Goal: Task Accomplishment & Management: Manage account settings

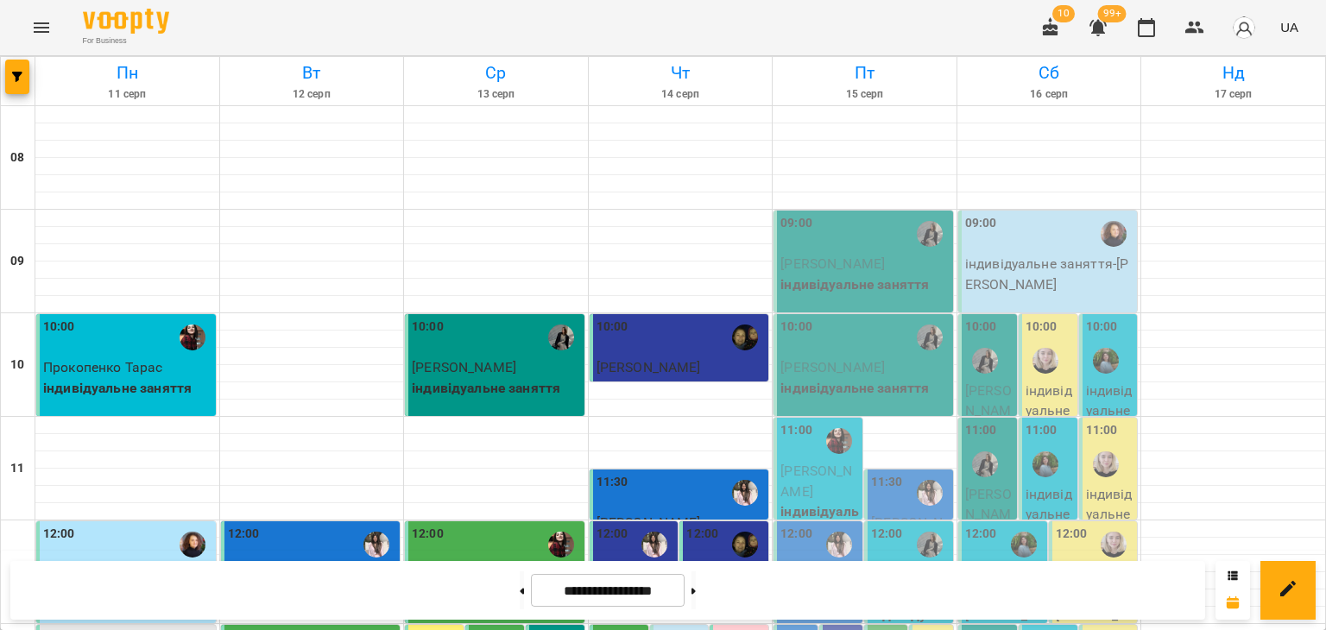
scroll to position [432, 0]
click at [1284, 32] on span "UA" at bounding box center [1289, 27] width 18 height 18
click at [1250, 25] on div at bounding box center [663, 315] width 1326 height 630
click at [1240, 32] on img "button" at bounding box center [1244, 28] width 24 height 24
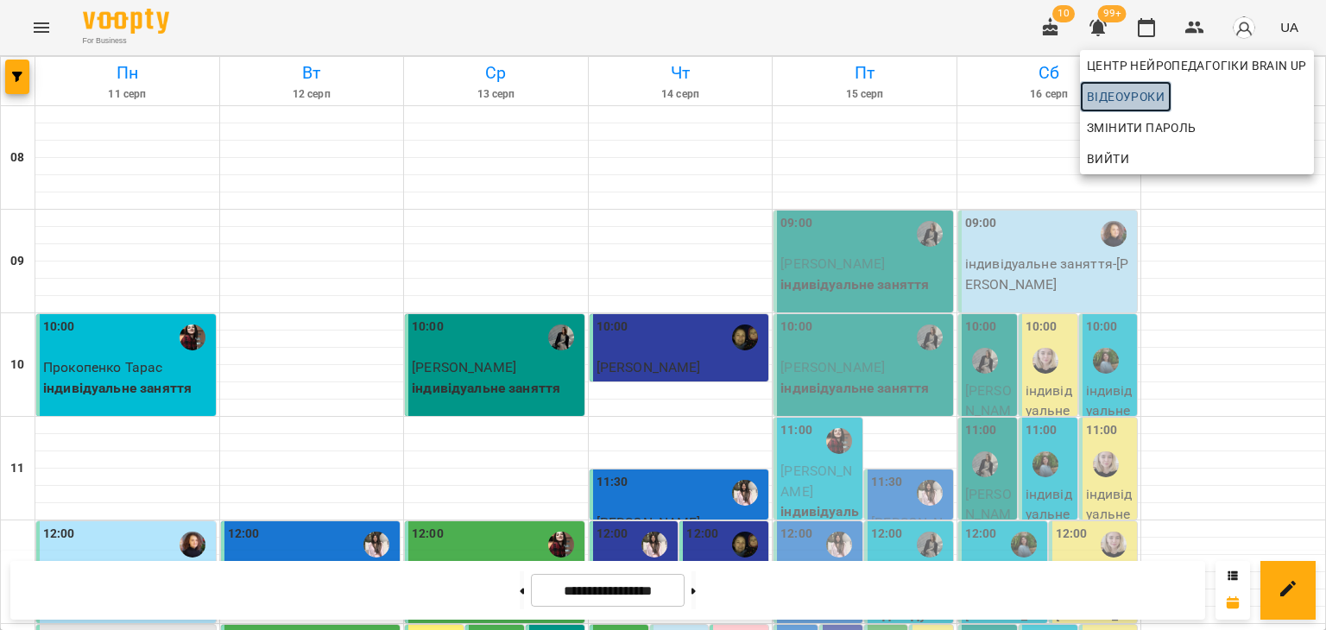
click at [1151, 91] on span "Відеоуроки" at bounding box center [1126, 96] width 78 height 21
click at [897, 18] on div at bounding box center [663, 315] width 1326 height 630
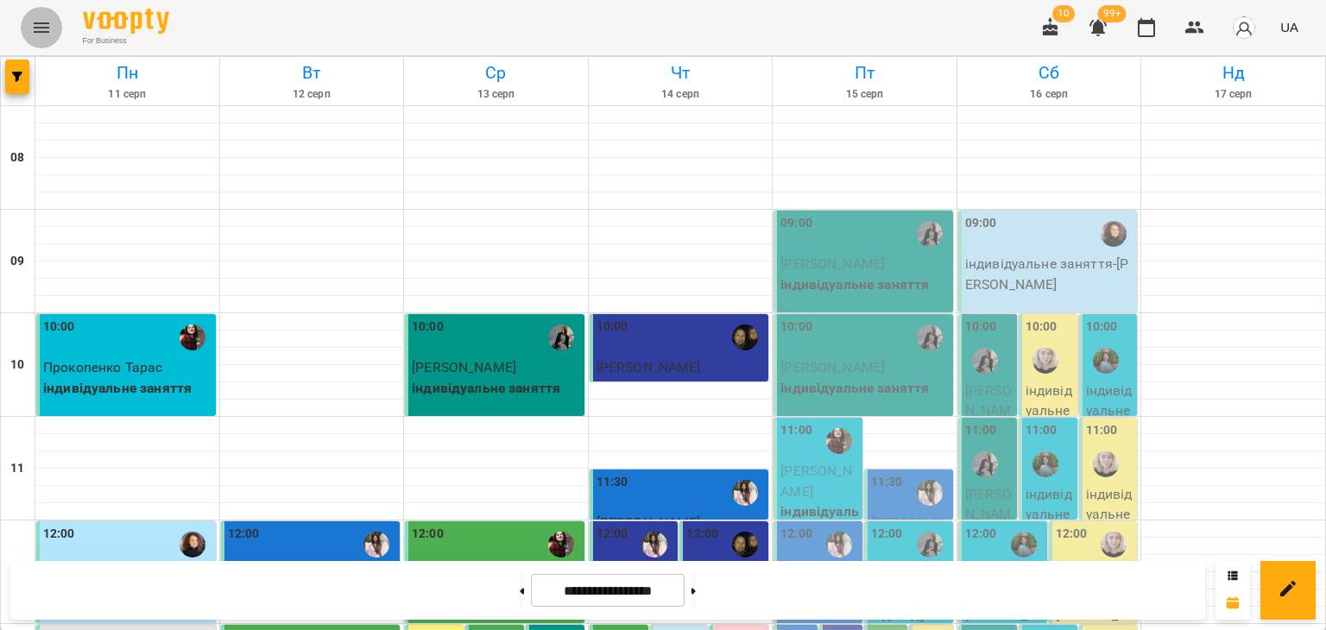
click at [41, 22] on icon "Menu" at bounding box center [41, 27] width 21 height 21
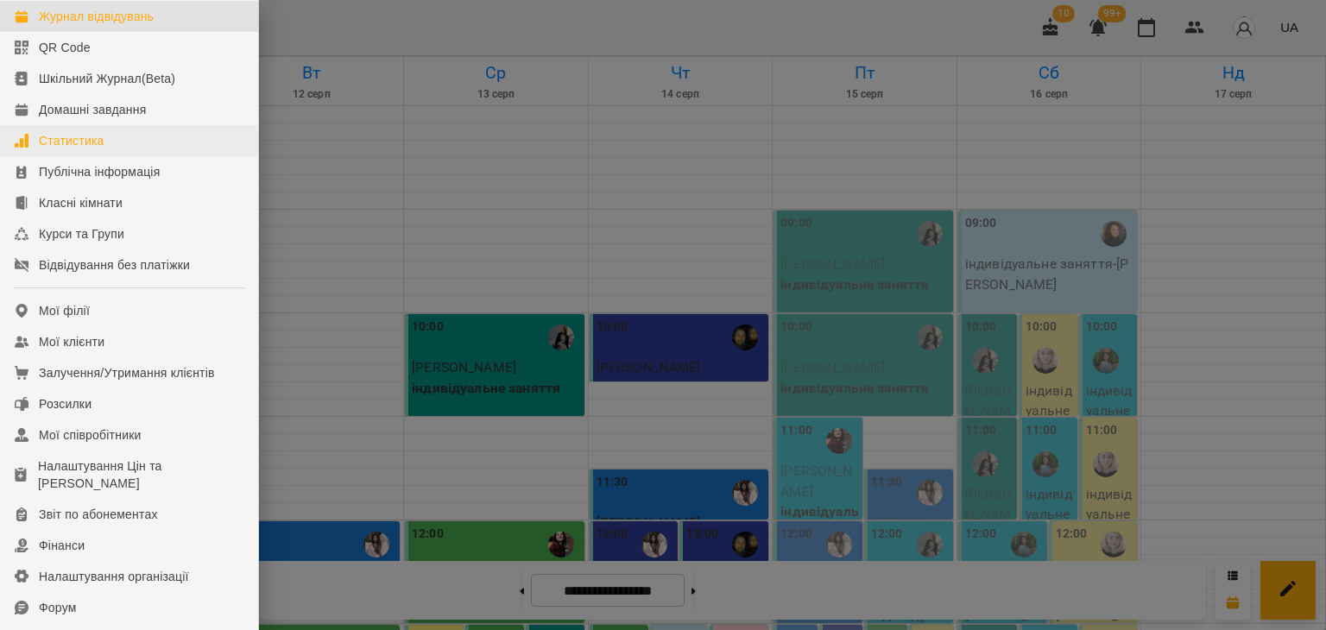
scroll to position [173, 0]
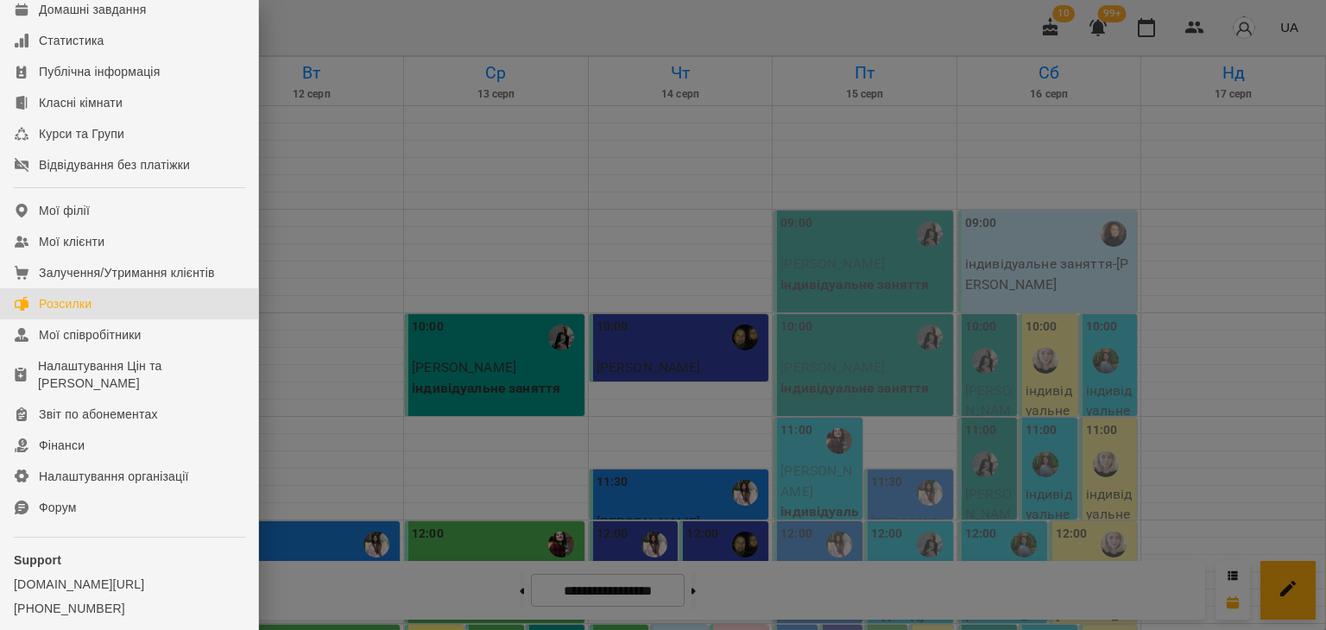
click at [75, 312] on div "Розсилки" at bounding box center [65, 303] width 53 height 17
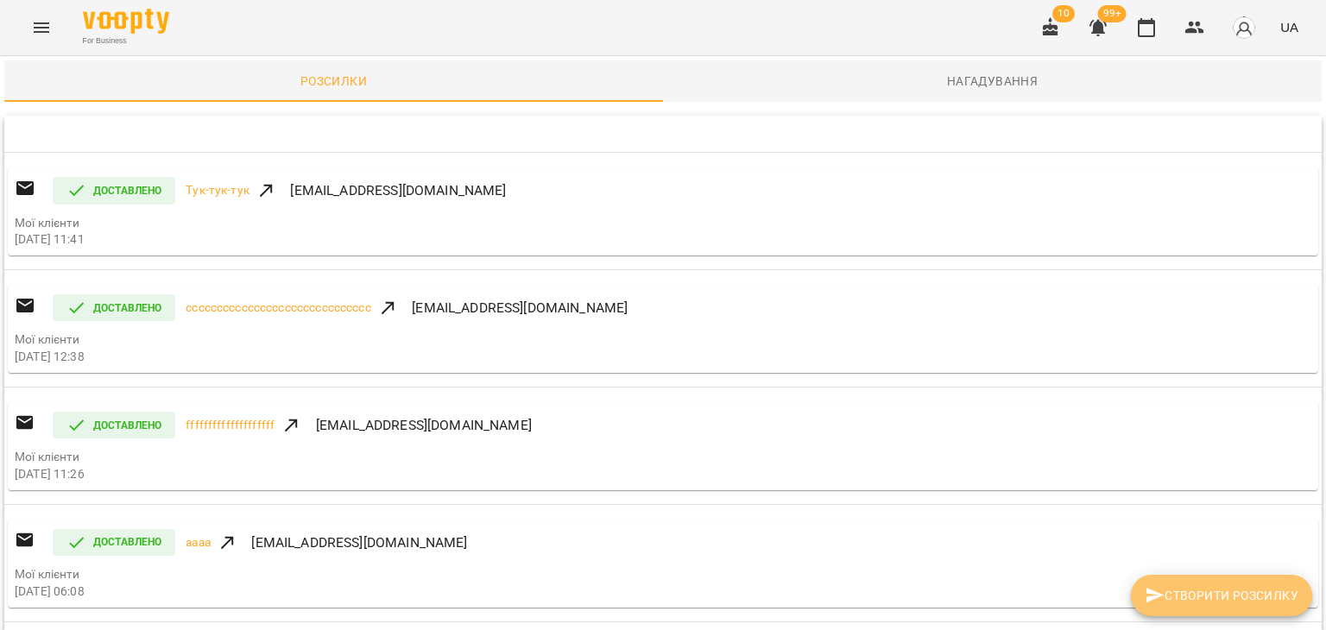
click at [1258, 575] on button "Створити розсилку" at bounding box center [1221, 595] width 181 height 41
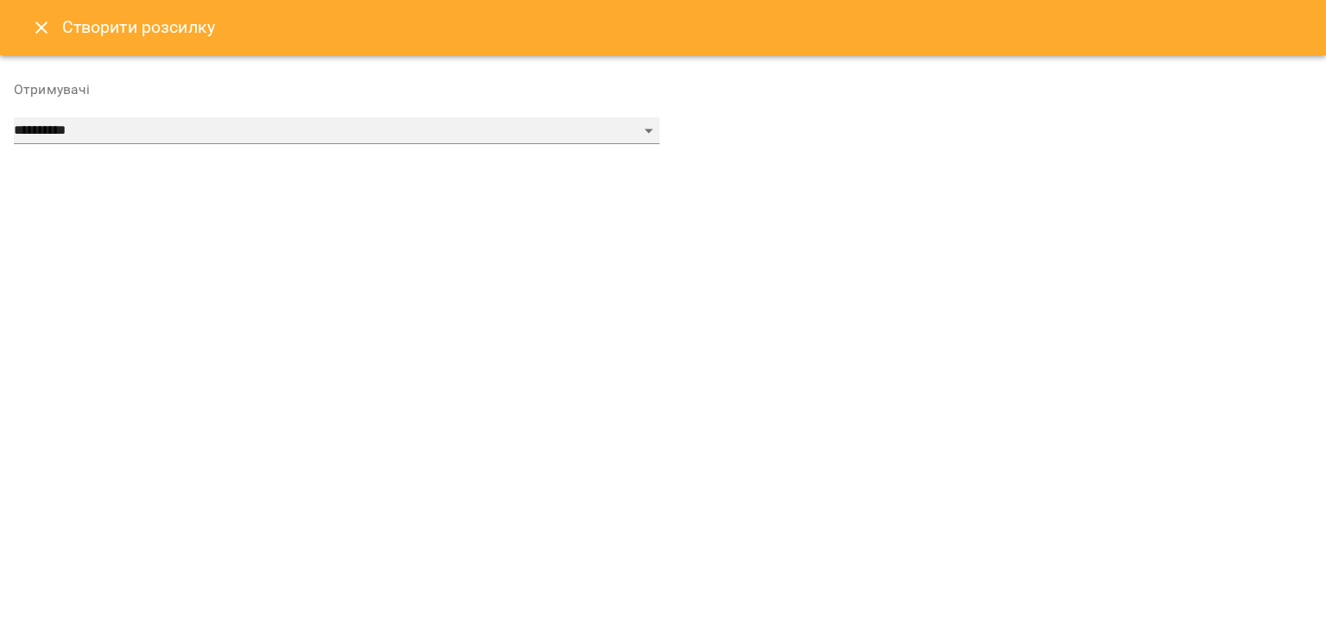
click at [376, 139] on select "**********" at bounding box center [337, 131] width 646 height 28
select select "******"
click at [14, 117] on select "**********" at bounding box center [337, 131] width 646 height 28
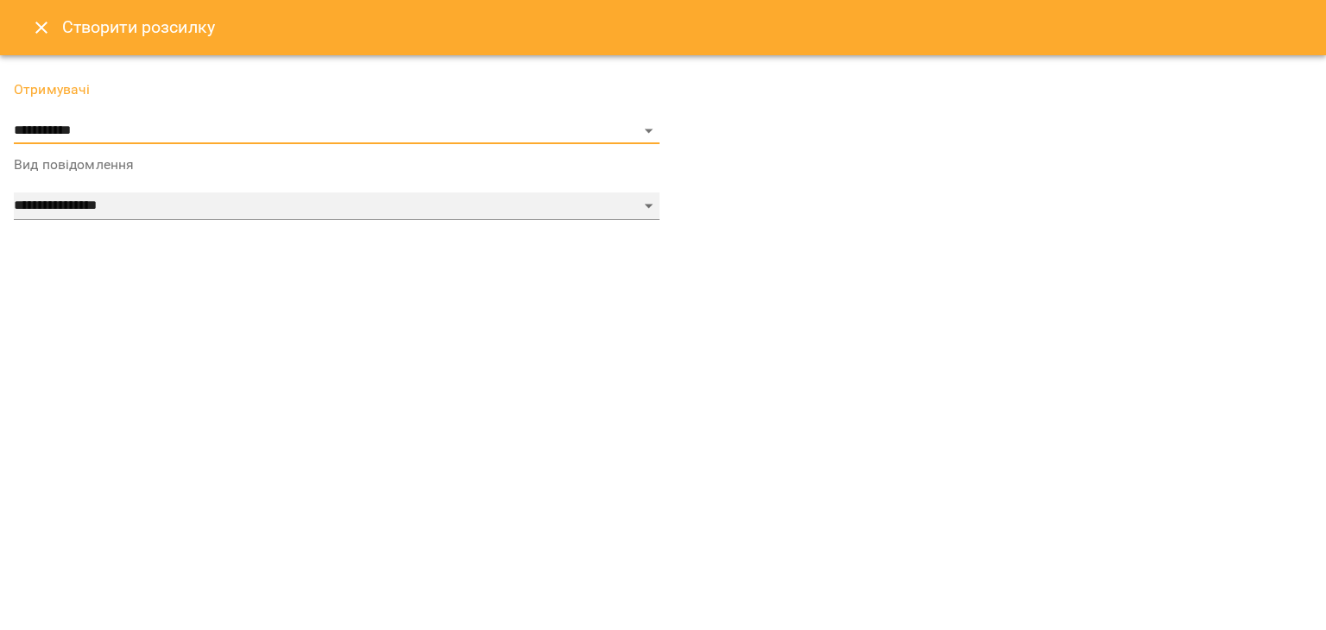
click at [315, 212] on select "**********" at bounding box center [337, 206] width 646 height 28
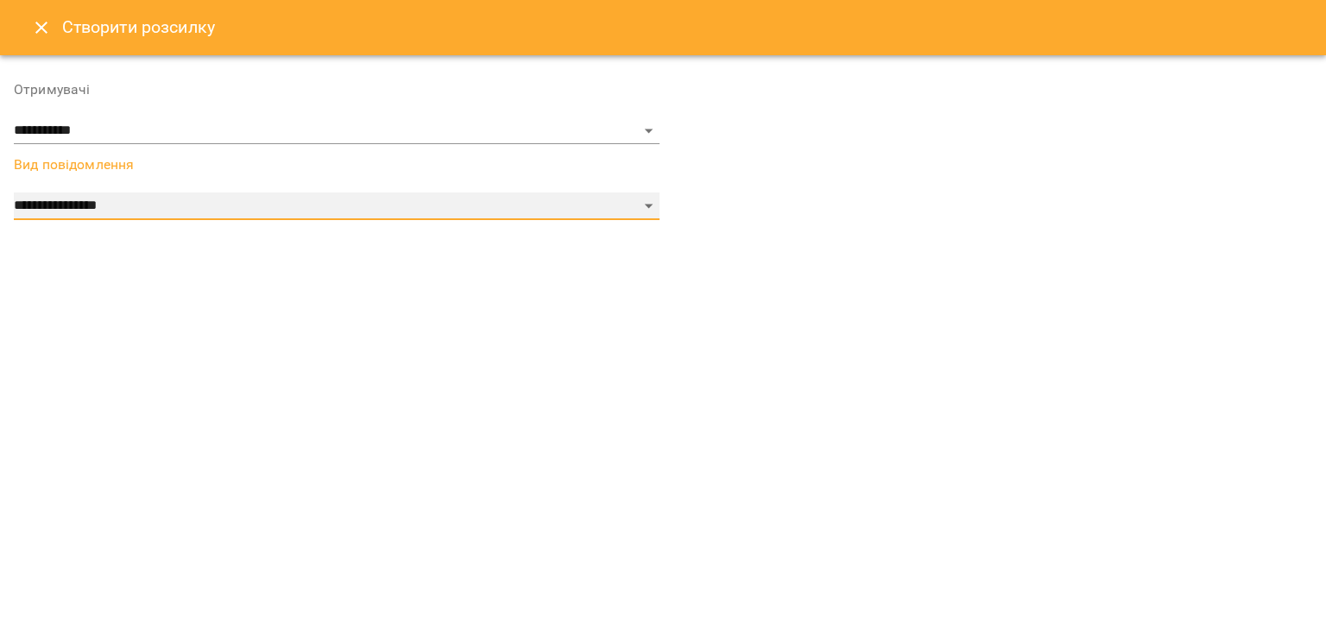
select select "*********"
click at [14, 192] on select "**********" at bounding box center [337, 206] width 646 height 28
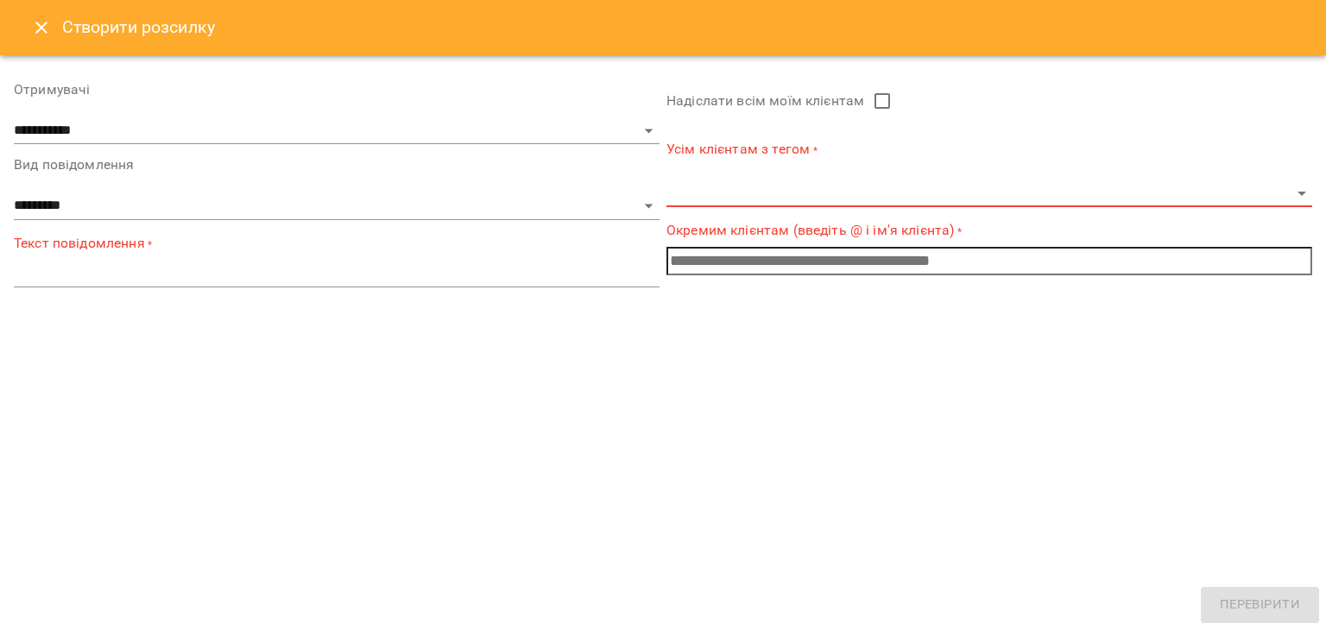
click at [707, 257] on input "text" at bounding box center [989, 261] width 646 height 28
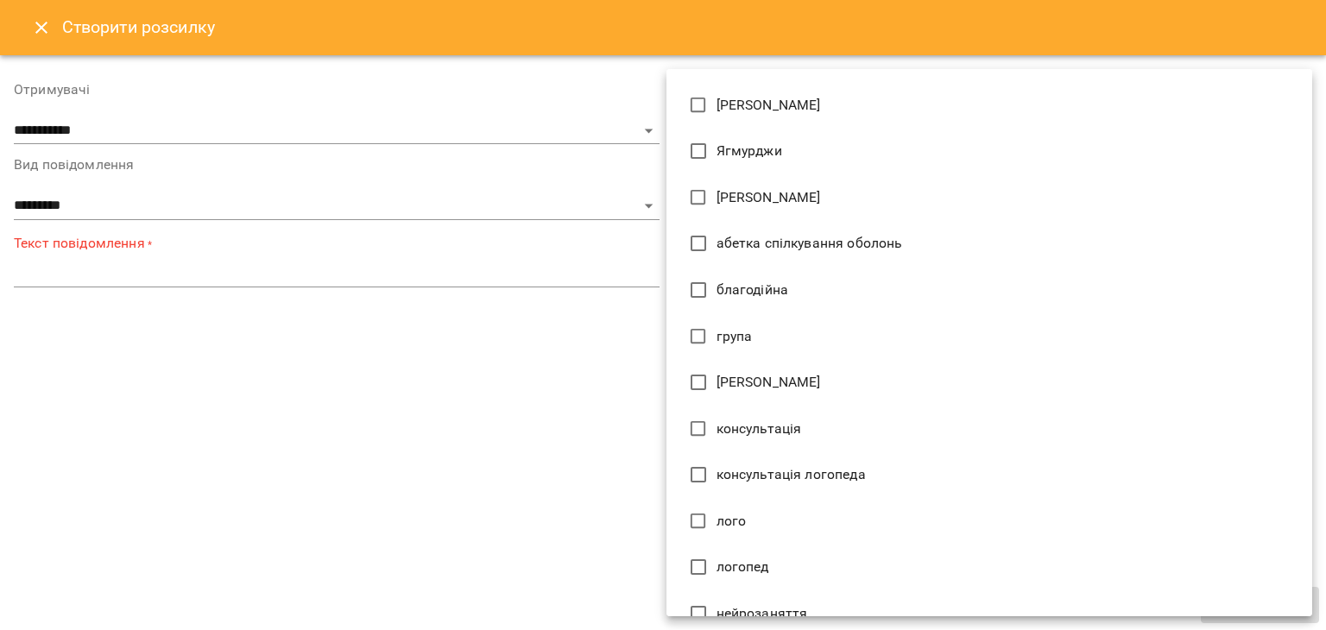
scroll to position [2194, 0]
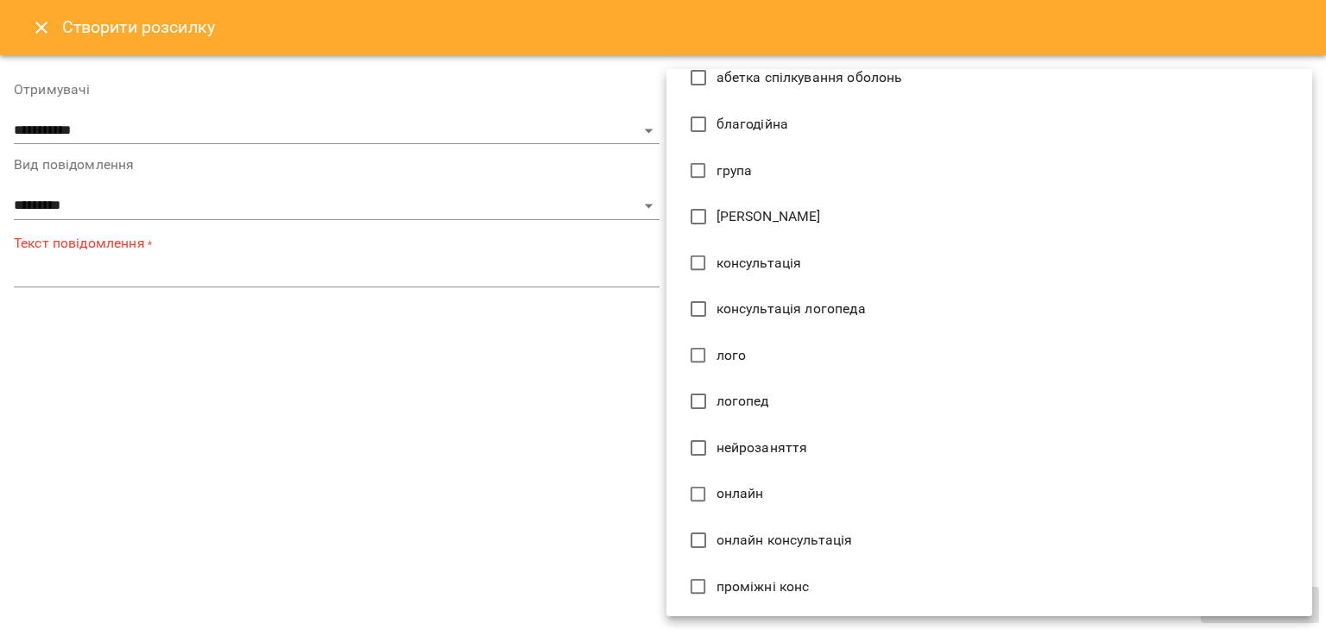
click at [590, 322] on div at bounding box center [663, 315] width 1326 height 630
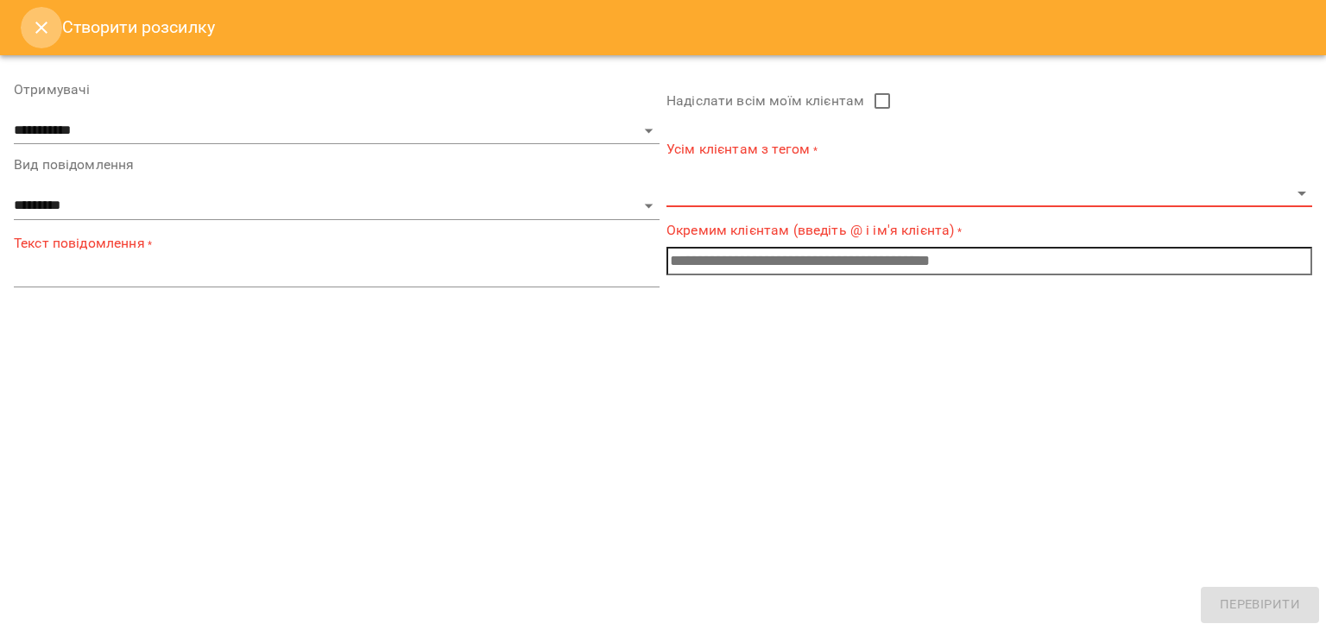
click at [30, 32] on button "Close" at bounding box center [41, 27] width 41 height 41
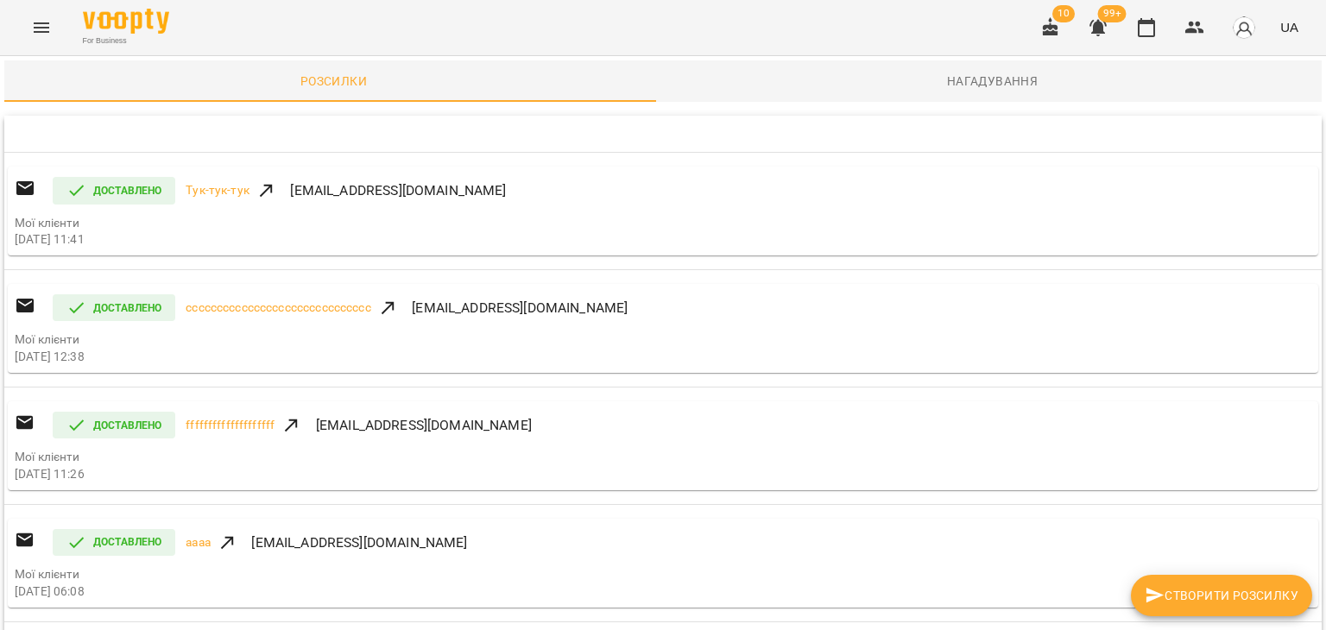
click at [990, 81] on span "Нагадування" at bounding box center [992, 81] width 638 height 21
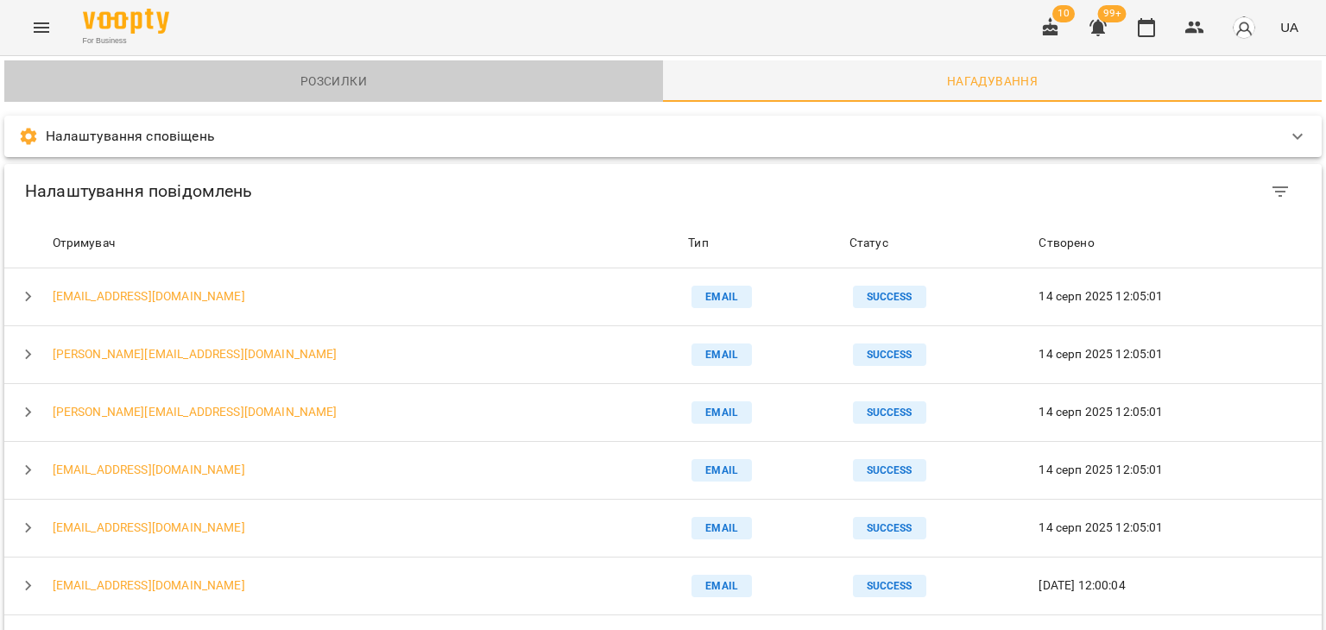
click at [335, 79] on span "Розсилки" at bounding box center [334, 81] width 638 height 21
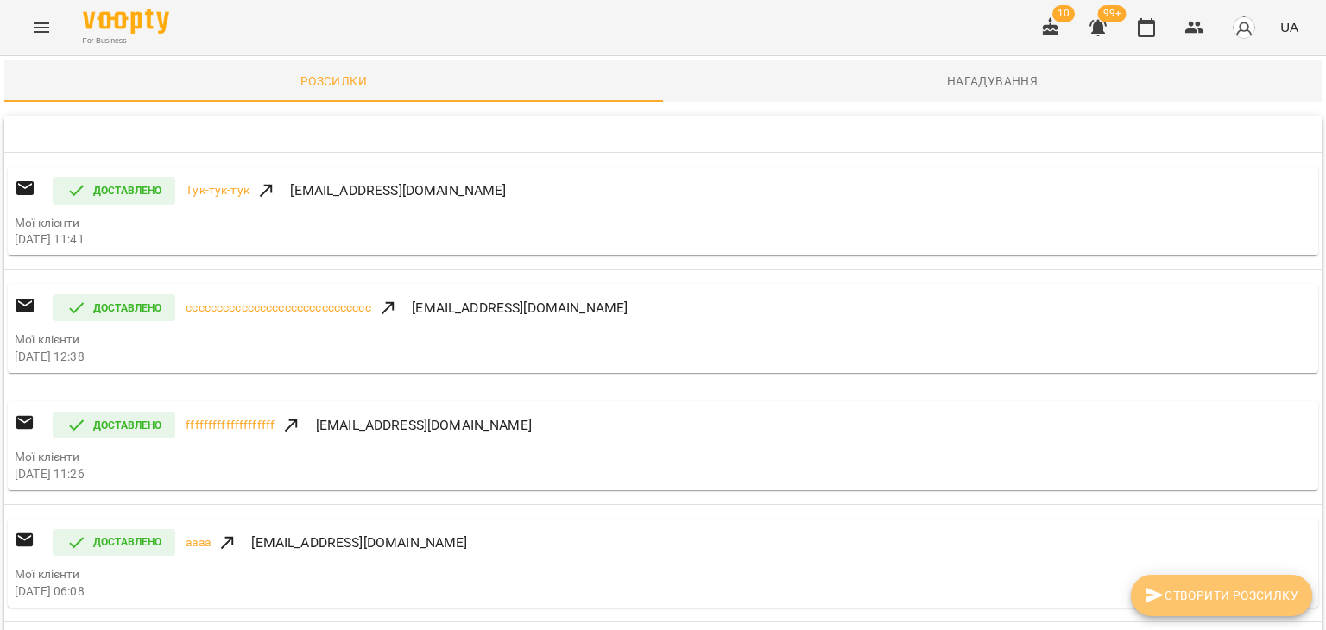
click at [1176, 590] on span "Створити розсилку" at bounding box center [1222, 595] width 154 height 21
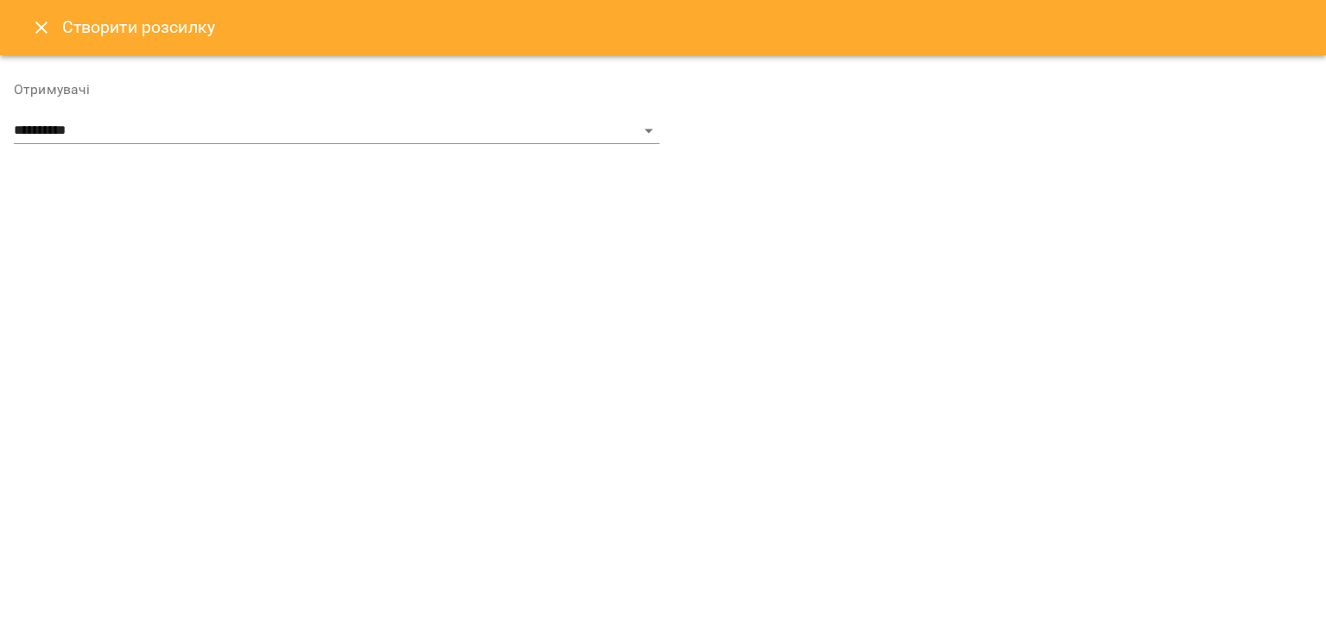
click at [92, 109] on div "**********" at bounding box center [337, 113] width 646 height 61
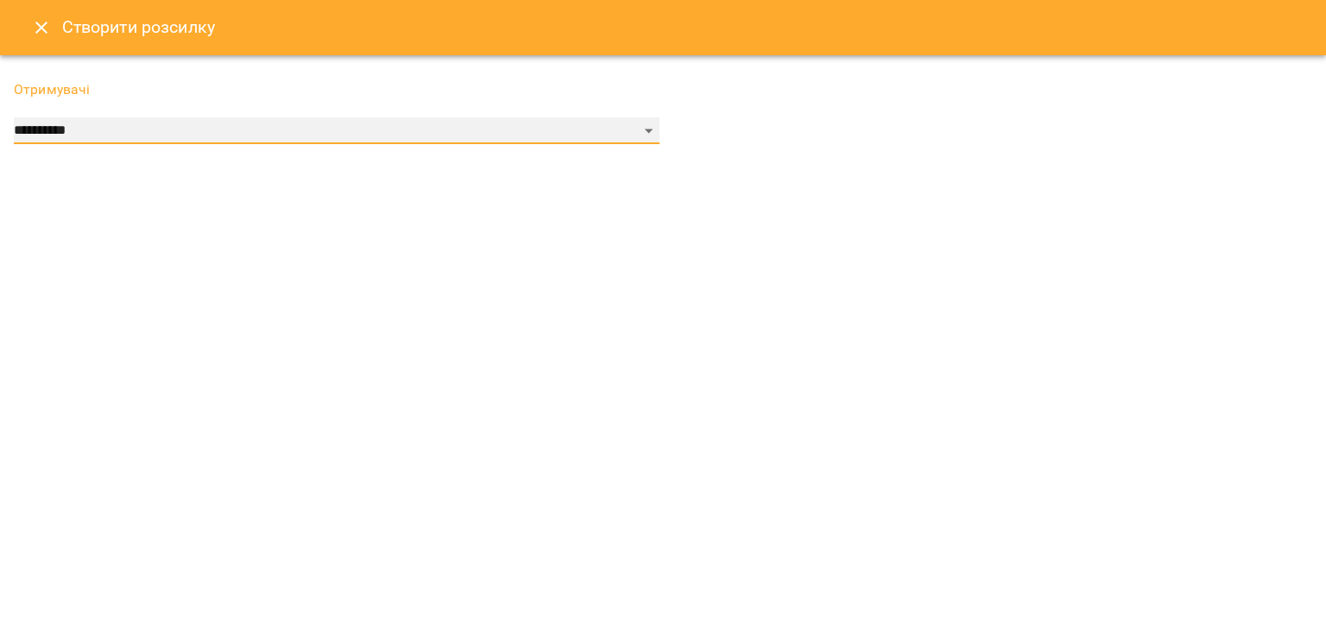
click at [89, 128] on select "**********" at bounding box center [337, 131] width 646 height 28
select select "******"
click at [14, 117] on select "**********" at bounding box center [337, 131] width 646 height 28
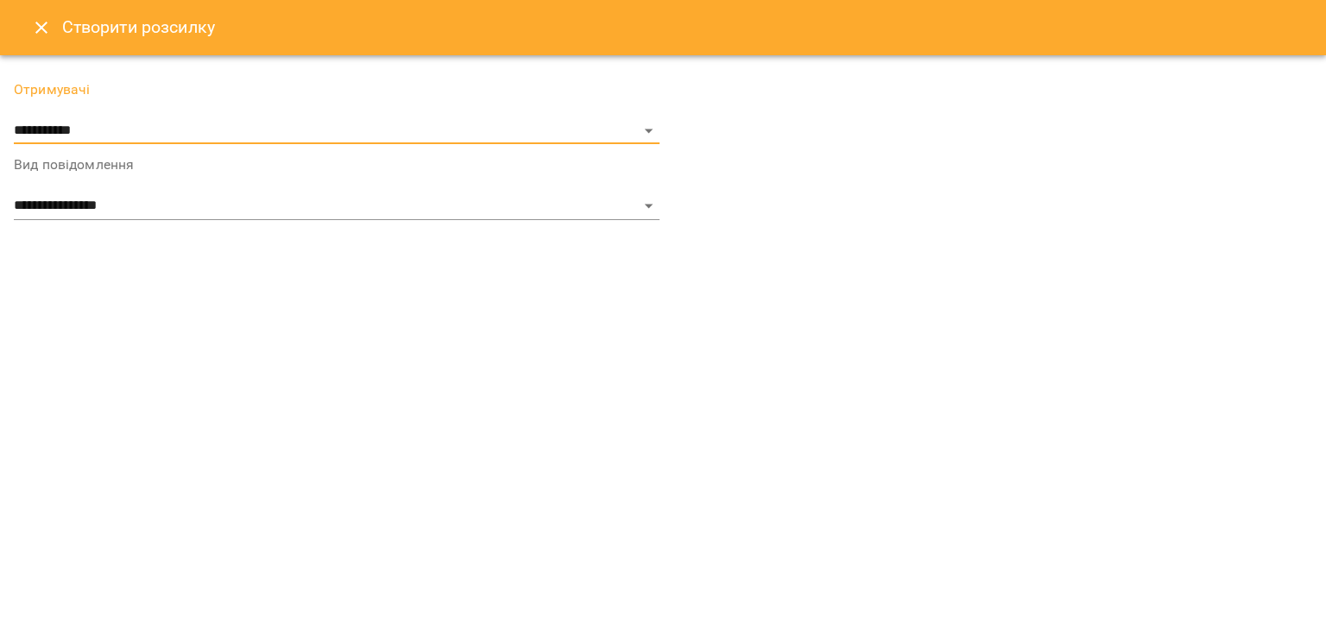
click at [530, 221] on div "**********" at bounding box center [336, 152] width 653 height 172
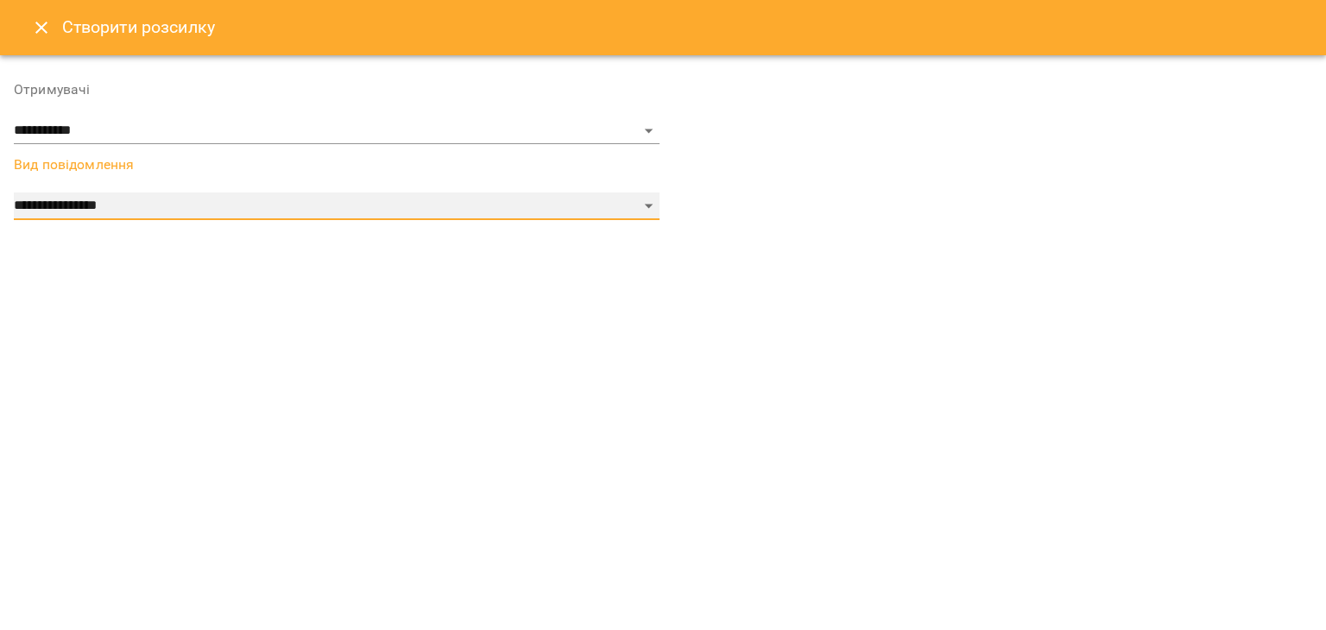
click at [522, 210] on select "**********" at bounding box center [337, 206] width 646 height 28
select select "*********"
click at [14, 192] on select "**********" at bounding box center [337, 206] width 646 height 28
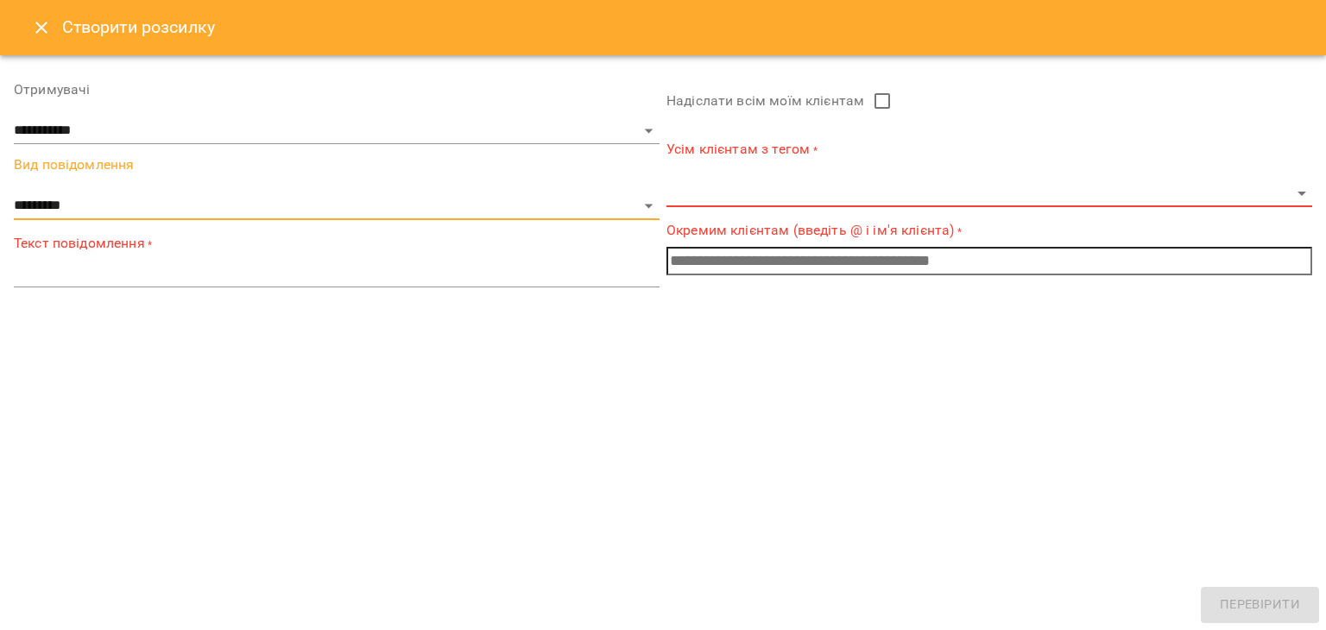
click at [710, 260] on input "text" at bounding box center [989, 261] width 646 height 28
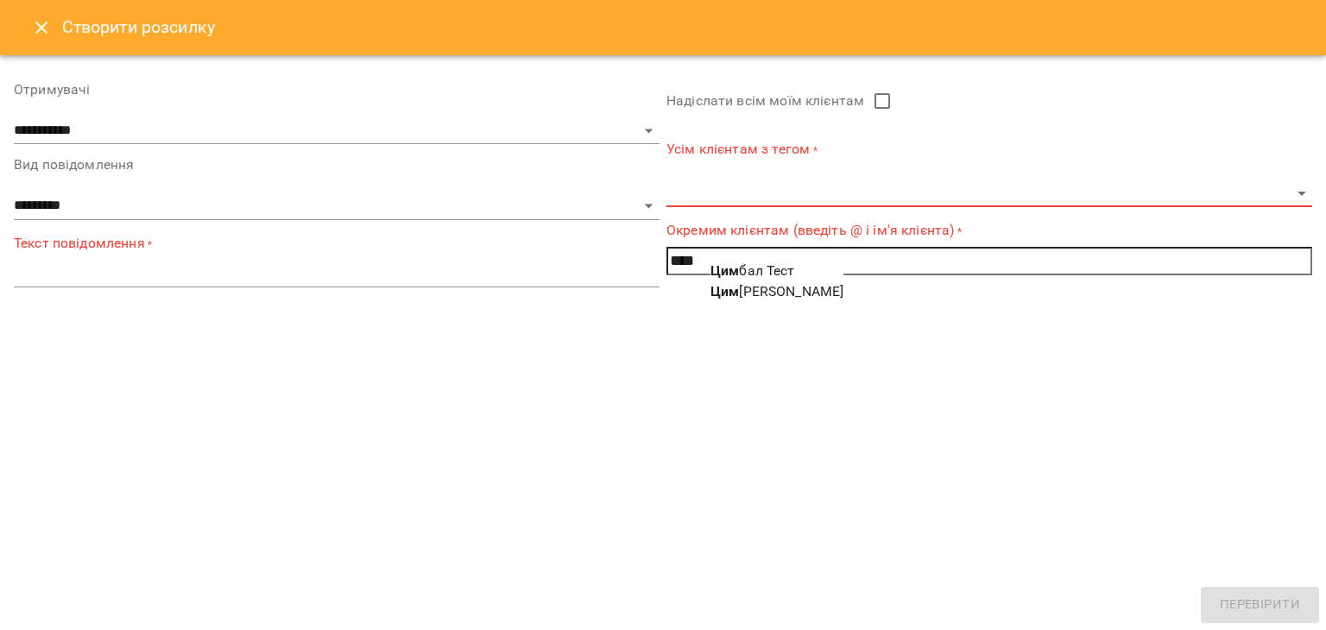
click at [724, 271] on b "Цим" at bounding box center [724, 270] width 28 height 16
type input "**********"
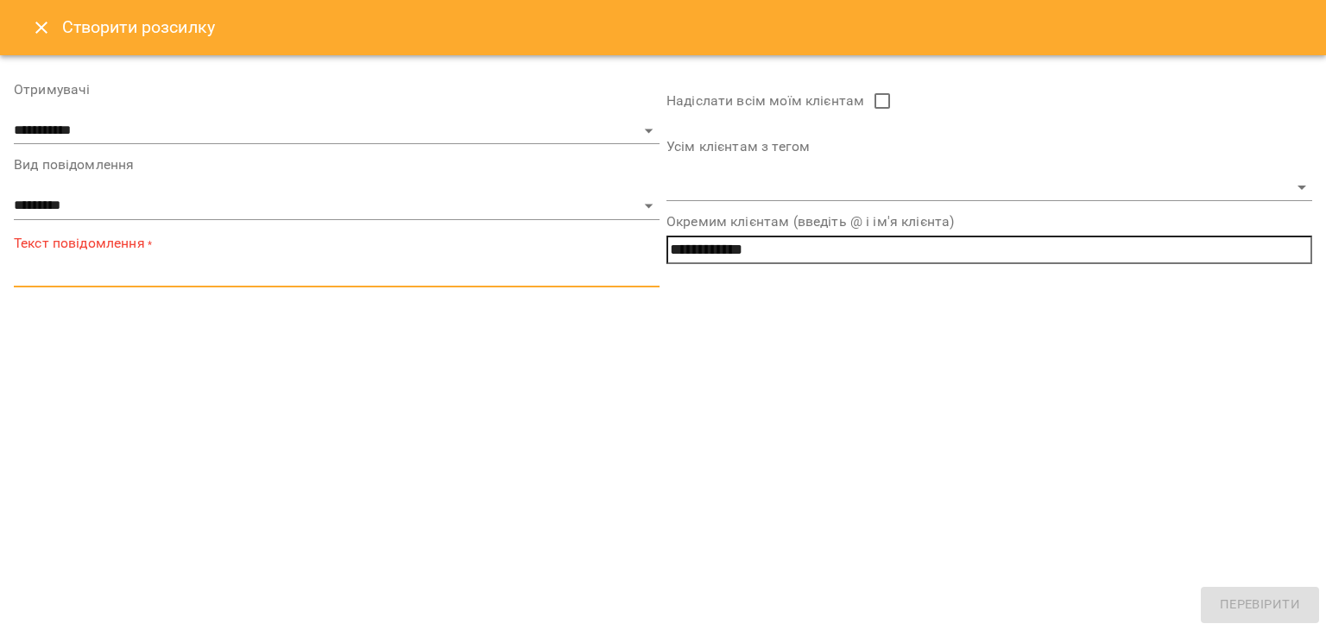
click at [308, 272] on textarea at bounding box center [337, 273] width 646 height 16
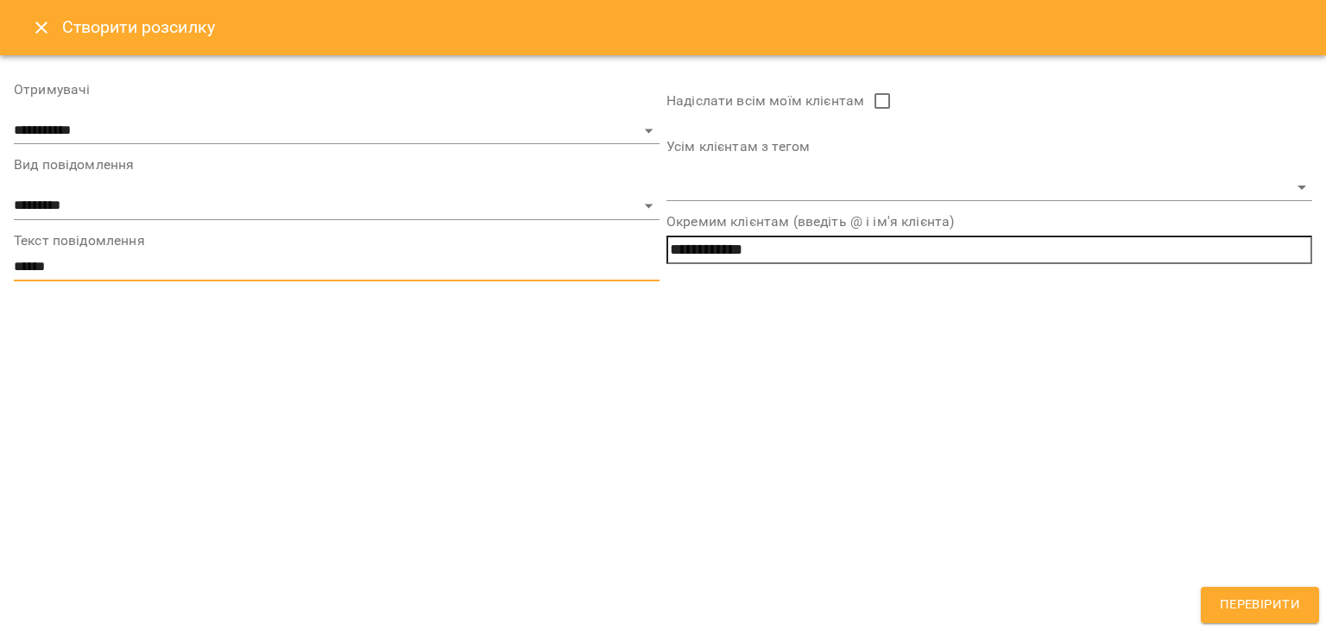
type textarea "******"
click at [1226, 610] on span "Перевірити" at bounding box center [1260, 605] width 80 height 22
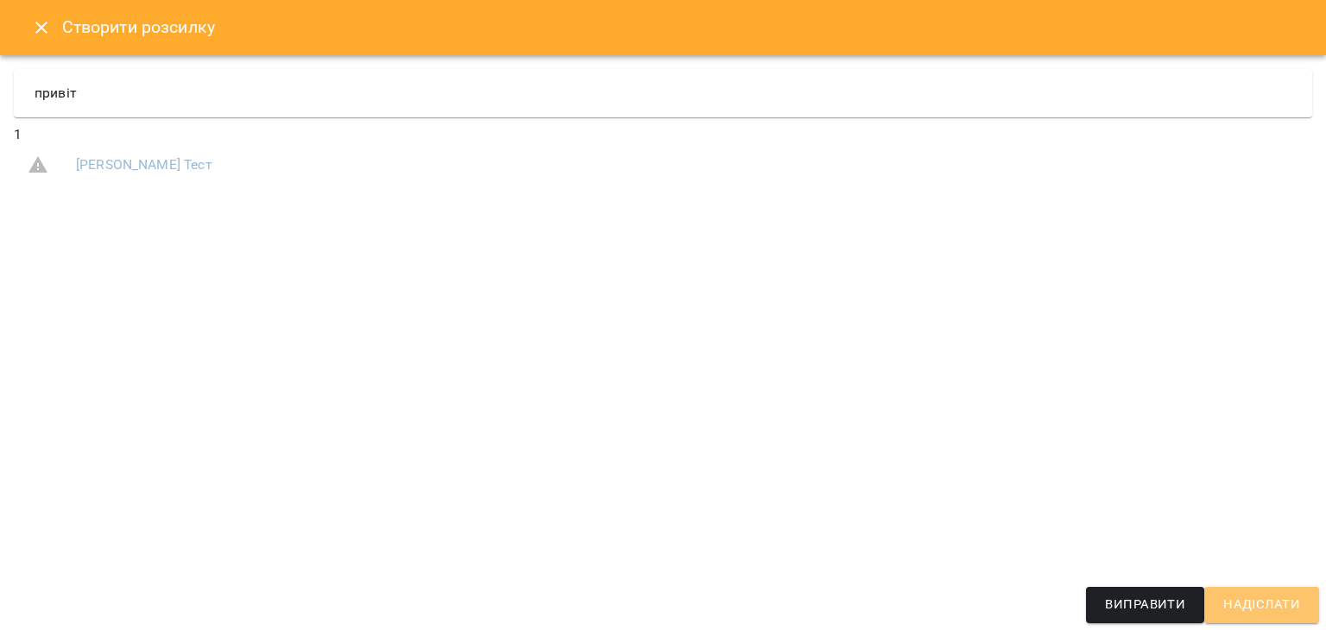
click at [1238, 609] on span "Надіслати" at bounding box center [1261, 605] width 77 height 22
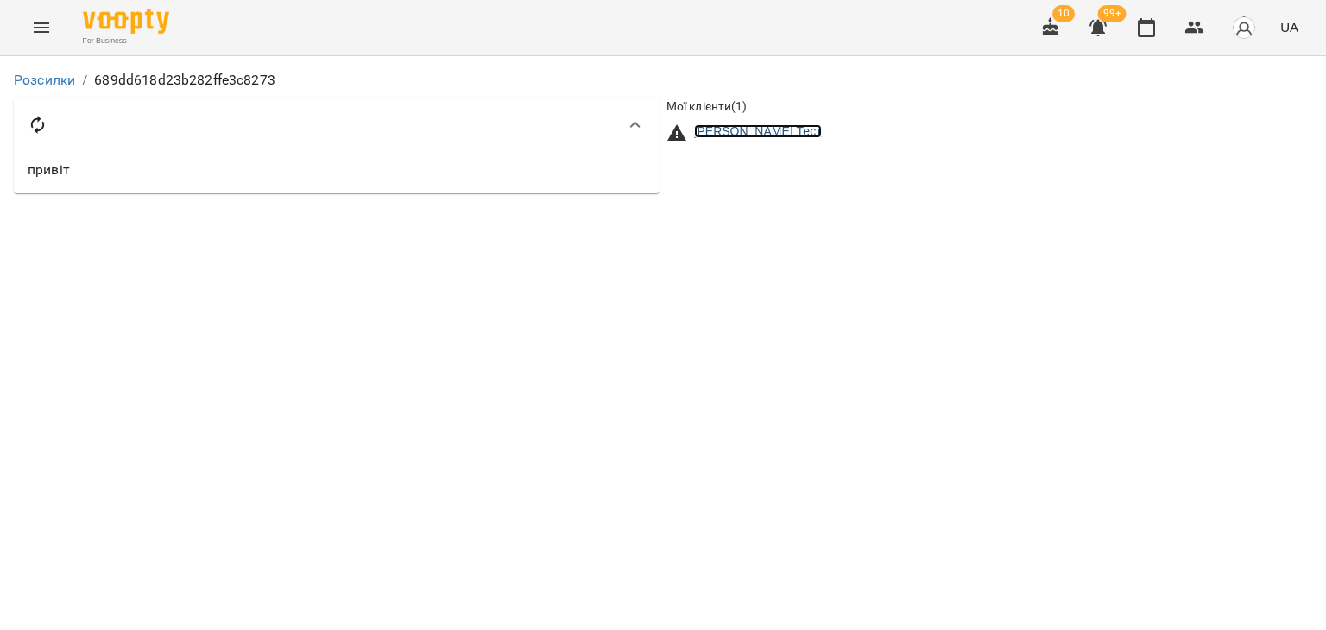
click at [739, 133] on link "Цимбал Тест" at bounding box center [758, 131] width 128 height 14
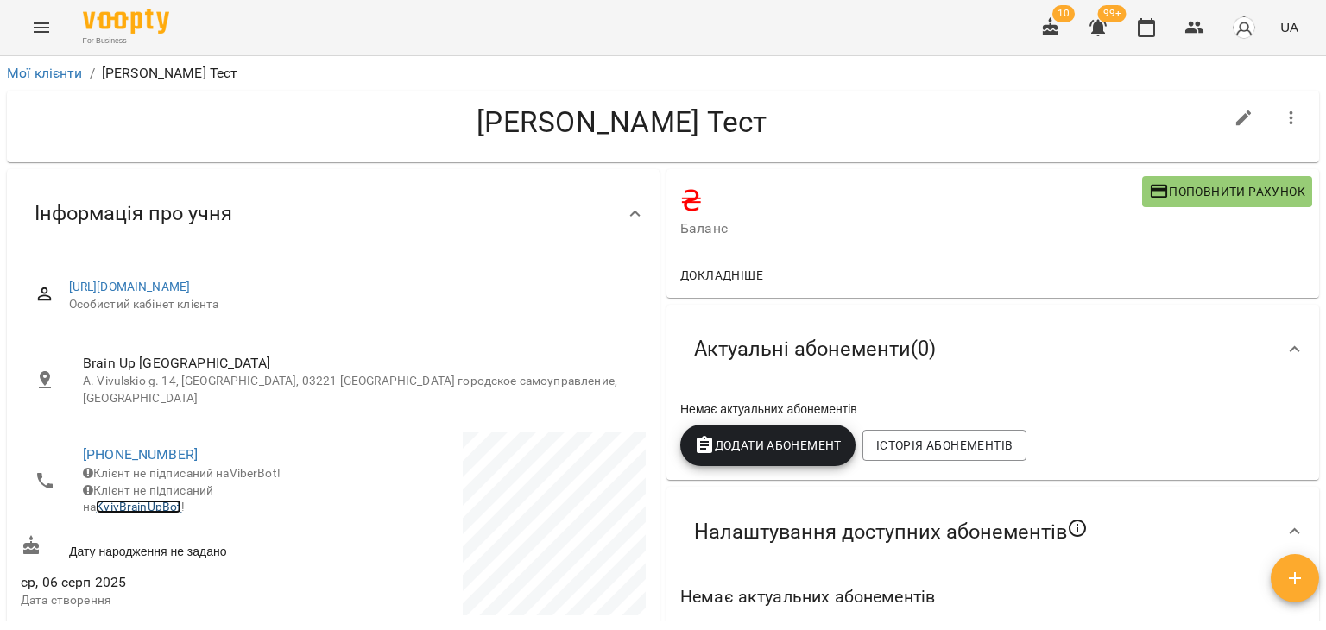
click at [133, 500] on link "KyivBrainUpBot" at bounding box center [138, 507] width 85 height 14
click at [45, 22] on icon "Menu" at bounding box center [42, 27] width 16 height 10
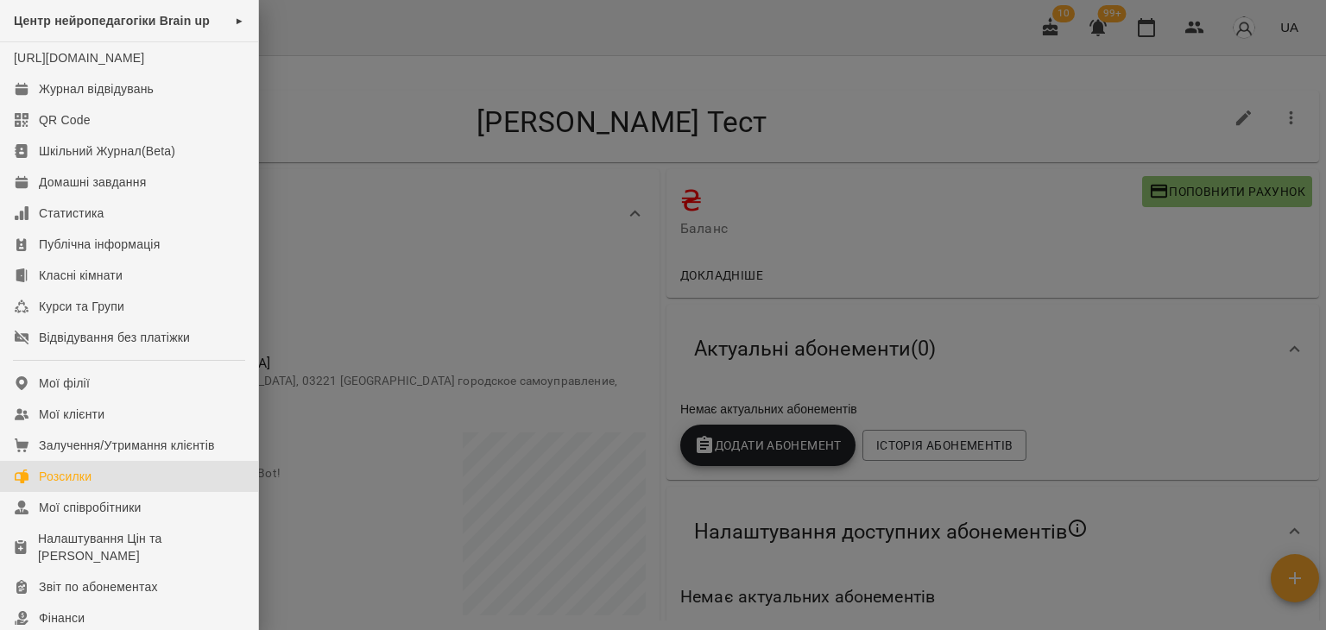
click at [91, 485] on div "Розсилки" at bounding box center [65, 476] width 53 height 17
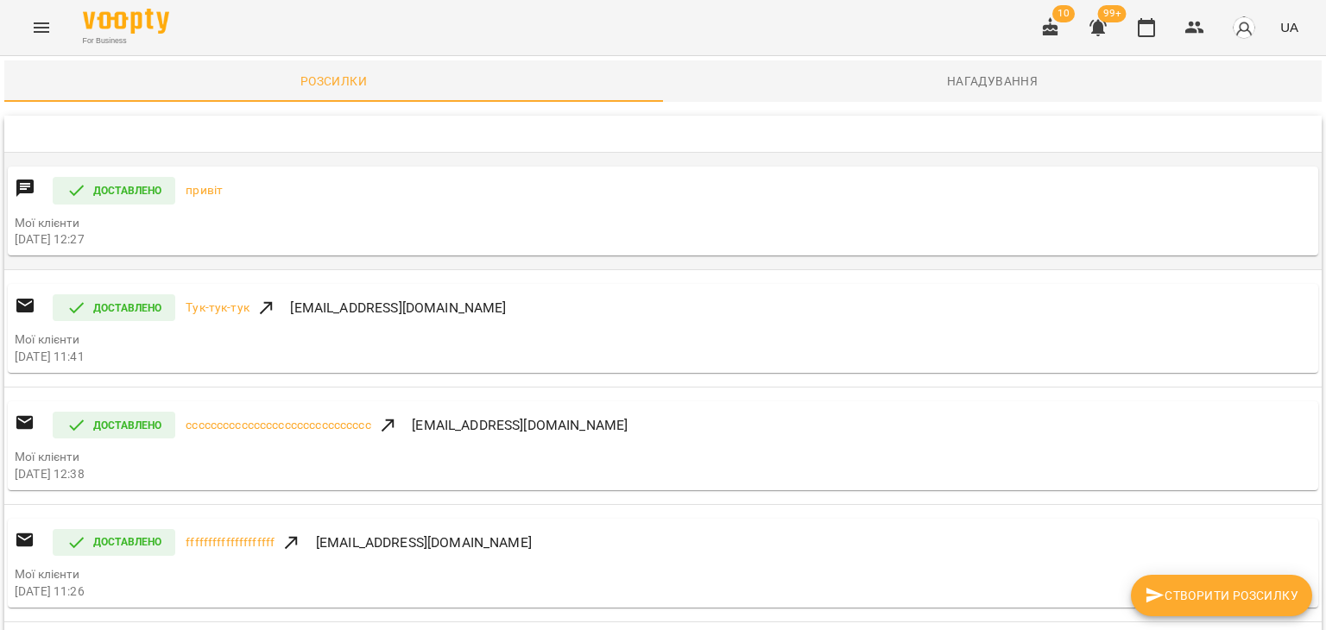
click at [262, 211] on div "Доставлено привіт Мої клієнти 14 серп 2025 12:27" at bounding box center [663, 211] width 1310 height 89
click at [0, 15] on div "For Business 10 99+ UA" at bounding box center [663, 27] width 1326 height 55
click at [1235, 592] on span "Створити розсилку" at bounding box center [1222, 595] width 154 height 21
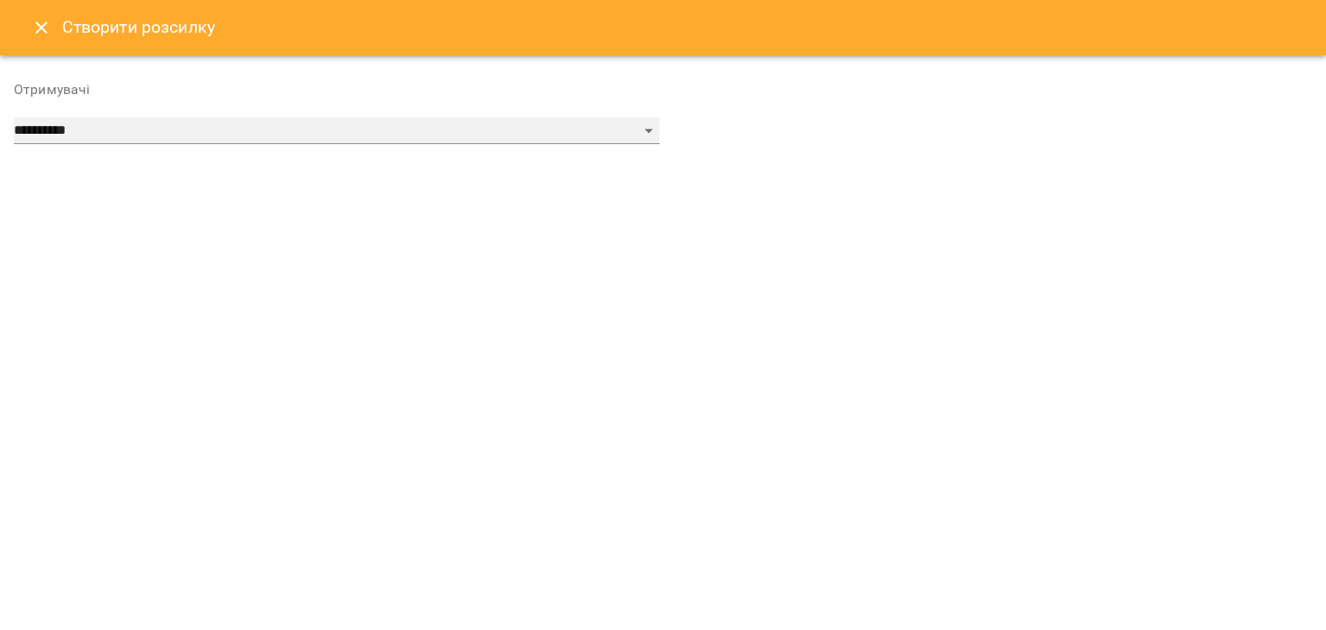
click at [168, 125] on select "**********" at bounding box center [337, 131] width 646 height 28
select select "******"
click at [14, 117] on select "**********" at bounding box center [337, 131] width 646 height 28
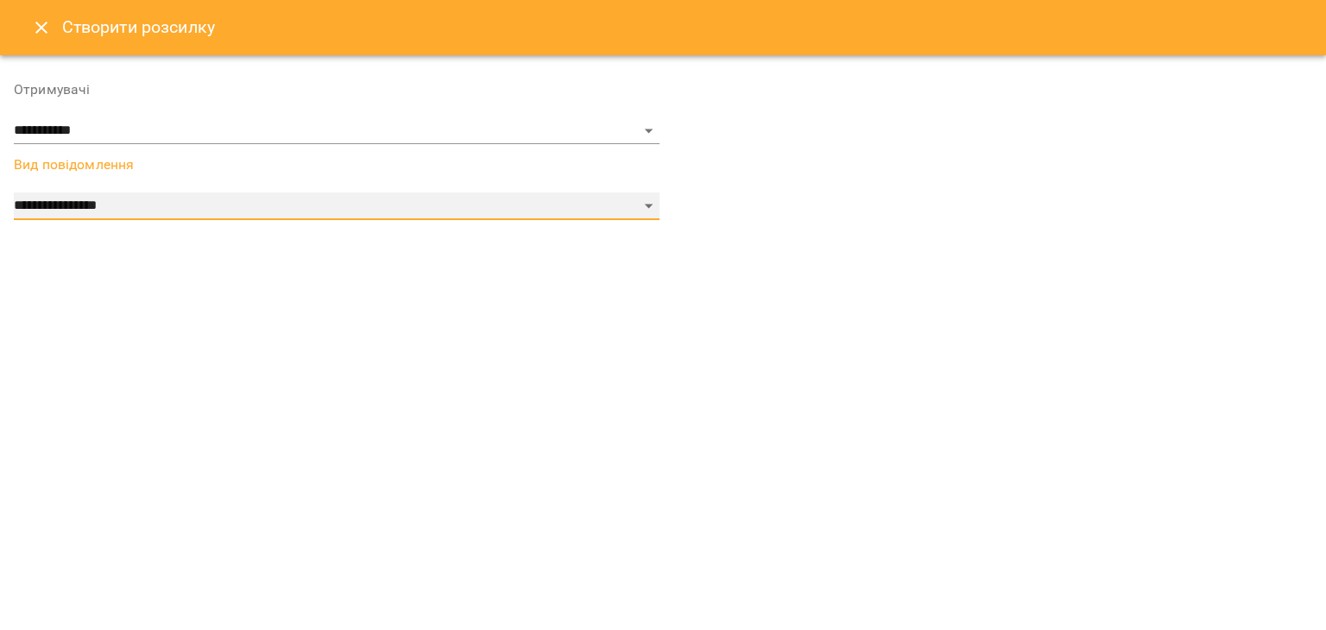
click at [388, 210] on select "**********" at bounding box center [337, 206] width 646 height 28
select select "*********"
click at [14, 192] on select "**********" at bounding box center [337, 206] width 646 height 28
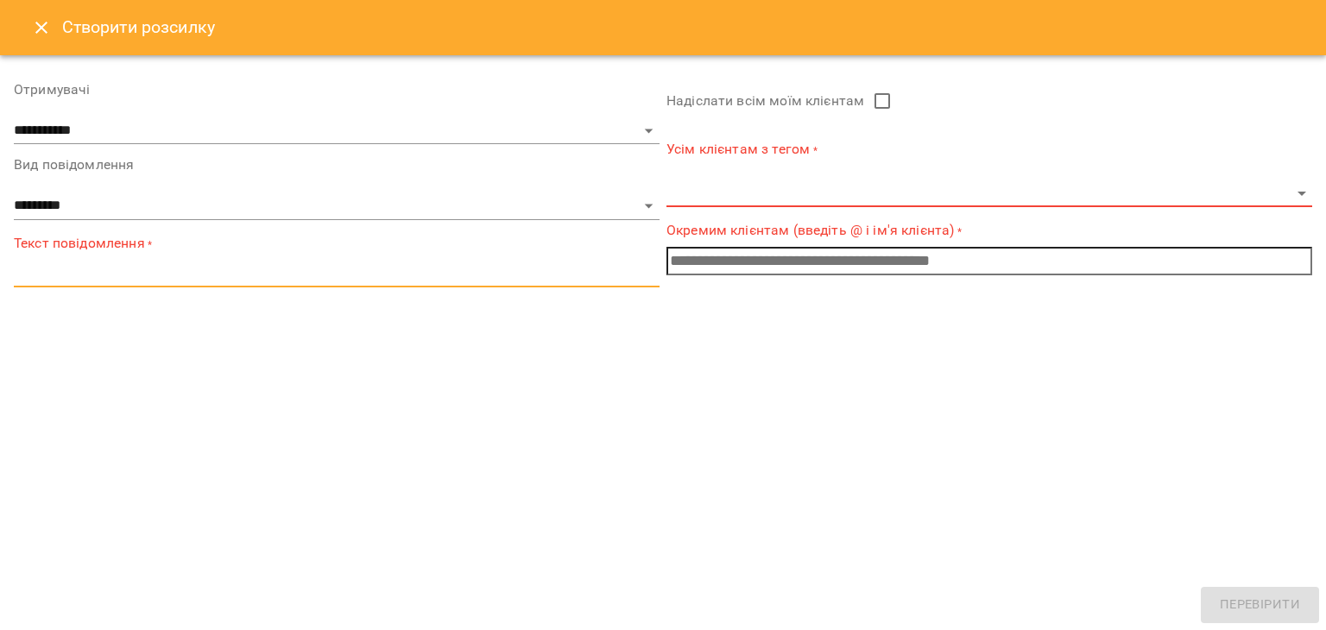
click at [319, 276] on textarea at bounding box center [337, 273] width 646 height 16
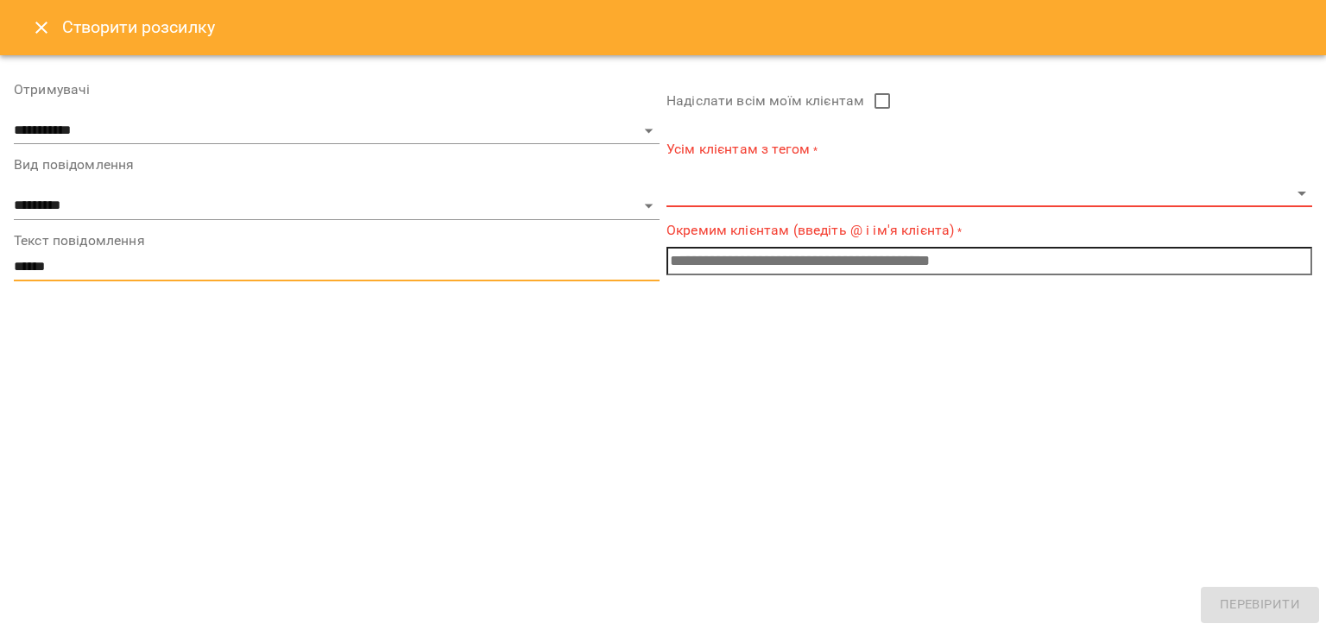
type textarea "******"
click at [761, 249] on input "text" at bounding box center [989, 261] width 646 height 28
type input "*"
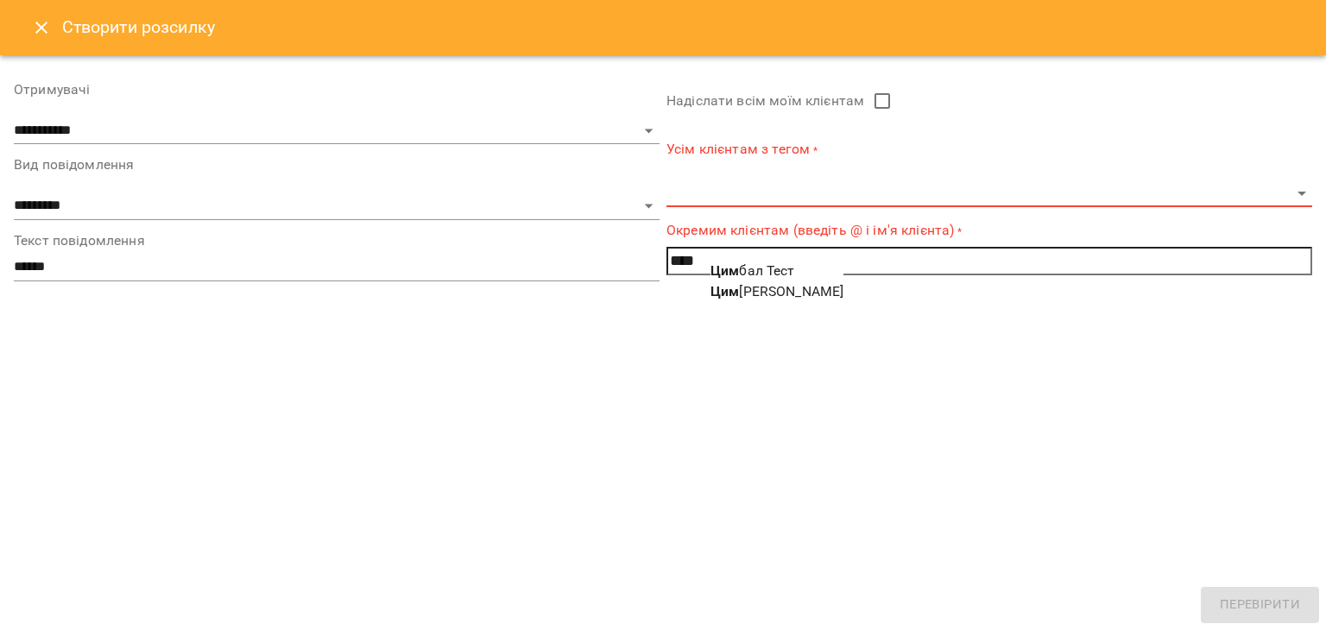
click at [766, 268] on span "Цим бал Тест" at bounding box center [752, 270] width 85 height 16
type input "**********"
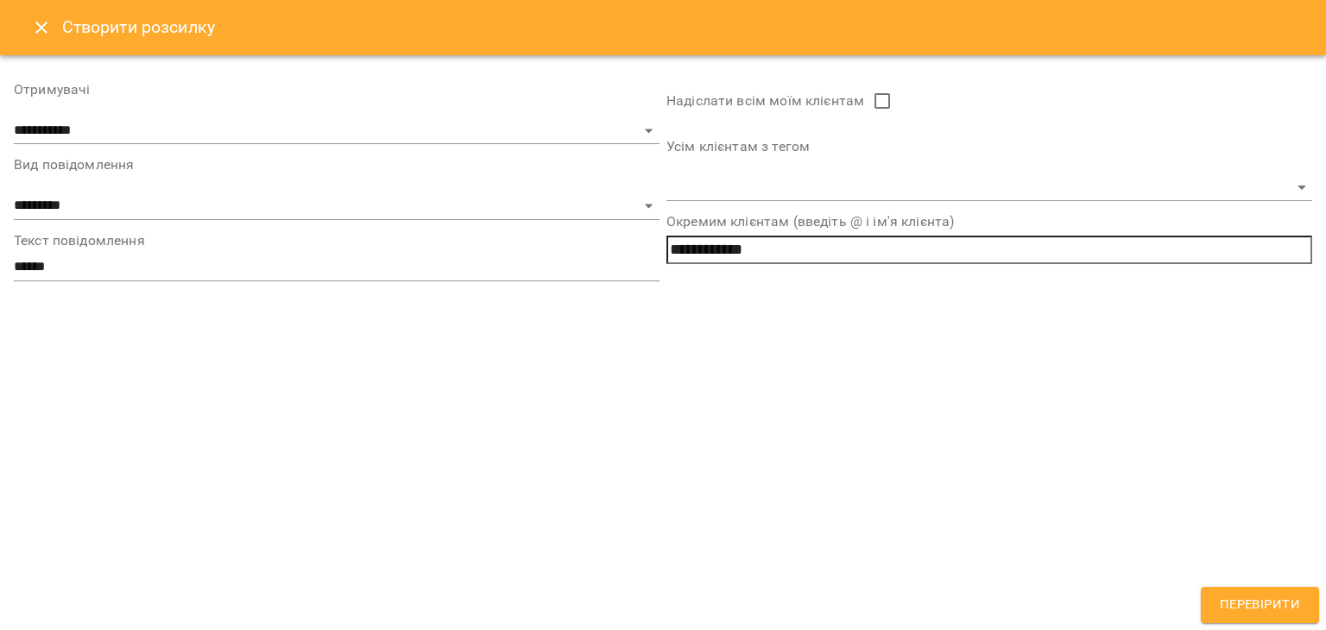
click at [1300, 587] on button "Перевірити" at bounding box center [1260, 605] width 118 height 36
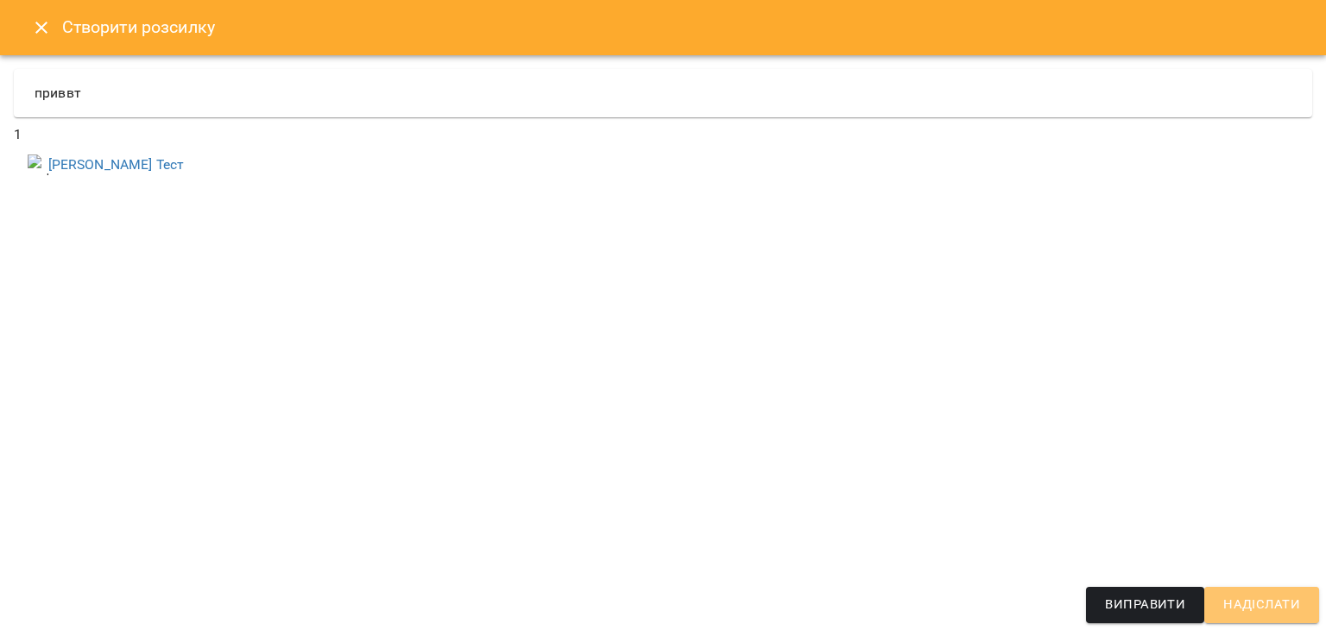
click at [1215, 593] on button "Надіслати" at bounding box center [1261, 605] width 115 height 36
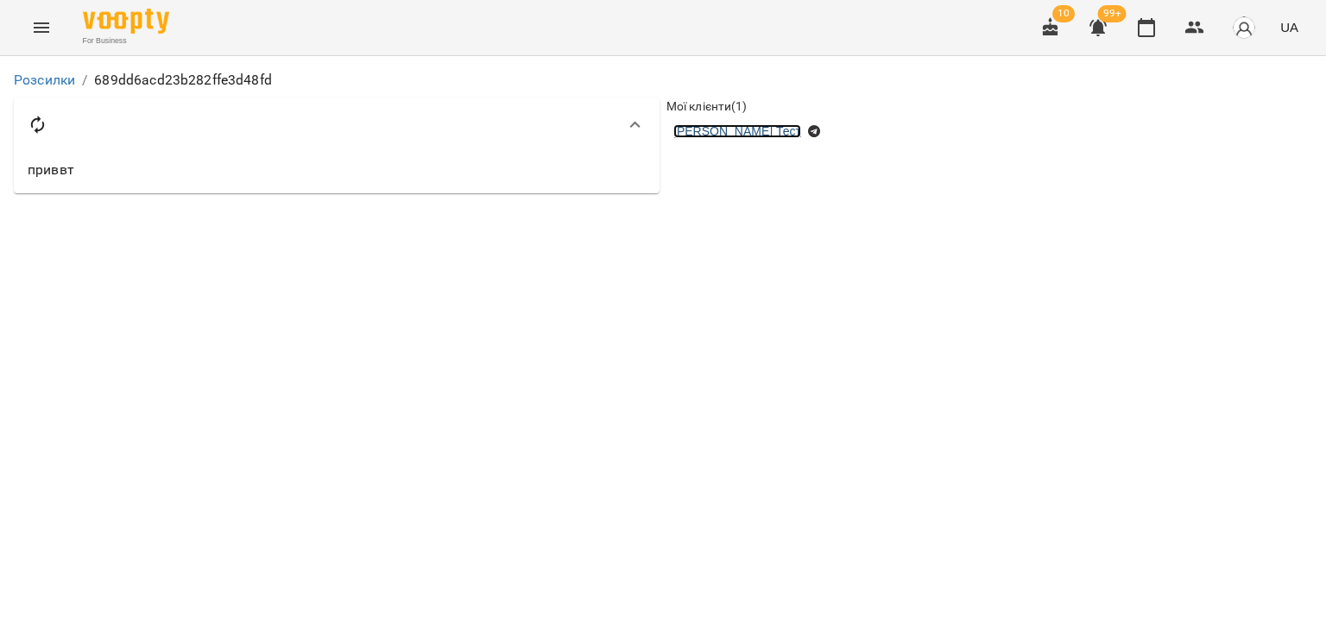
click at [691, 132] on link "Цимбал Тест" at bounding box center [737, 131] width 128 height 14
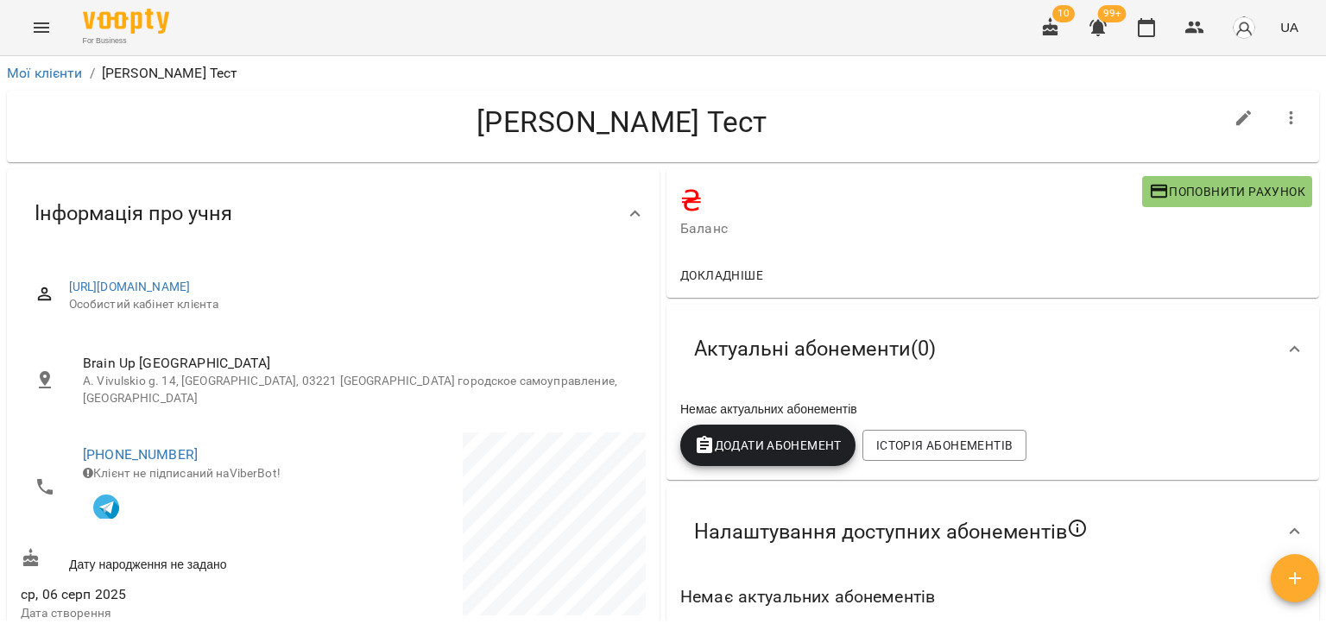
click at [525, 18] on div "For Business 10 99+ UA" at bounding box center [663, 27] width 1326 height 55
click at [43, 22] on icon "Menu" at bounding box center [42, 27] width 16 height 10
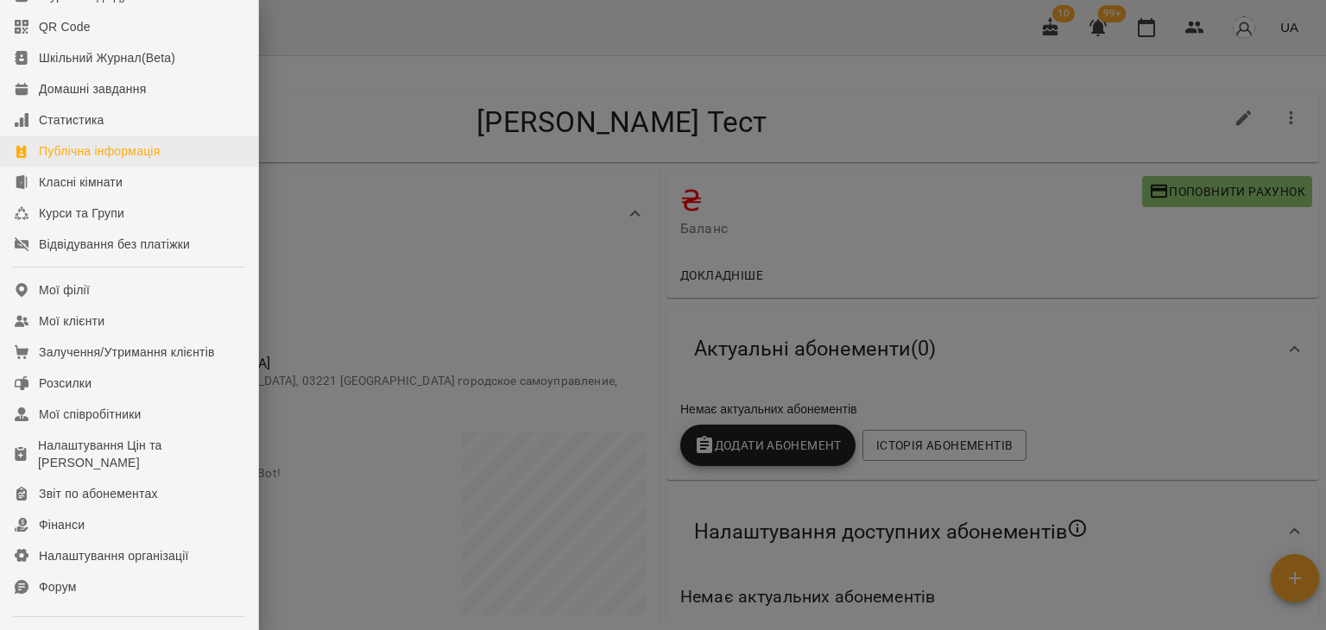
scroll to position [259, 0]
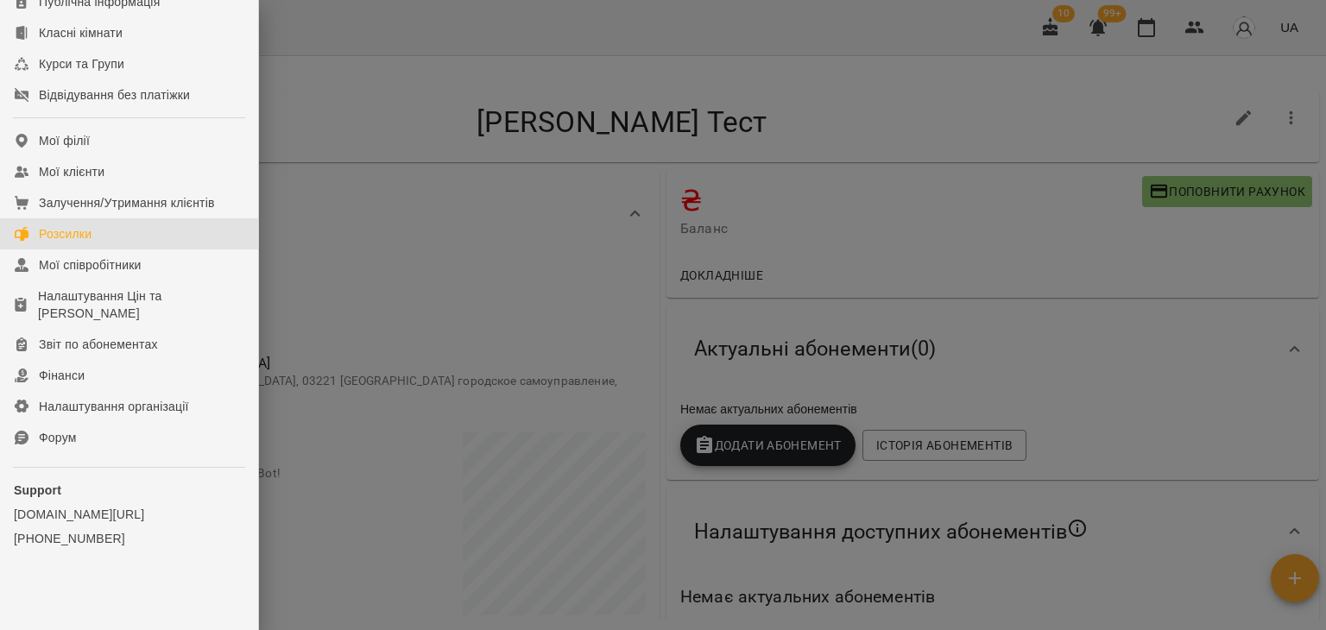
click at [75, 229] on div "Розсилки" at bounding box center [65, 233] width 53 height 17
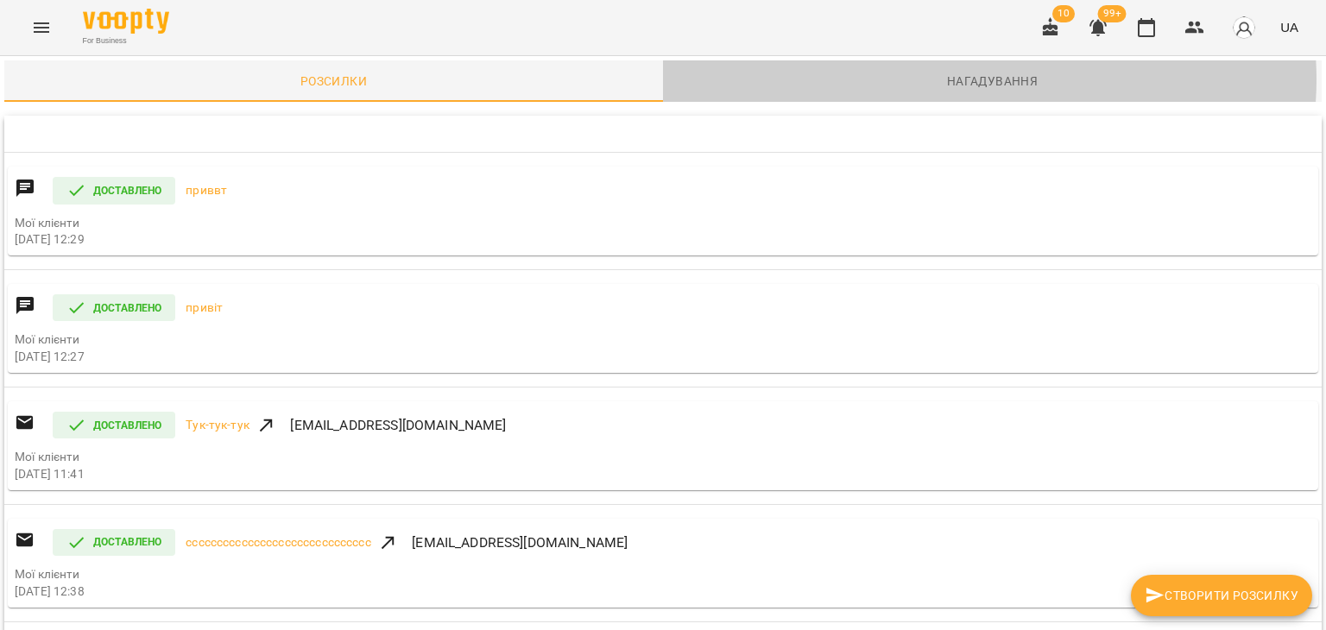
click at [981, 79] on span "Нагадування" at bounding box center [992, 81] width 638 height 21
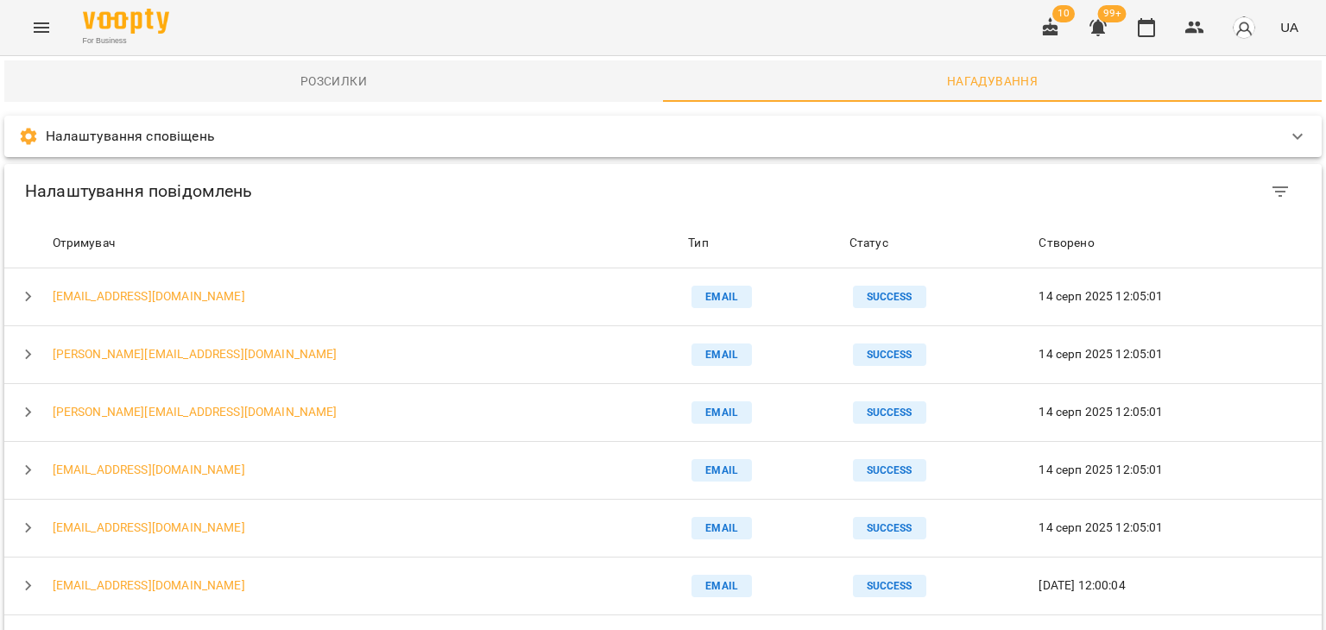
click at [179, 126] on p "Налаштування сповіщень" at bounding box center [130, 136] width 169 height 21
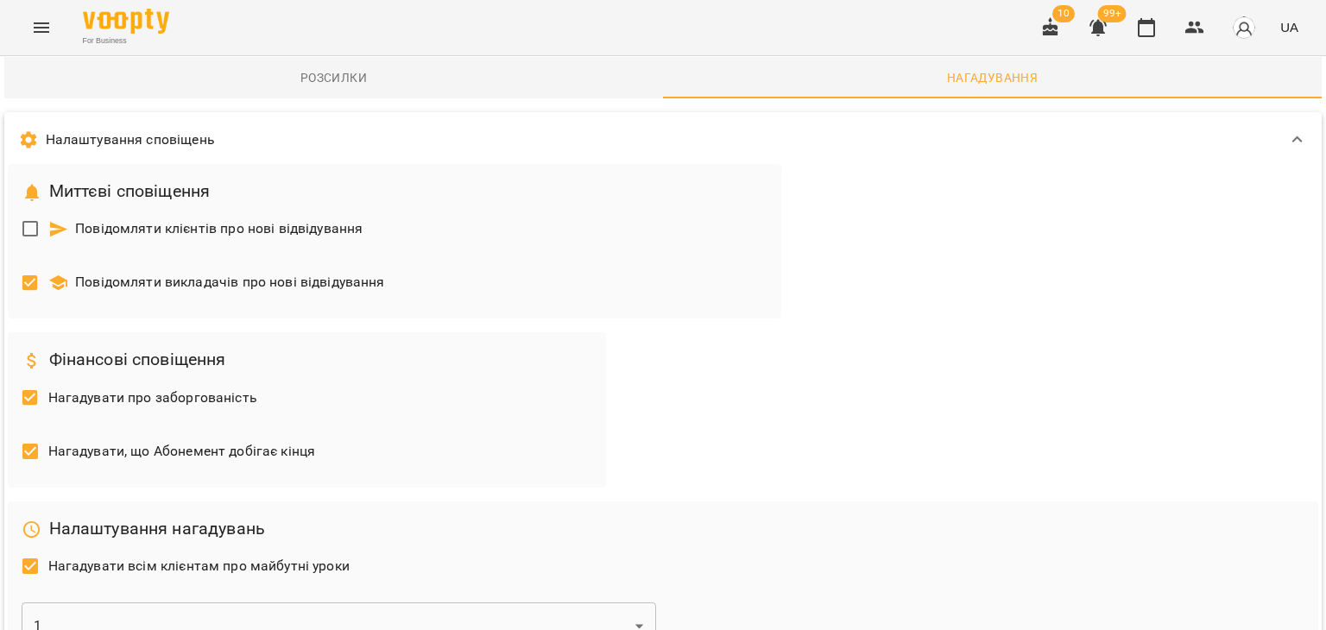
scroll to position [432, 0]
click at [219, 515] on h6 "Налаштування нагадувань" at bounding box center [663, 528] width 1283 height 27
click at [224, 556] on span "Нагадувати всім клієнтам про майбутні уроки" at bounding box center [198, 566] width 301 height 21
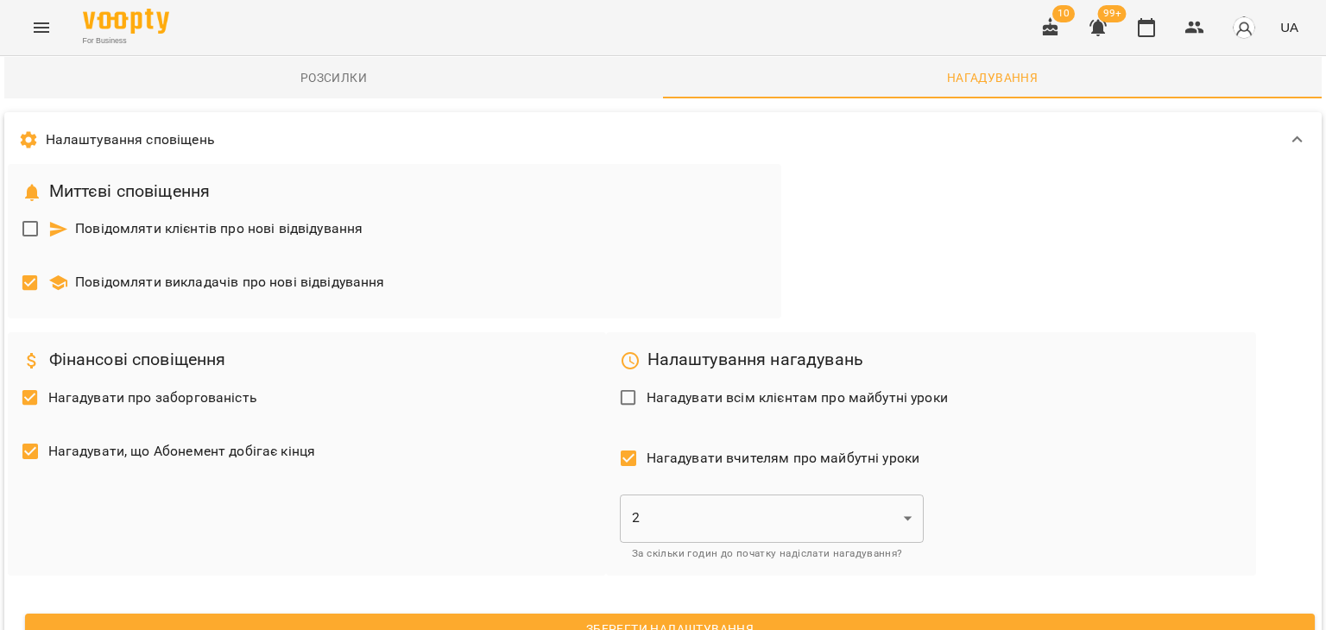
scroll to position [259, 0]
click at [648, 388] on span "Нагадувати всім клієнтам про майбутні уроки" at bounding box center [797, 398] width 301 height 21
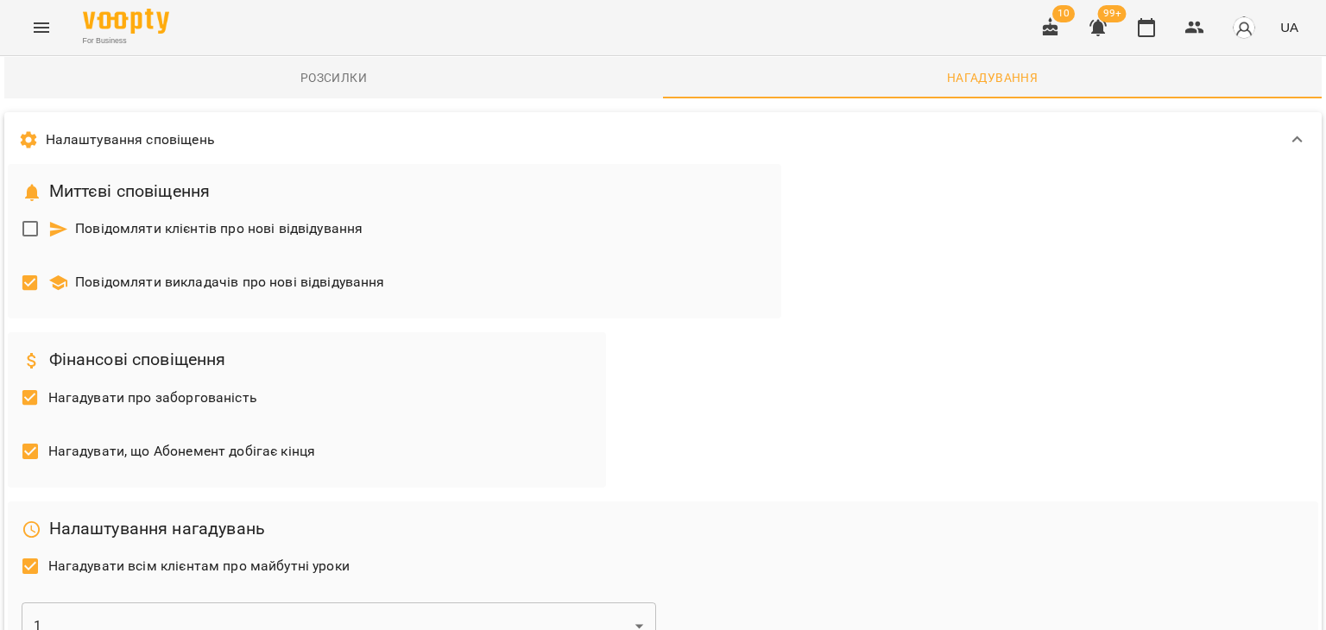
click at [553, 26] on div "For Business 10 99+ UA" at bounding box center [663, 27] width 1326 height 55
click at [759, 46] on div "For Business 10 99+ UA" at bounding box center [663, 27] width 1326 height 55
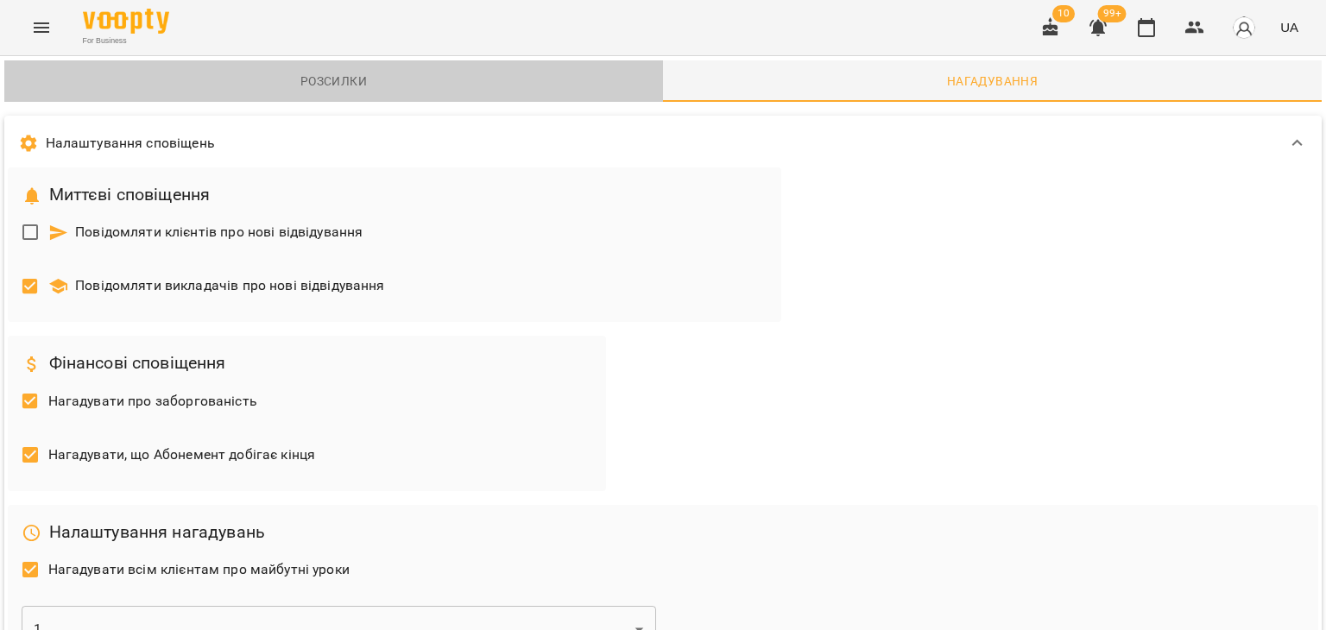
click at [348, 89] on span "Розсилки" at bounding box center [334, 81] width 638 height 21
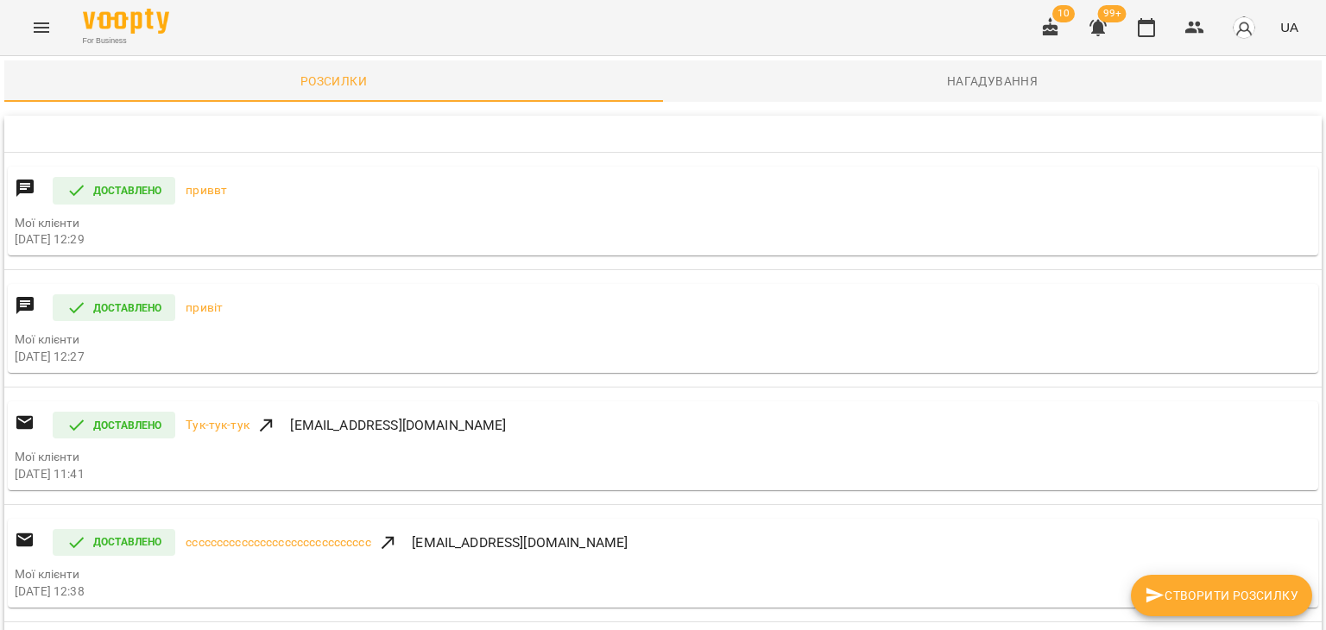
click at [946, 81] on span "Нагадування" at bounding box center [992, 81] width 638 height 21
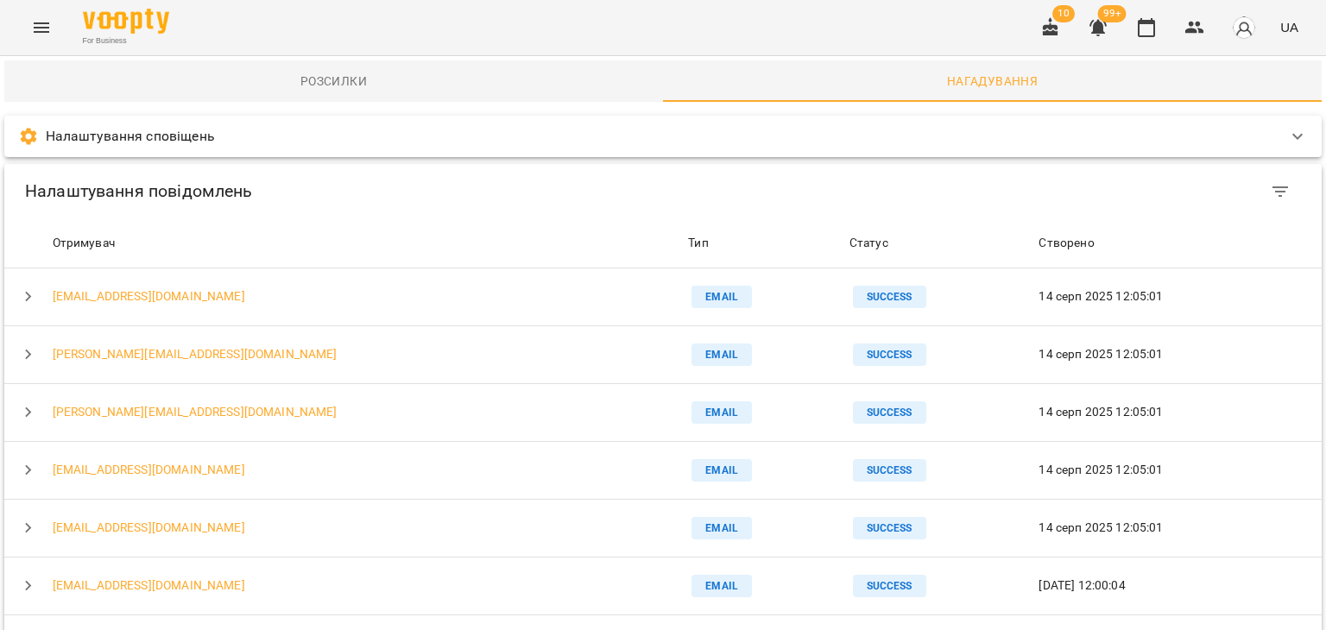
click at [388, 22] on div "For Business 10 99+ UA" at bounding box center [663, 27] width 1326 height 55
click at [480, 8] on div "For Business 10 99+ UA" at bounding box center [663, 27] width 1326 height 55
click at [1188, 32] on icon "button" at bounding box center [1194, 28] width 19 height 12
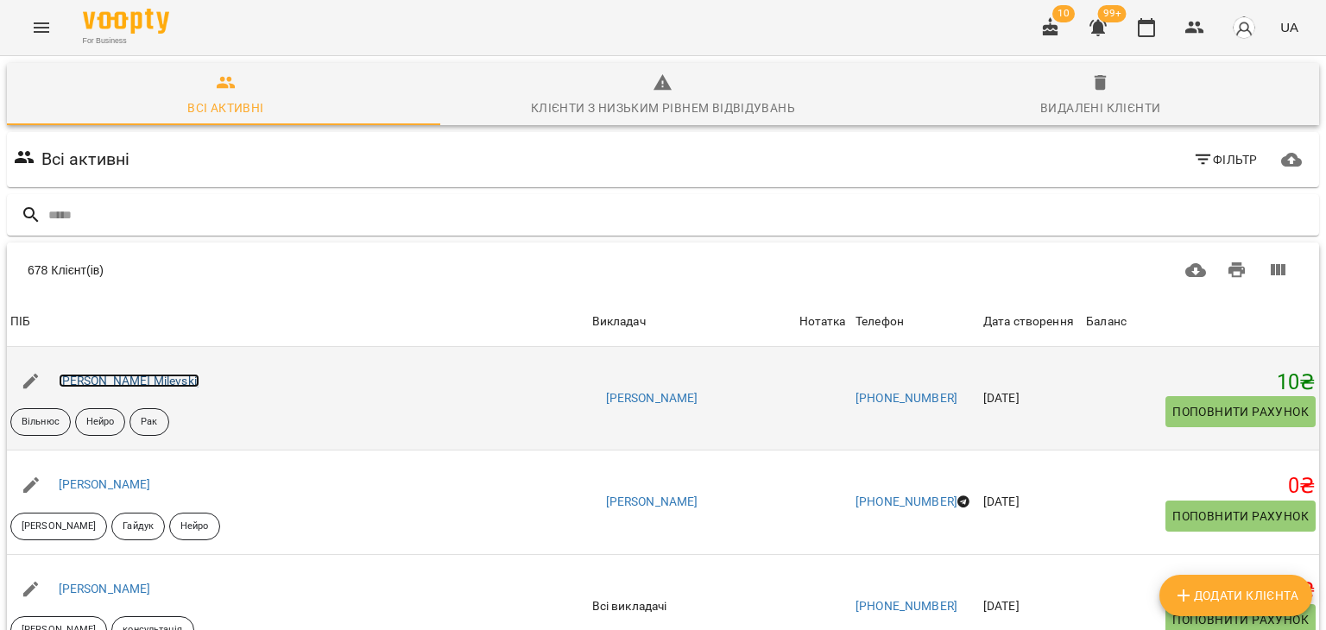
click at [199, 382] on link "Cпартак Мілевський Spartak Milevskij" at bounding box center [129, 381] width 141 height 14
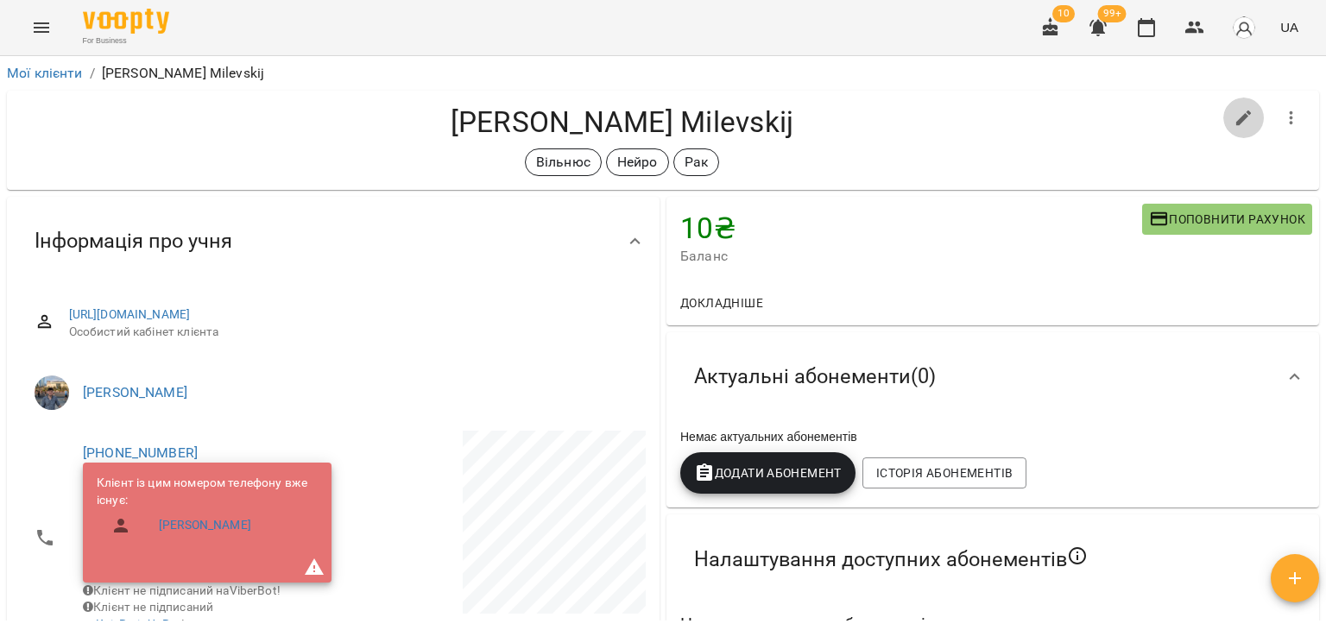
click at [1233, 109] on icon "button" at bounding box center [1243, 118] width 21 height 21
select select "**"
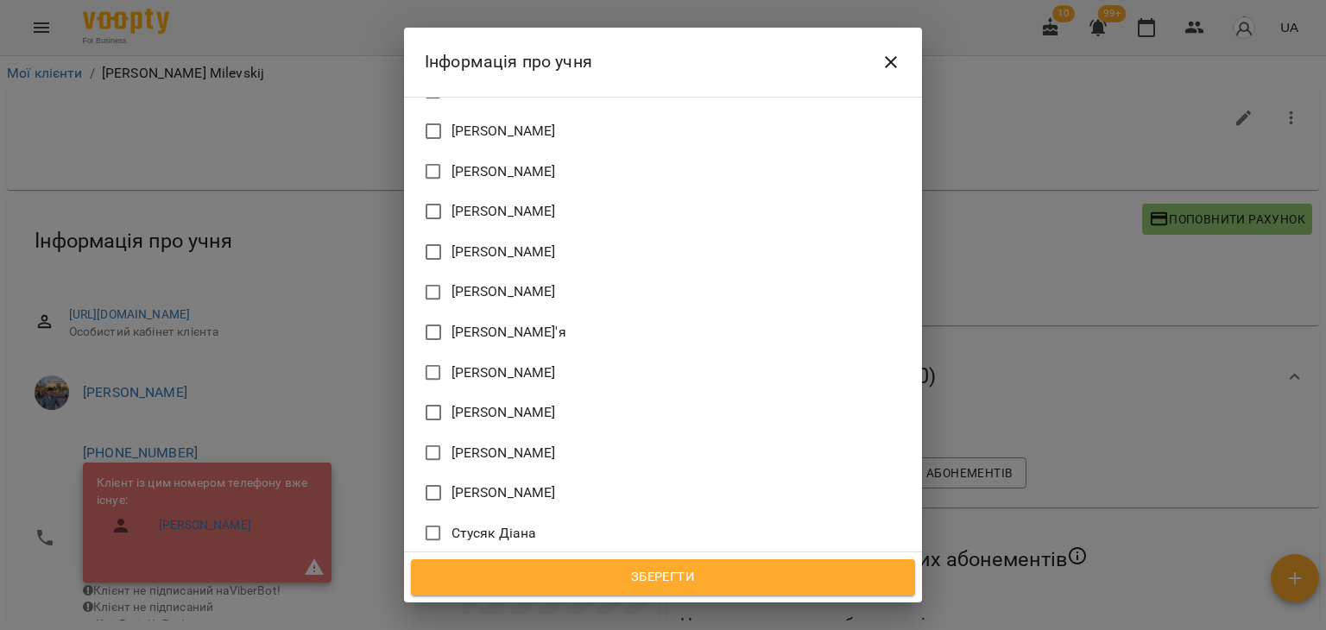
scroll to position [1673, 0]
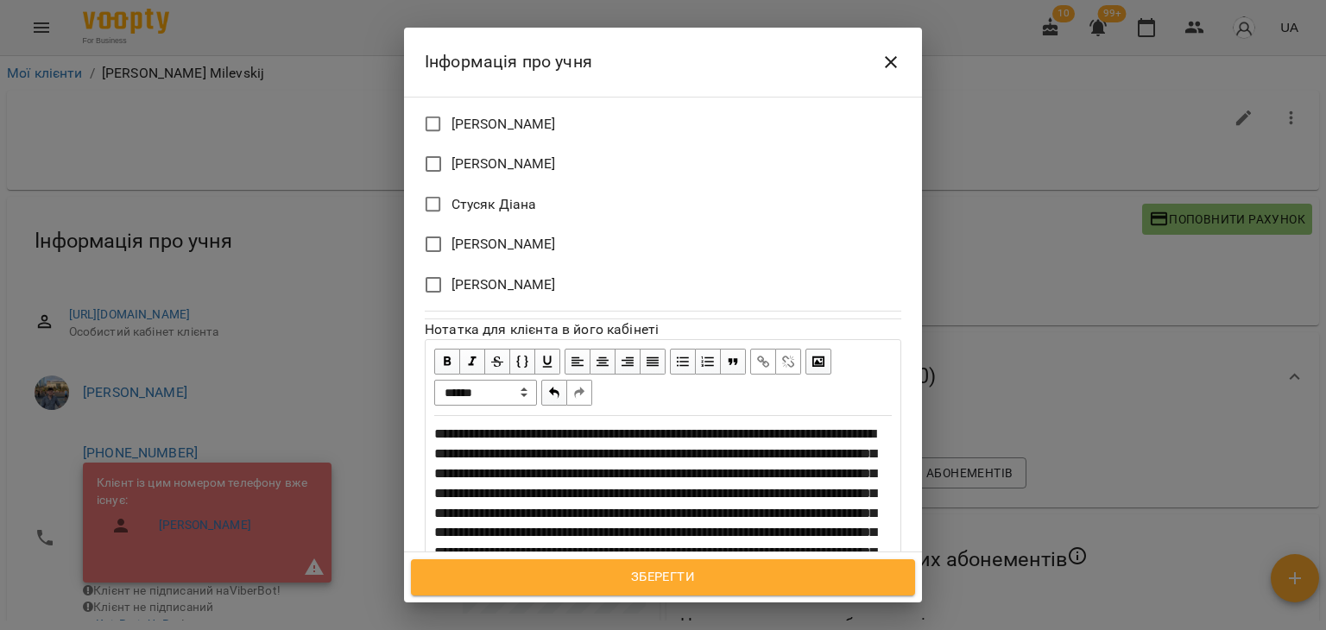
scroll to position [1924, 0]
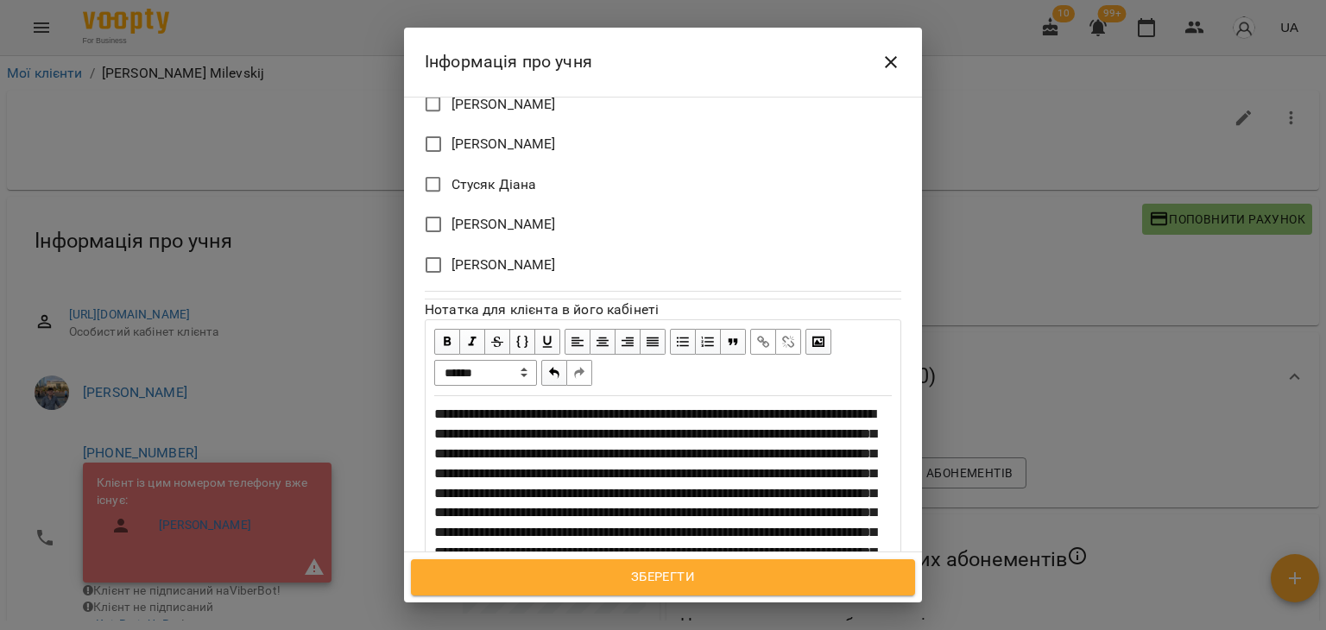
click at [654, 495] on span "**********" at bounding box center [655, 492] width 442 height 171
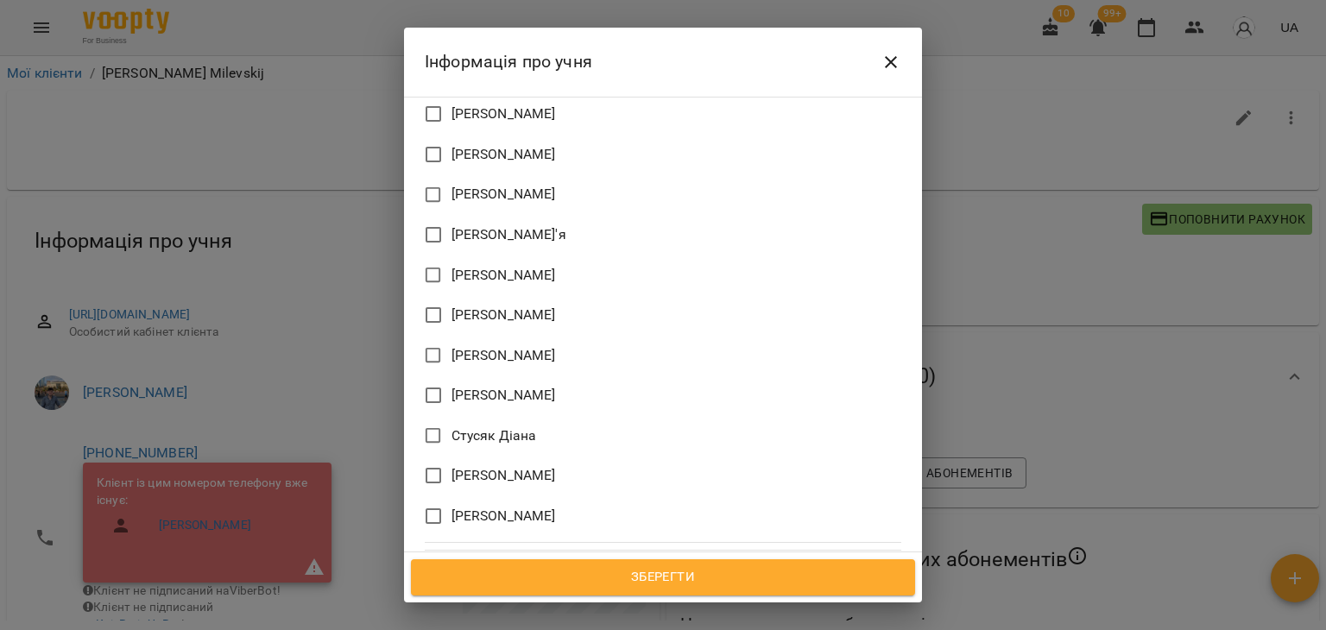
scroll to position [1328, 0]
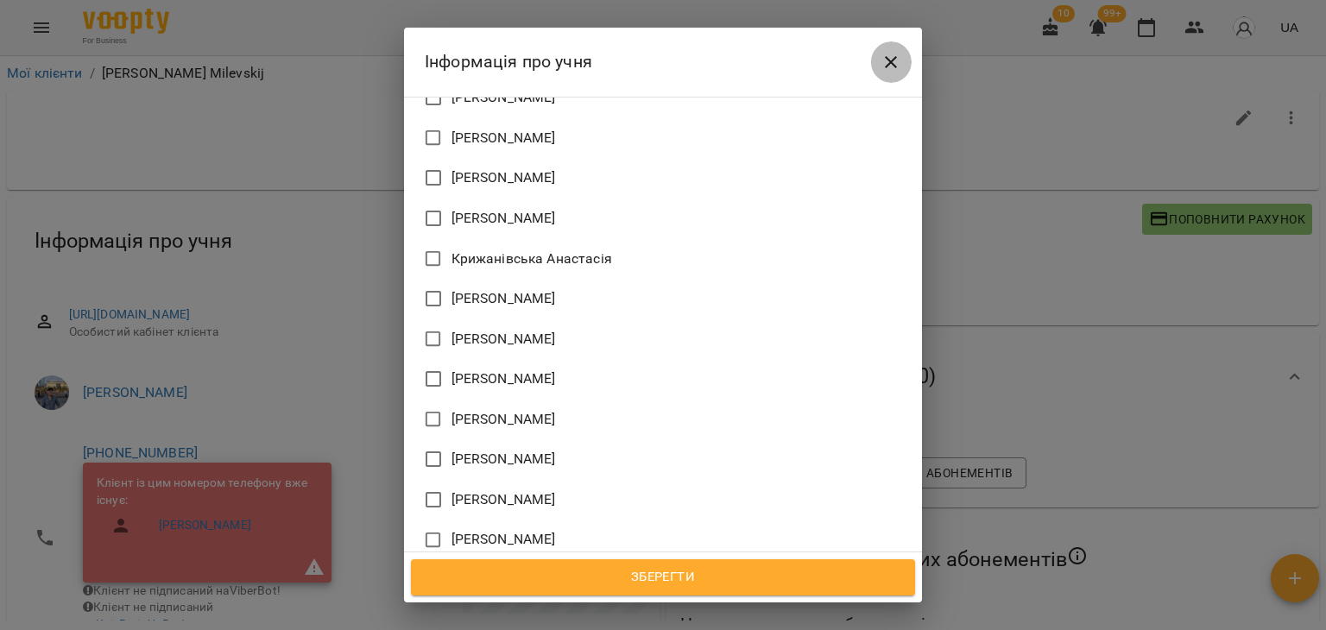
click at [903, 60] on button "Close" at bounding box center [890, 61] width 41 height 41
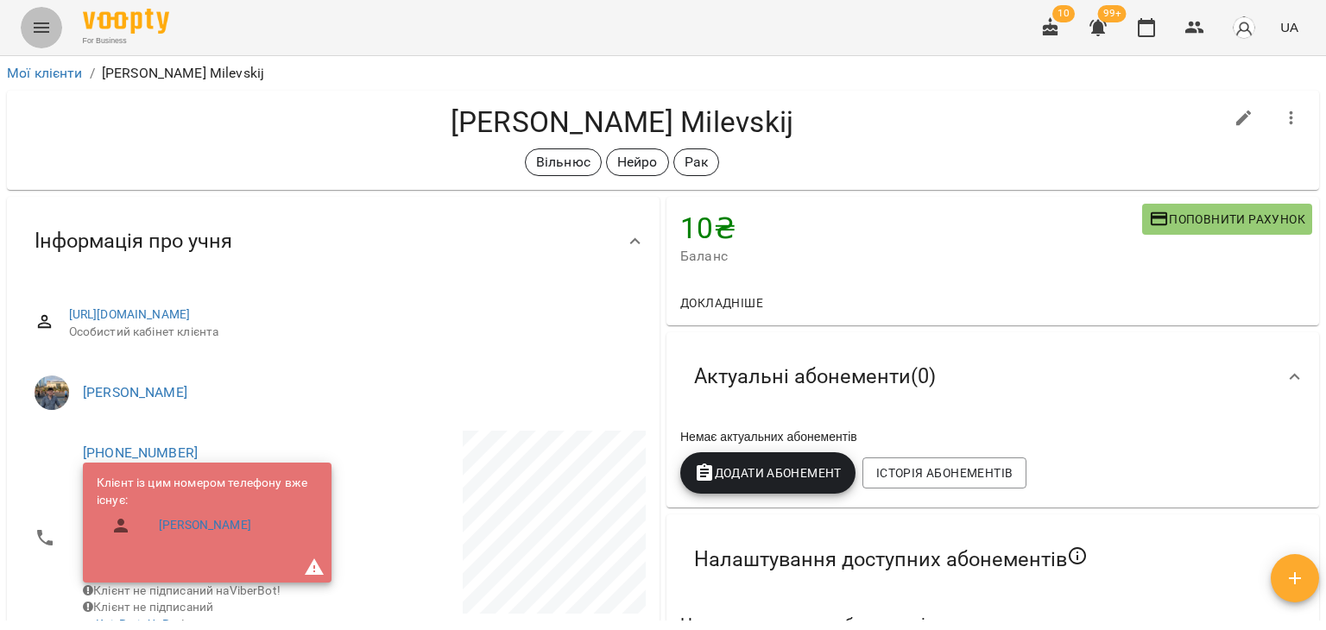
click at [41, 28] on icon "Menu" at bounding box center [41, 27] width 21 height 21
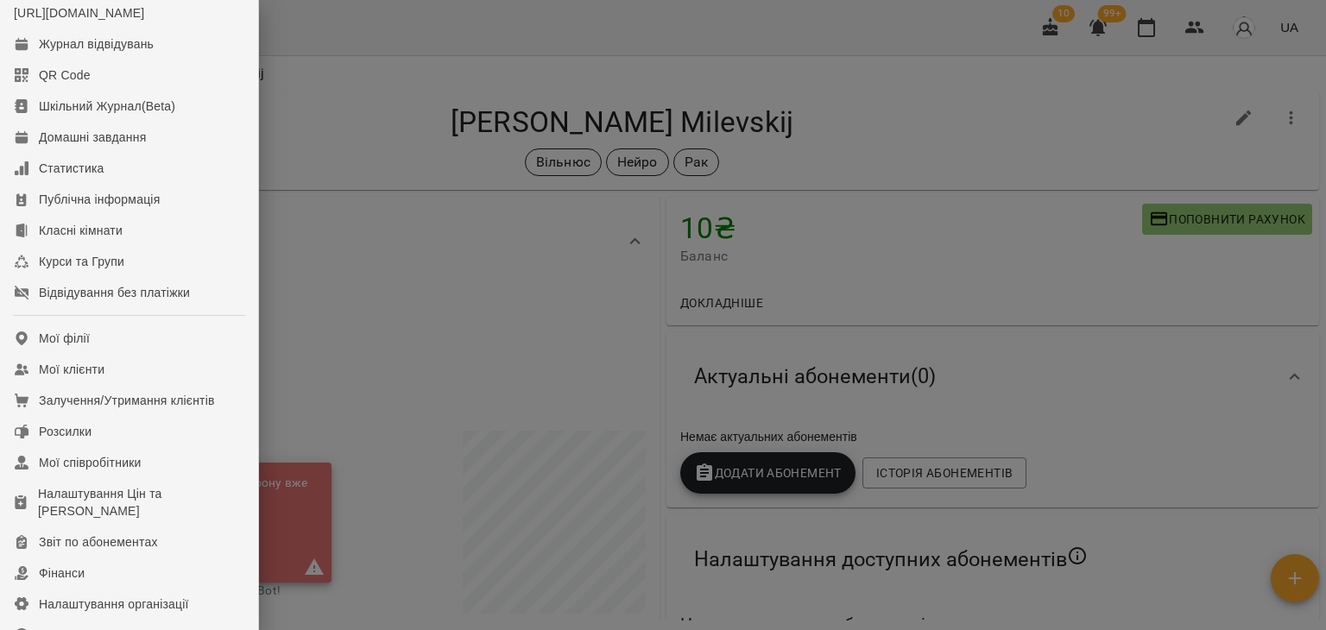
scroll to position [86, 0]
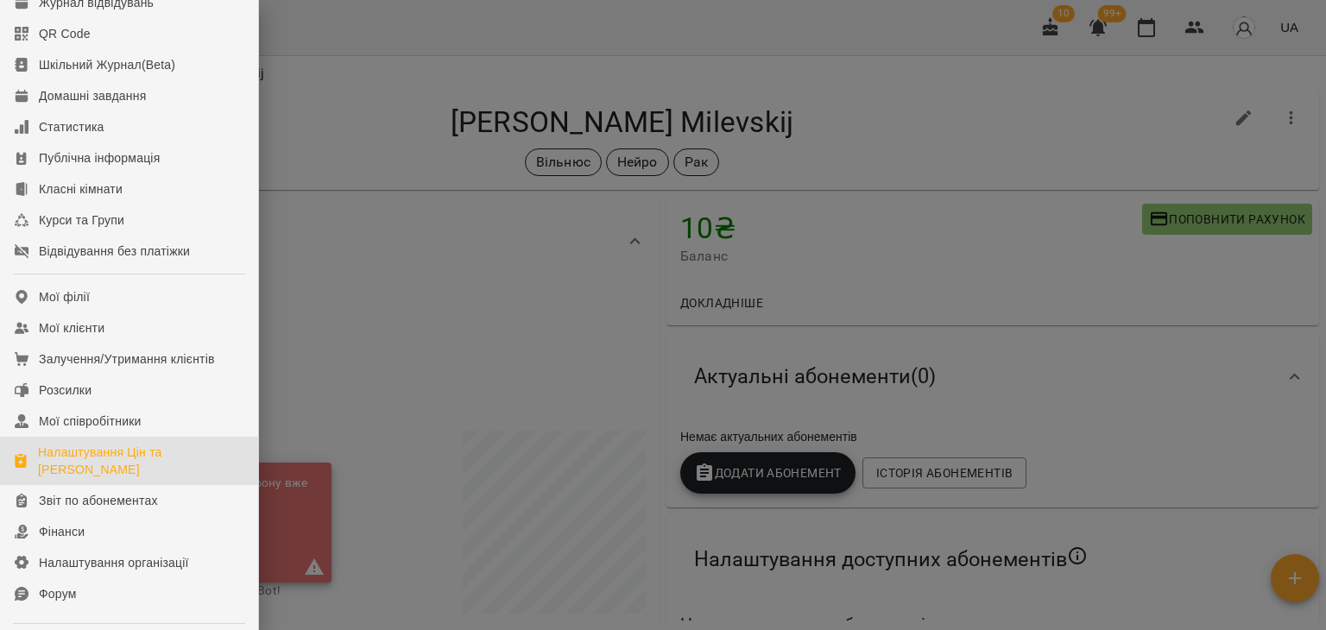
click at [76, 478] on div "Налаштування Цін та Абонементів" at bounding box center [141, 461] width 206 height 35
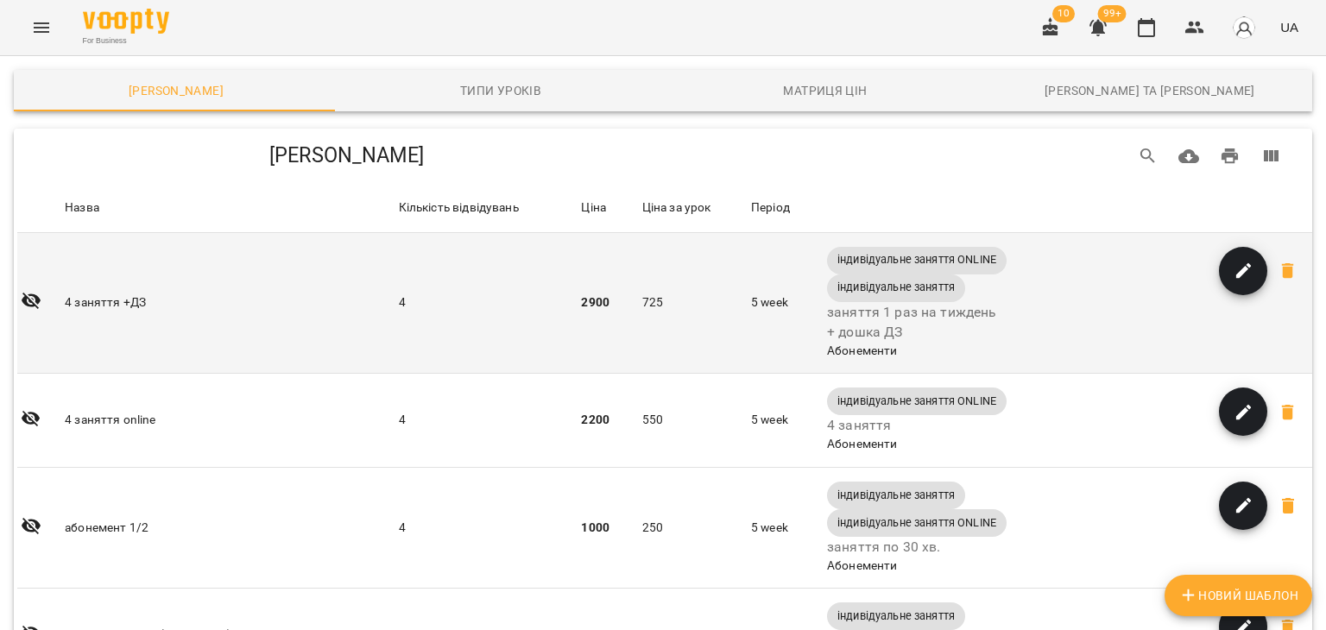
click at [80, 302] on td "4 заняття +ДЗ" at bounding box center [227, 303] width 333 height 141
click at [1219, 261] on span "button" at bounding box center [1243, 271] width 48 height 21
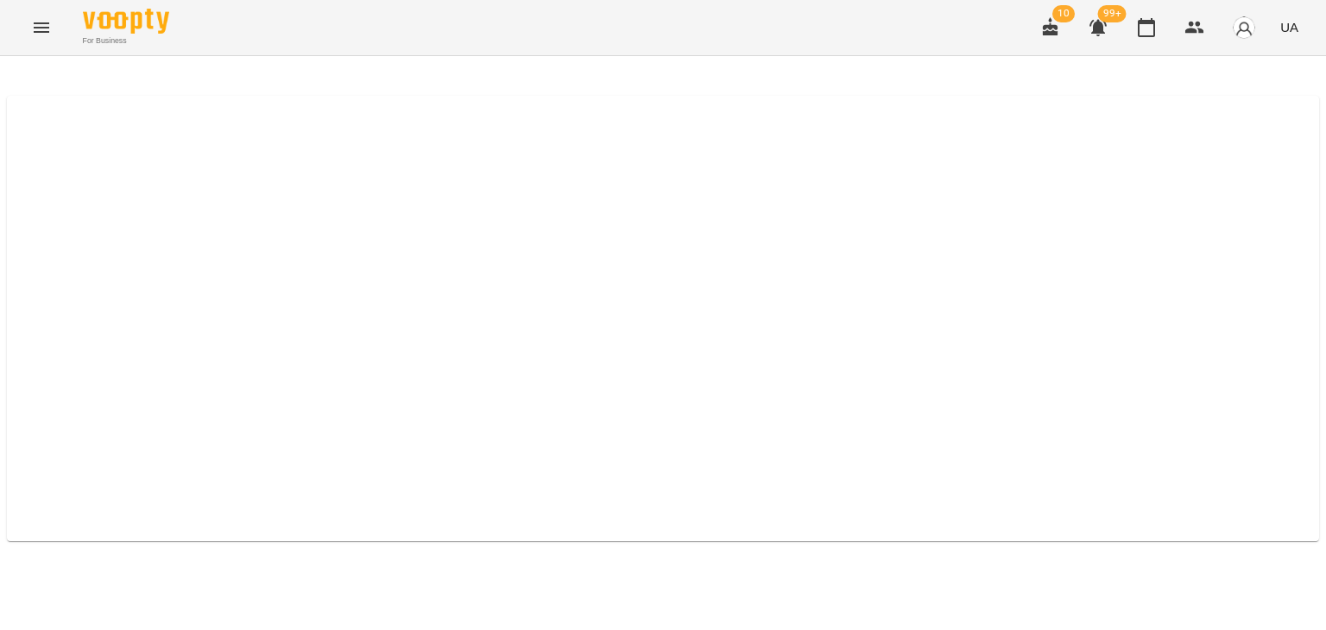
select select "****"
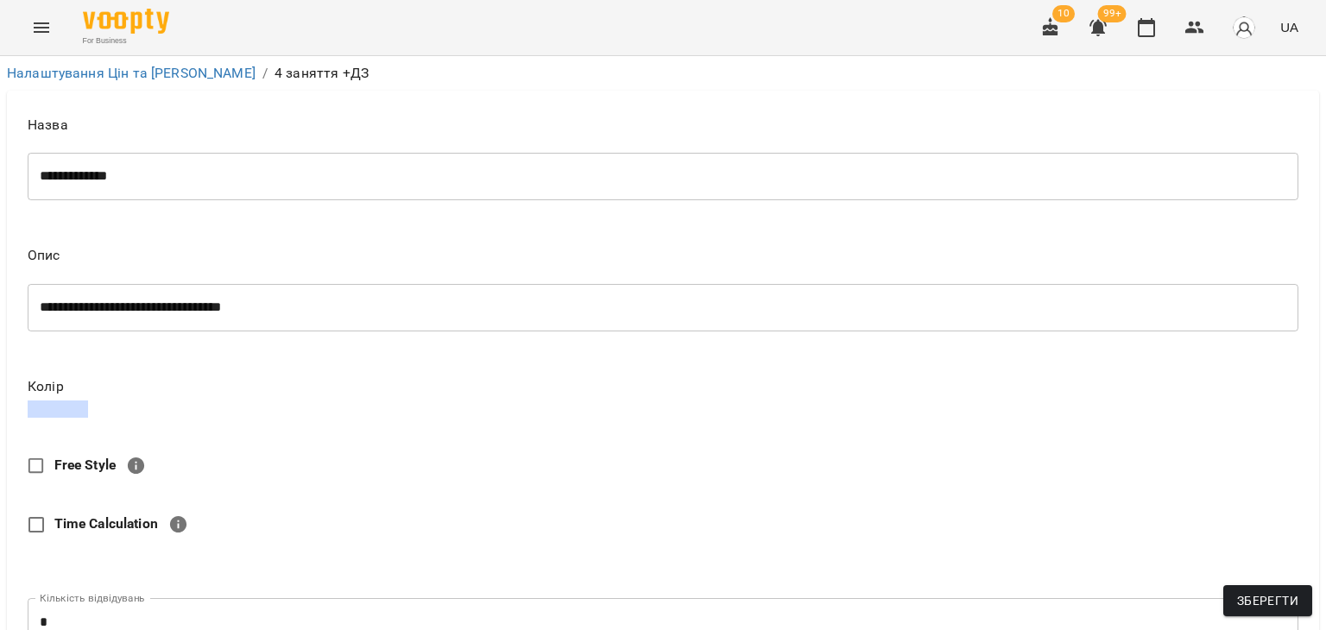
scroll to position [119, 0]
click at [1147, 35] on icon "button" at bounding box center [1146, 27] width 17 height 19
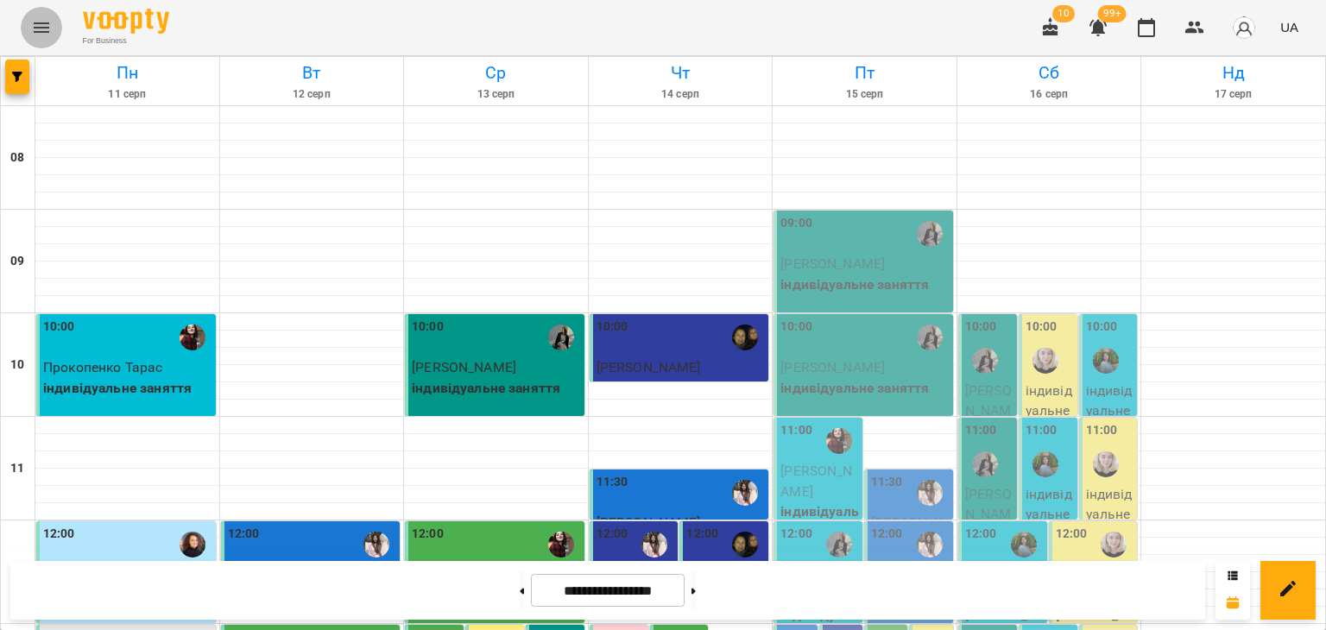
click at [34, 22] on icon "Menu" at bounding box center [41, 27] width 21 height 21
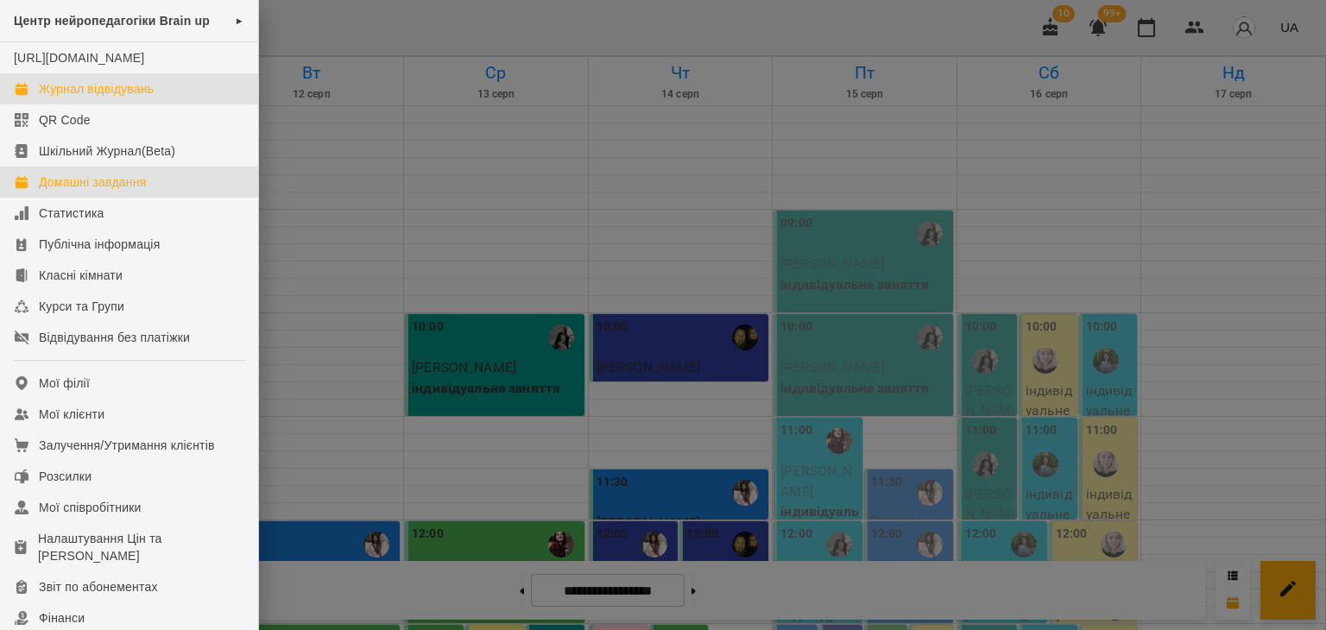
click at [79, 191] on div "Домашні завдання" at bounding box center [92, 181] width 107 height 17
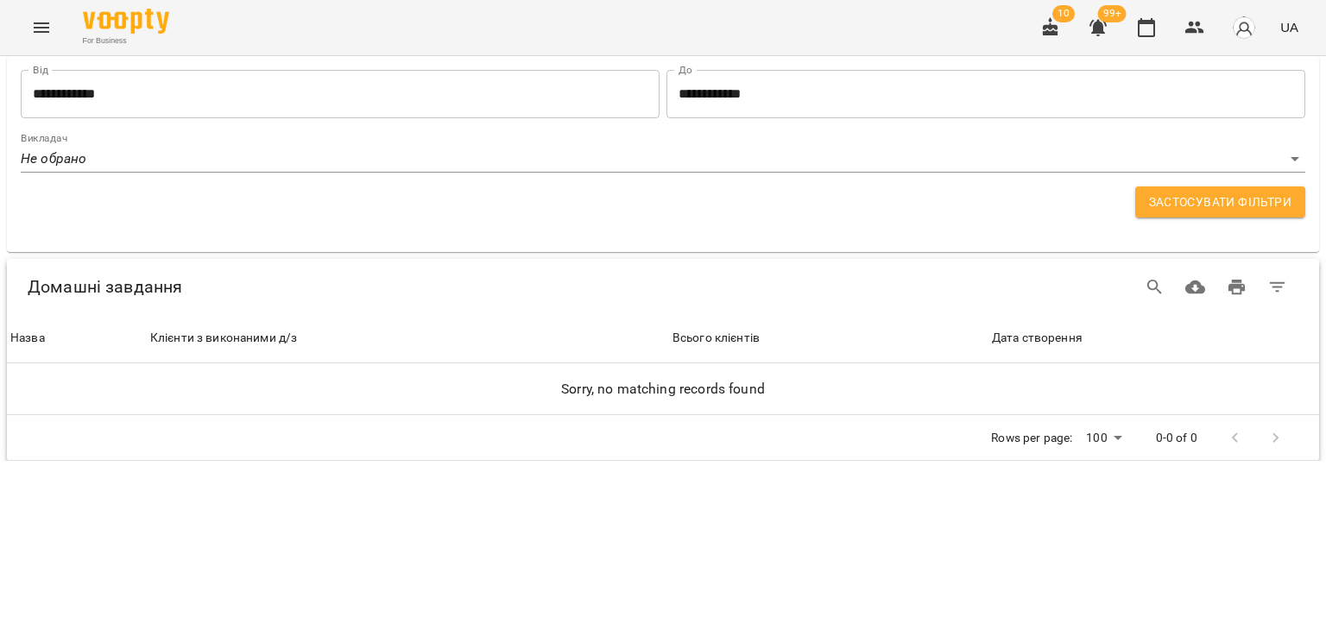
click at [559, 15] on div "For Business 10 99+ UA" at bounding box center [663, 27] width 1326 height 55
click at [38, 17] on icon "Menu" at bounding box center [41, 27] width 21 height 21
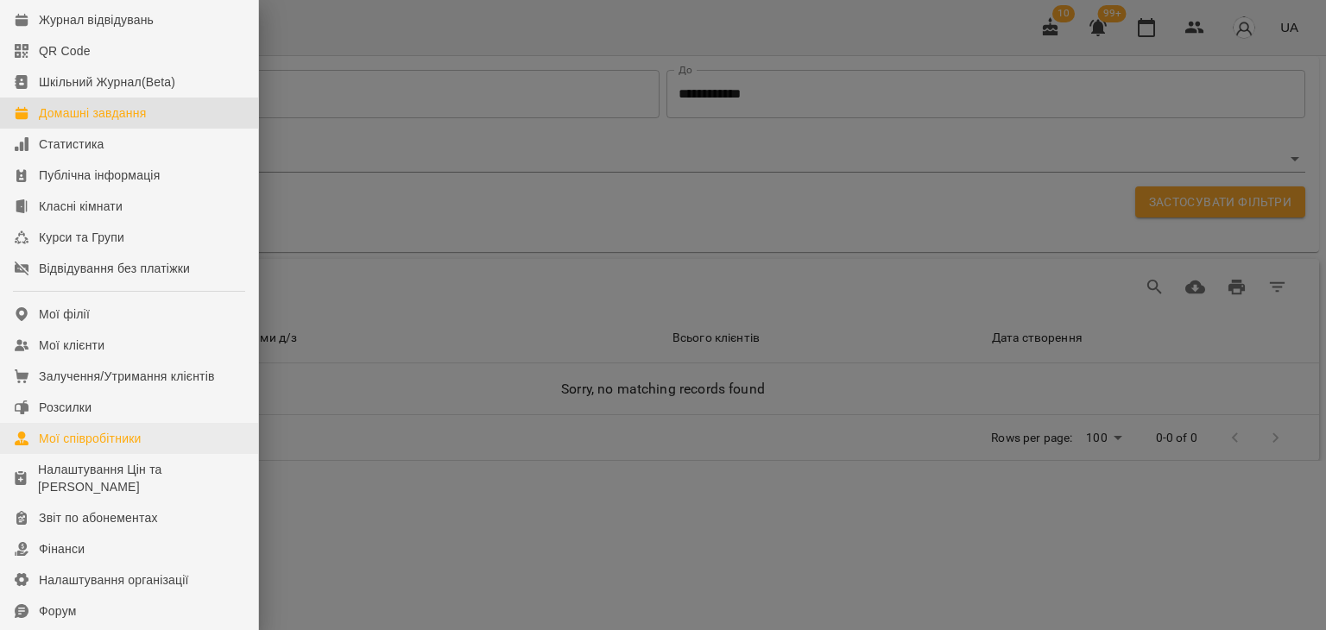
scroll to position [173, 0]
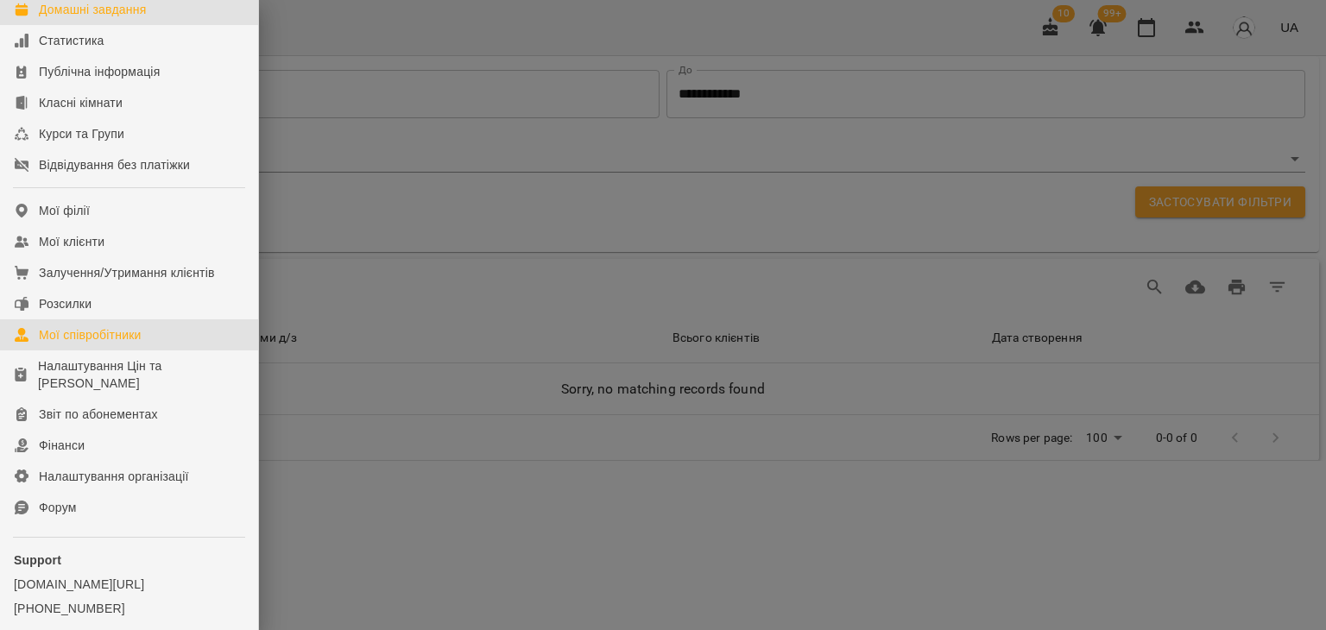
click at [98, 344] on div "Мої співробітники" at bounding box center [90, 334] width 103 height 17
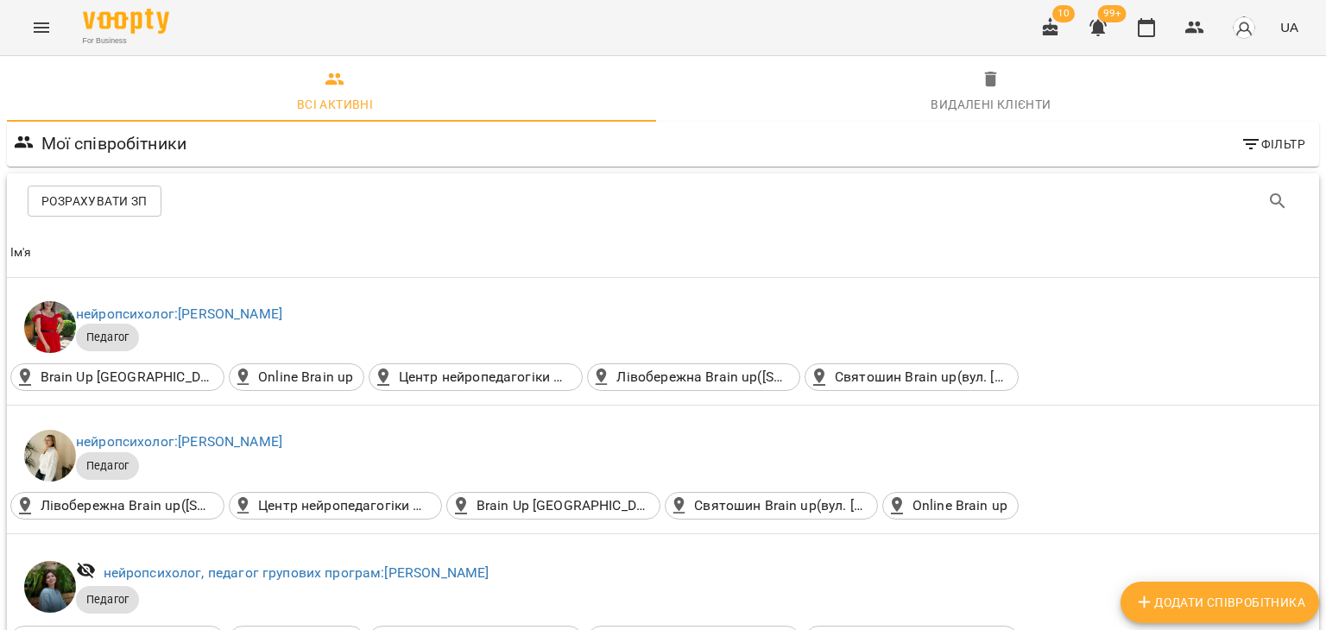
scroll to position [86, 0]
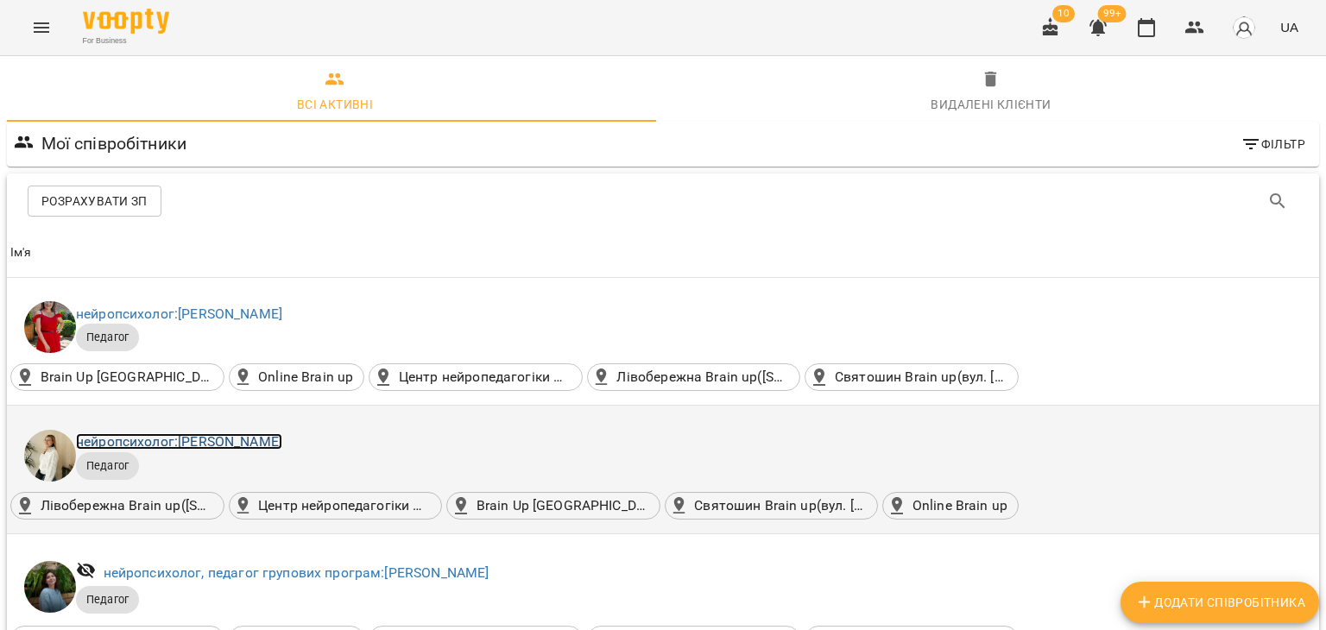
drag, startPoint x: 221, startPoint y: 368, endPoint x: 218, endPoint y: 353, distance: 15.1
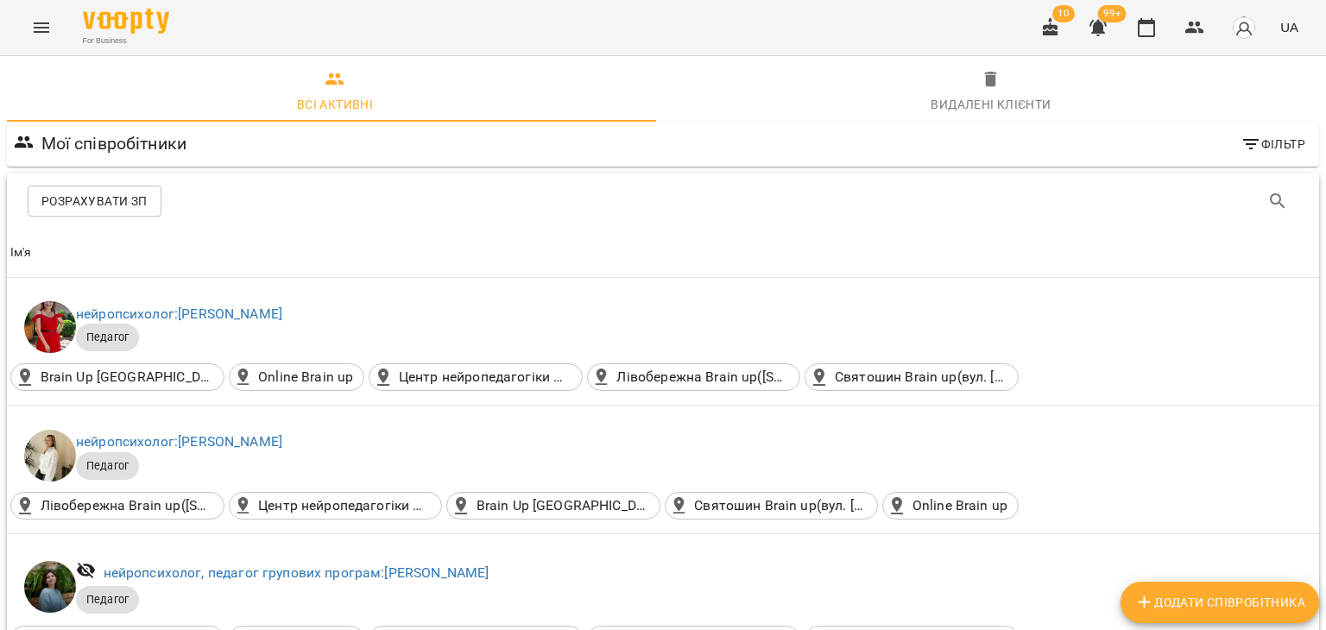
scroll to position [1295, 0]
drag, startPoint x: 245, startPoint y: 332, endPoint x: 223, endPoint y: 329, distance: 22.7
drag, startPoint x: 1146, startPoint y: 32, endPoint x: 36, endPoint y: 35, distance: 1110.0
click at [36, 35] on icon "Menu" at bounding box center [41, 27] width 21 height 21
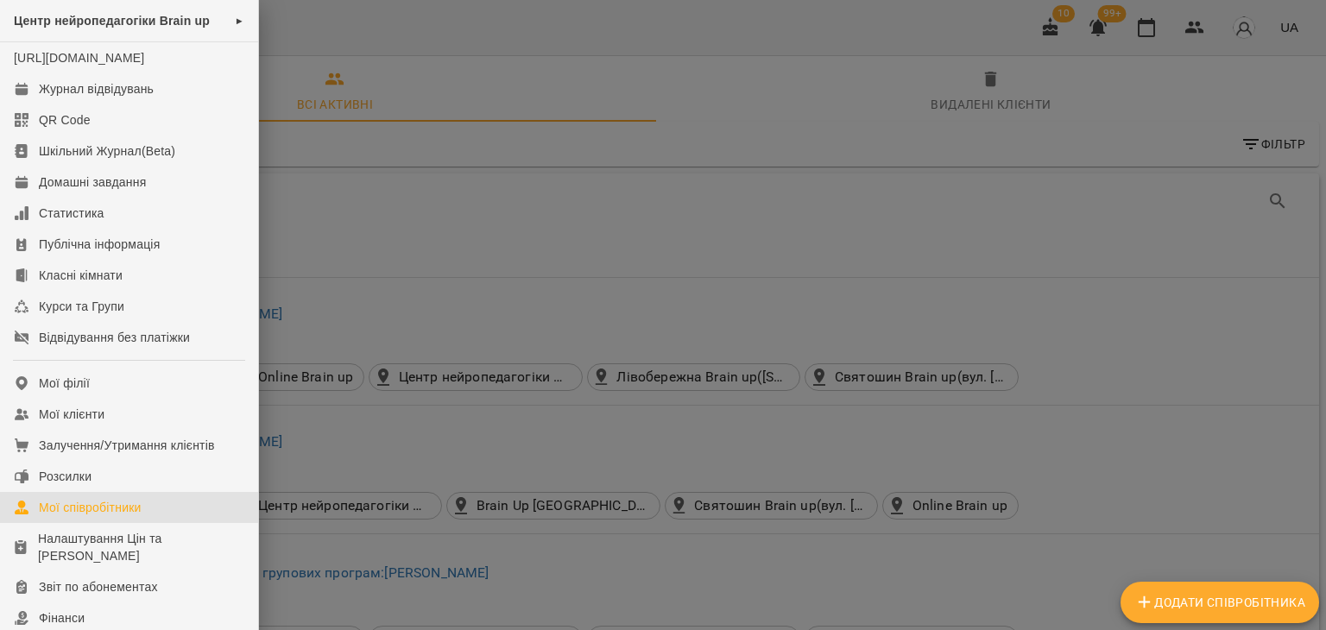
drag, startPoint x: 66, startPoint y: 99, endPoint x: 787, endPoint y: 426, distance: 791.9
click at [787, 426] on div at bounding box center [663, 315] width 1326 height 630
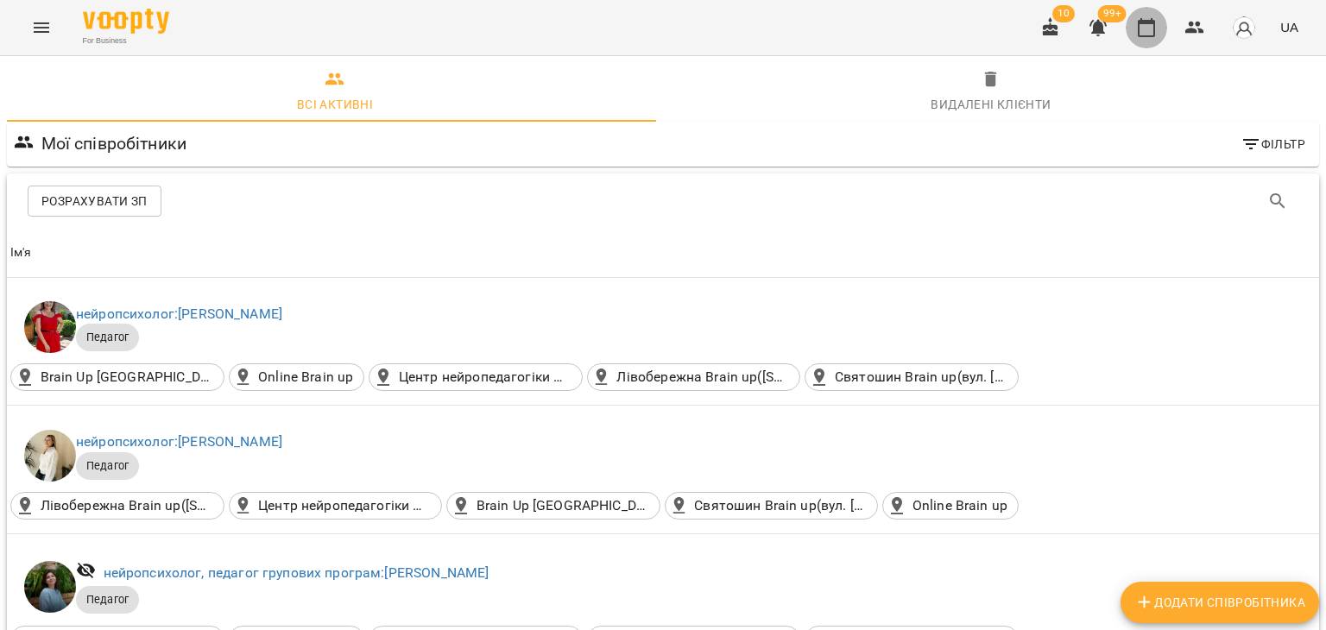
click at [1151, 28] on icon "button" at bounding box center [1146, 27] width 21 height 21
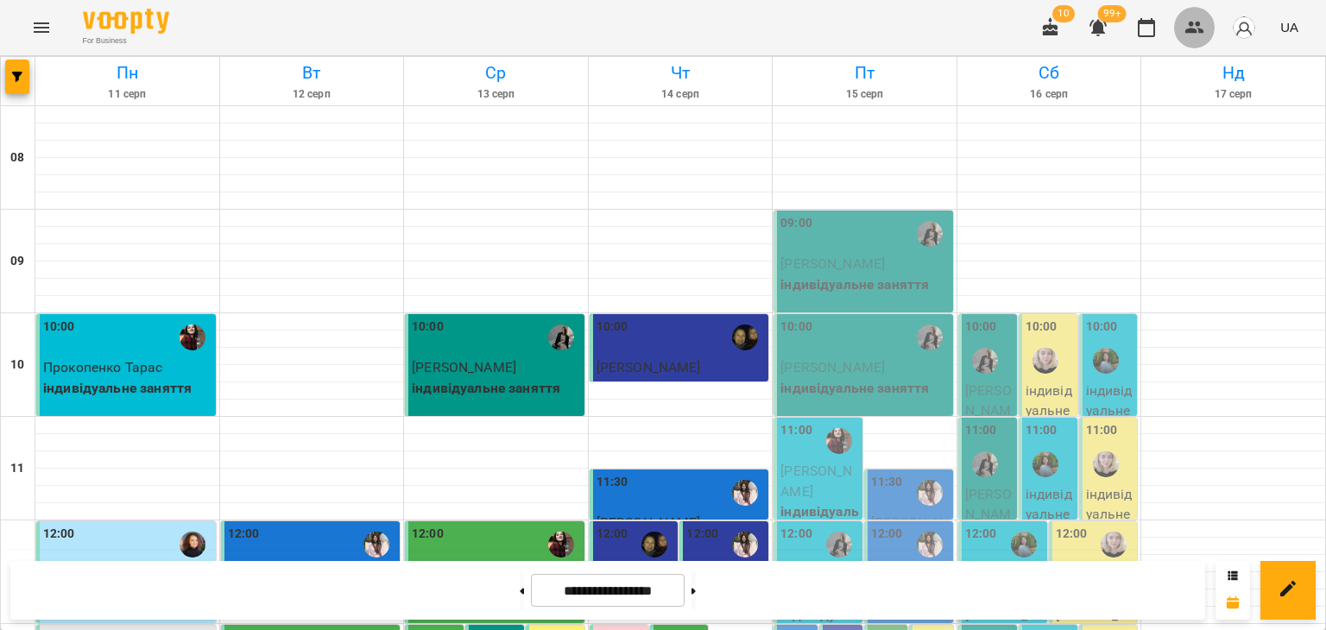
click at [1186, 32] on icon "button" at bounding box center [1194, 28] width 19 height 12
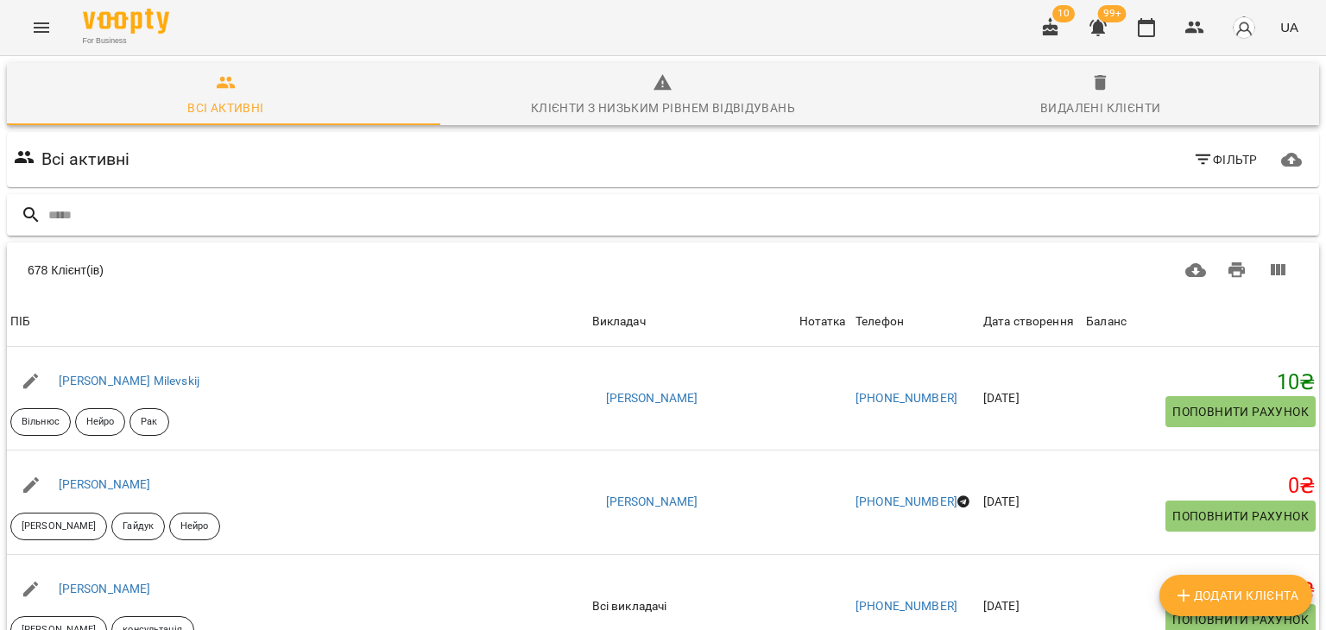
click at [1070, 220] on input "text" at bounding box center [680, 215] width 1264 height 28
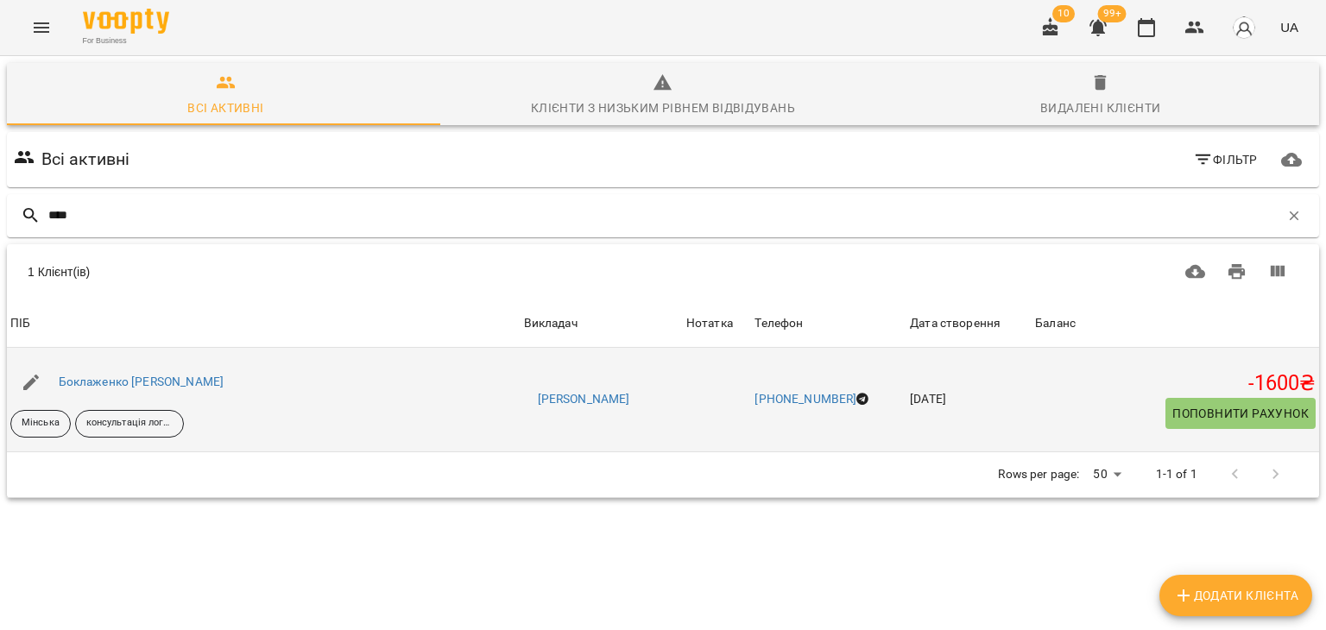
type input "****"
click at [1208, 418] on span "Поповнити рахунок" at bounding box center [1240, 413] width 136 height 21
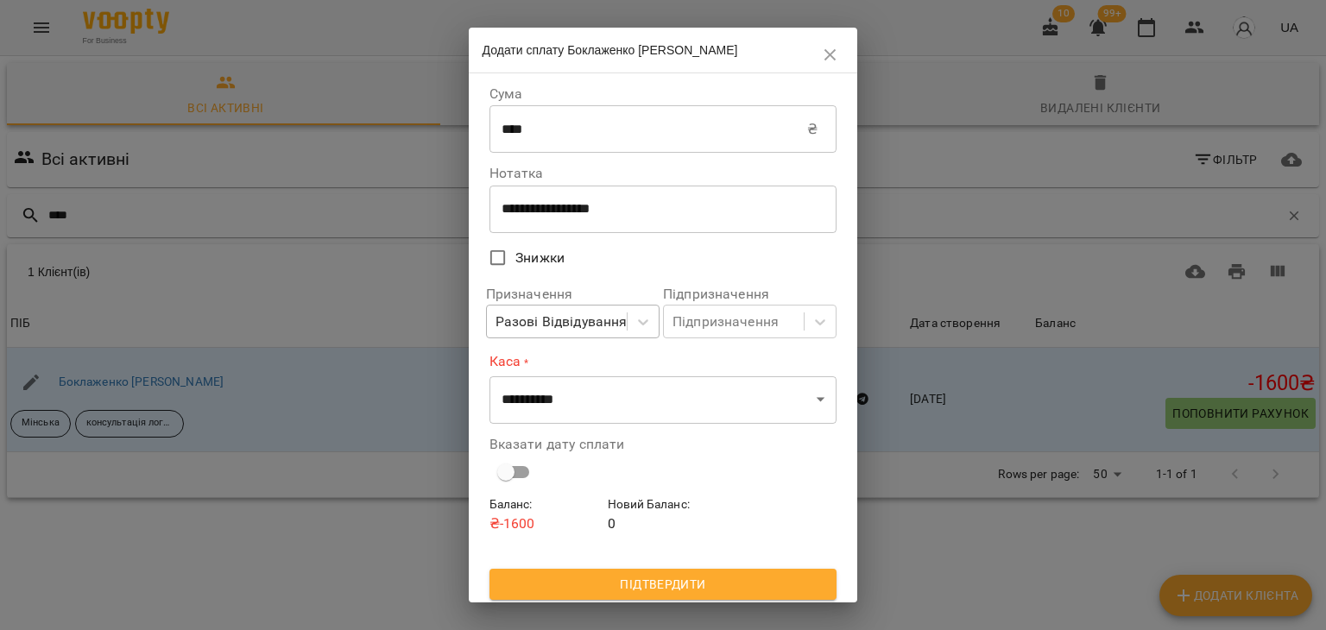
click at [601, 318] on div "Разові Відвідування" at bounding box center [561, 322] width 132 height 21
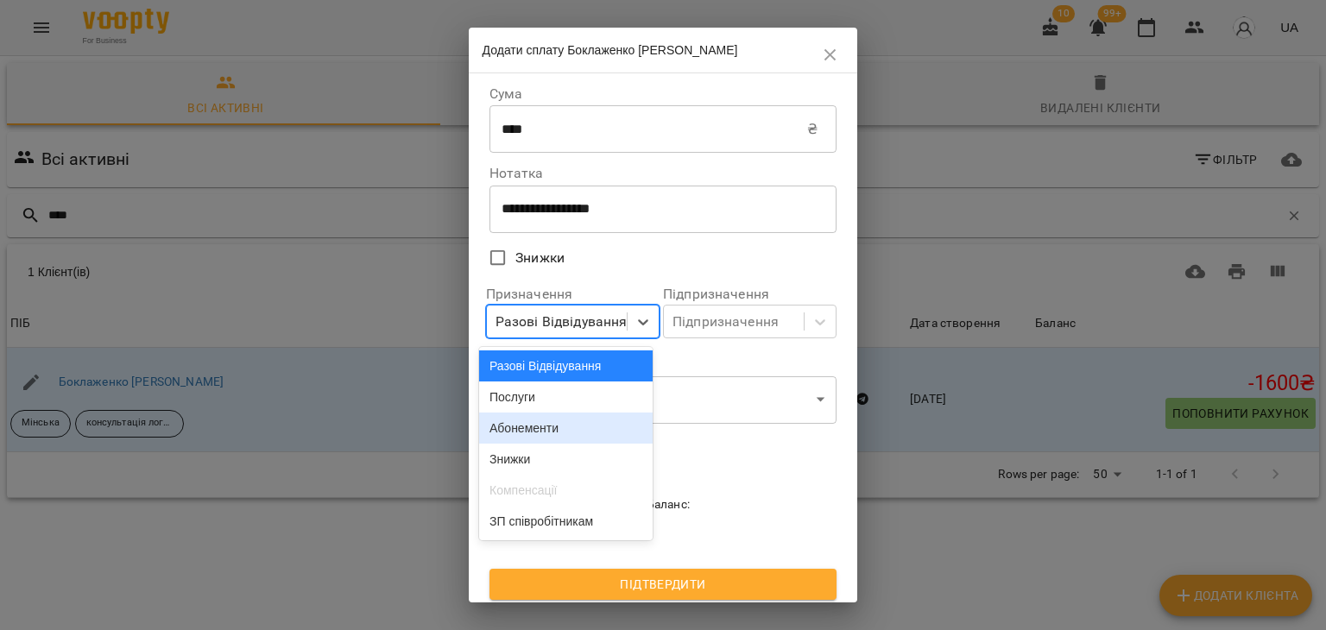
click at [548, 432] on div "Абонементи" at bounding box center [565, 428] width 173 height 31
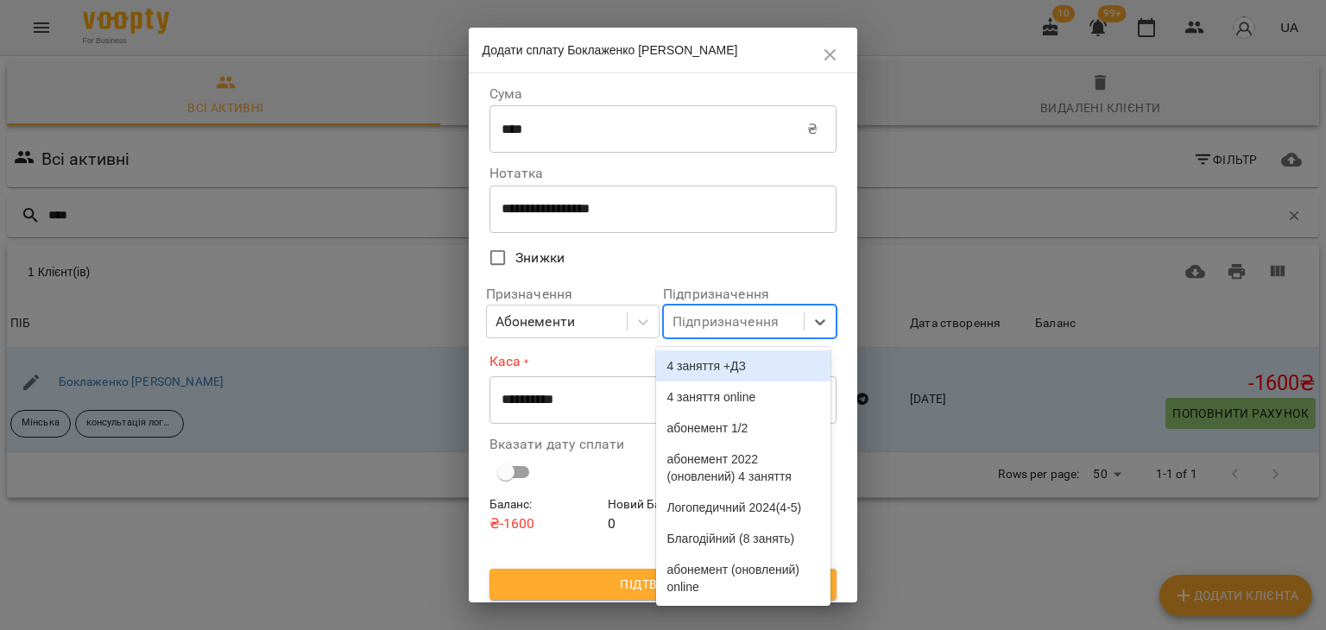
click at [697, 321] on div "Підпризначення" at bounding box center [725, 322] width 106 height 21
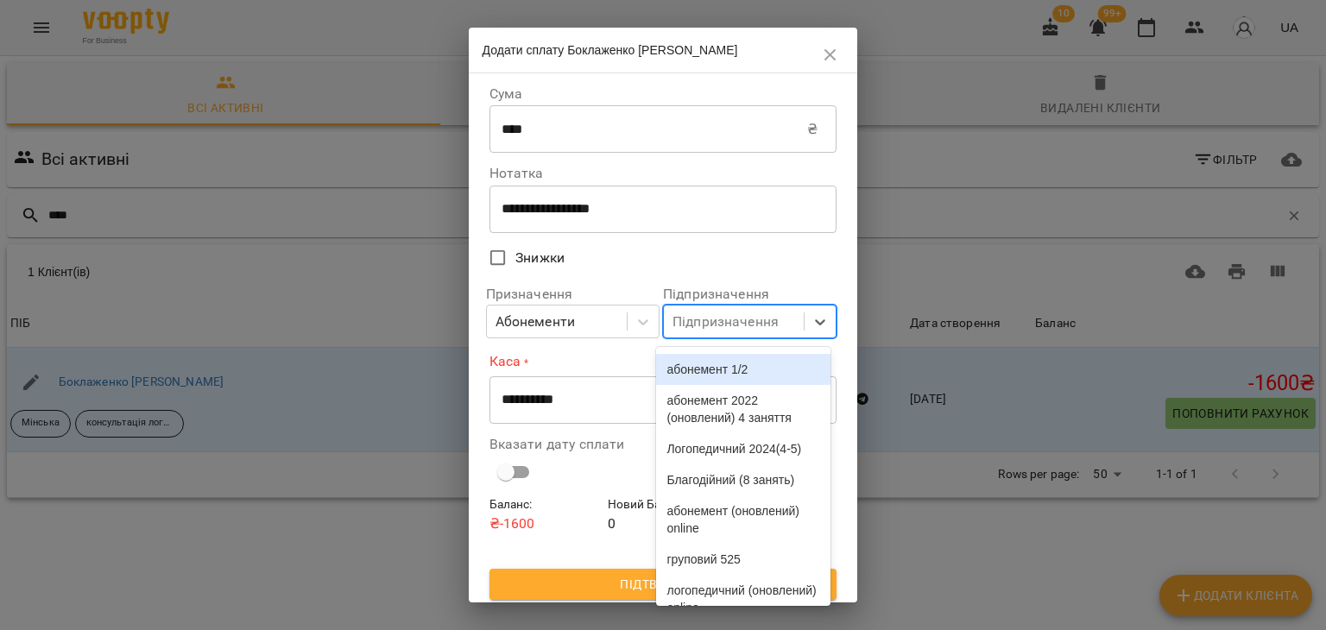
scroll to position [86, 0]
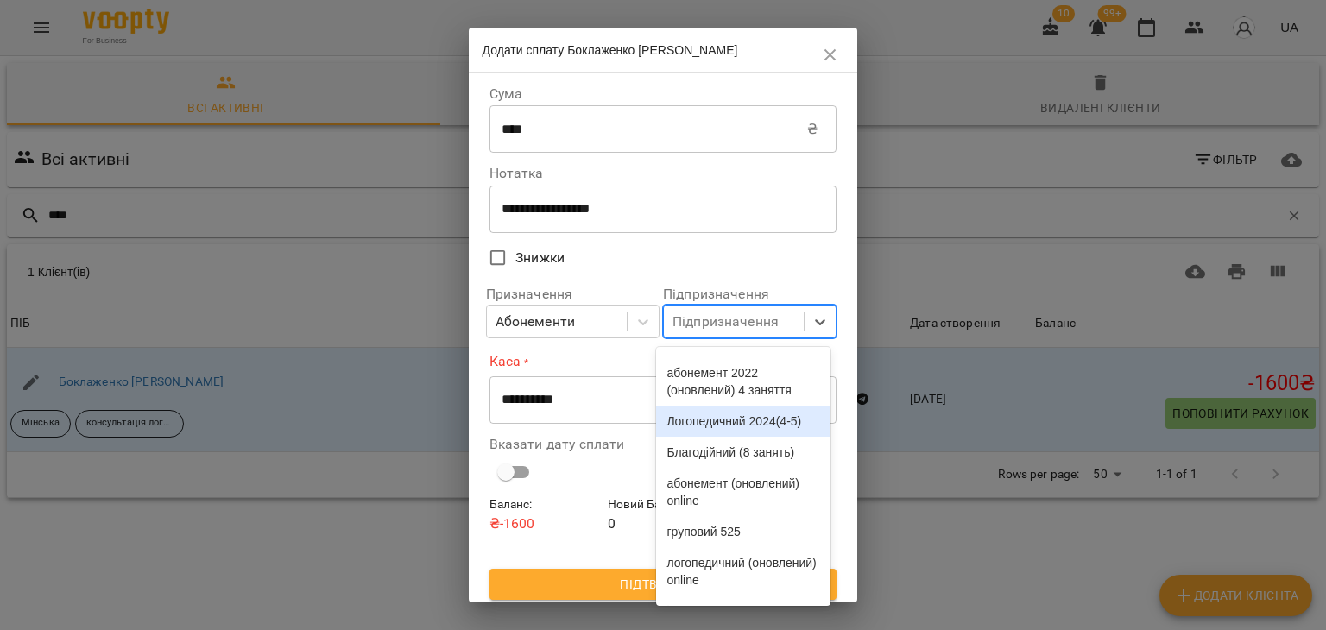
click at [757, 437] on div "Логопедичний 2024(4-5)" at bounding box center [742, 421] width 173 height 31
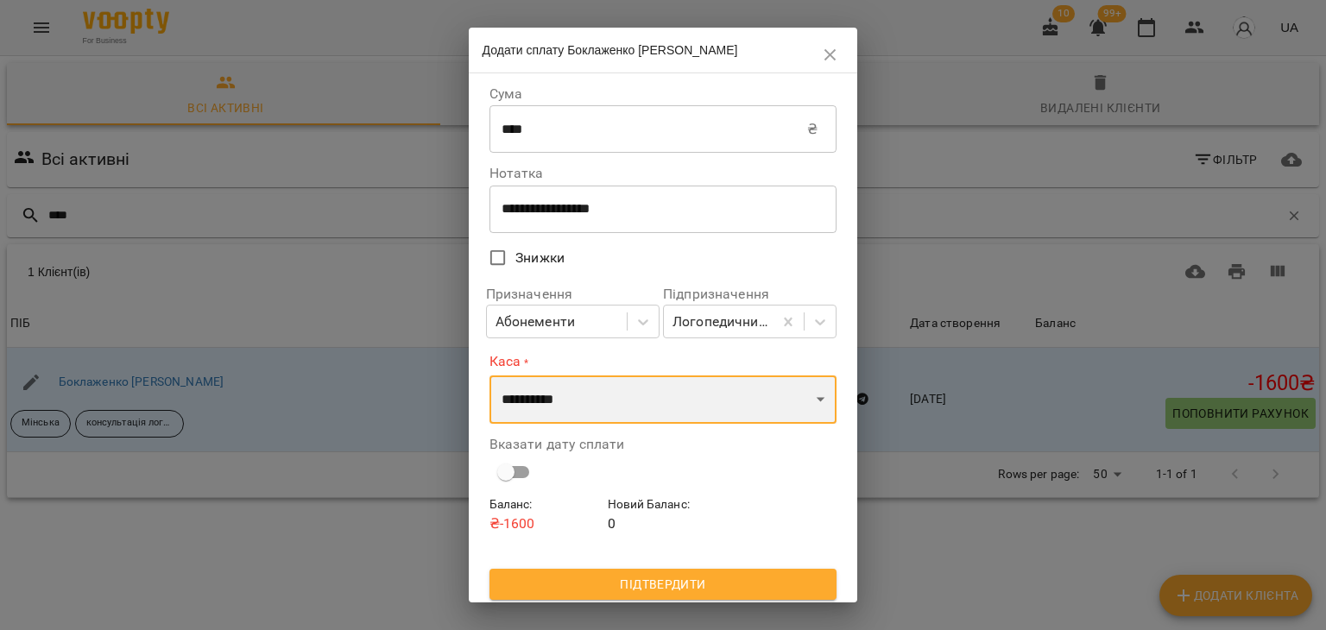
click at [672, 394] on select "**********" at bounding box center [663, 399] width 348 height 48
select select "**********"
click at [489, 375] on select "**********" at bounding box center [663, 399] width 348 height 48
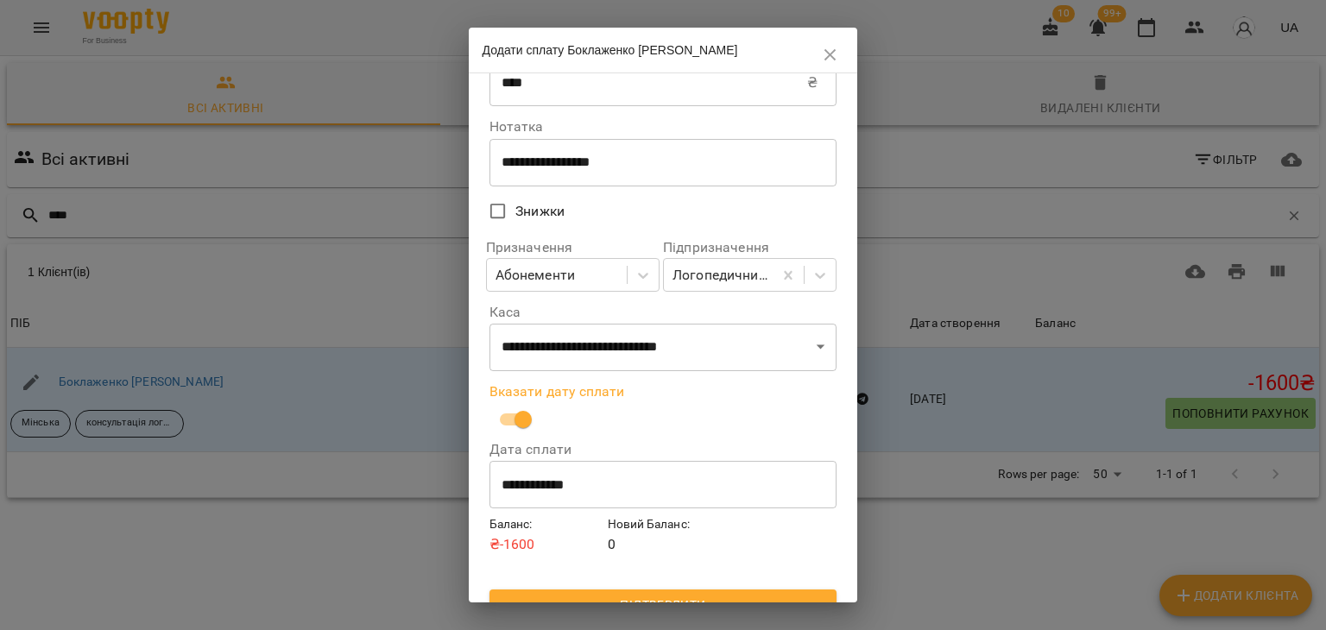
scroll to position [73, 0]
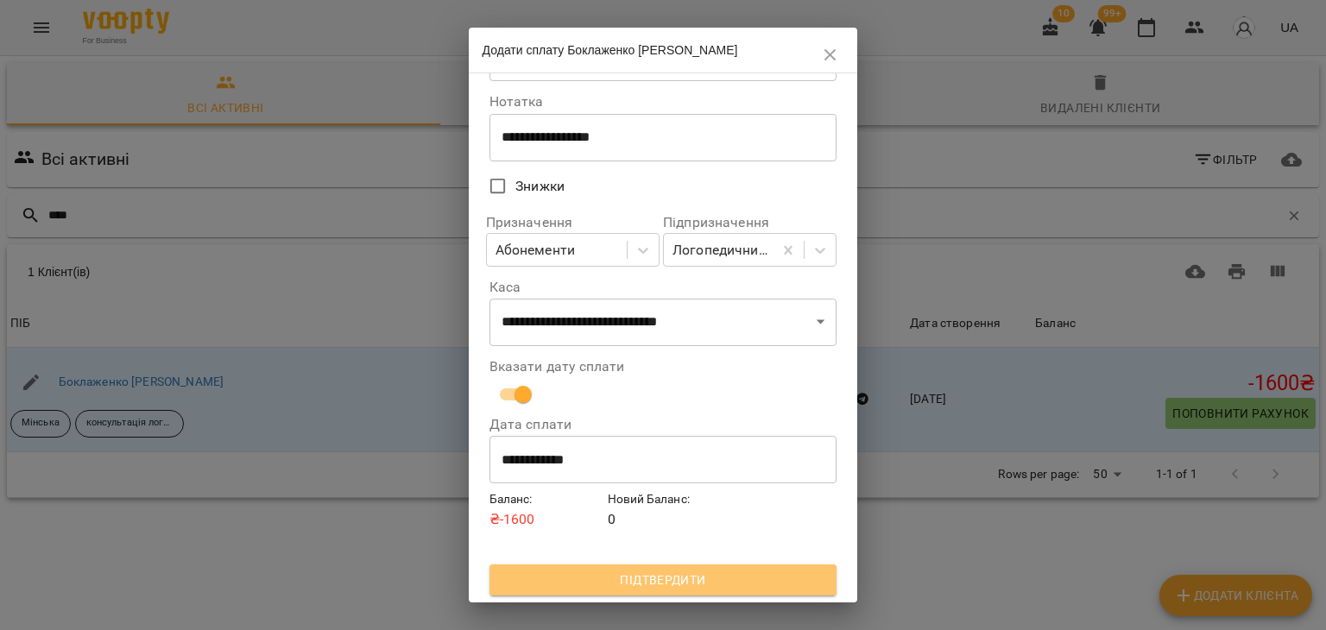
click at [657, 578] on span "Підтвердити" at bounding box center [663, 580] width 320 height 21
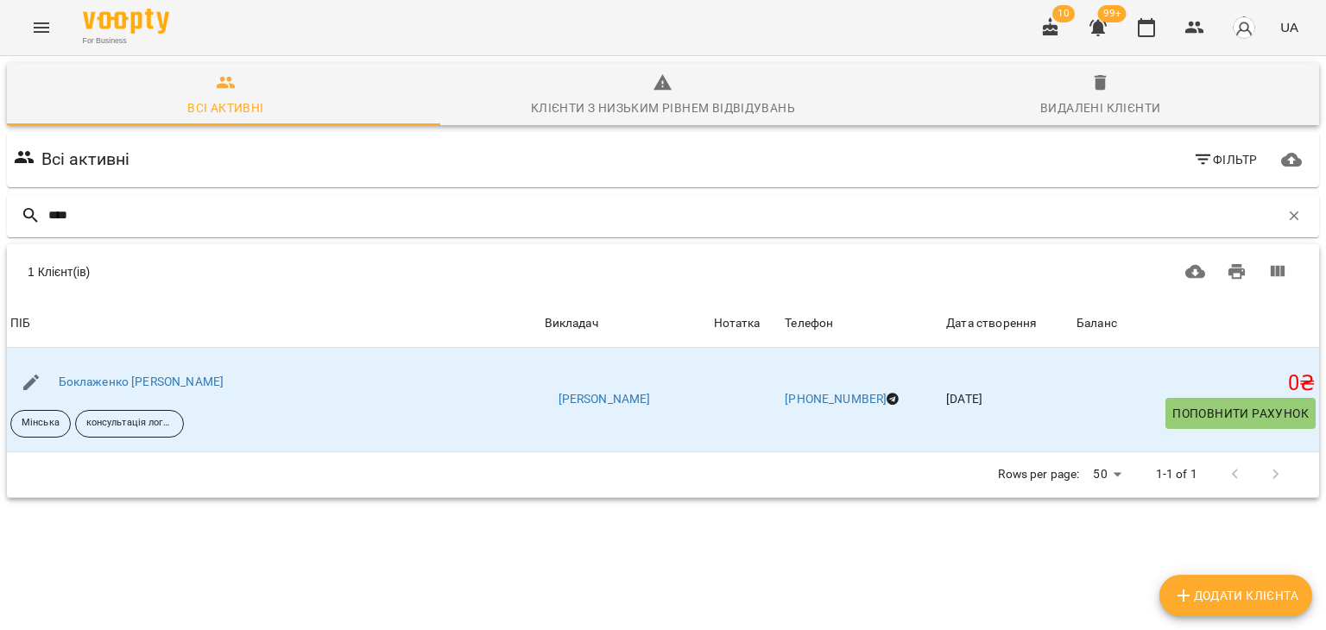
click at [29, 26] on button "Menu" at bounding box center [41, 27] width 41 height 41
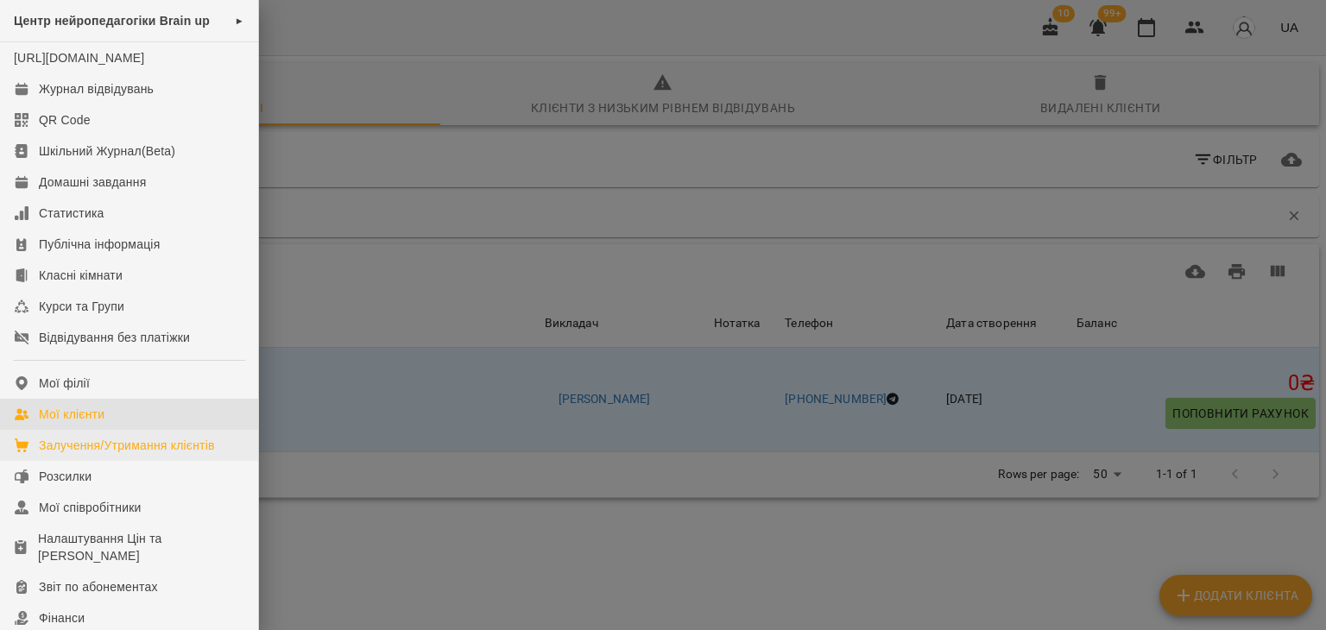
scroll to position [86, 0]
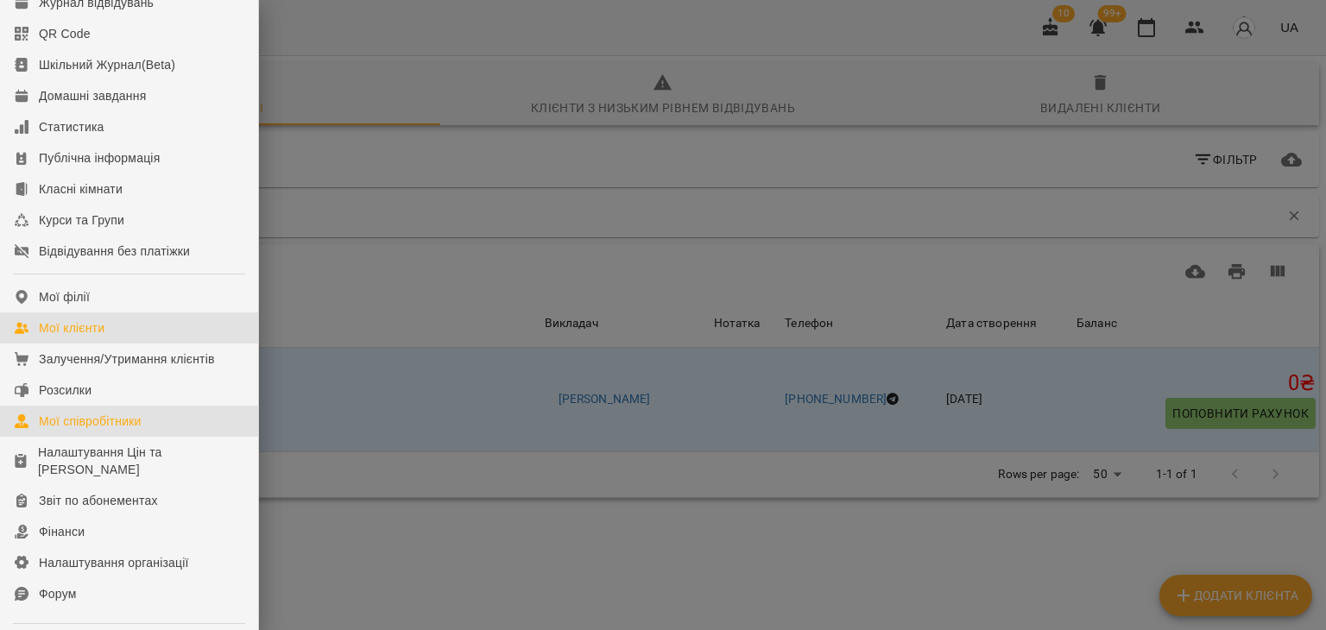
click at [79, 430] on div "Мої співробітники" at bounding box center [90, 421] width 103 height 17
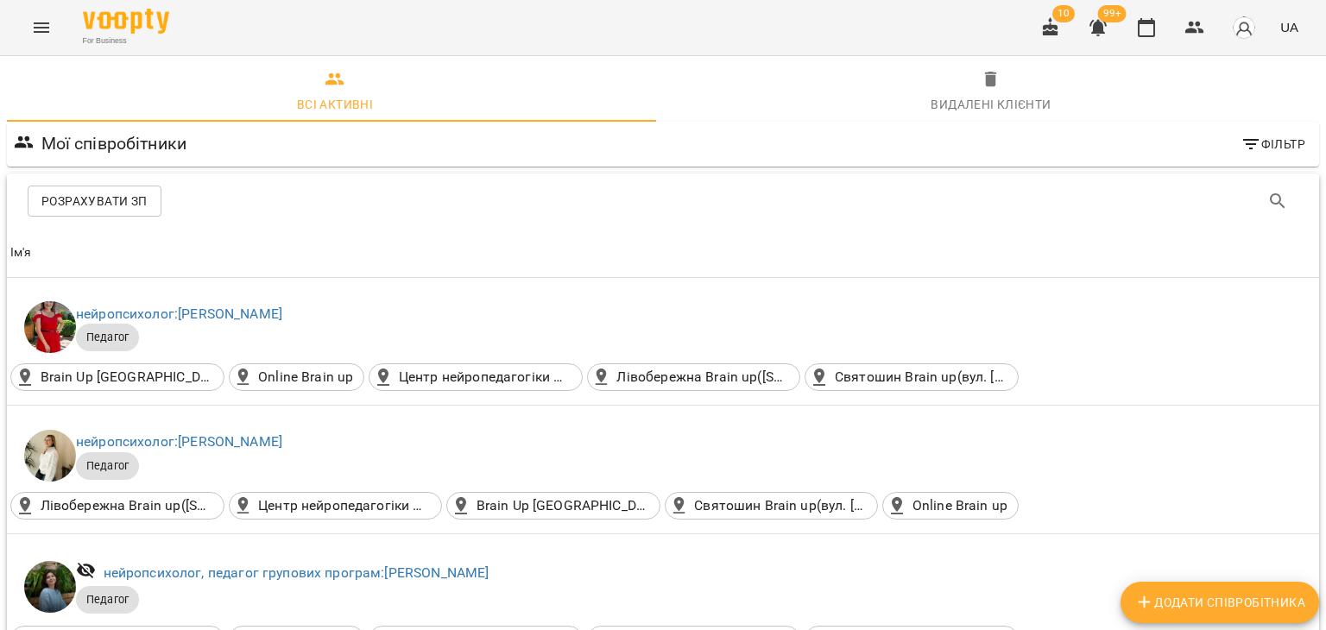
scroll to position [1949, 0]
click at [1145, 32] on icon "button" at bounding box center [1146, 27] width 21 height 21
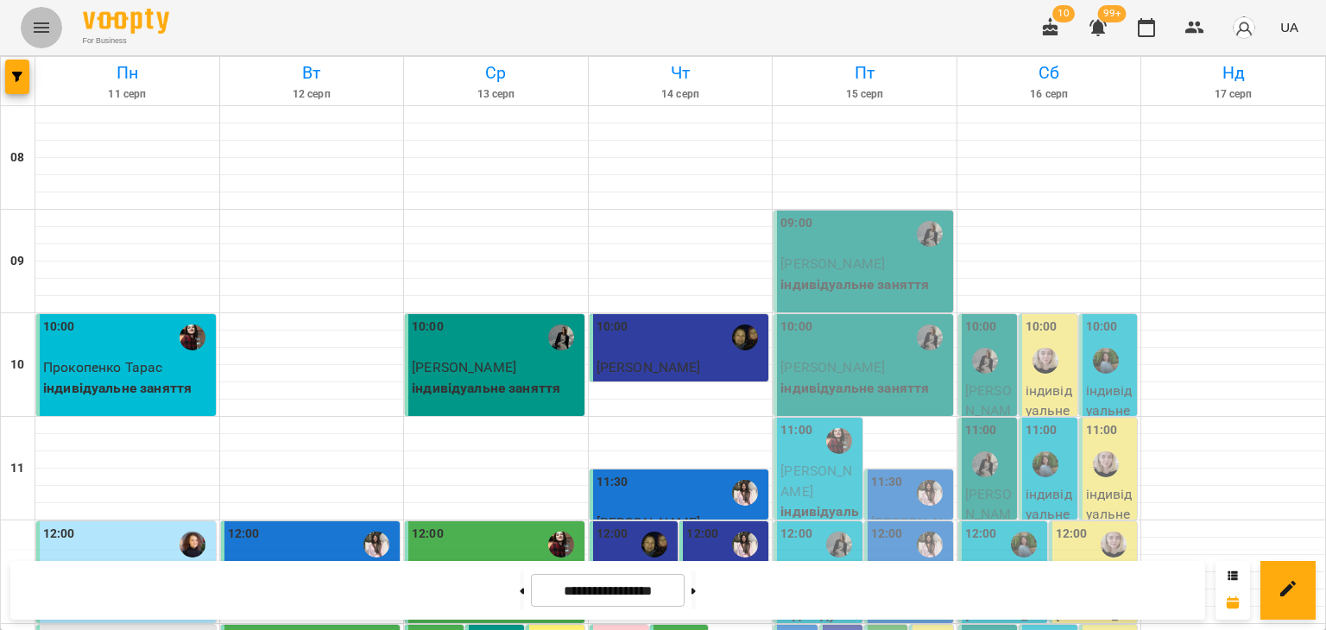
click at [41, 18] on icon "Menu" at bounding box center [41, 27] width 21 height 21
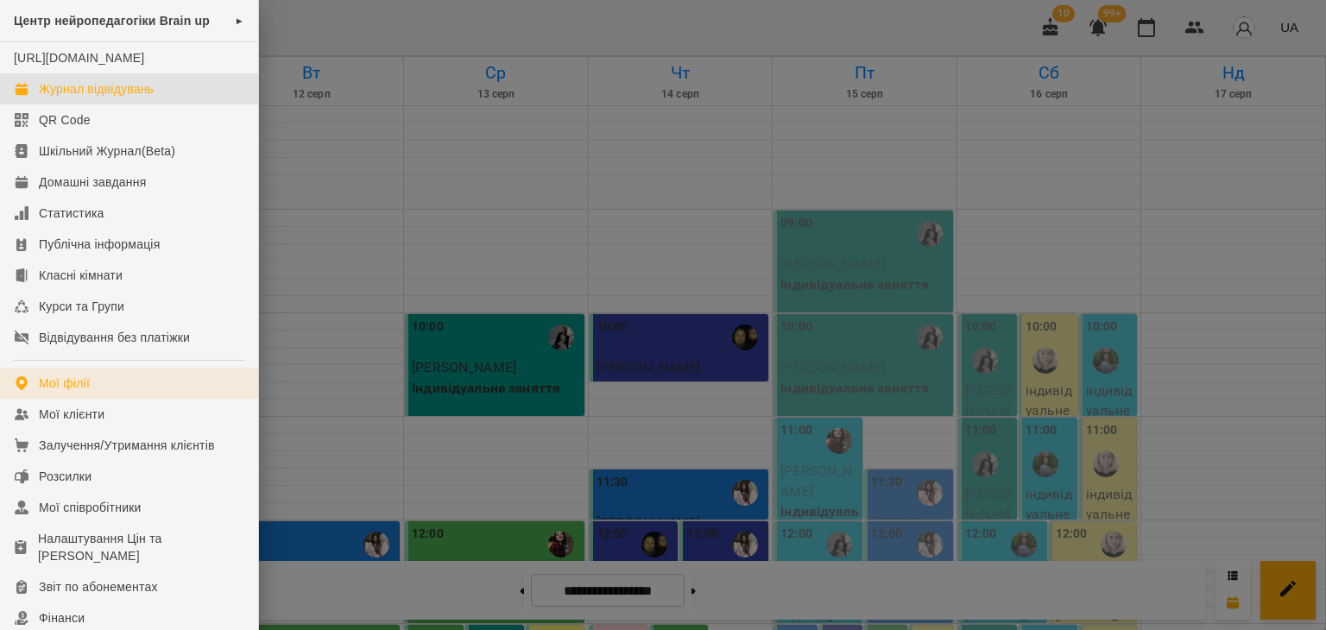
click at [83, 392] on div "Мої філії" at bounding box center [64, 383] width 51 height 17
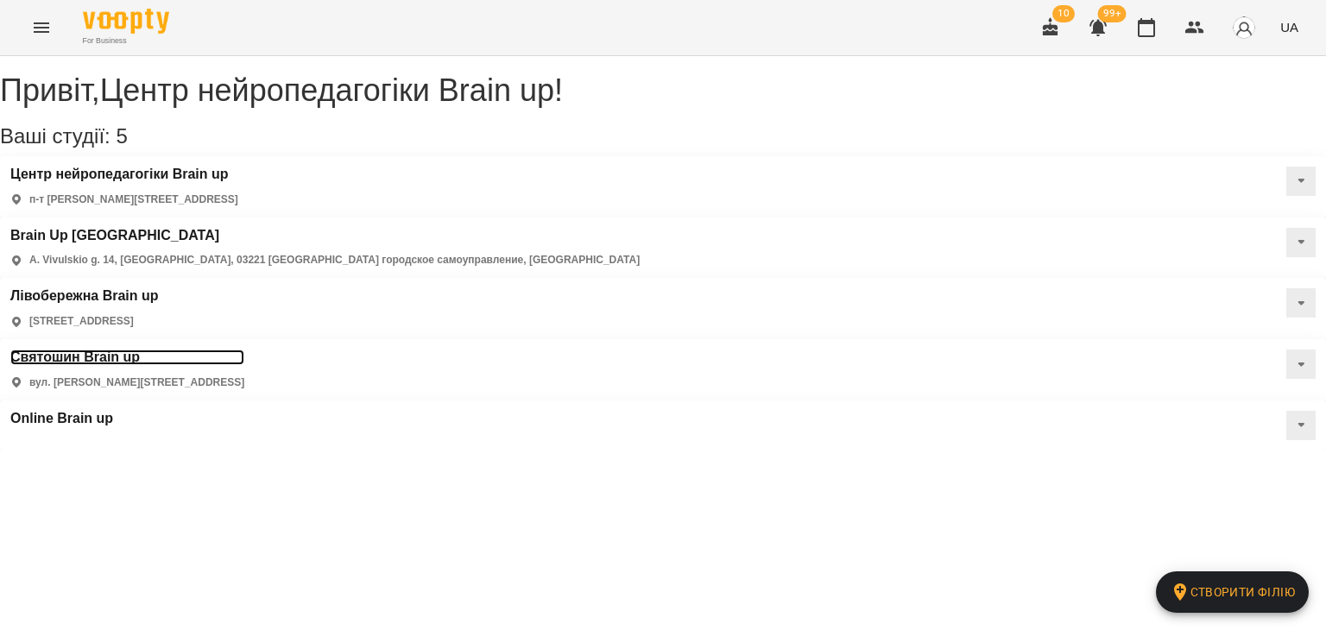
click at [114, 350] on h3 "Святошин Brain up" at bounding box center [127, 358] width 234 height 16
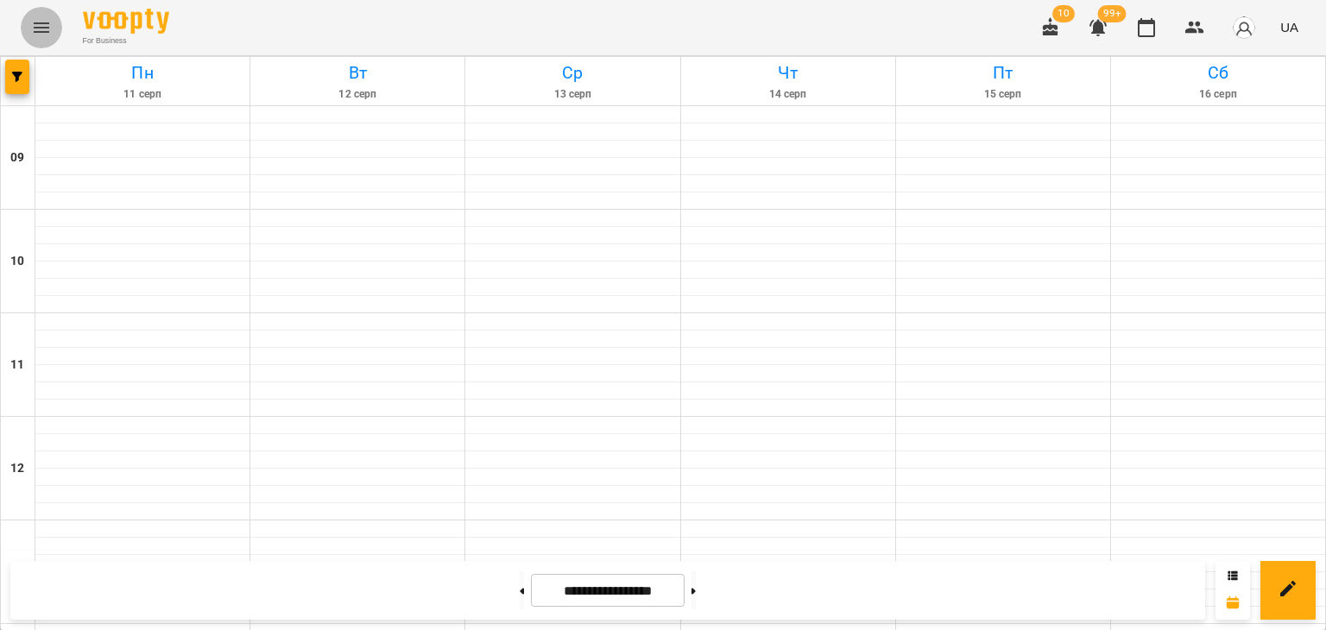
click at [48, 29] on icon "Menu" at bounding box center [41, 27] width 21 height 21
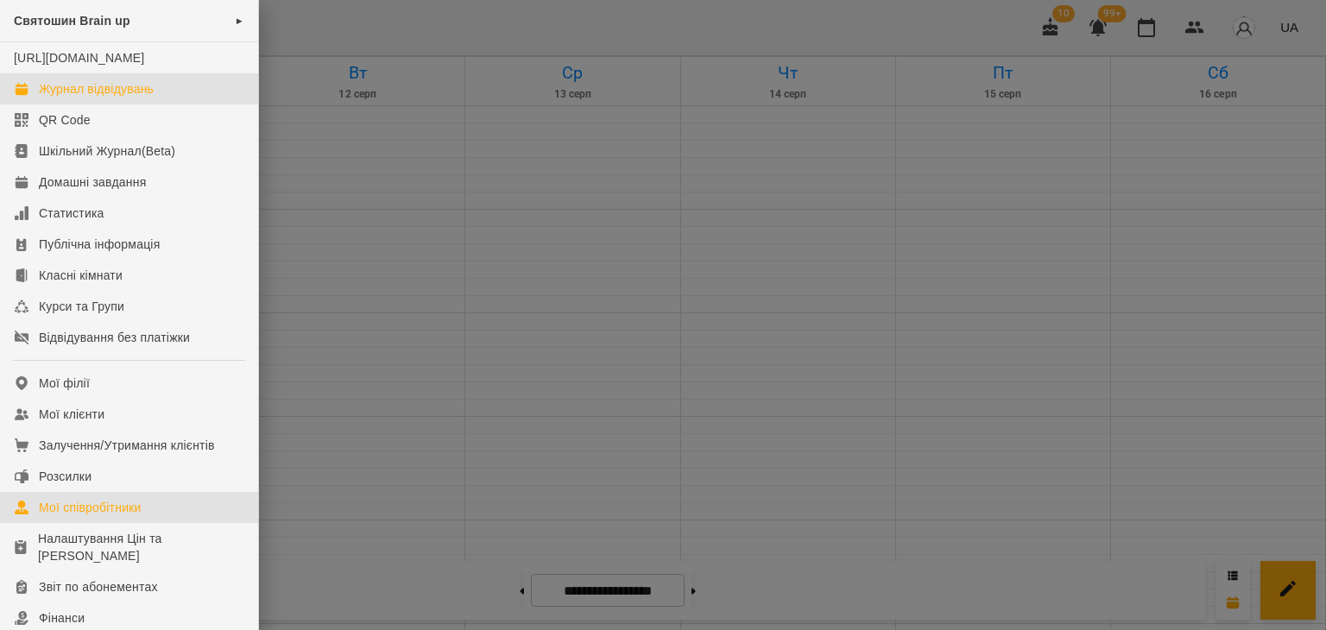
click at [79, 516] on div "Мої співробітники" at bounding box center [90, 507] width 103 height 17
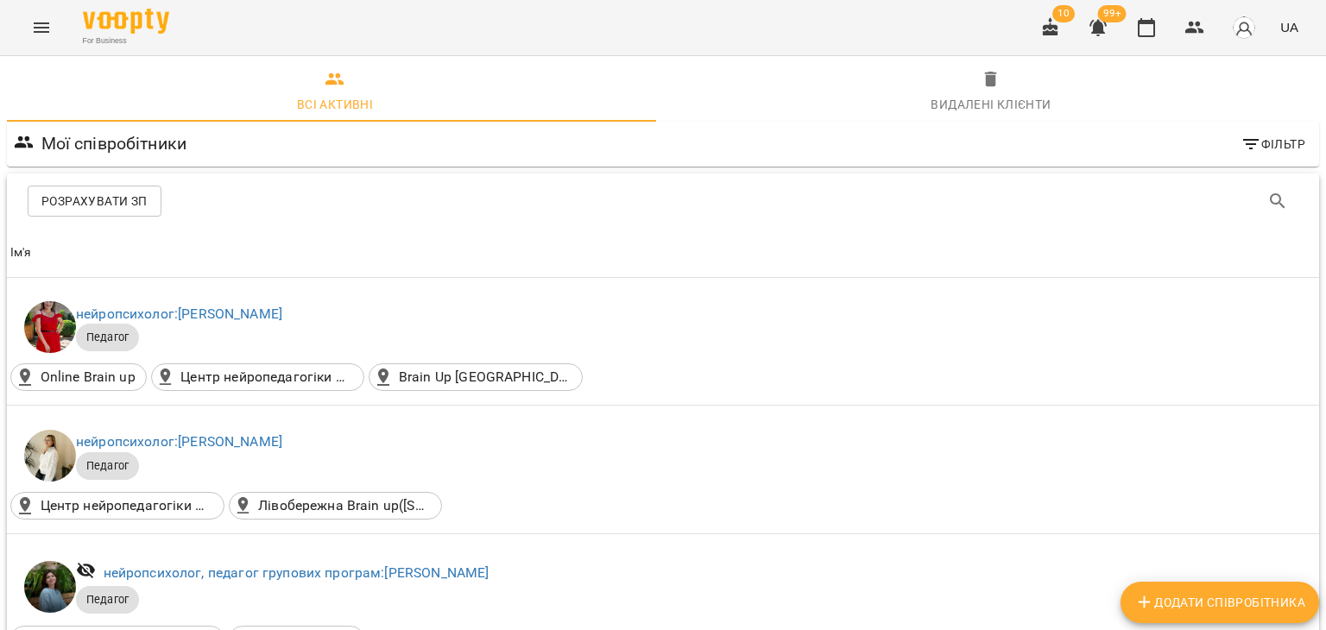
scroll to position [2381, 0]
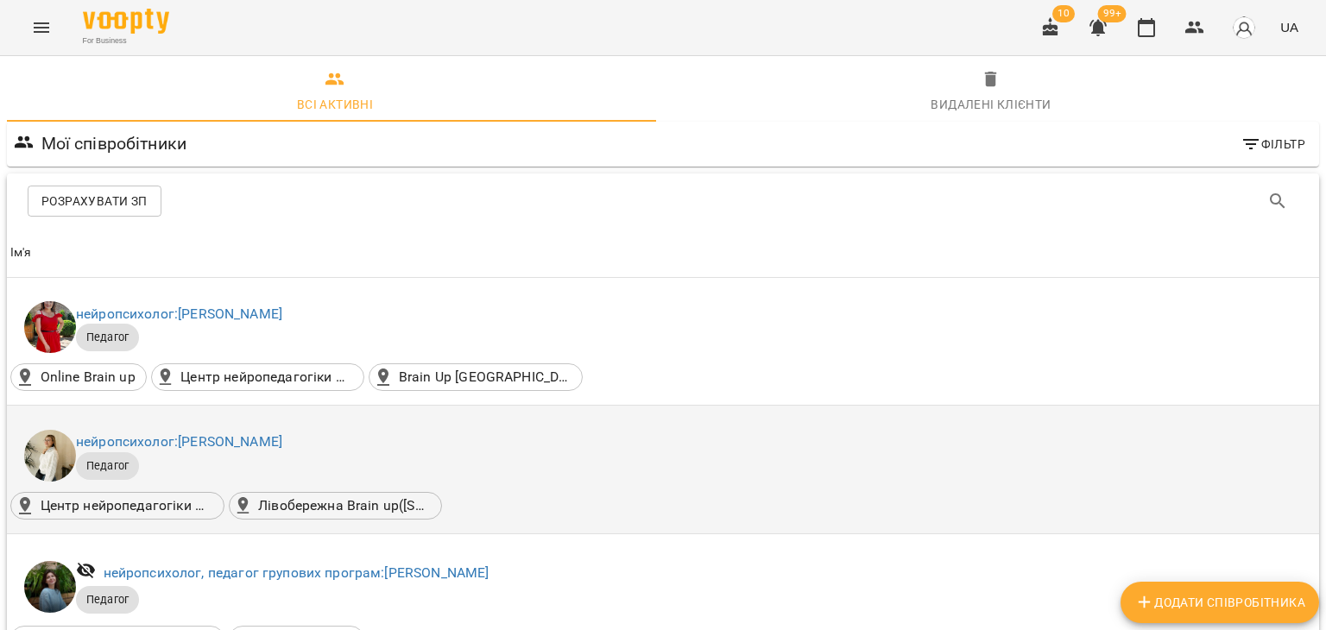
scroll to position [0, 0]
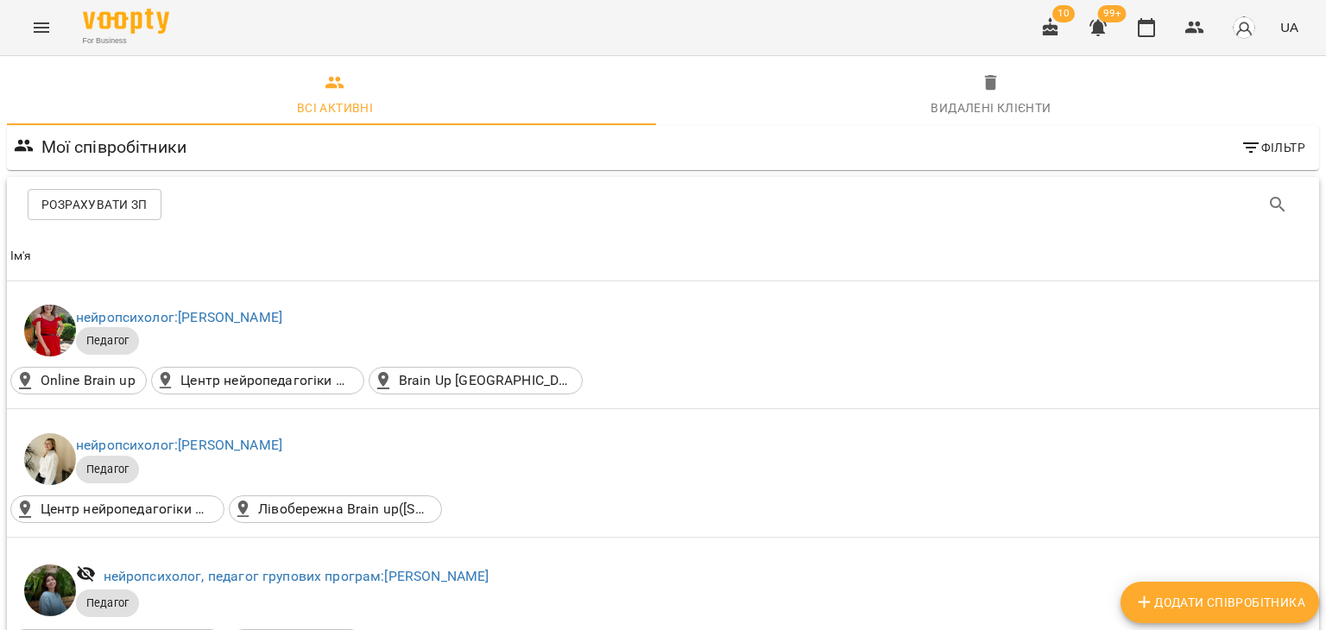
click at [52, 28] on button "Menu" at bounding box center [41, 27] width 41 height 41
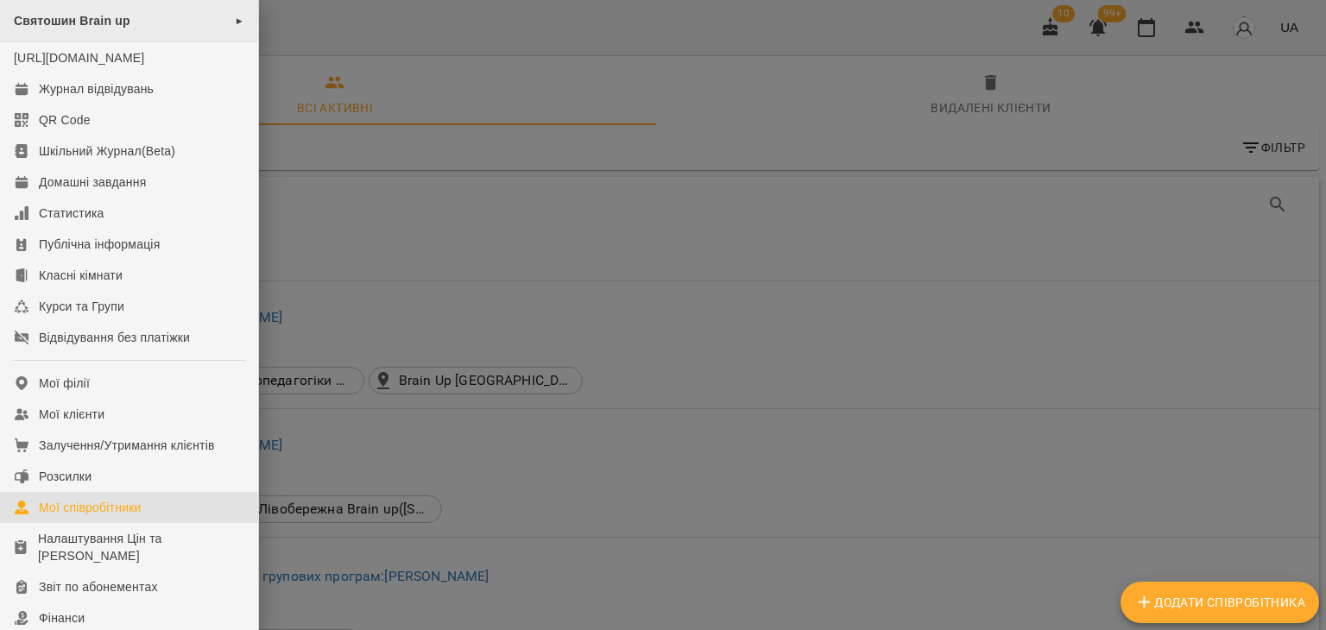
click at [198, 15] on div "Святошин Brain up ►" at bounding box center [129, 21] width 258 height 42
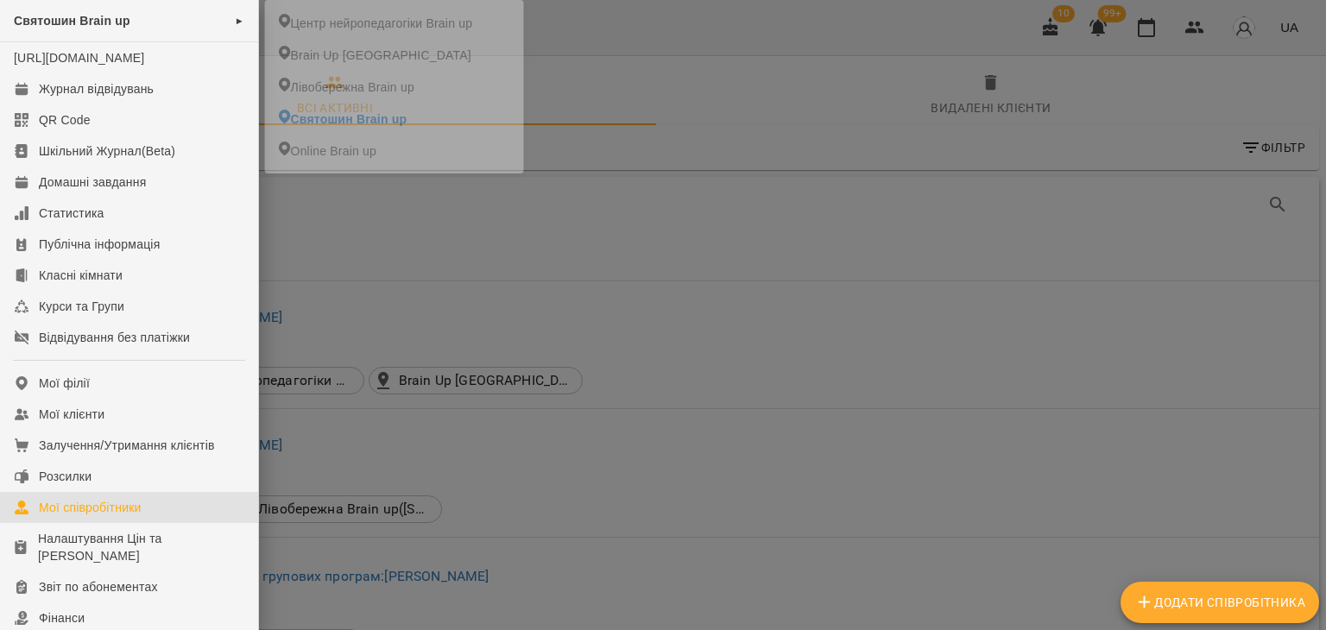
click at [677, 35] on div at bounding box center [663, 315] width 1326 height 630
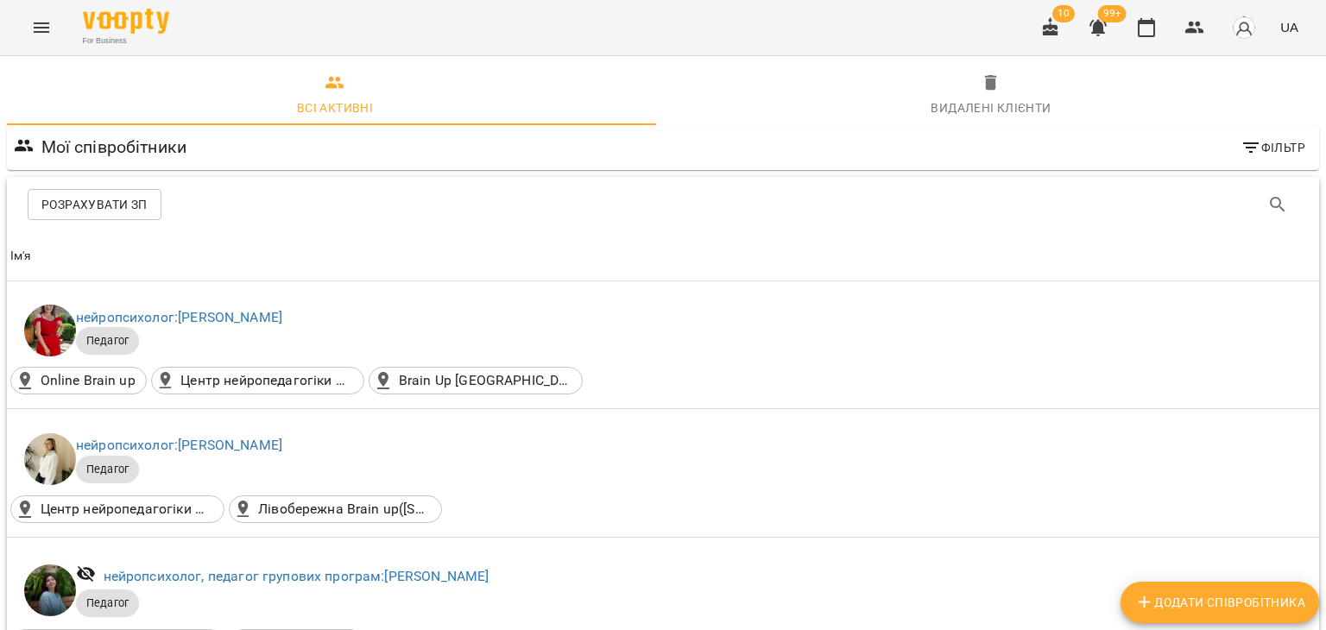
click at [45, 22] on icon "Menu" at bounding box center [42, 27] width 16 height 10
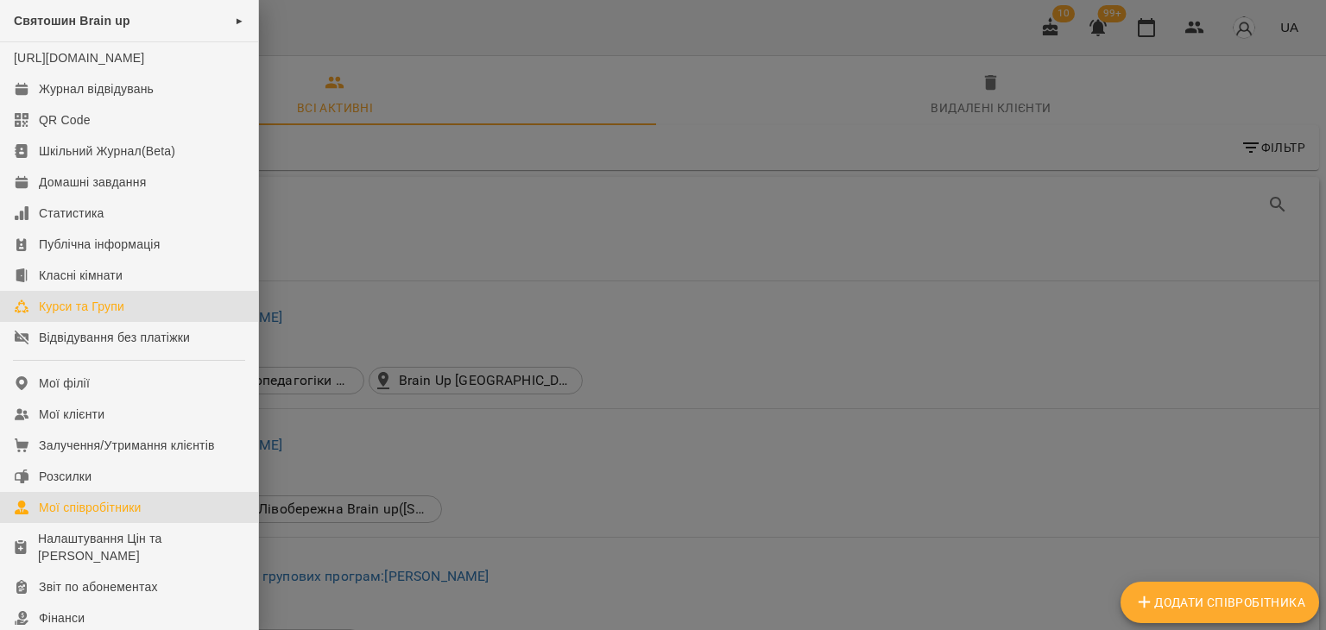
click at [80, 315] on div "Курси та Групи" at bounding box center [81, 306] width 85 height 17
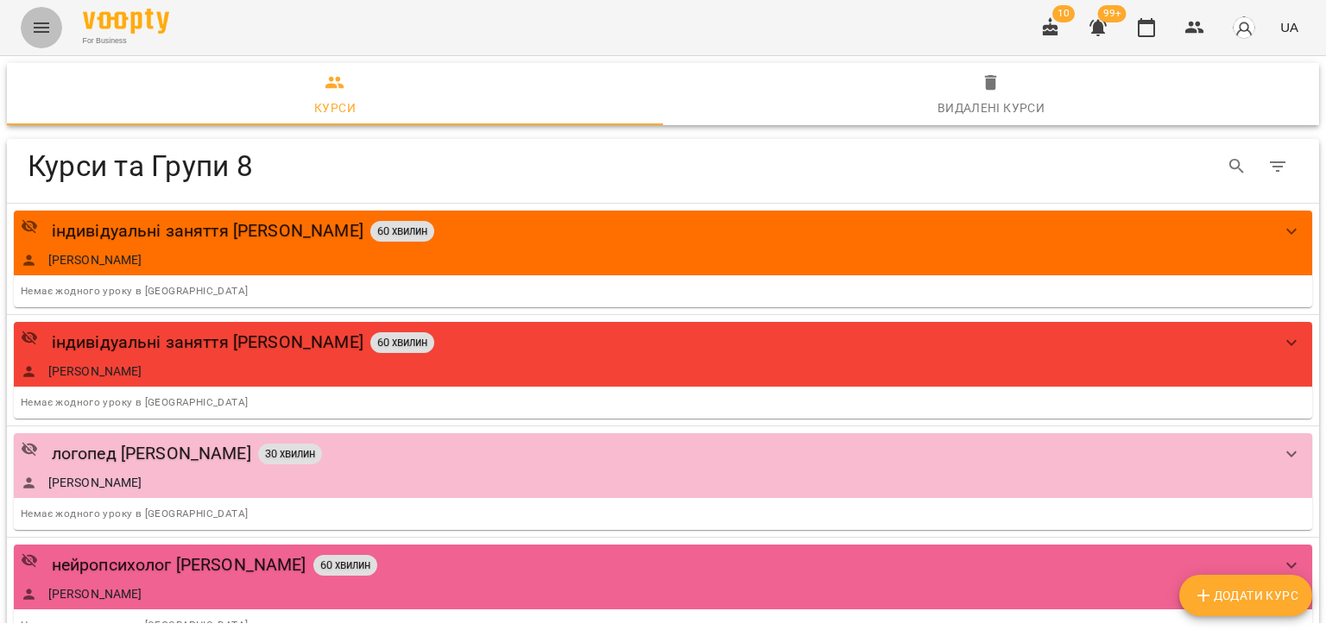
click at [48, 30] on icon "Menu" at bounding box center [41, 27] width 21 height 21
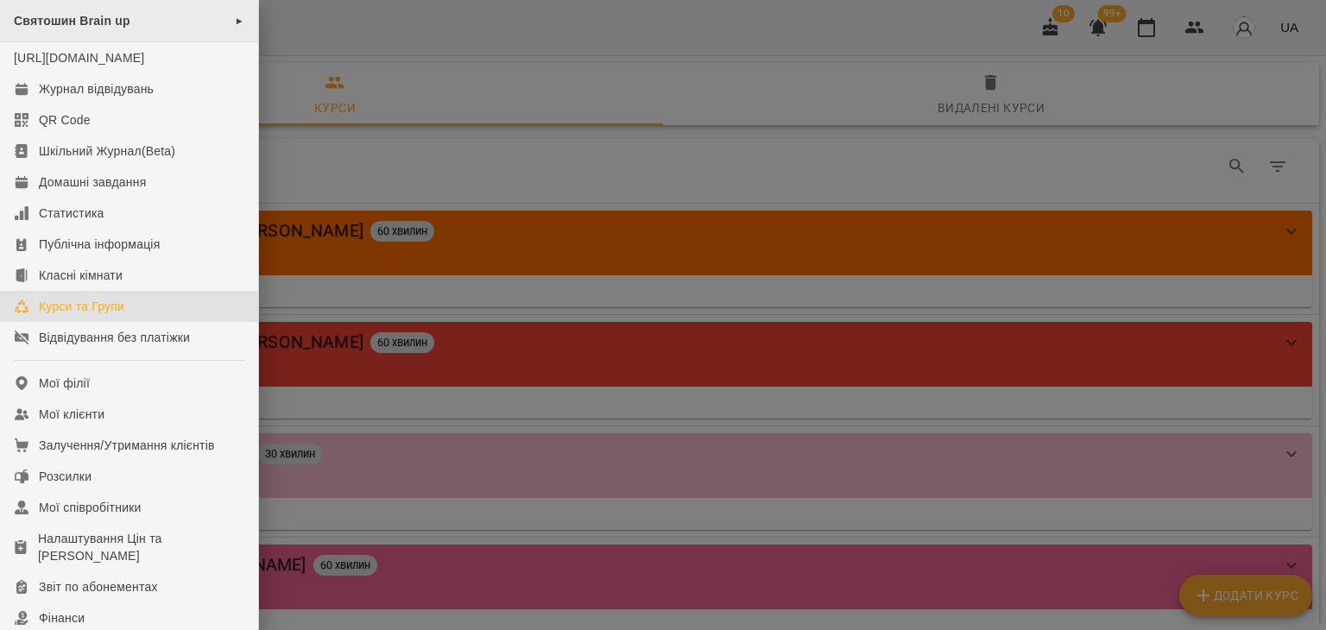
click at [213, 30] on div "Святошин Brain up ►" at bounding box center [129, 21] width 258 height 42
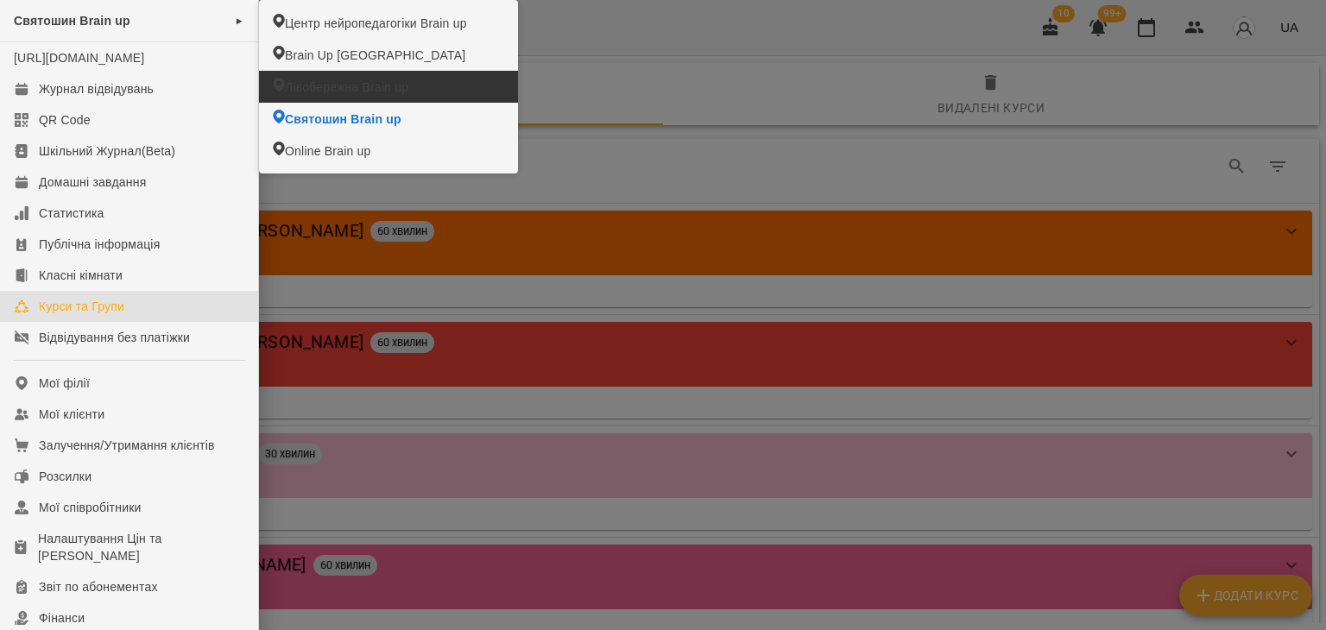
click at [304, 87] on span "Лівобережна Brain up" at bounding box center [346, 87] width 123 height 17
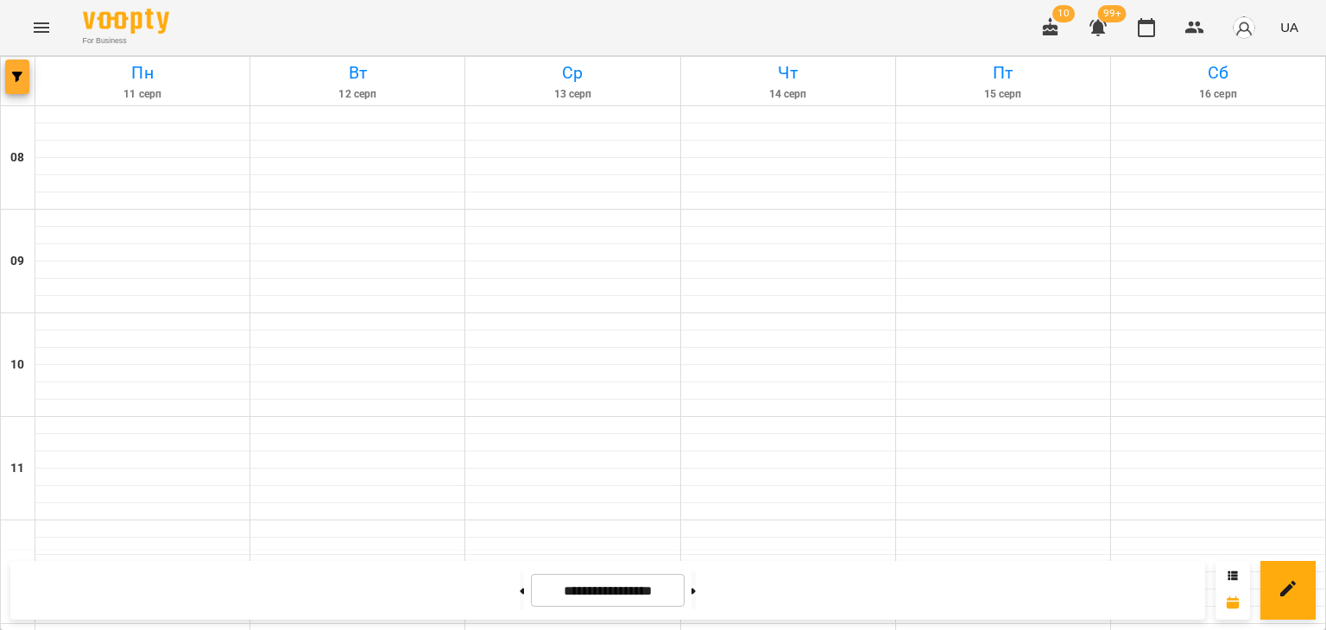
click at [9, 66] on button "button" at bounding box center [17, 77] width 24 height 35
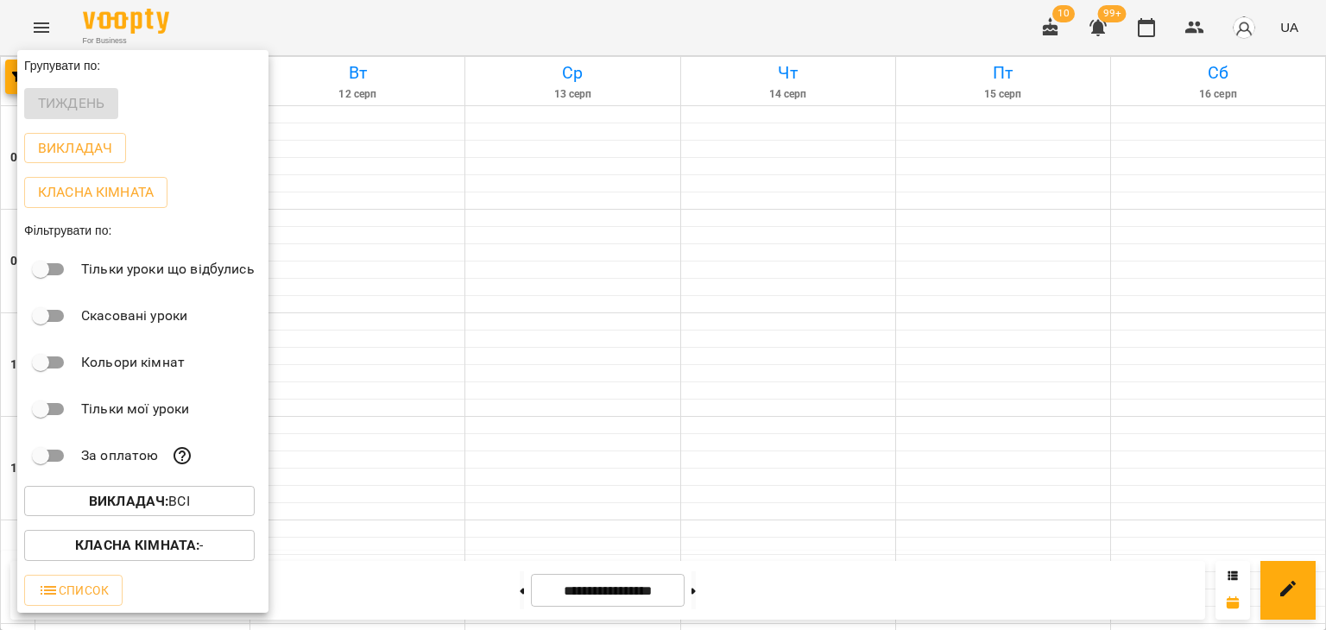
click at [227, 15] on div at bounding box center [663, 315] width 1326 height 630
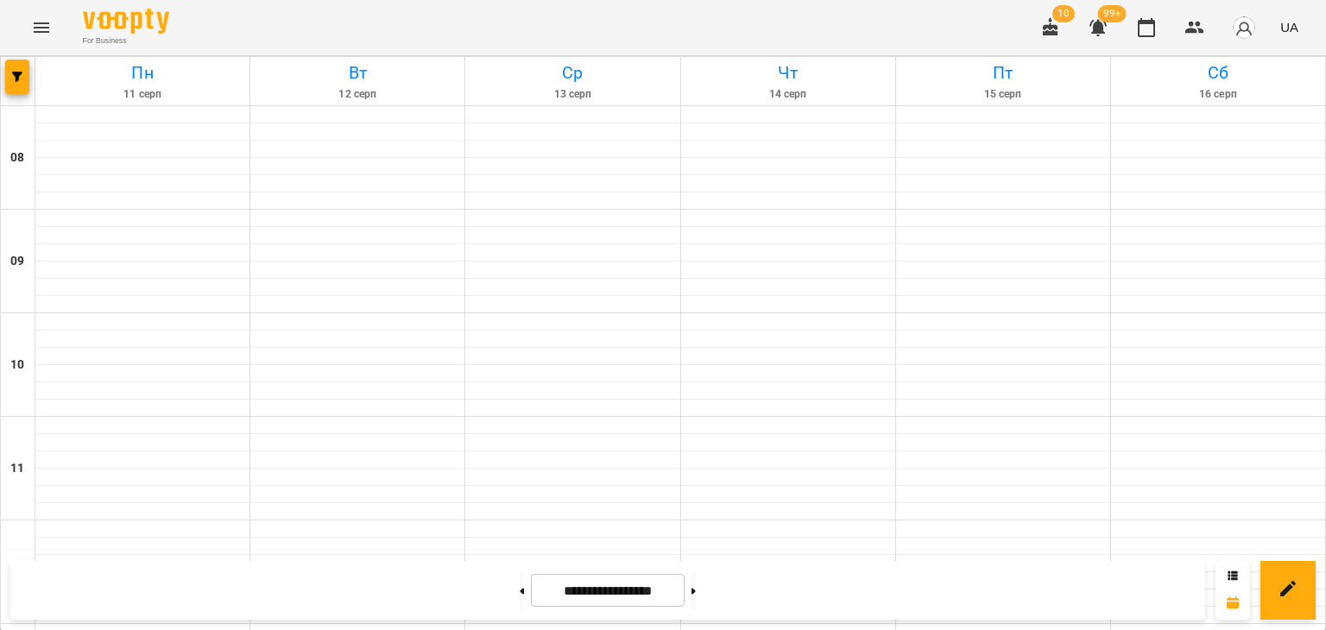
click at [42, 23] on icon "Menu" at bounding box center [42, 27] width 16 height 10
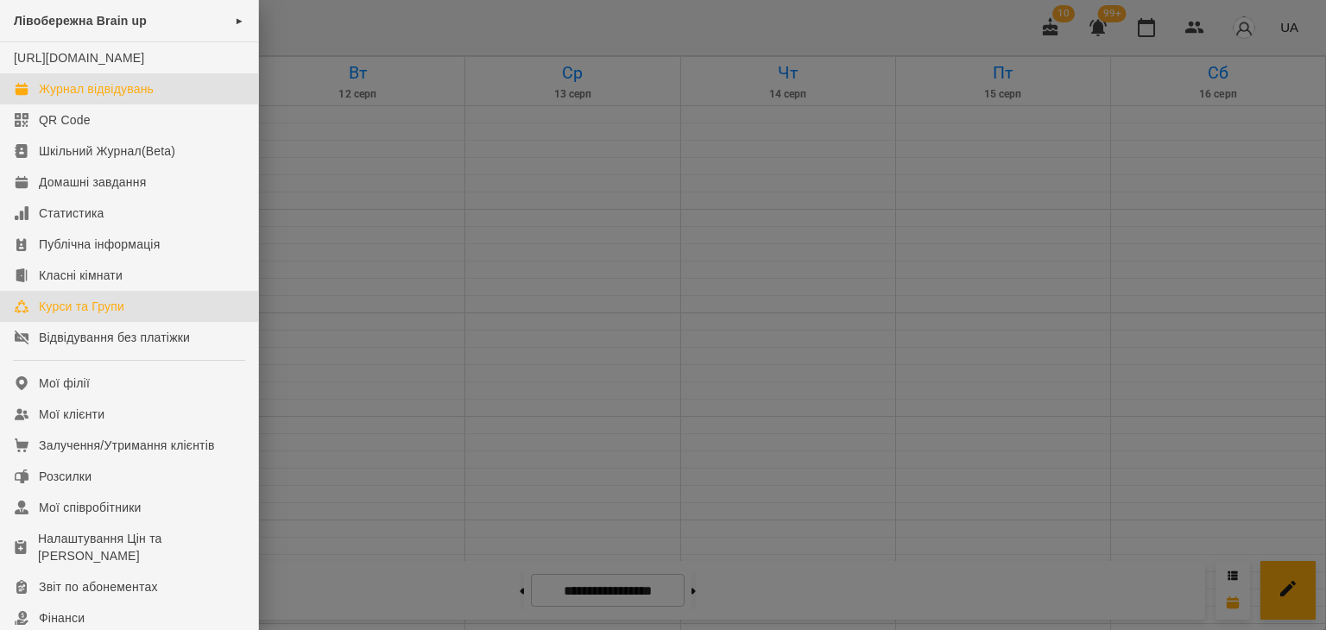
click at [62, 315] on div "Курси та Групи" at bounding box center [81, 306] width 85 height 17
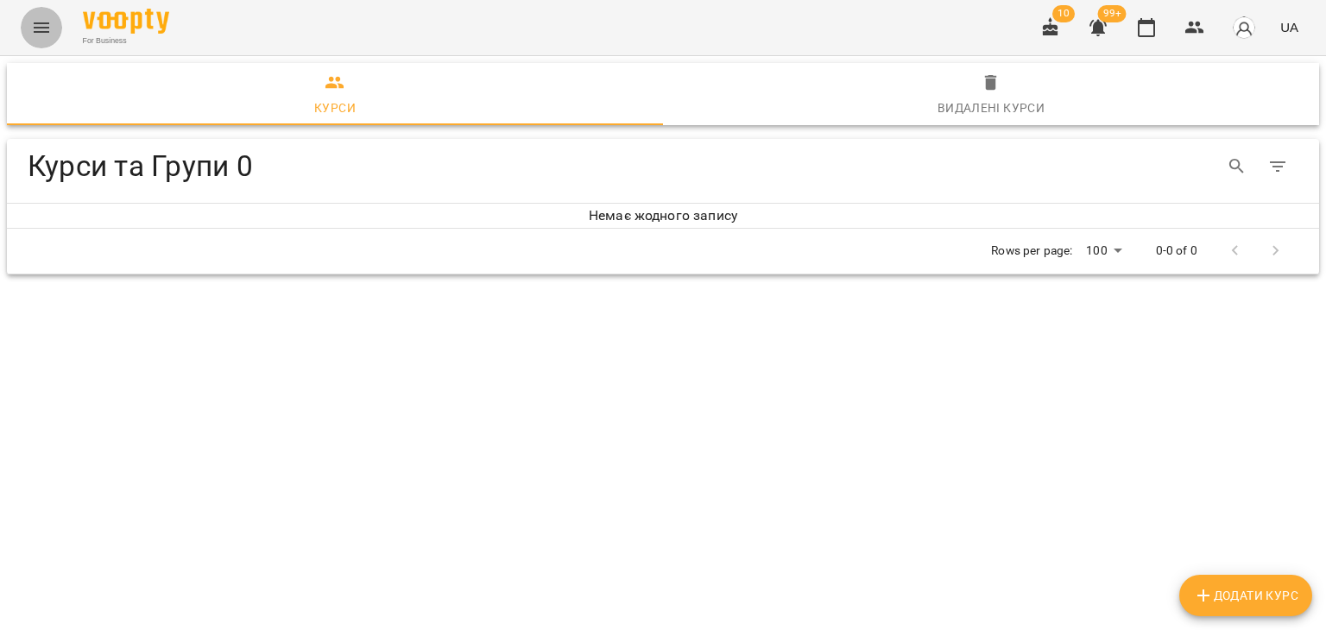
click at [55, 25] on button "Menu" at bounding box center [41, 27] width 41 height 41
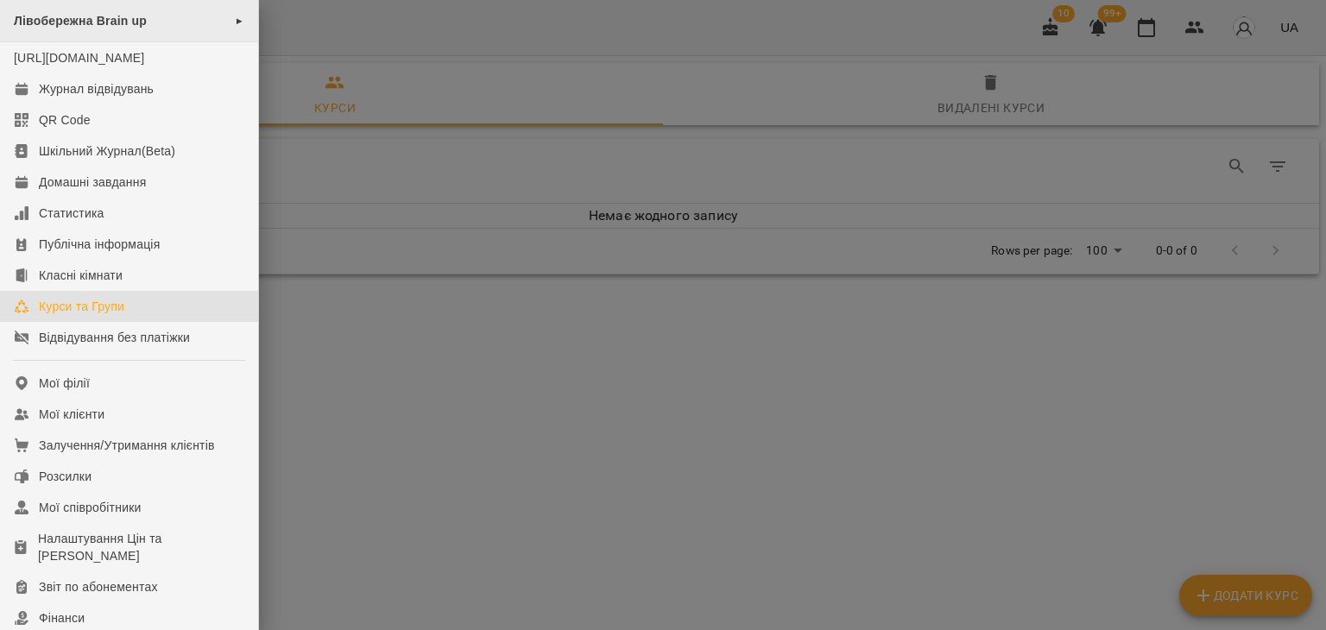
click at [104, 22] on span "Лівобережна Brain up" at bounding box center [80, 21] width 133 height 14
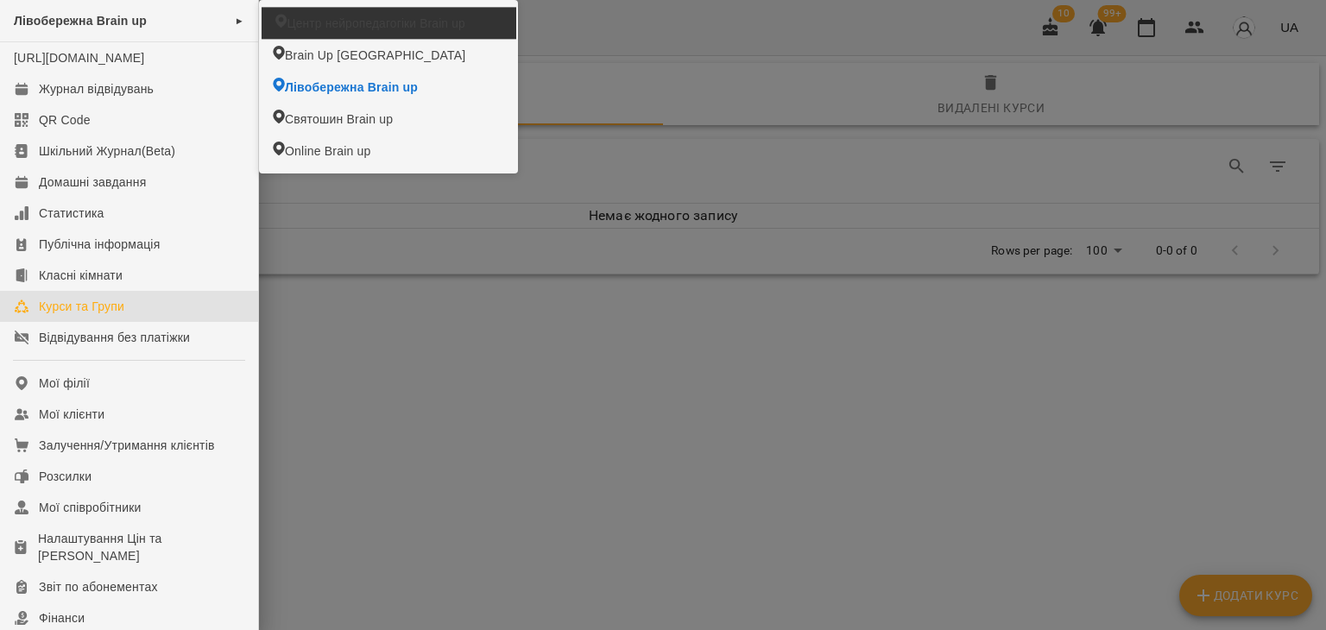
click at [318, 16] on span "Центр нейропедагогіки Brain up" at bounding box center [376, 23] width 178 height 17
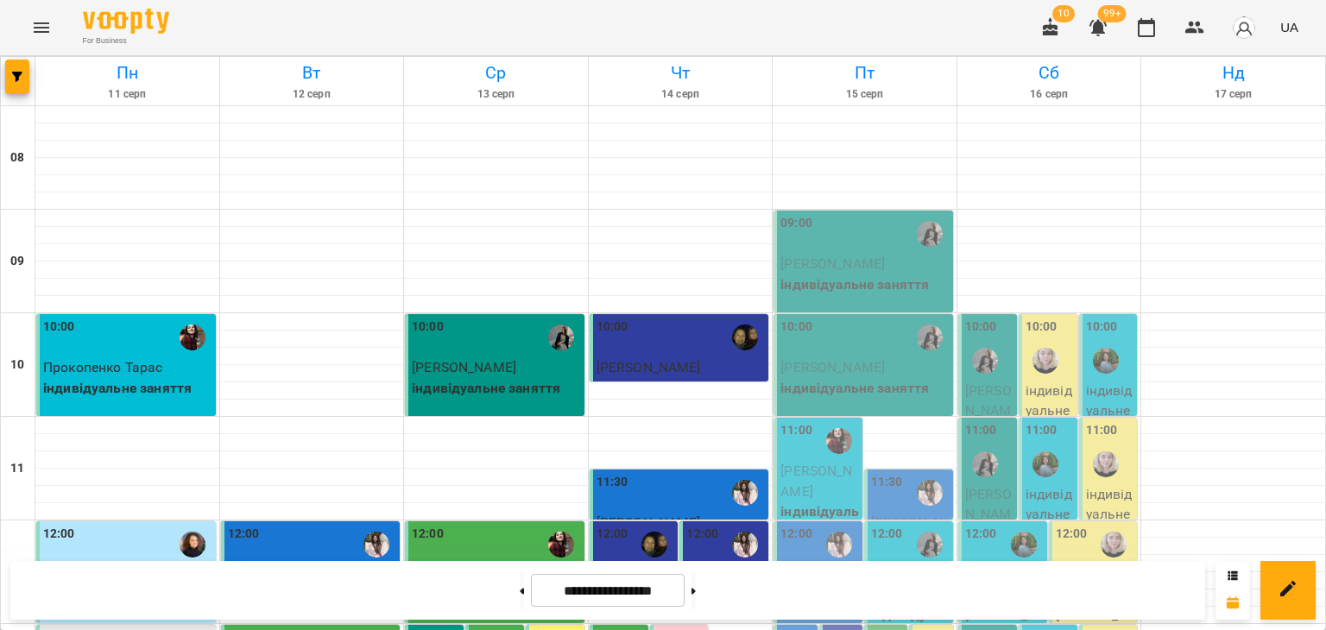
click at [44, 33] on icon "Menu" at bounding box center [41, 27] width 21 height 21
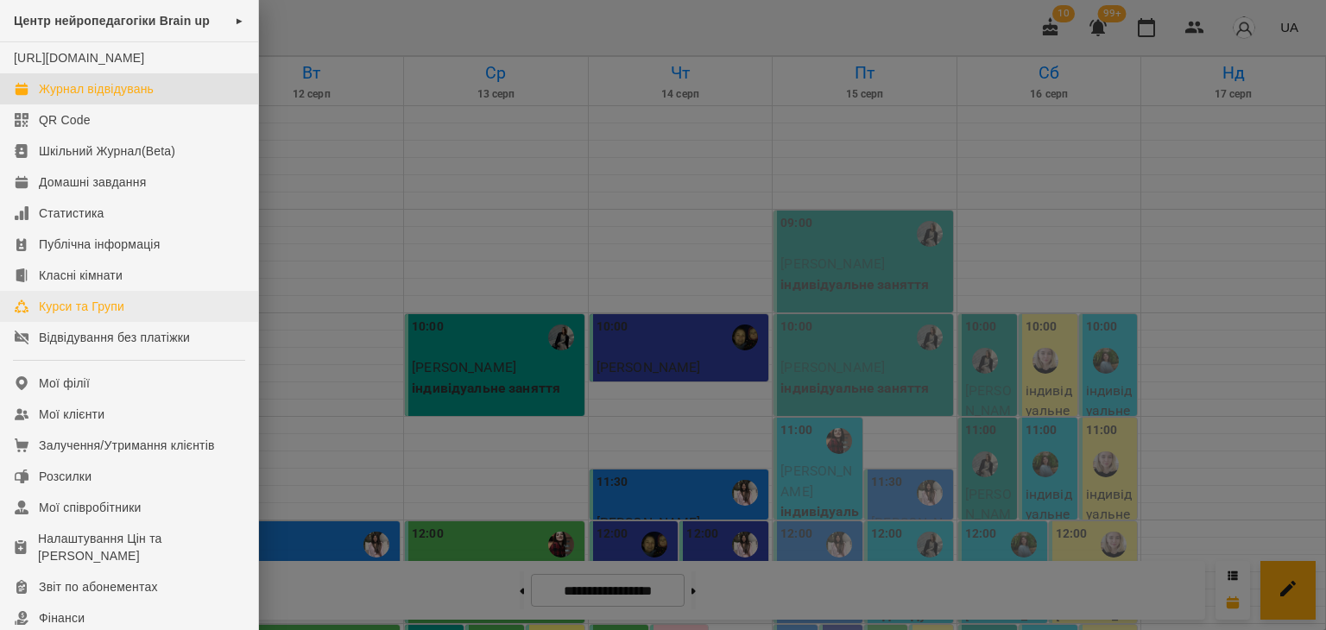
scroll to position [173, 0]
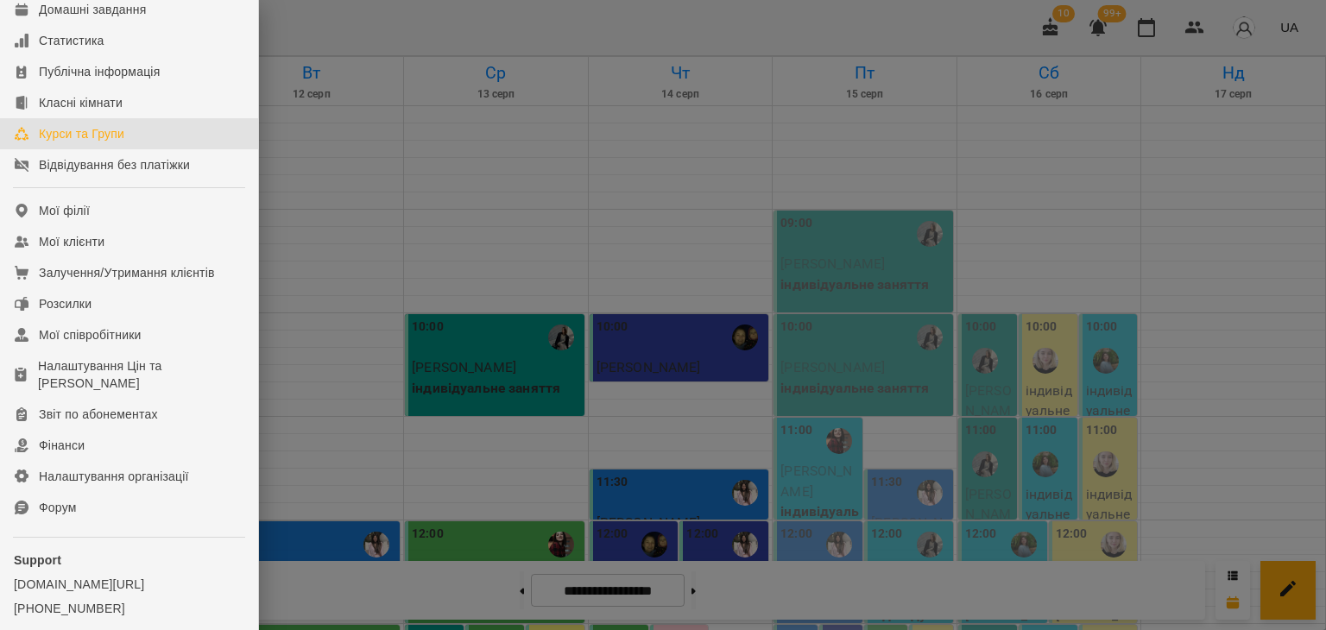
click at [101, 136] on link "Курси та Групи" at bounding box center [129, 133] width 258 height 31
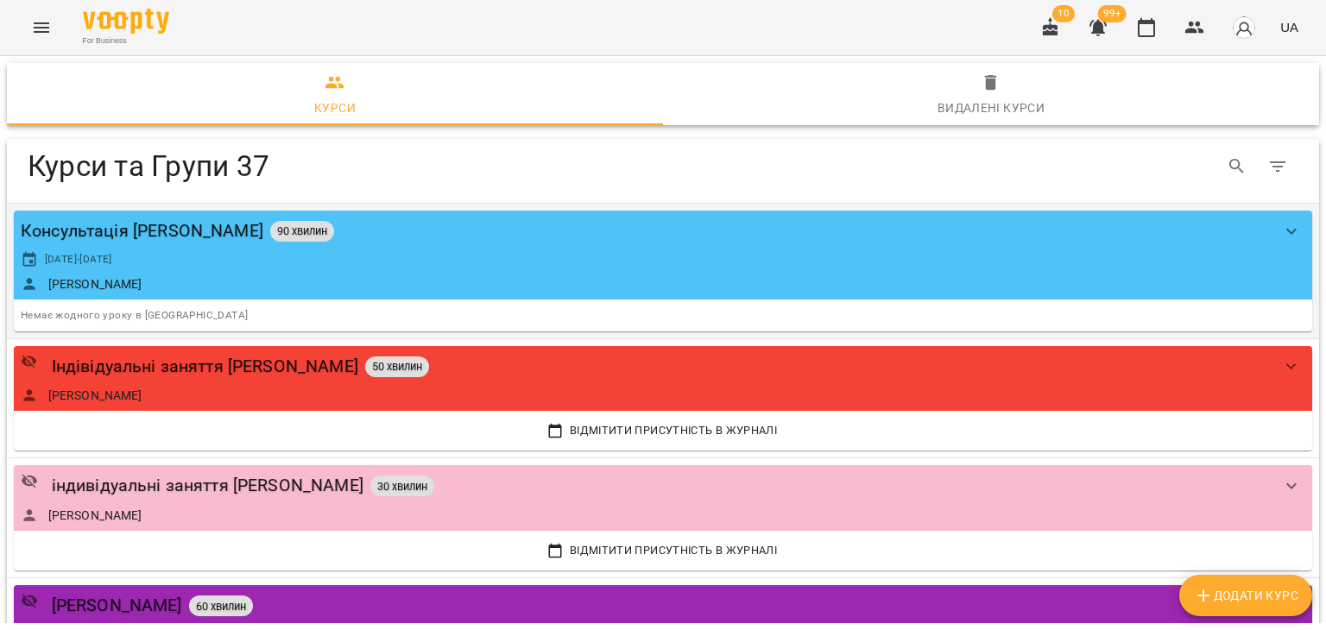
click at [1286, 229] on icon "show more" at bounding box center [1291, 231] width 10 height 6
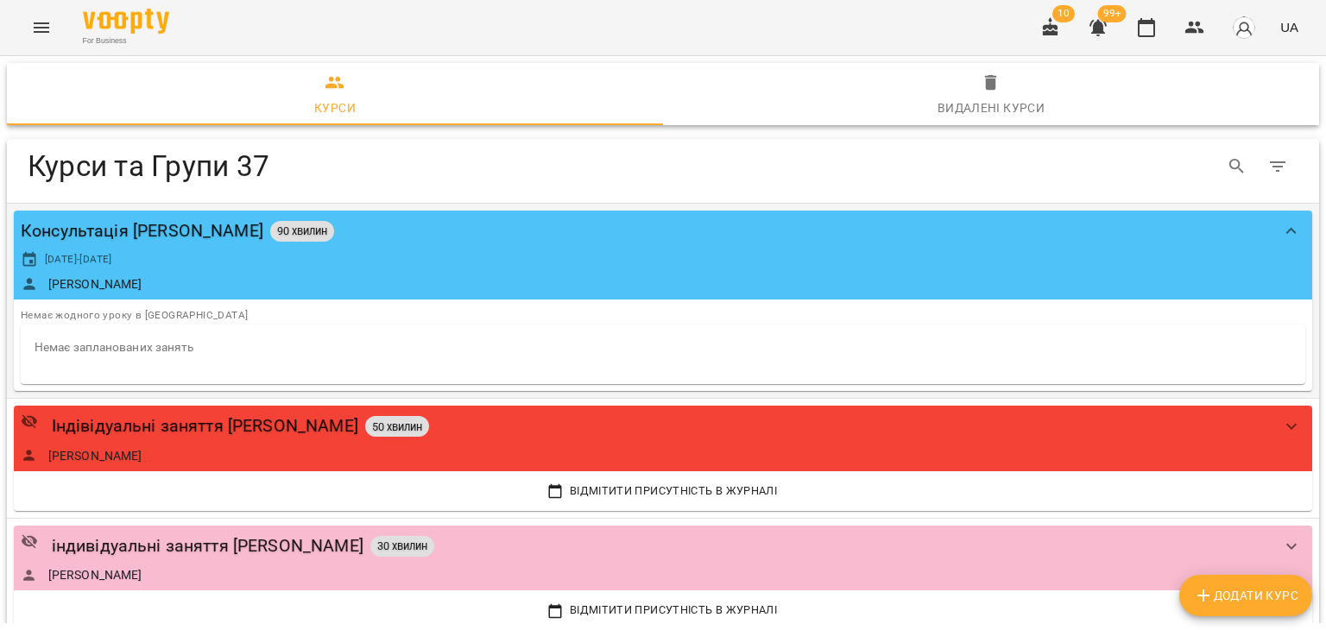
click at [1282, 229] on icon "show more" at bounding box center [1291, 231] width 21 height 21
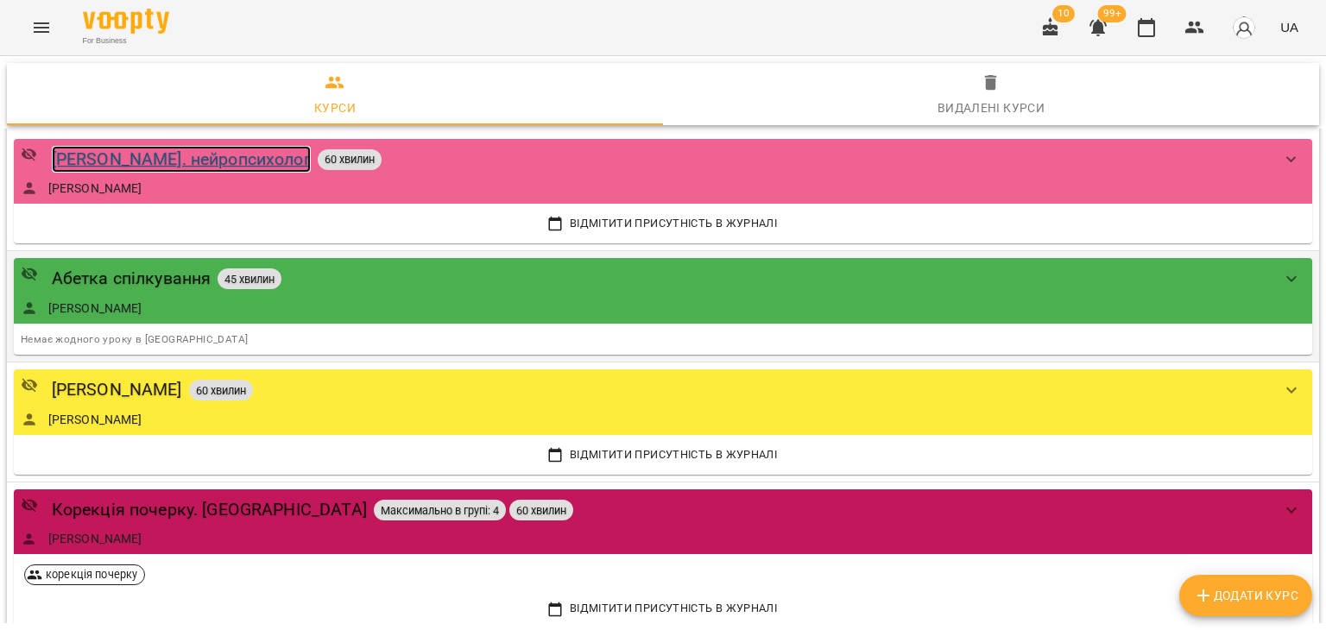
scroll to position [1295, 0]
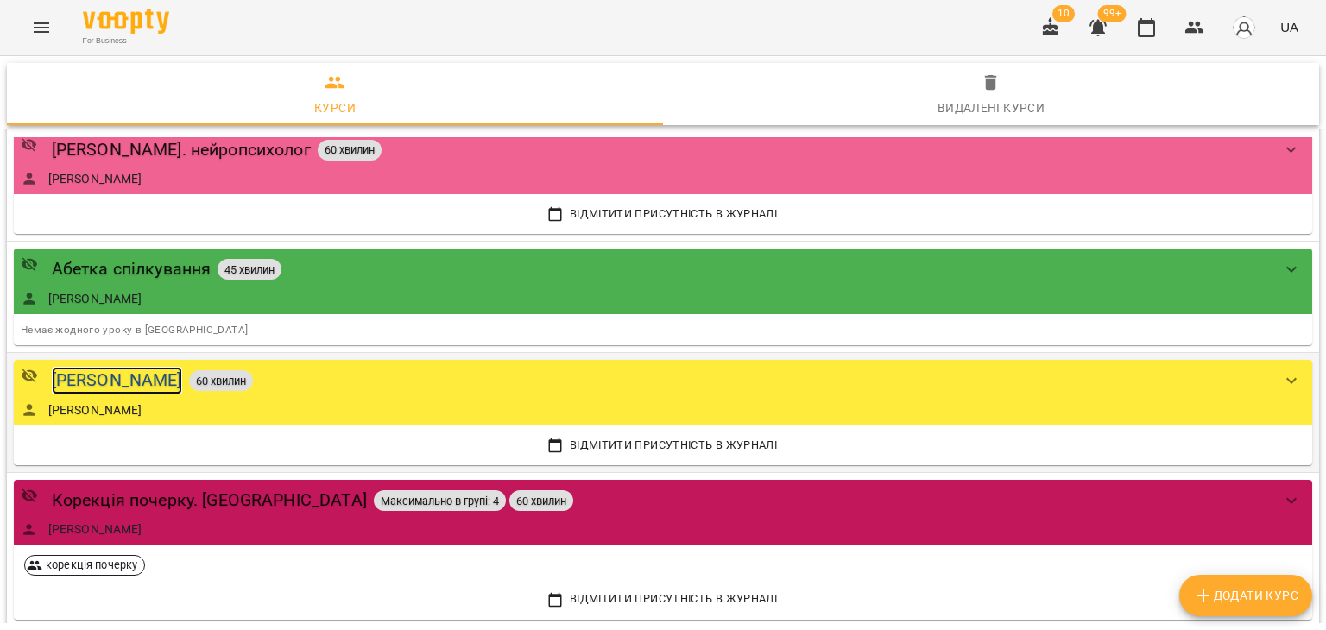
drag, startPoint x: 180, startPoint y: 263, endPoint x: 143, endPoint y: 375, distance: 117.9
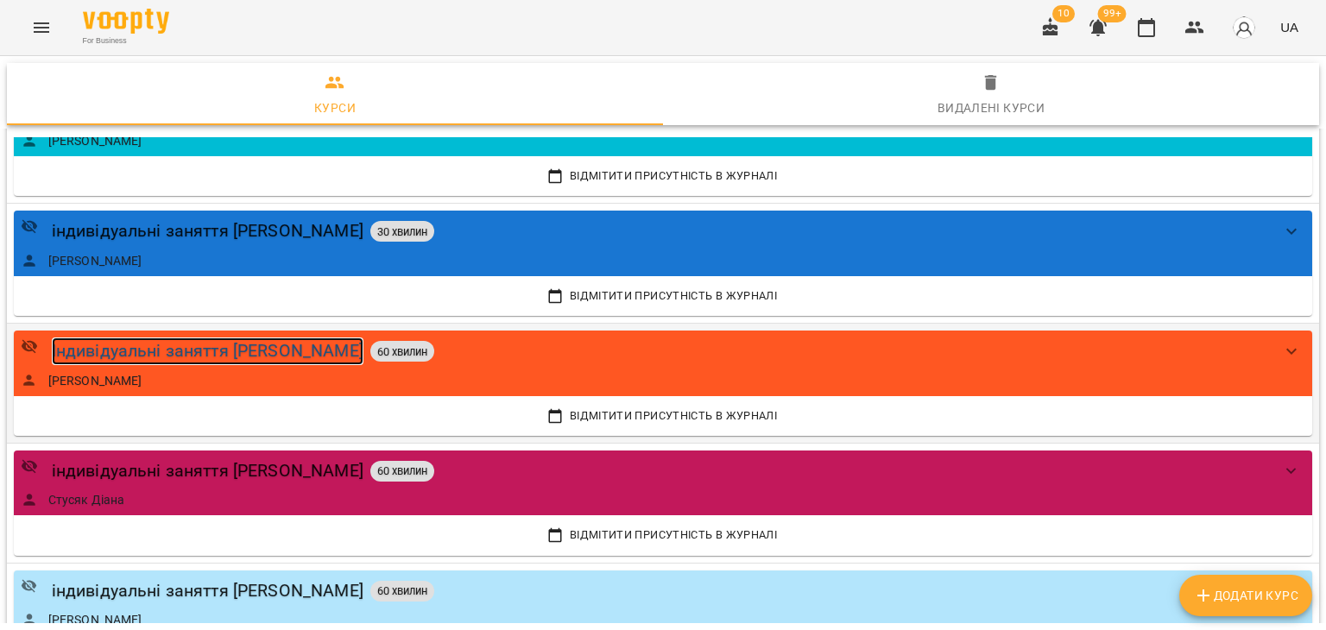
scroll to position [2158, 0]
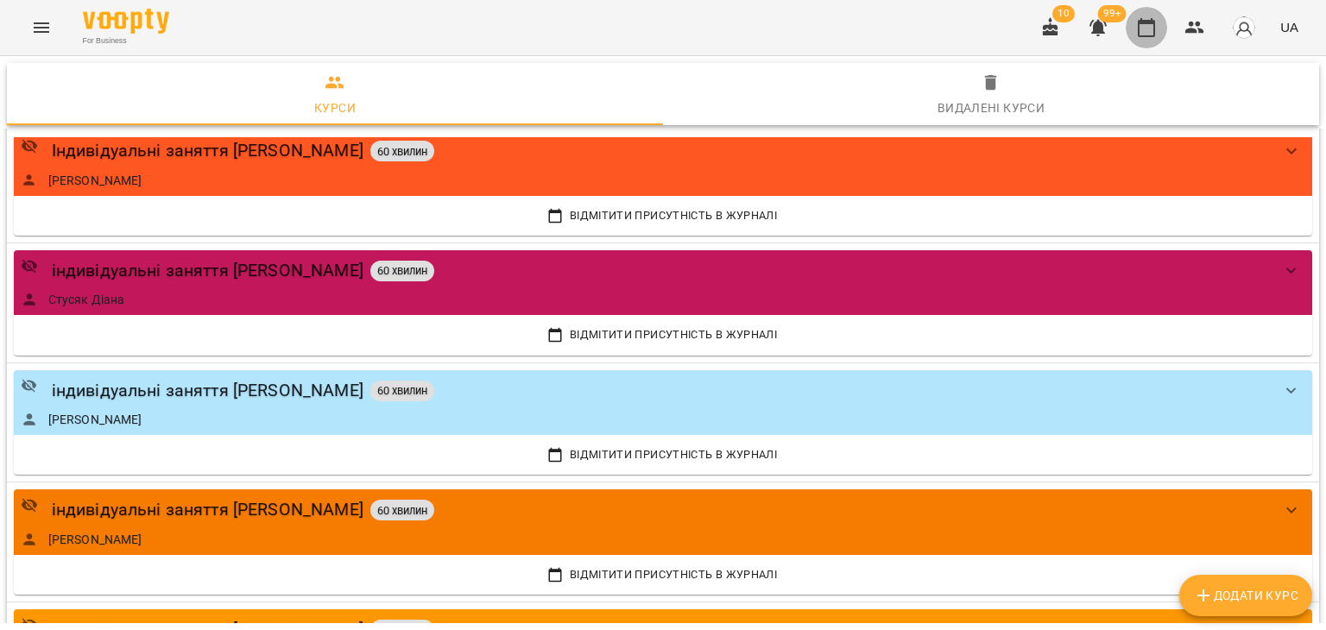
click at [1143, 28] on icon "button" at bounding box center [1146, 27] width 21 height 21
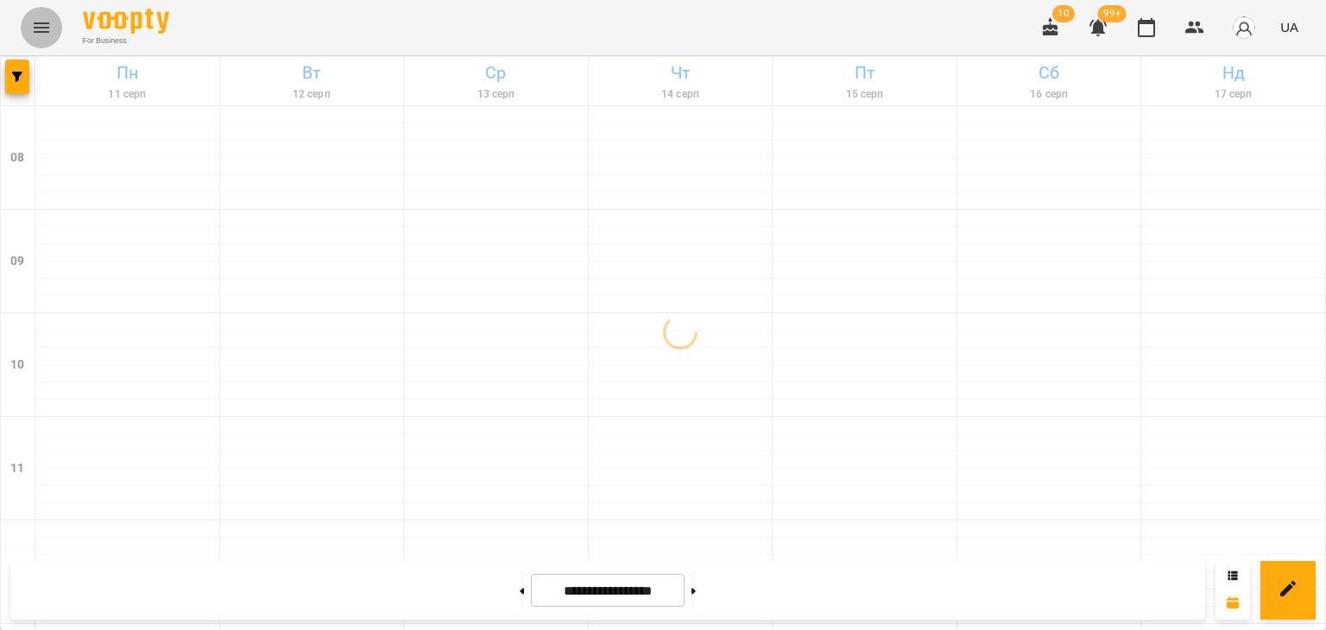
click at [34, 46] on button "Menu" at bounding box center [41, 27] width 41 height 41
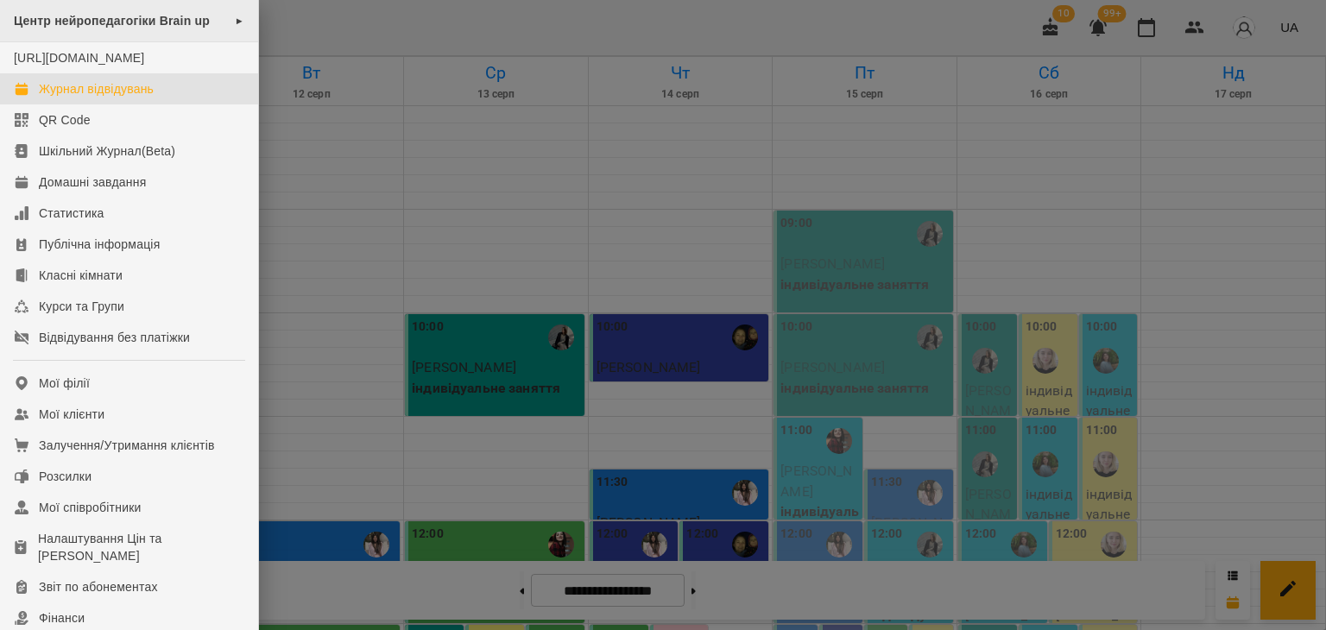
click at [98, 17] on span "Центр нейропедагогіки Brain up" at bounding box center [112, 21] width 196 height 14
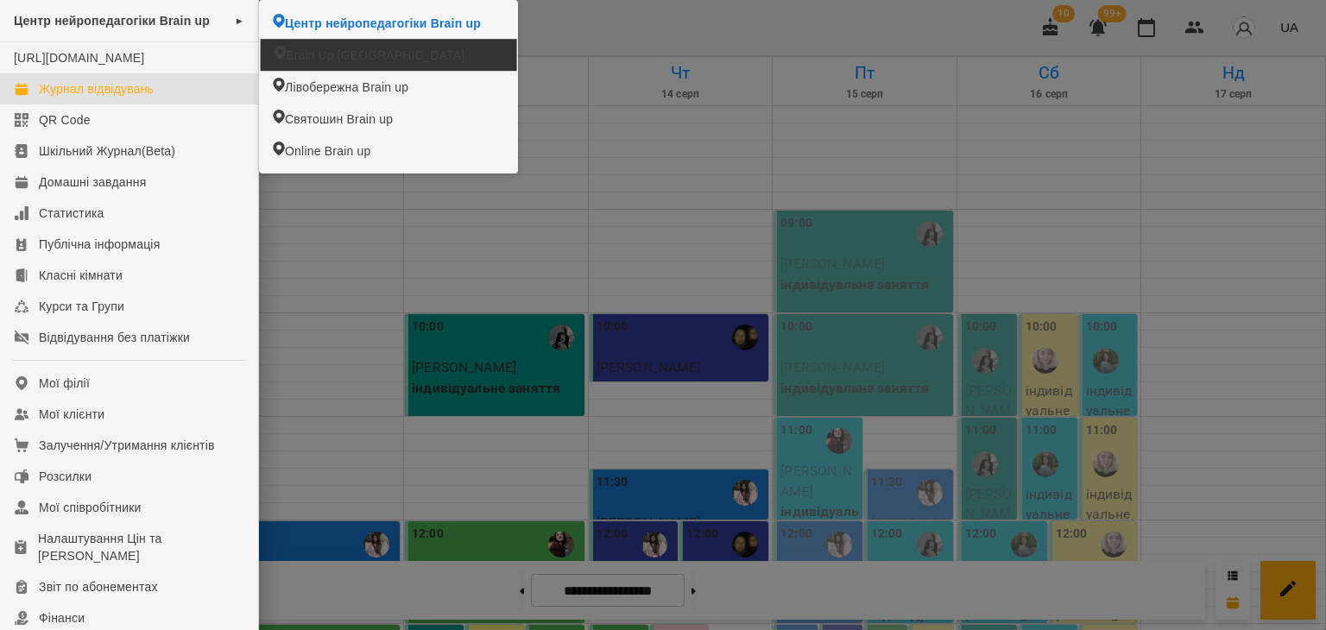
click at [319, 58] on span "Brain Up Vilnius" at bounding box center [375, 55] width 179 height 17
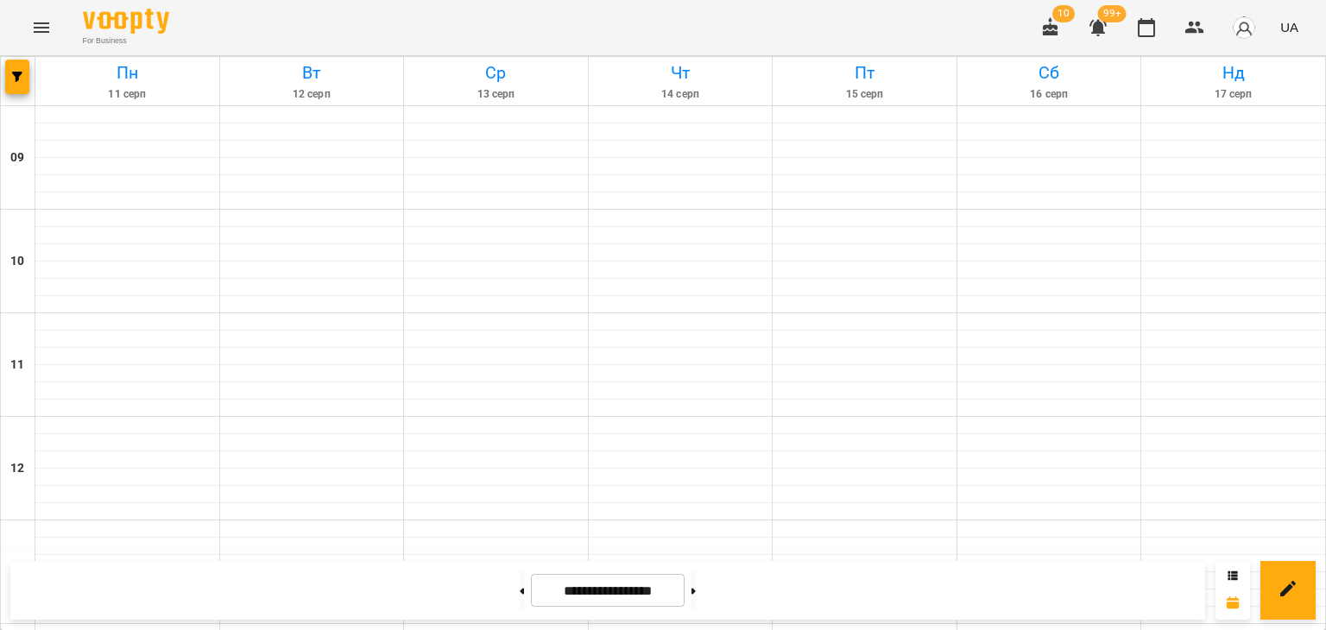
click at [41, 25] on icon "Menu" at bounding box center [41, 27] width 21 height 21
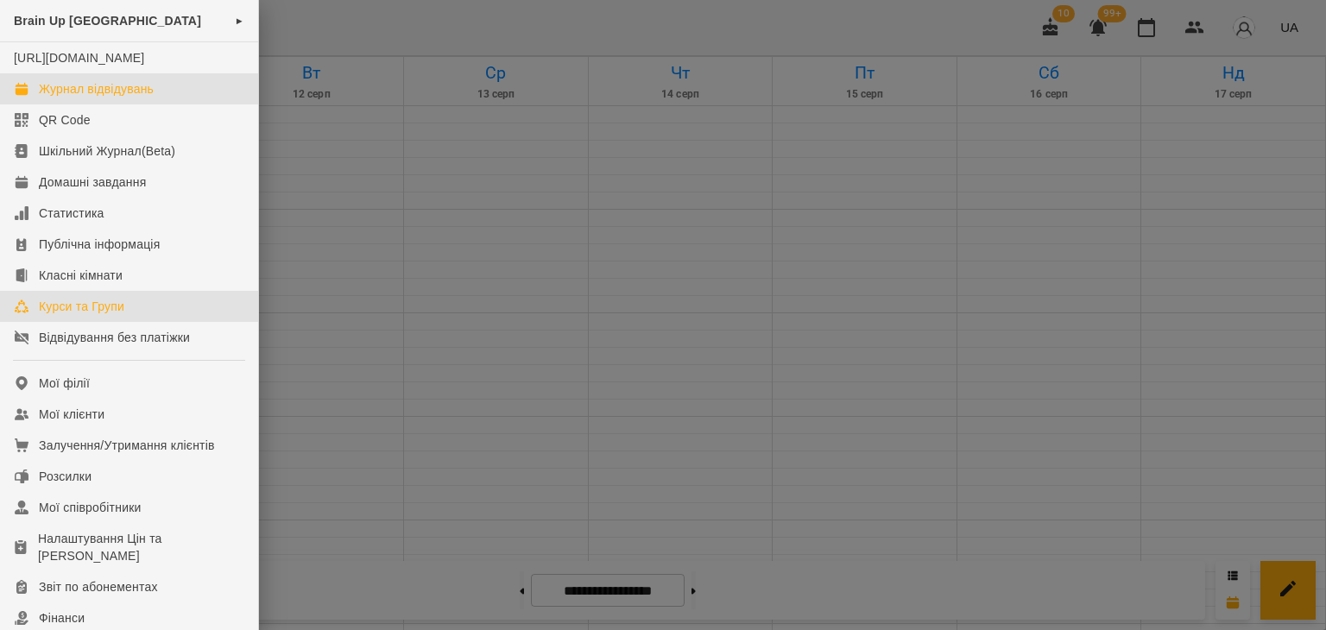
click at [77, 315] on div "Курси та Групи" at bounding box center [81, 306] width 85 height 17
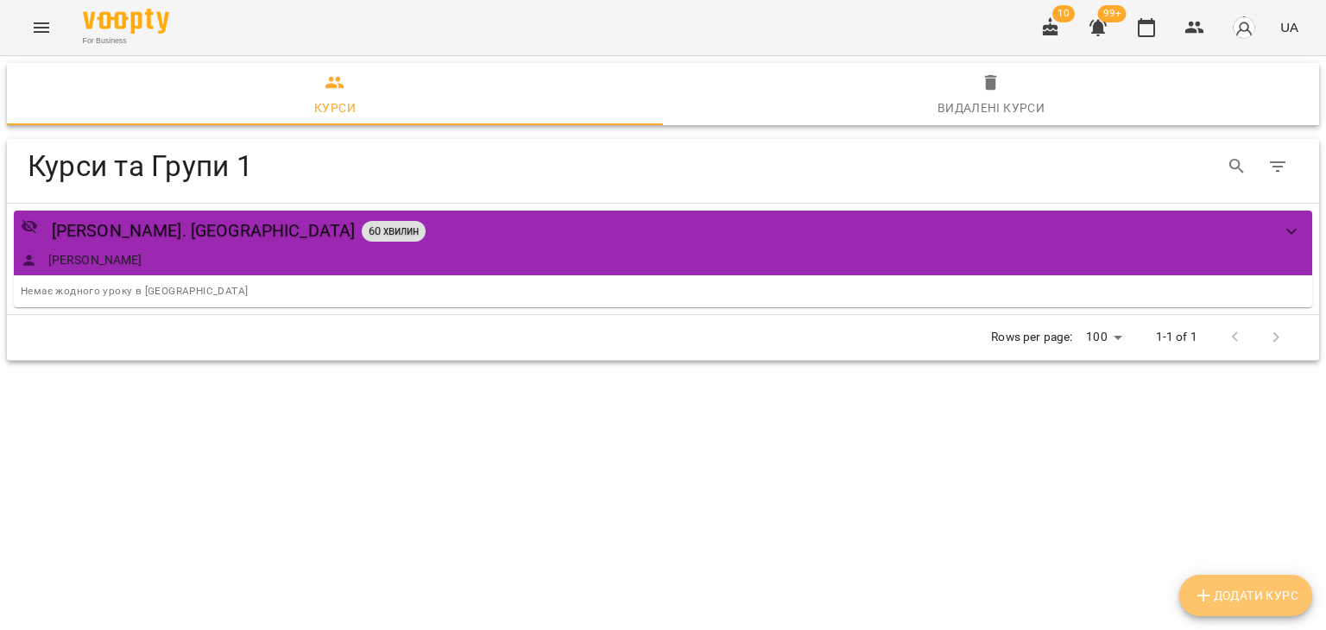
click at [1248, 602] on span "Додати Курс" at bounding box center [1245, 595] width 105 height 21
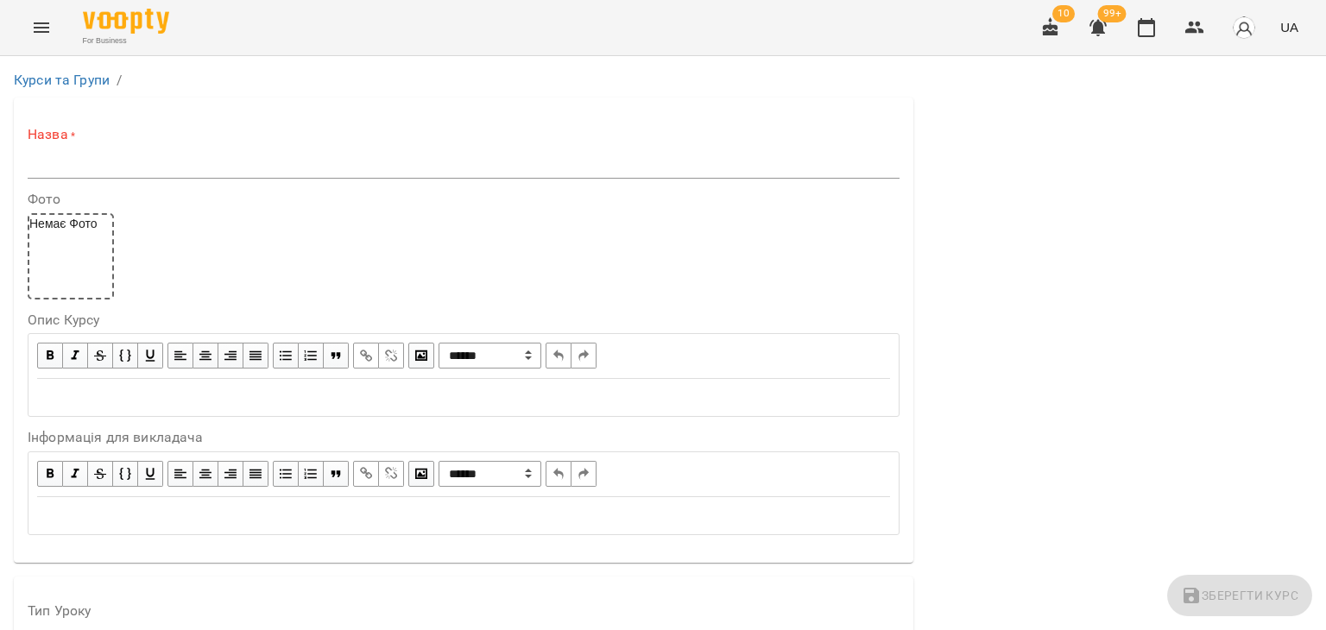
click at [148, 167] on input "text" at bounding box center [464, 165] width 872 height 28
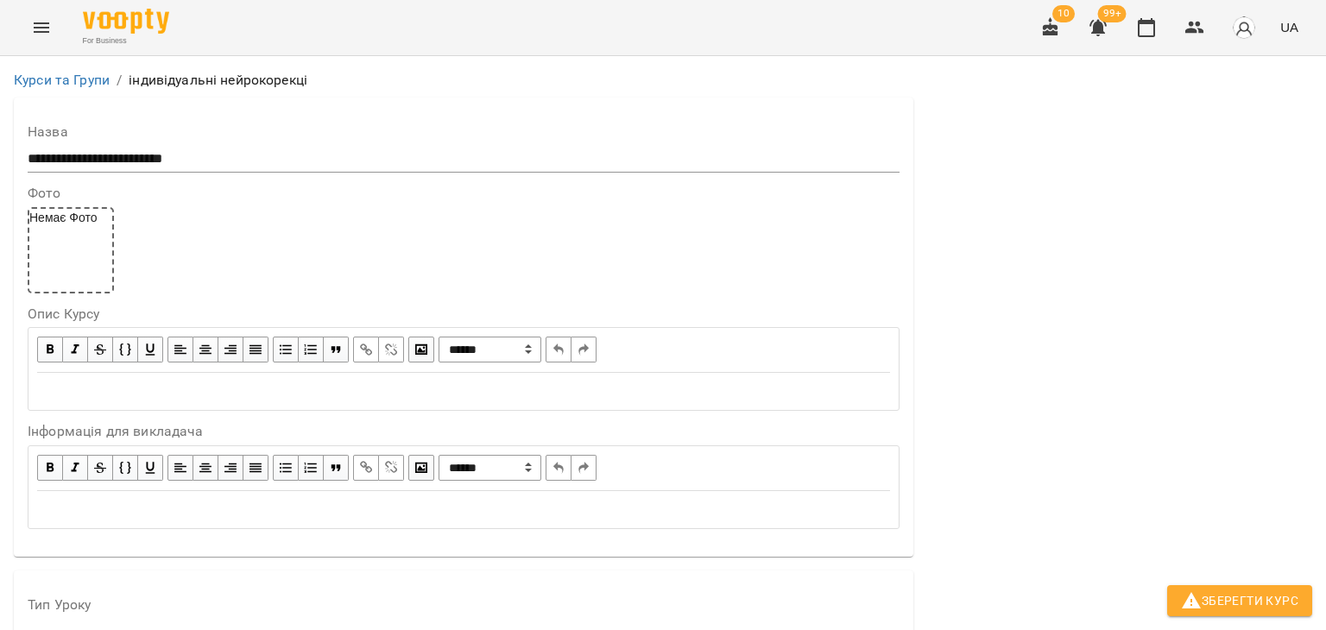
click at [29, 209] on input "file" at bounding box center [70, 250] width 83 height 83
click at [371, 149] on input "**********" at bounding box center [464, 159] width 872 height 28
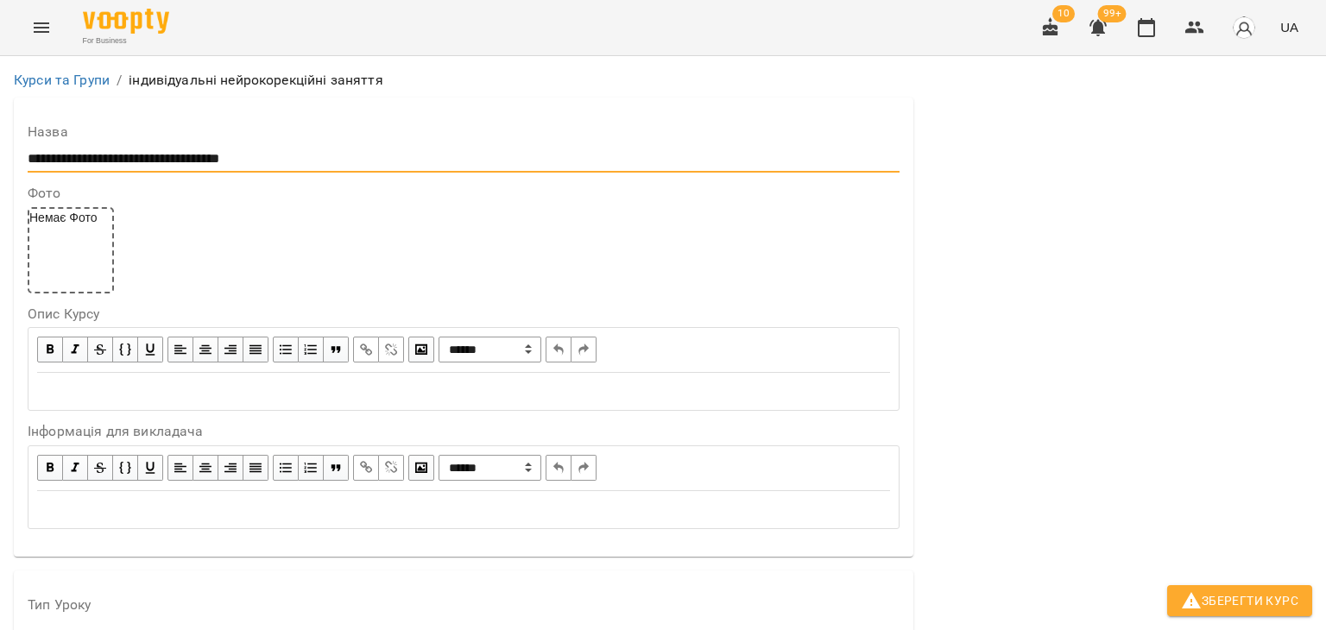
scroll to position [432, 0]
type input "**********"
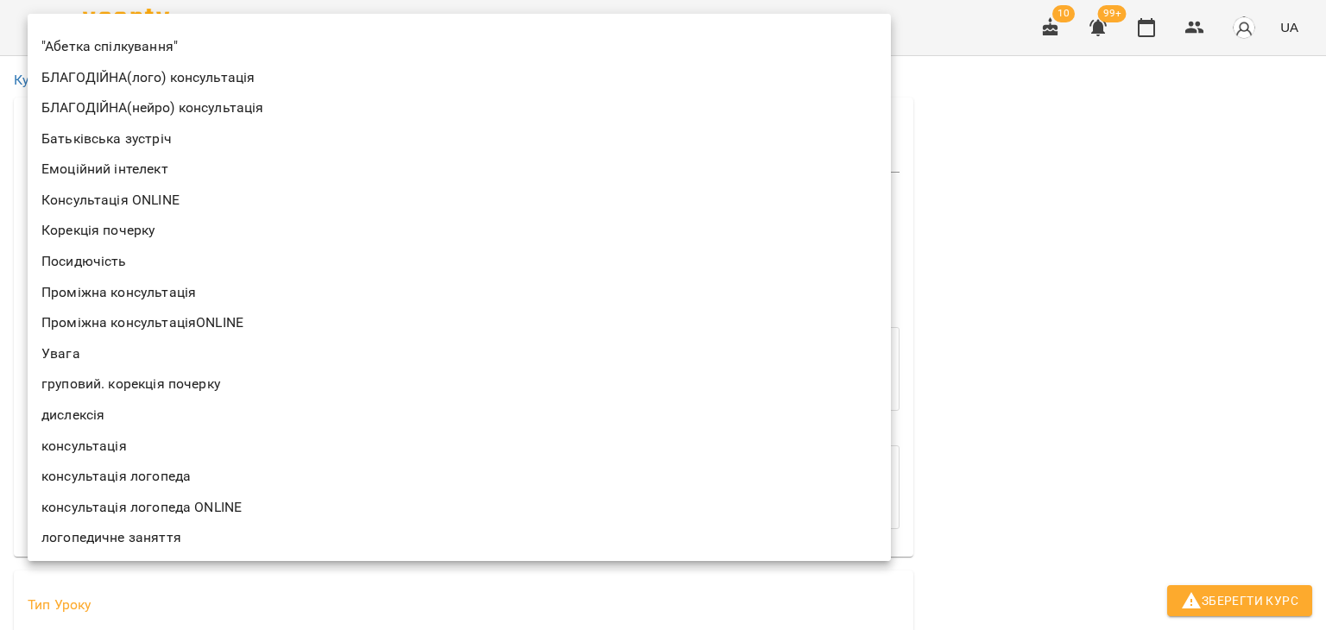
scroll to position [306, 0]
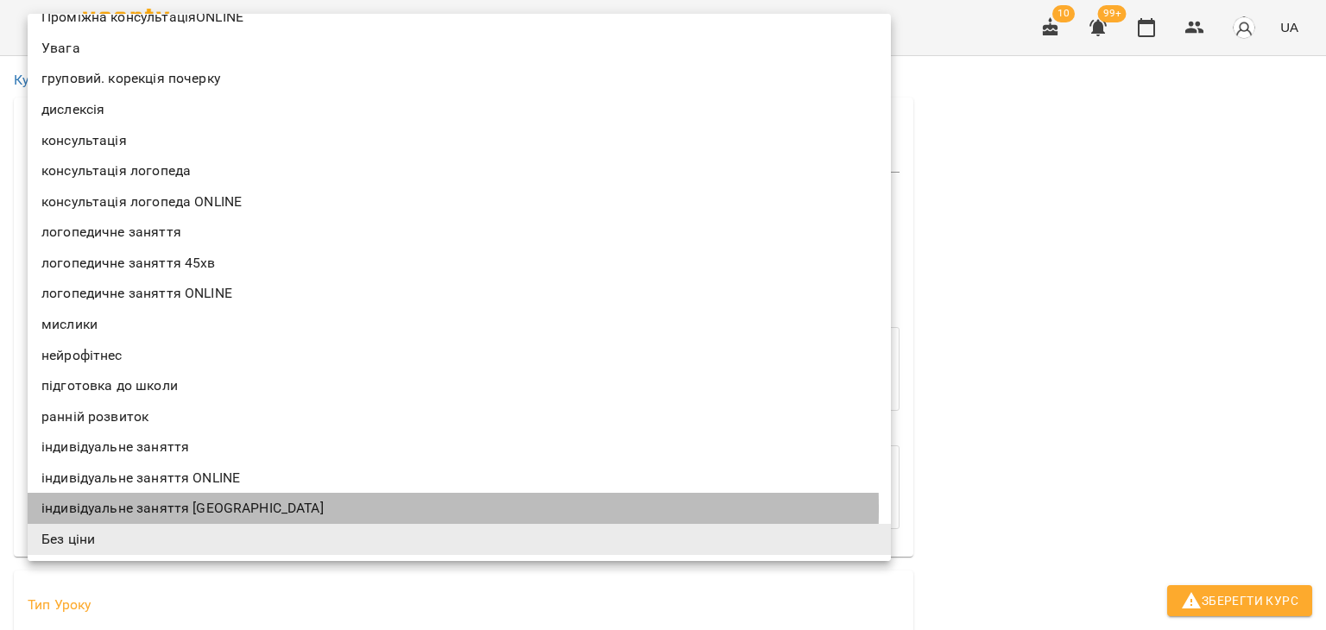
click at [242, 508] on li "індивідуальне заняття VILNIUS" at bounding box center [459, 508] width 863 height 31
type input "**********"
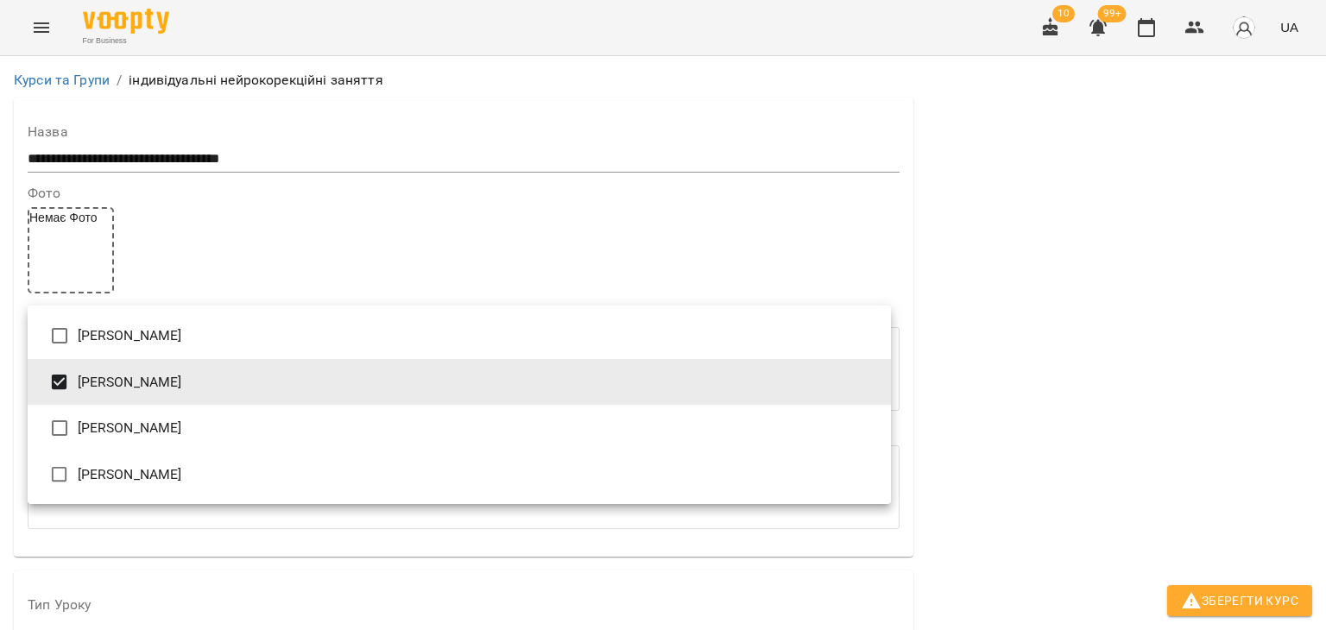
type input "**********"
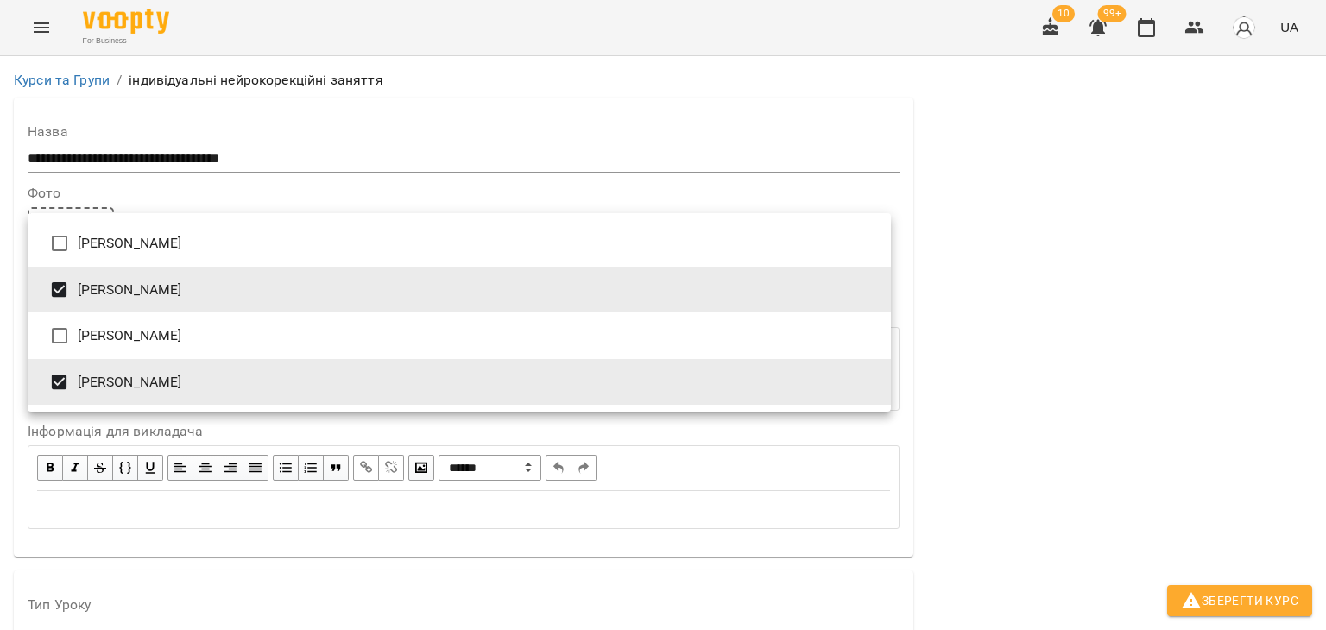
click at [973, 533] on div at bounding box center [663, 315] width 1326 height 630
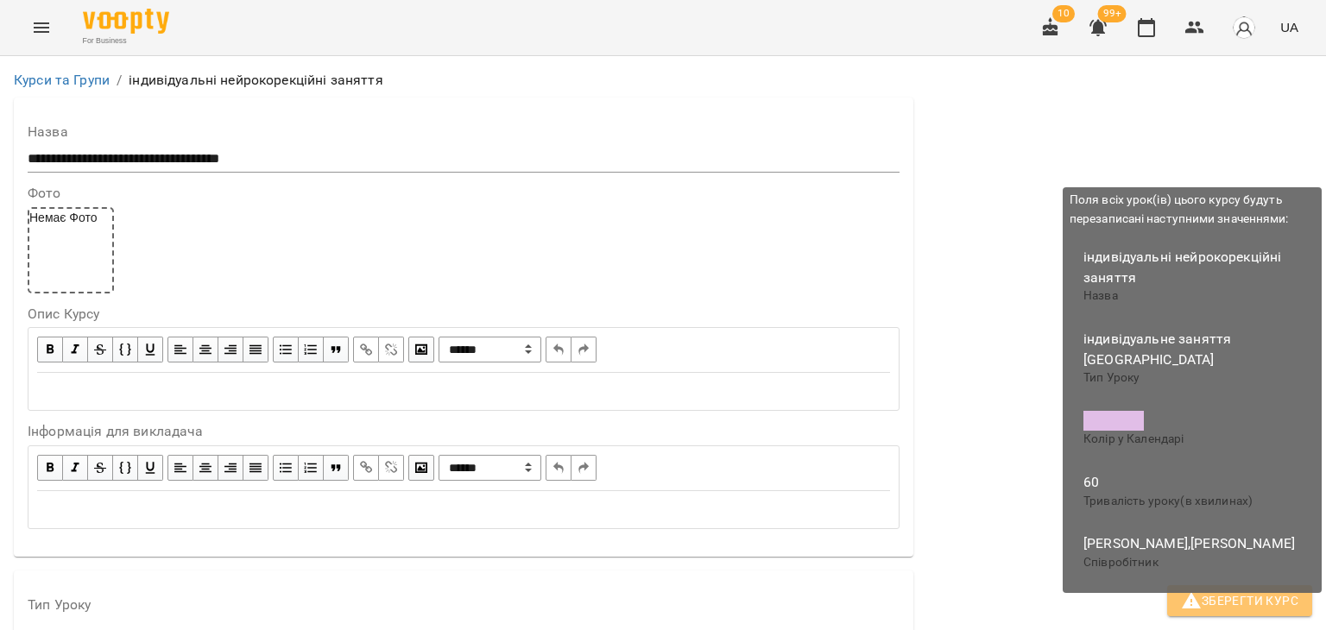
click at [1242, 597] on span "Зберегти Курс" at bounding box center [1239, 600] width 117 height 21
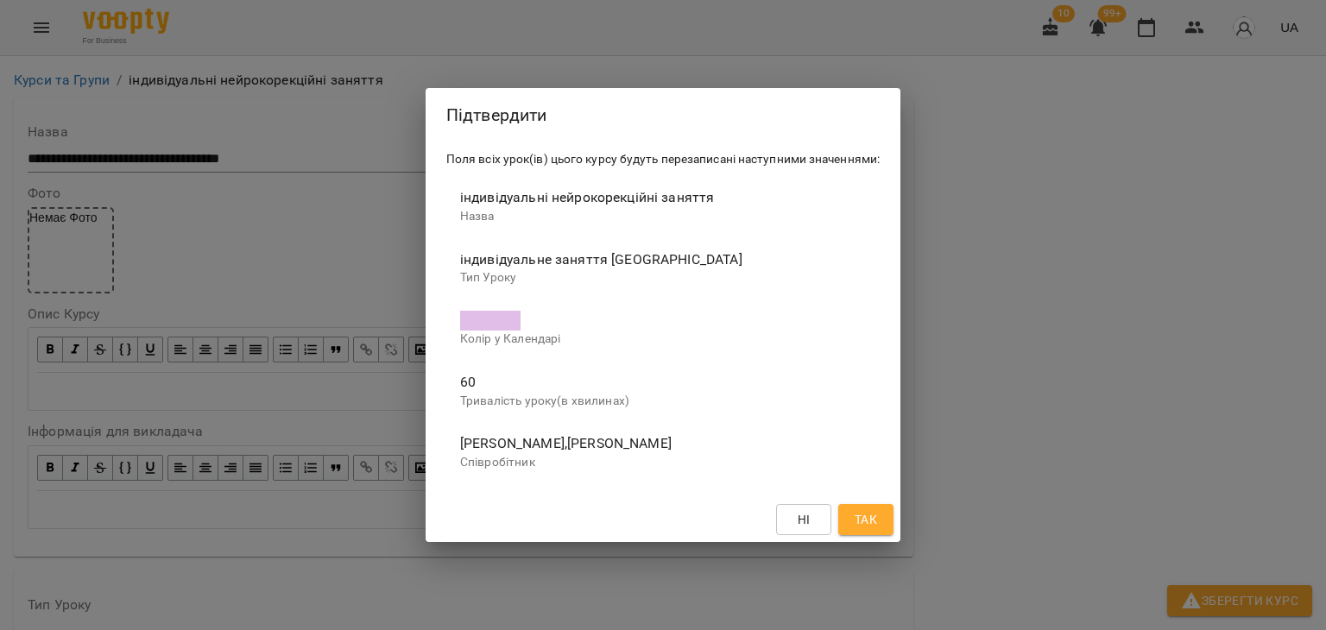
click at [852, 523] on span "Так" at bounding box center [866, 519] width 28 height 21
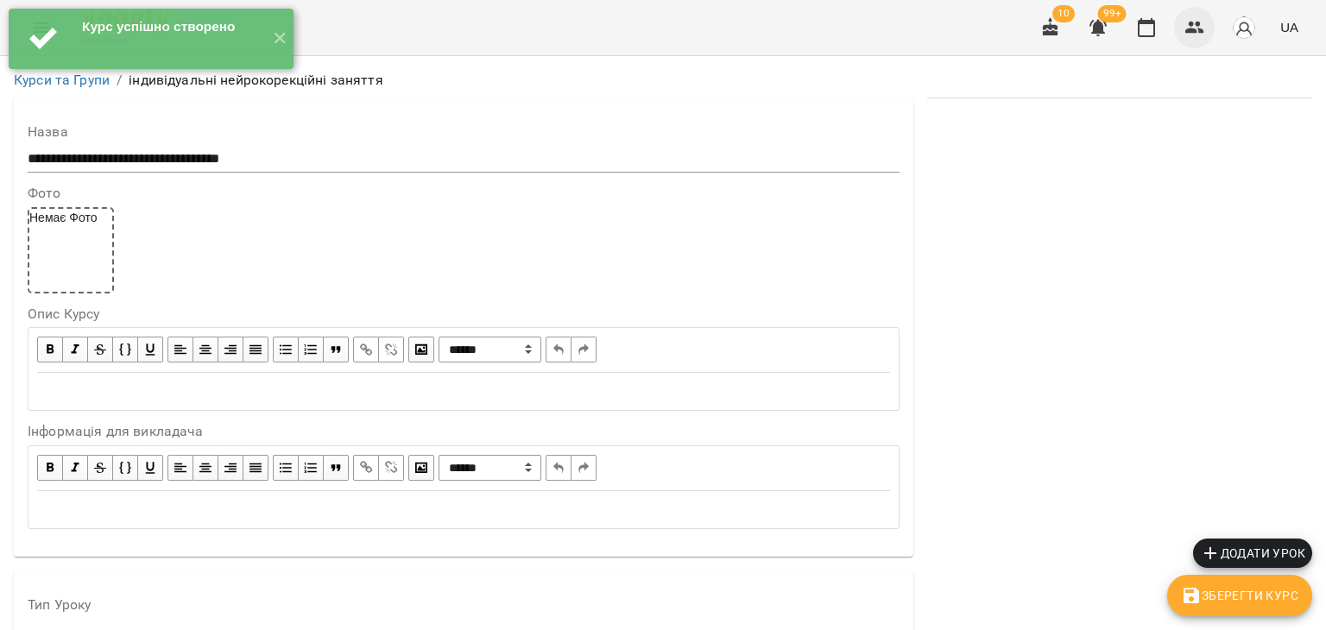
click at [1195, 28] on icon "button" at bounding box center [1194, 27] width 21 height 21
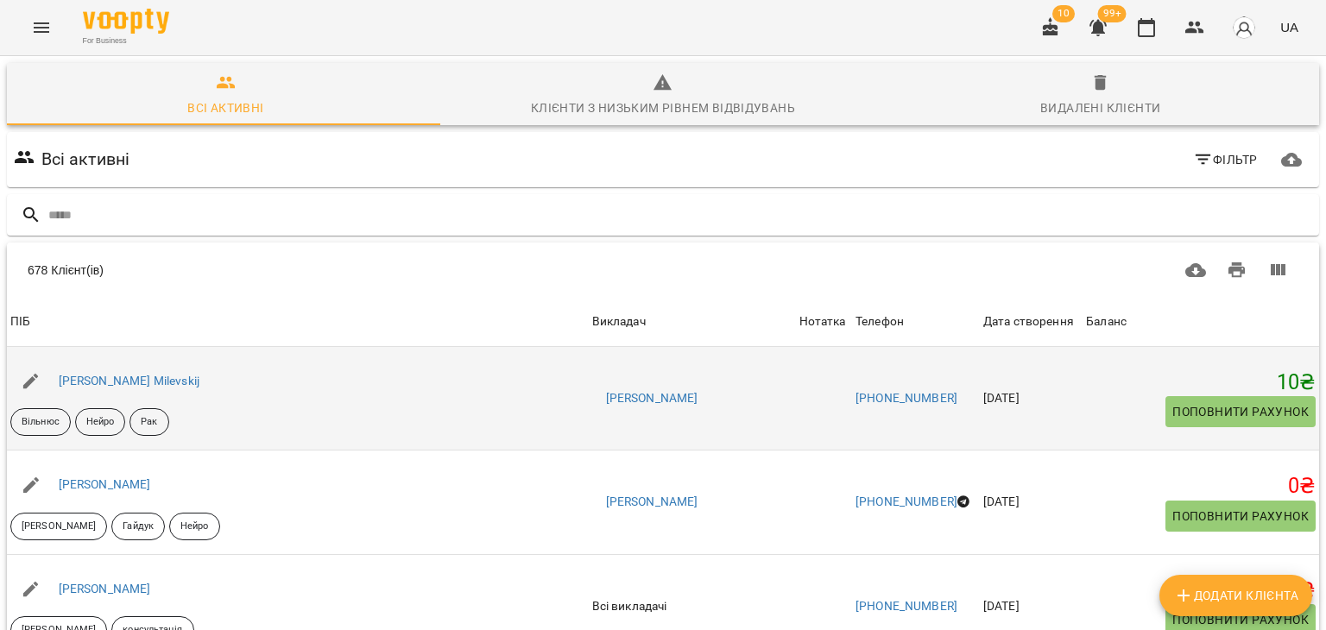
click at [203, 390] on div "Cпартак Мілевський Spartak Milevskij" at bounding box center [129, 381] width 148 height 24
click at [203, 370] on div "Cпартак Мілевський Spartak Milevskij" at bounding box center [129, 381] width 148 height 24
click at [199, 381] on link "Cпартак Мілевський Spartak Milevskij" at bounding box center [129, 381] width 141 height 14
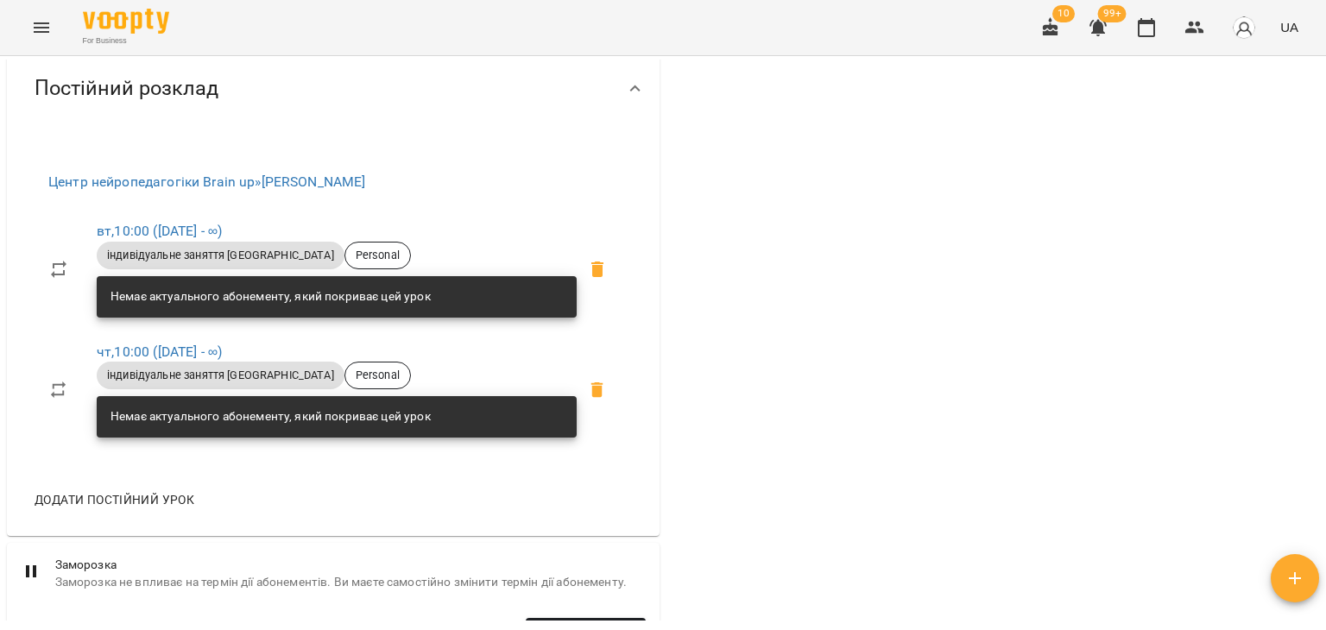
scroll to position [777, 0]
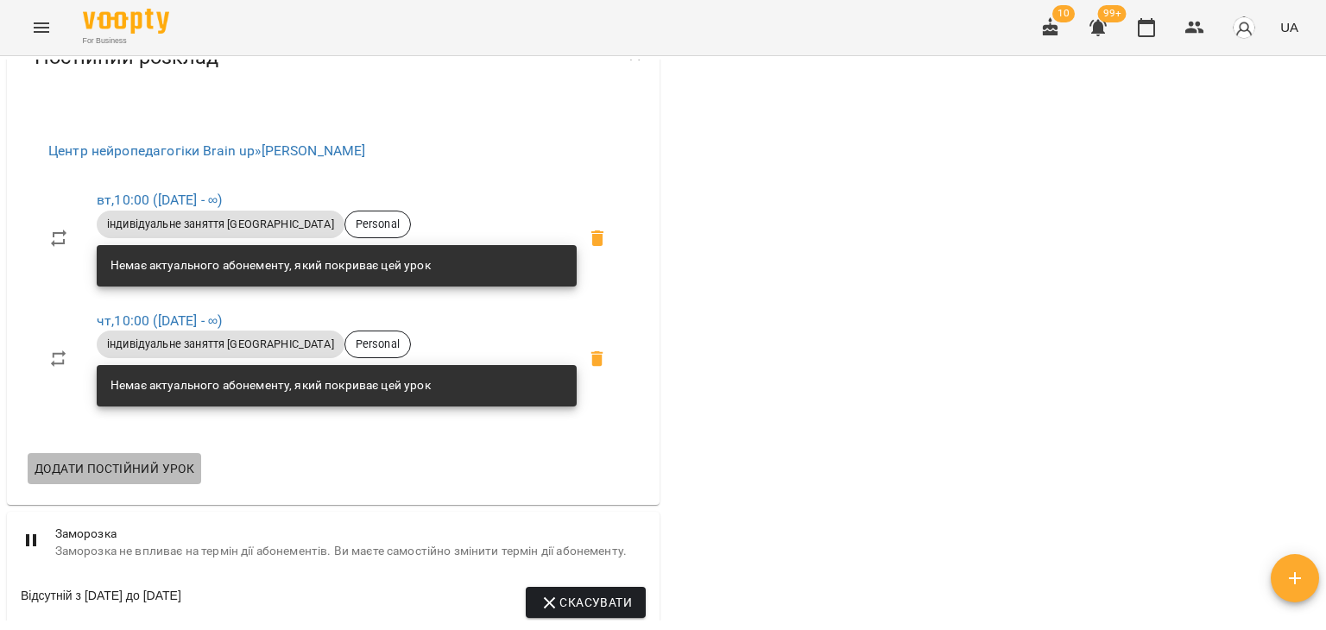
click at [140, 479] on span "Додати постійний урок" at bounding box center [115, 468] width 160 height 21
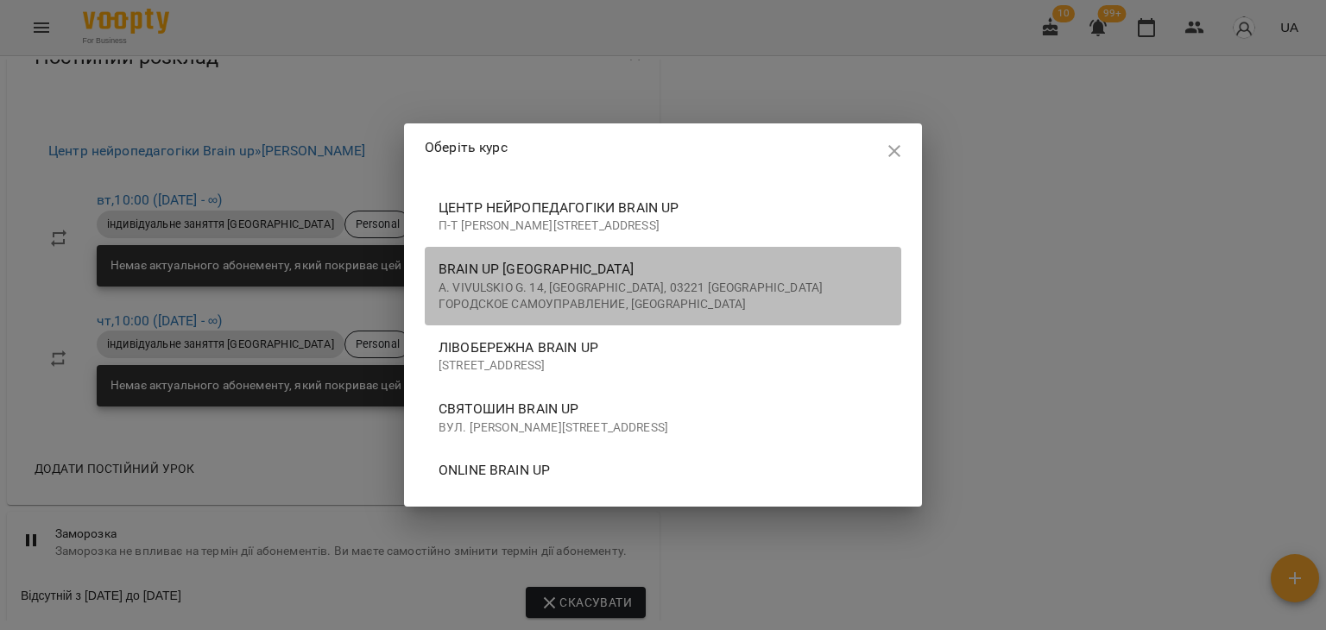
click at [466, 293] on p "A. Vivulskio g. 14, Vilnius, 03221 Вильнюсское городское самоуправление, Литва" at bounding box center [662, 297] width 449 height 34
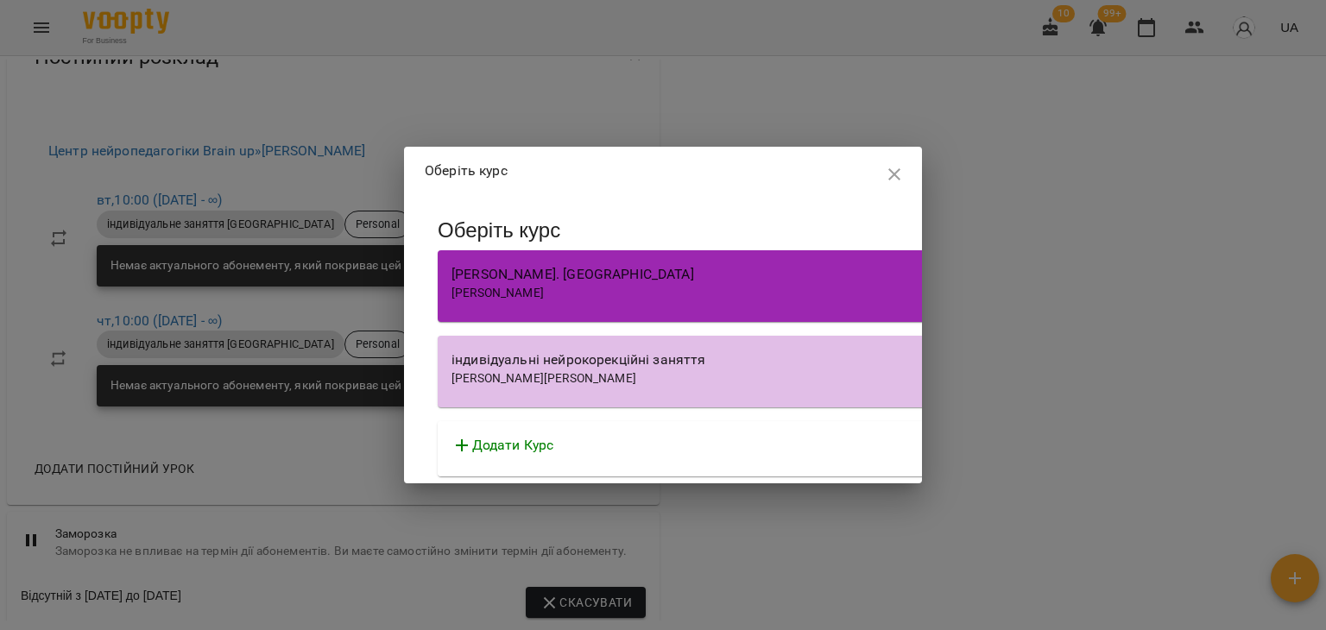
click at [884, 172] on icon "button" at bounding box center [894, 174] width 21 height 21
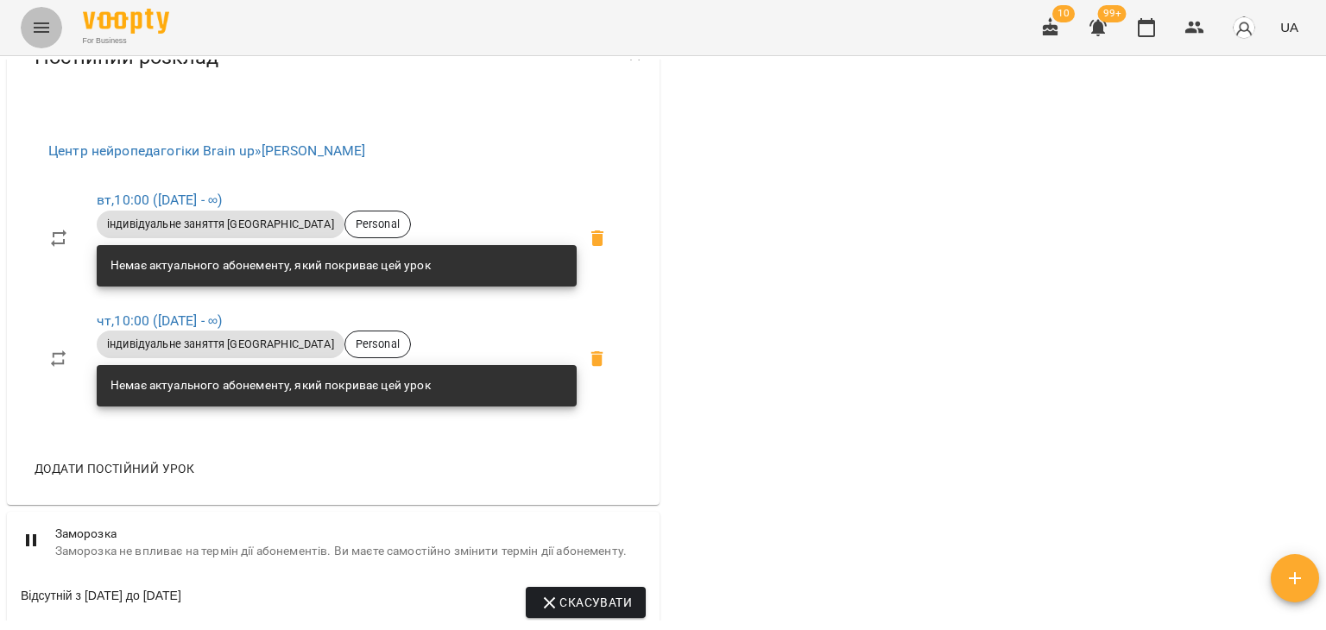
click at [40, 23] on icon "Menu" at bounding box center [42, 27] width 16 height 10
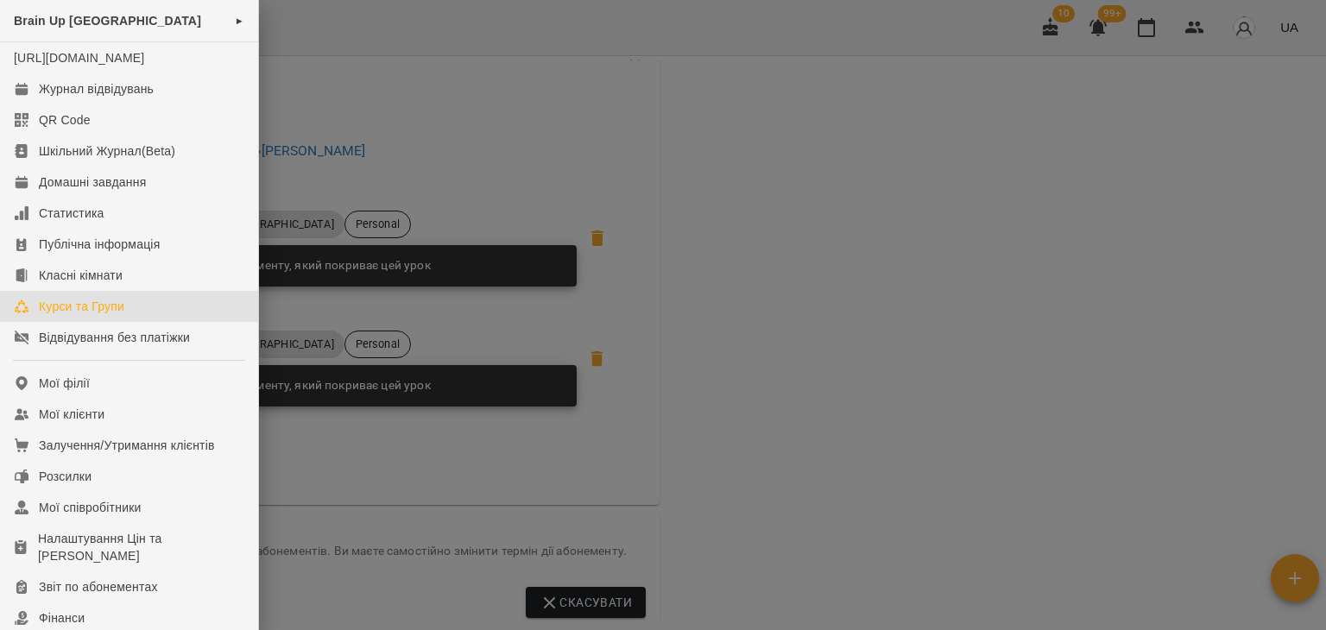
click at [107, 315] on div "Курси та Групи" at bounding box center [81, 306] width 85 height 17
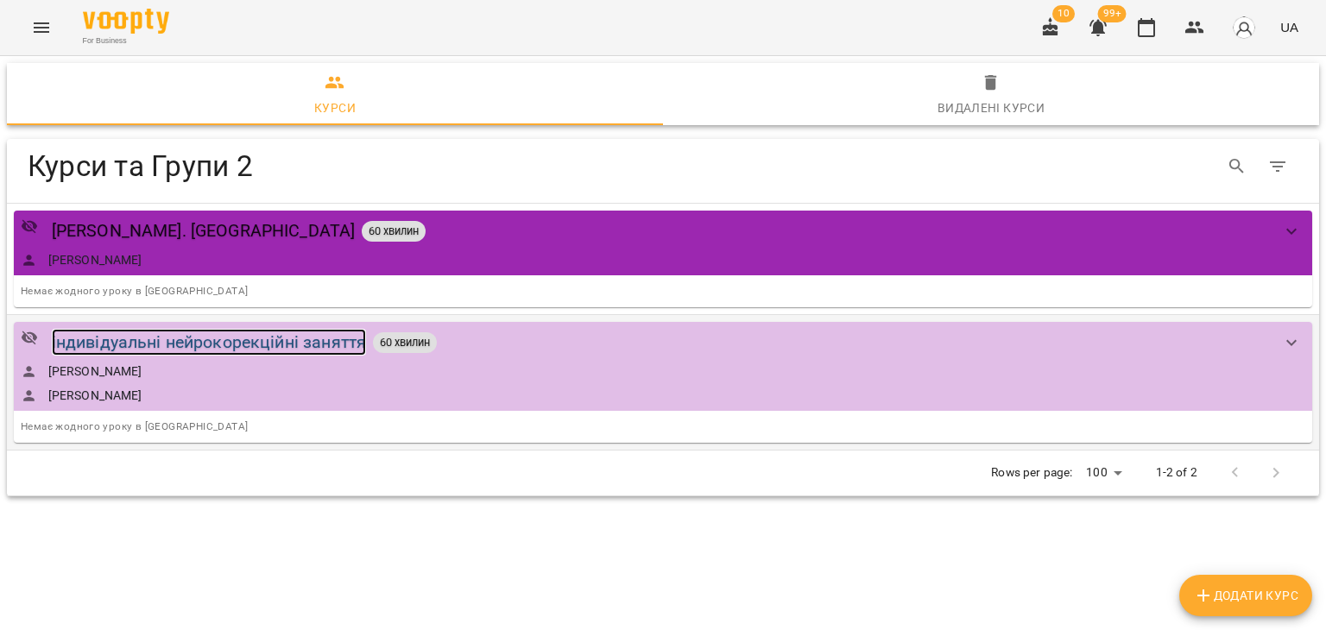
click at [255, 341] on div "індивідуальні нейрокорекційні заняття" at bounding box center [209, 342] width 314 height 27
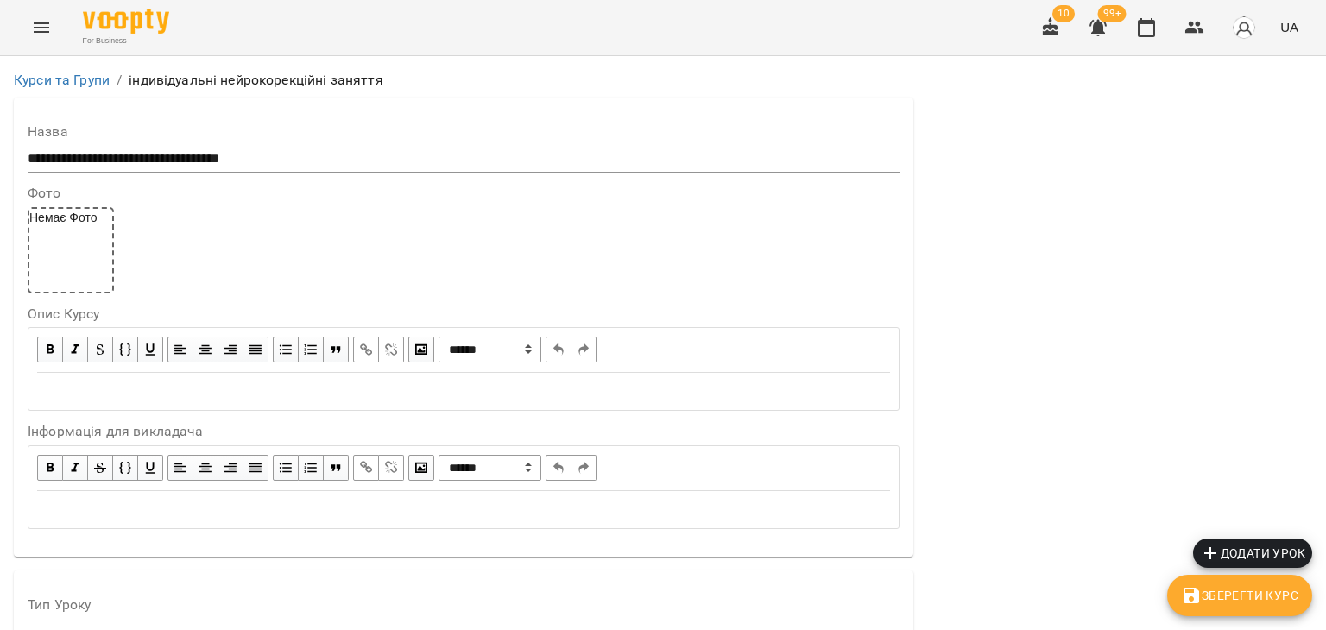
scroll to position [432, 0]
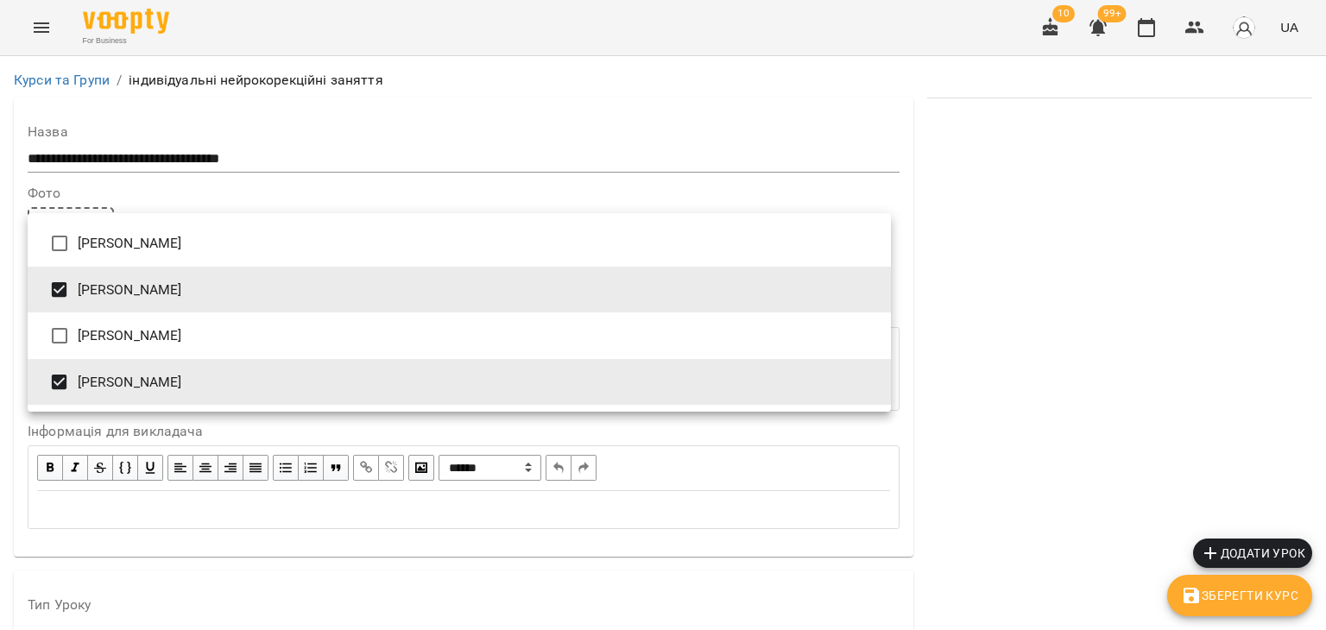
type input "**********"
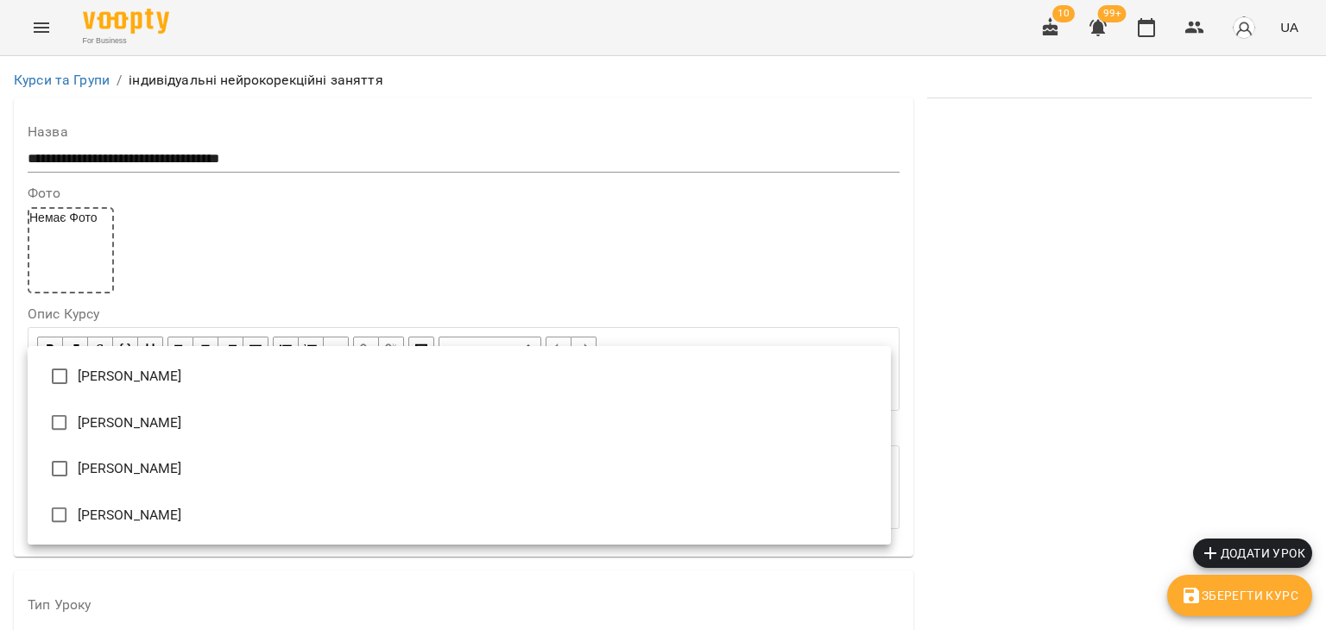
click at [1060, 392] on div at bounding box center [663, 315] width 1326 height 630
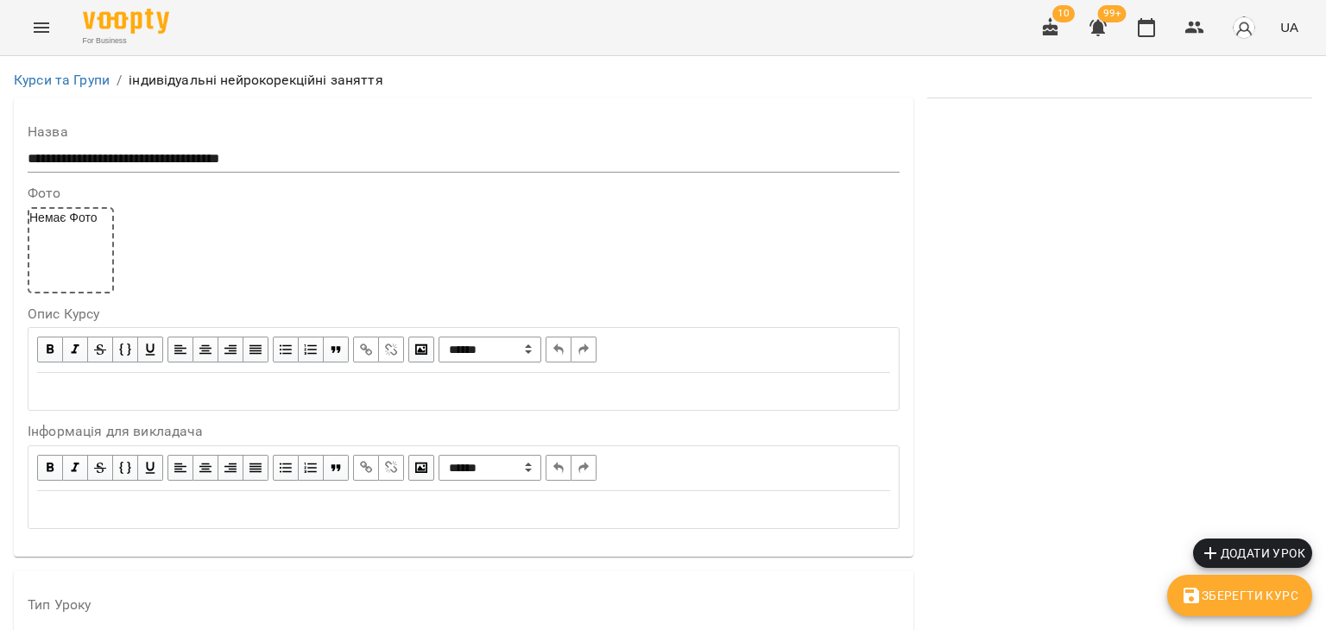
scroll to position [863, 0]
click at [1263, 609] on button "Зберегти Курс" at bounding box center [1239, 595] width 145 height 41
click at [1144, 32] on icon "button" at bounding box center [1146, 27] width 21 height 21
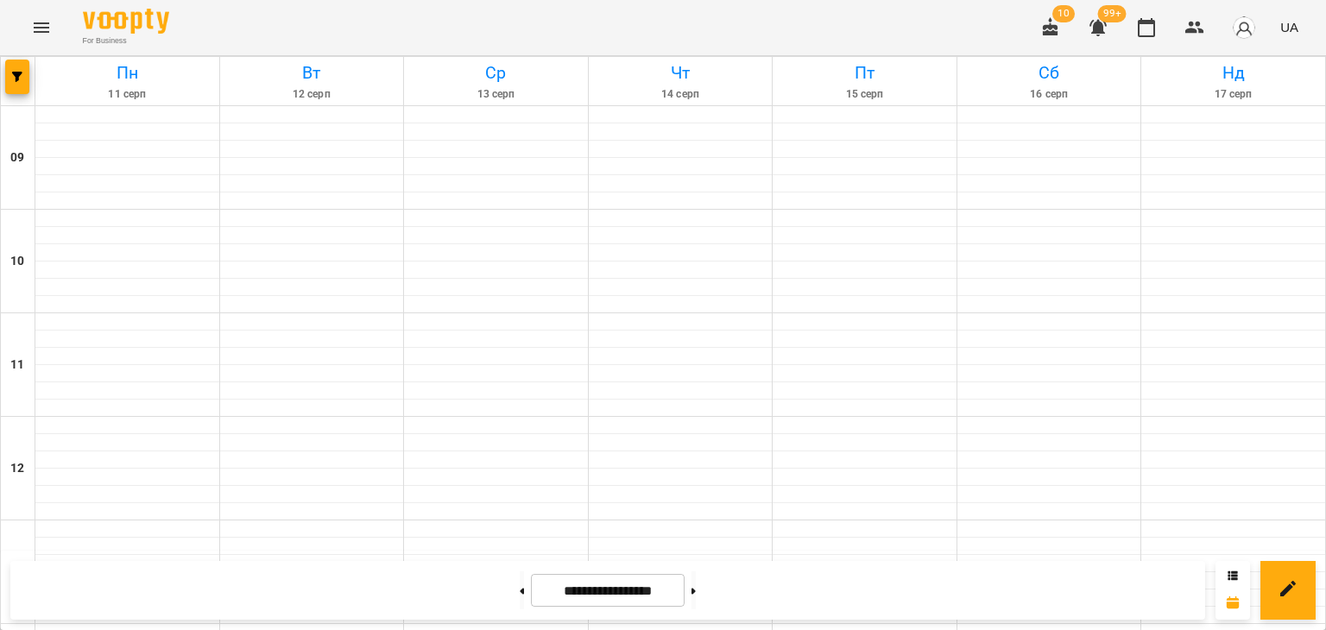
click at [1174, 32] on div "10 99+ UA" at bounding box center [1167, 27] width 275 height 45
click at [1198, 28] on icon "button" at bounding box center [1194, 27] width 21 height 21
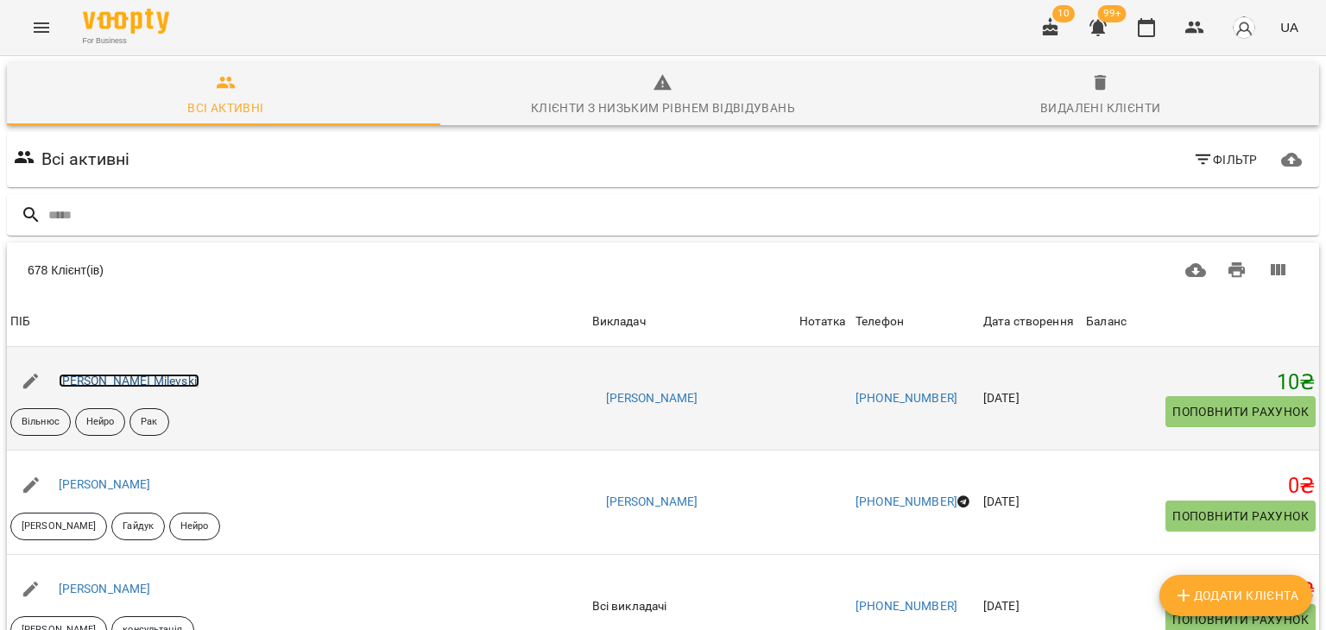
click at [199, 380] on link "Cпартак Мілевський Spartak Milevskij" at bounding box center [129, 381] width 141 height 14
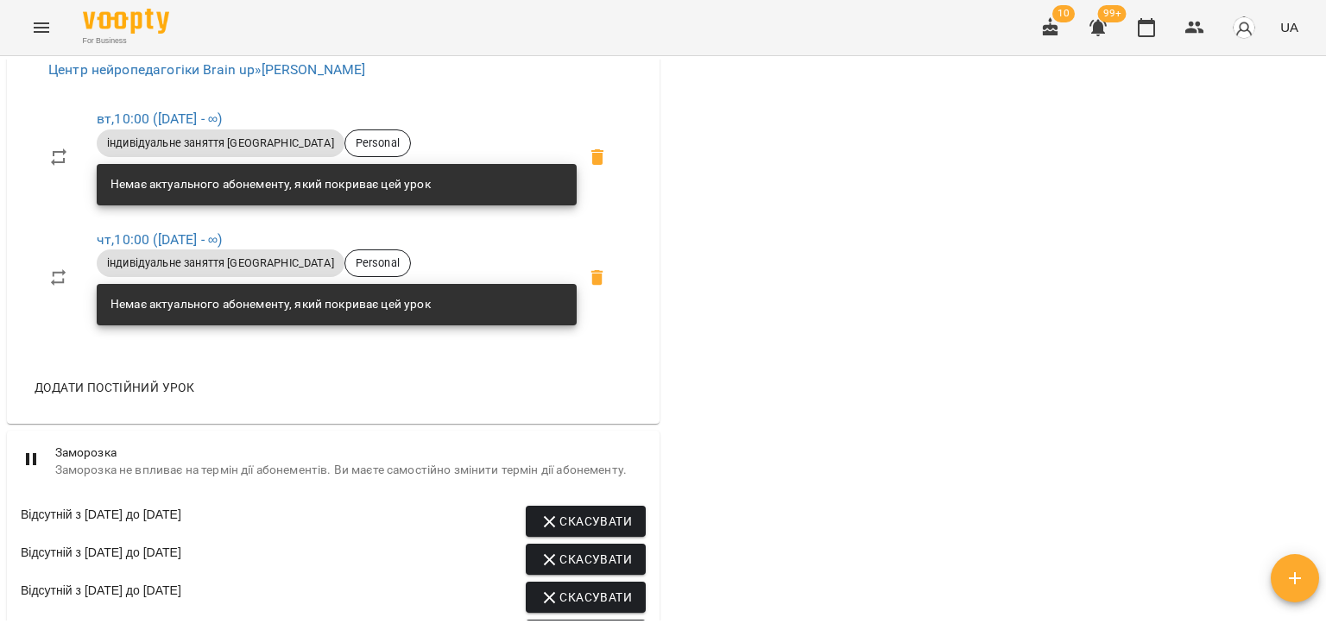
scroll to position [863, 0]
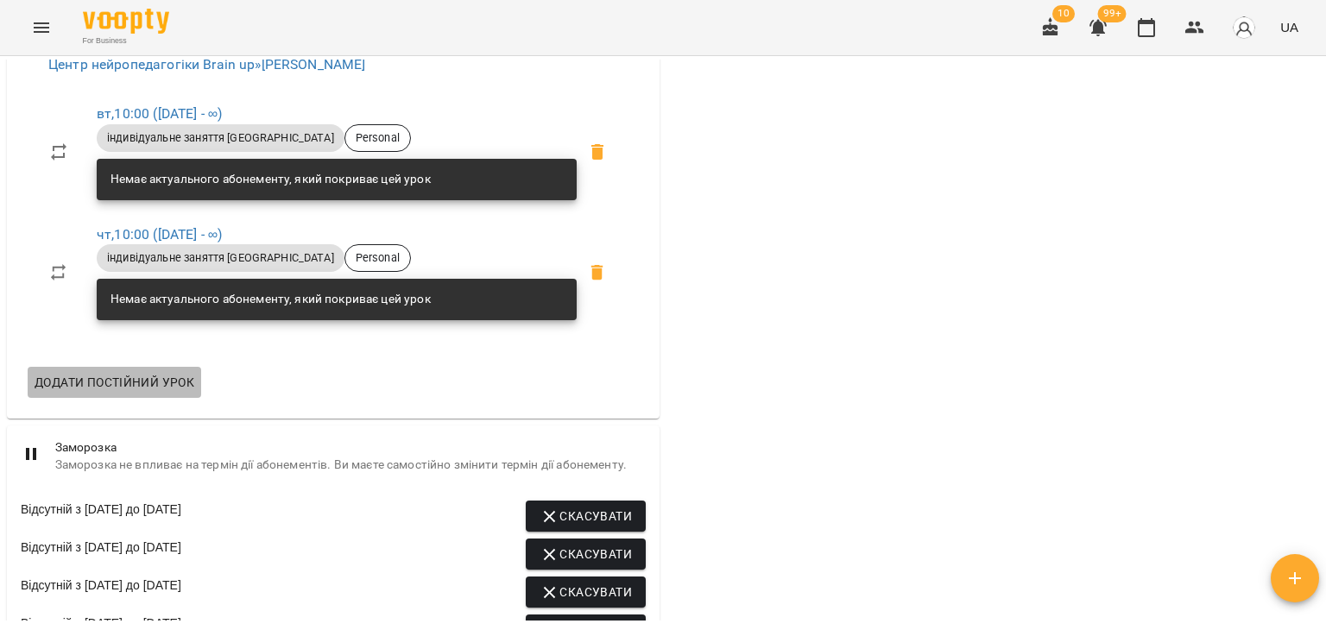
click at [188, 393] on span "Додати постійний урок" at bounding box center [115, 382] width 160 height 21
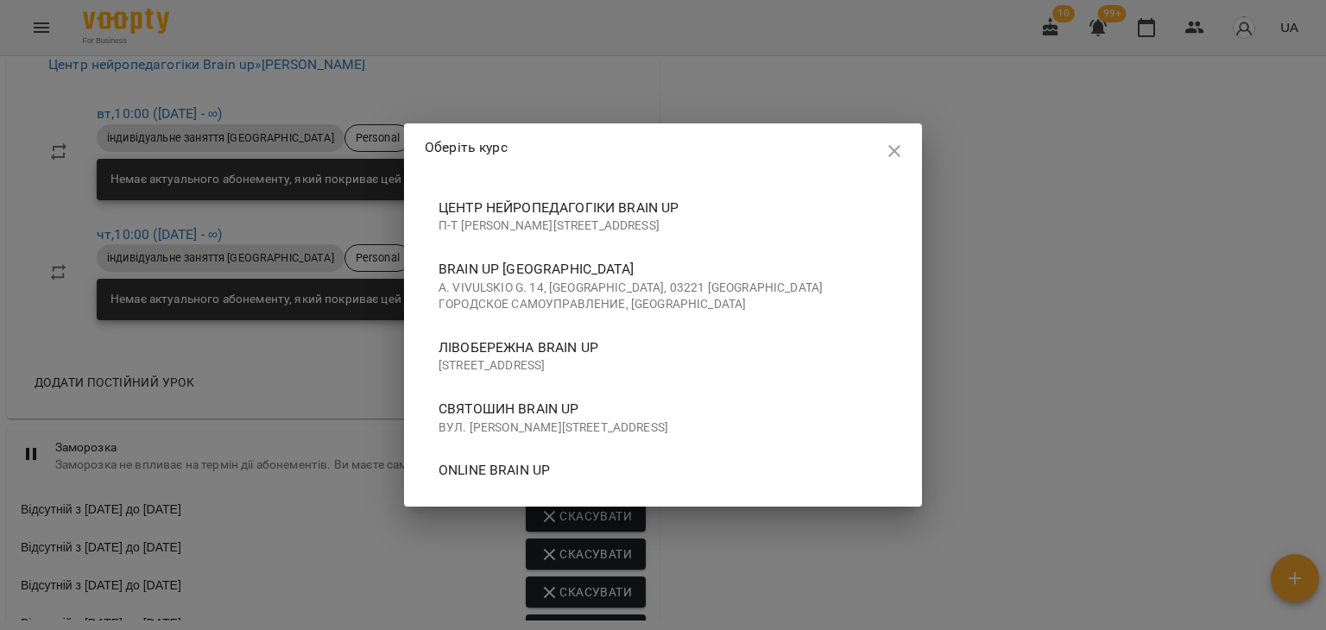
click at [495, 287] on p "A. Vivulskio g. 14, Vilnius, 03221 Вильнюсское городское самоуправление, Литва" at bounding box center [662, 297] width 449 height 34
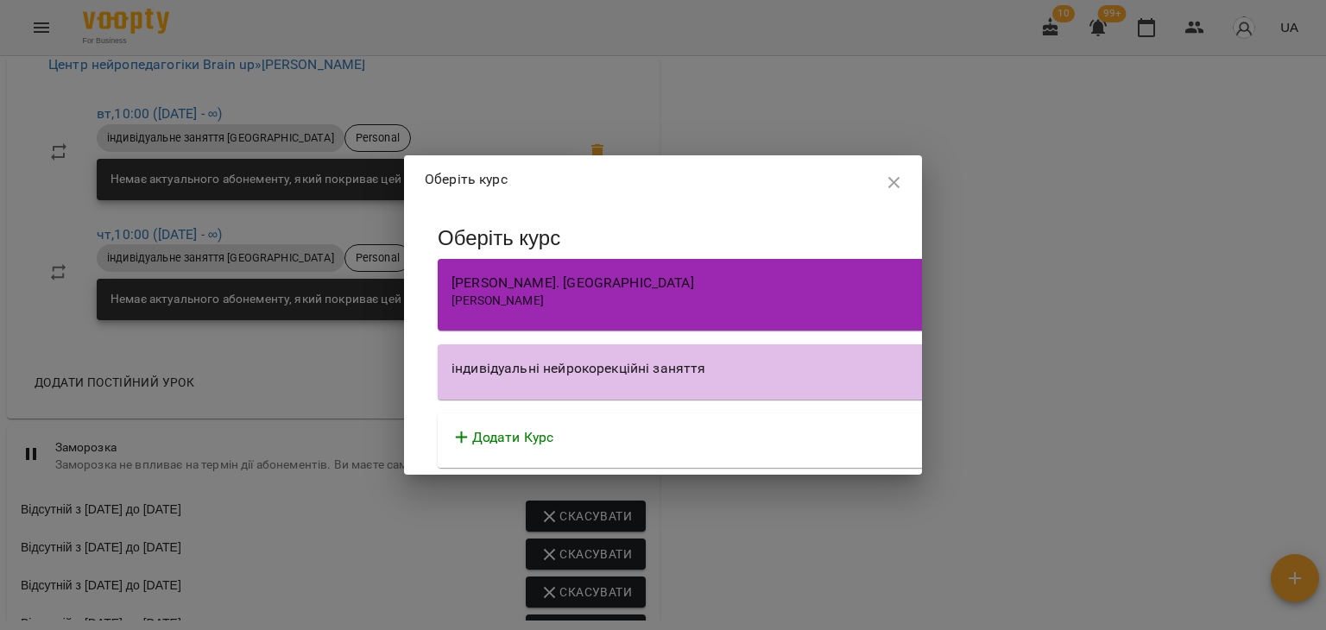
click at [587, 385] on div "індивідуальні нейрокорекційні заняття" at bounding box center [930, 371] width 984 height 55
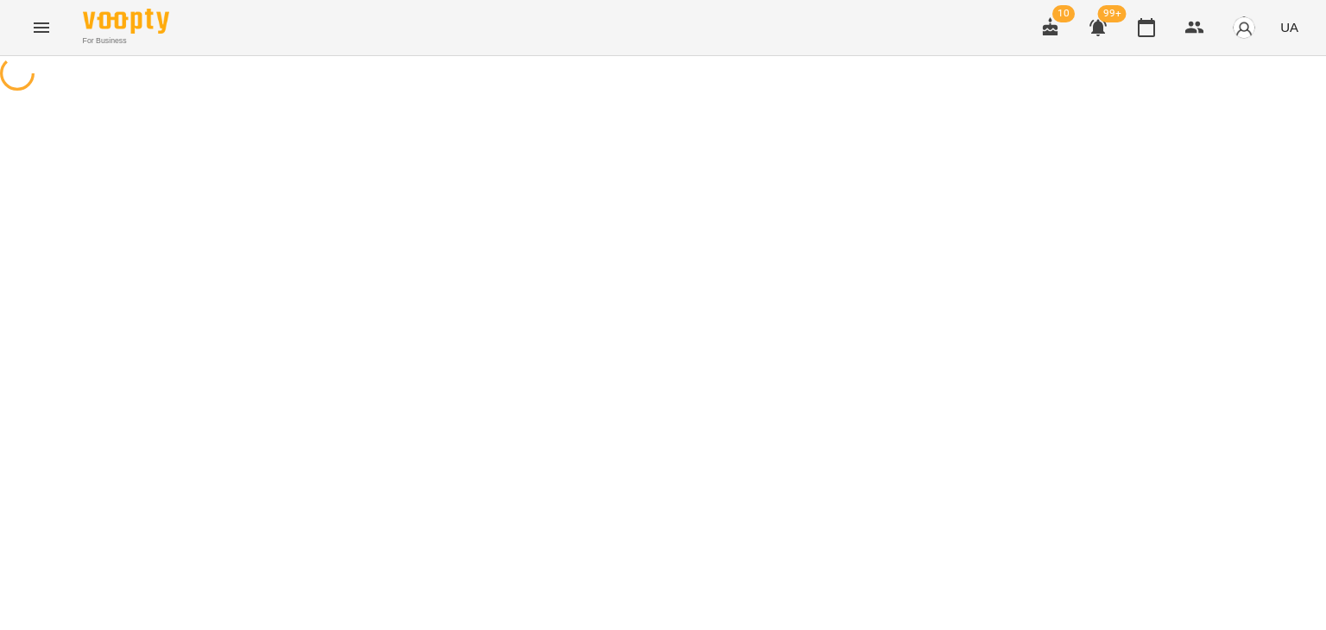
select select "**********"
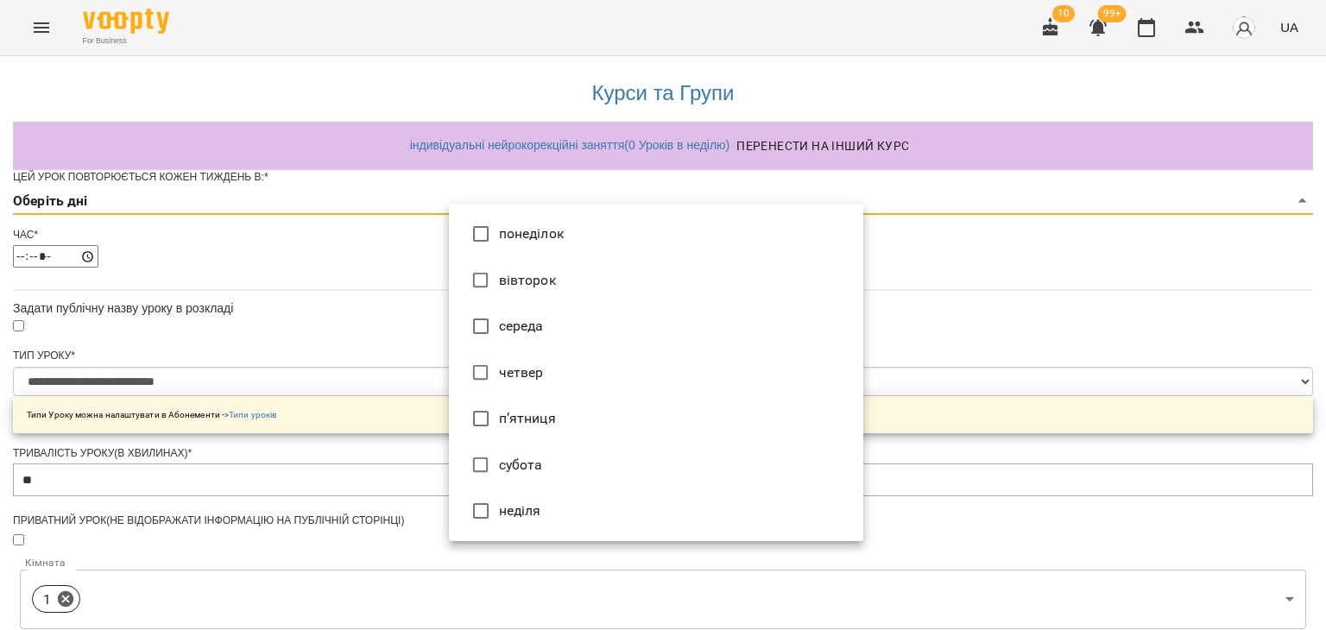
click at [508, 238] on body "**********" at bounding box center [663, 550] width 1326 height 1101
click at [348, 300] on div at bounding box center [663, 315] width 1326 height 630
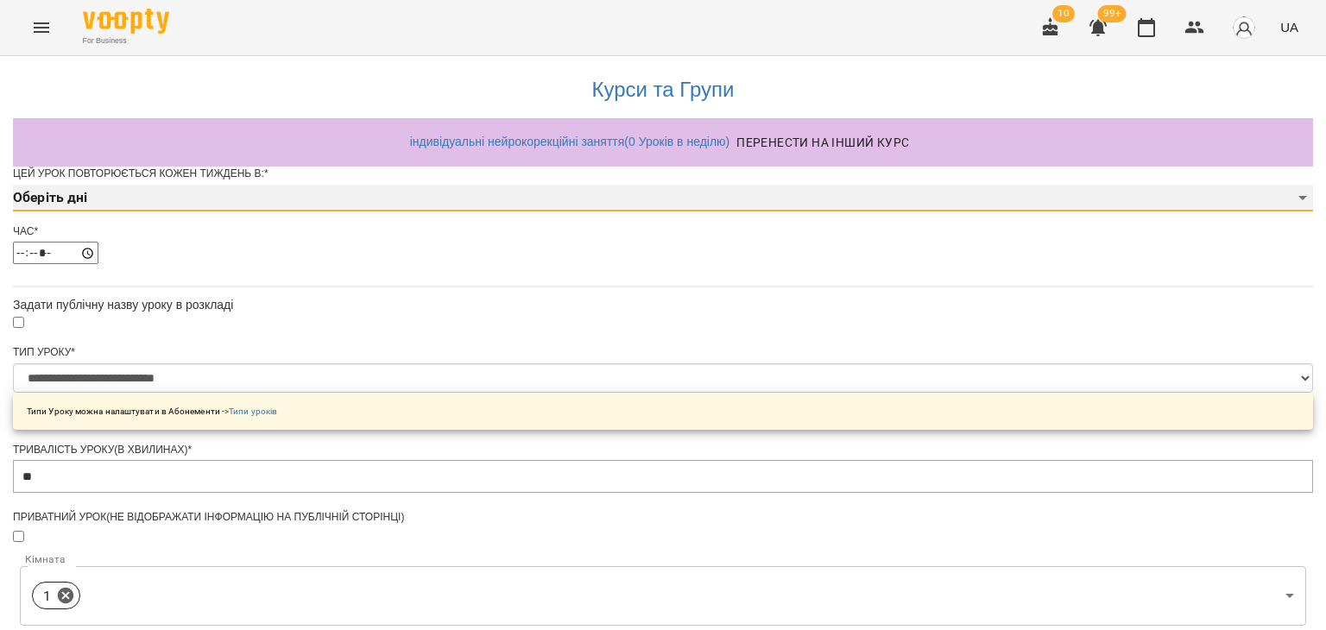
scroll to position [345, 0]
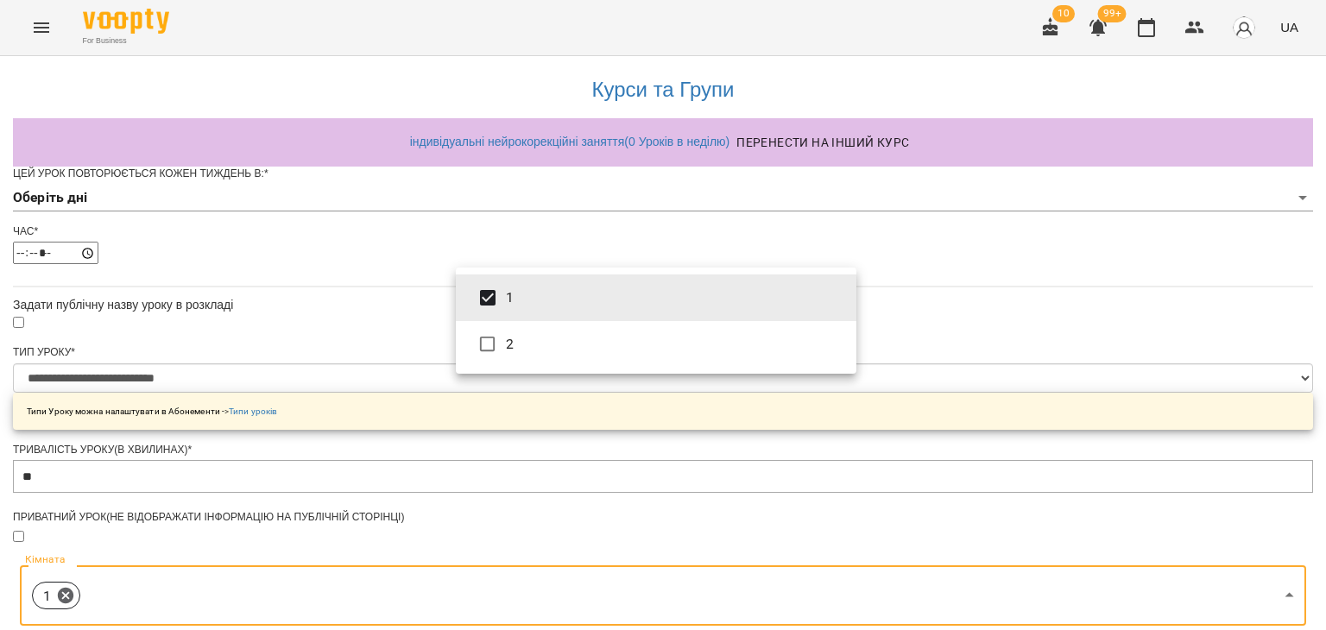
click at [590, 299] on body "**********" at bounding box center [663, 550] width 1326 height 1101
click at [1074, 346] on div at bounding box center [663, 315] width 1326 height 630
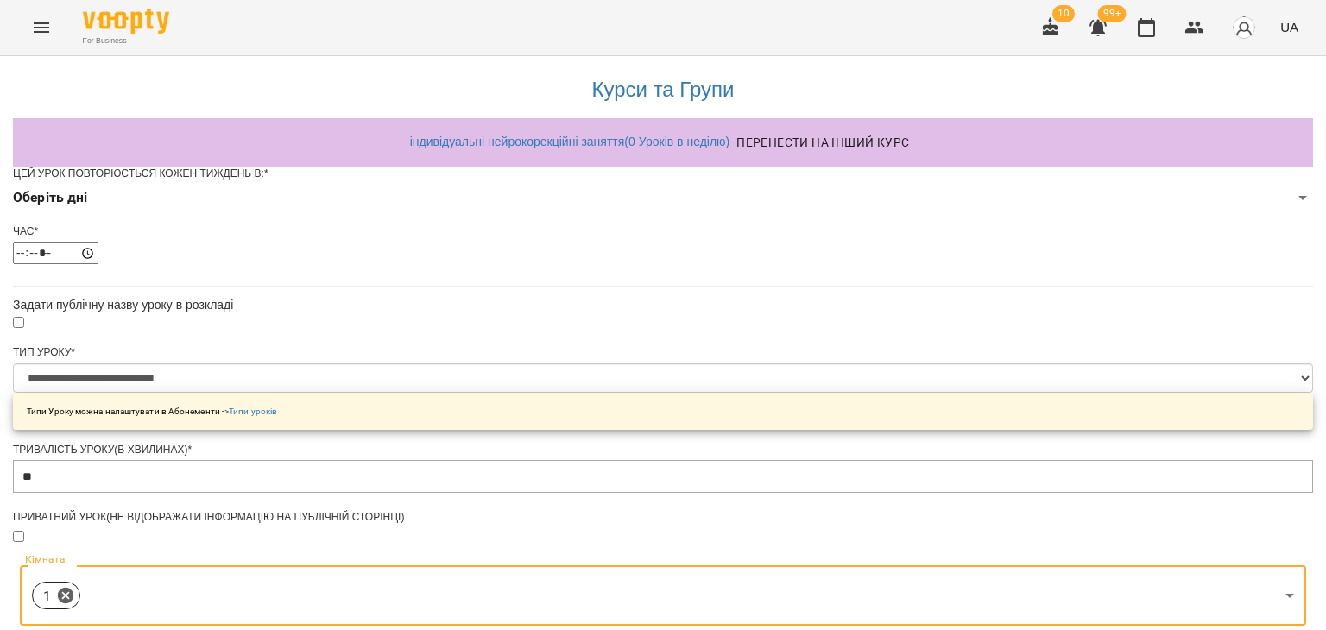
click at [14, 25] on div "For Business 10 99+ UA" at bounding box center [663, 27] width 1326 height 55
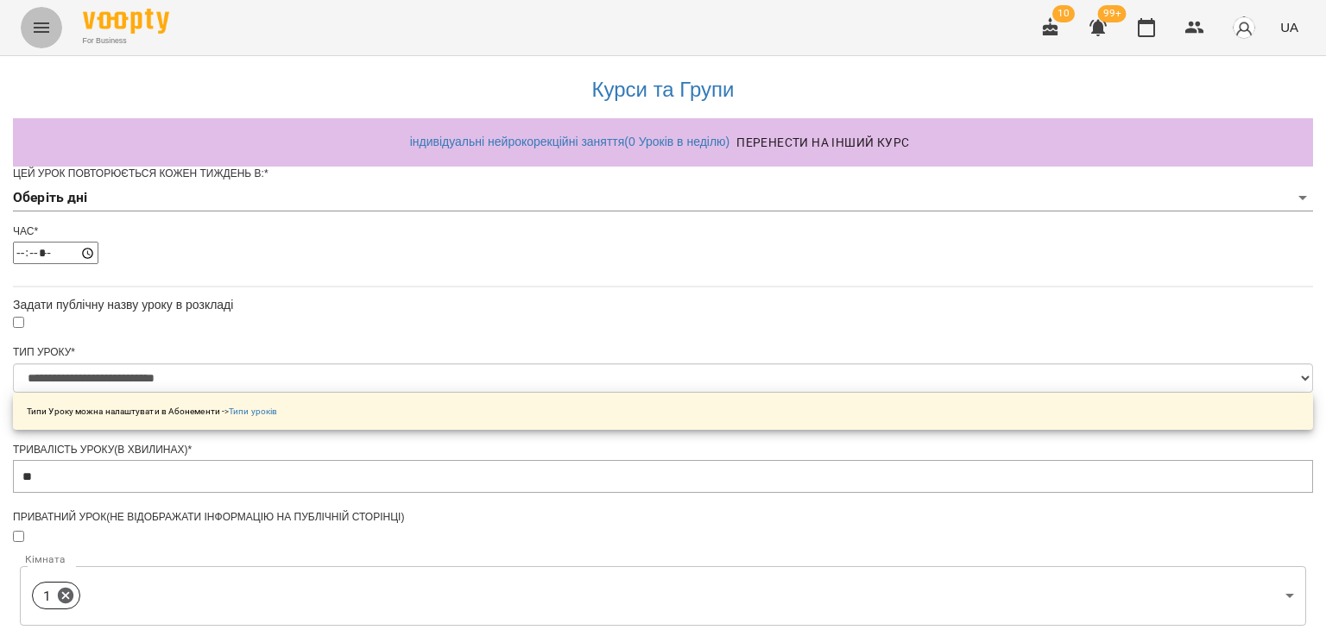
click at [32, 23] on icon "Menu" at bounding box center [41, 27] width 21 height 21
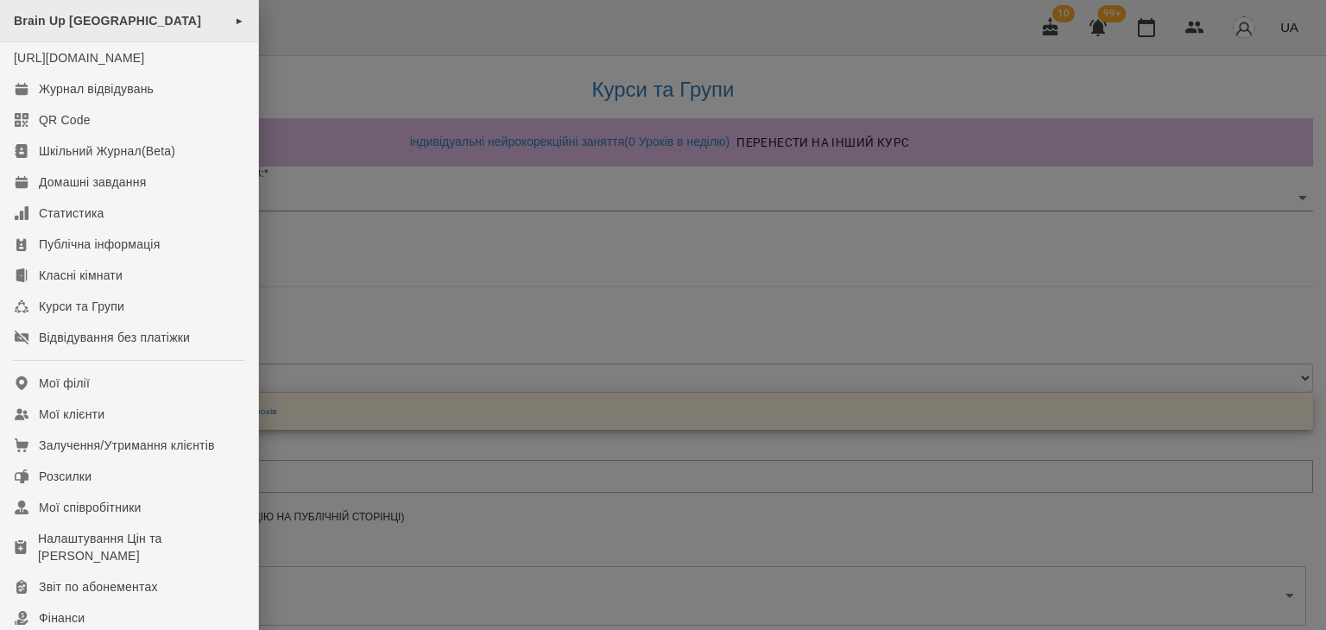
click at [134, 22] on div "Brain Up Vilnius ►" at bounding box center [129, 21] width 258 height 42
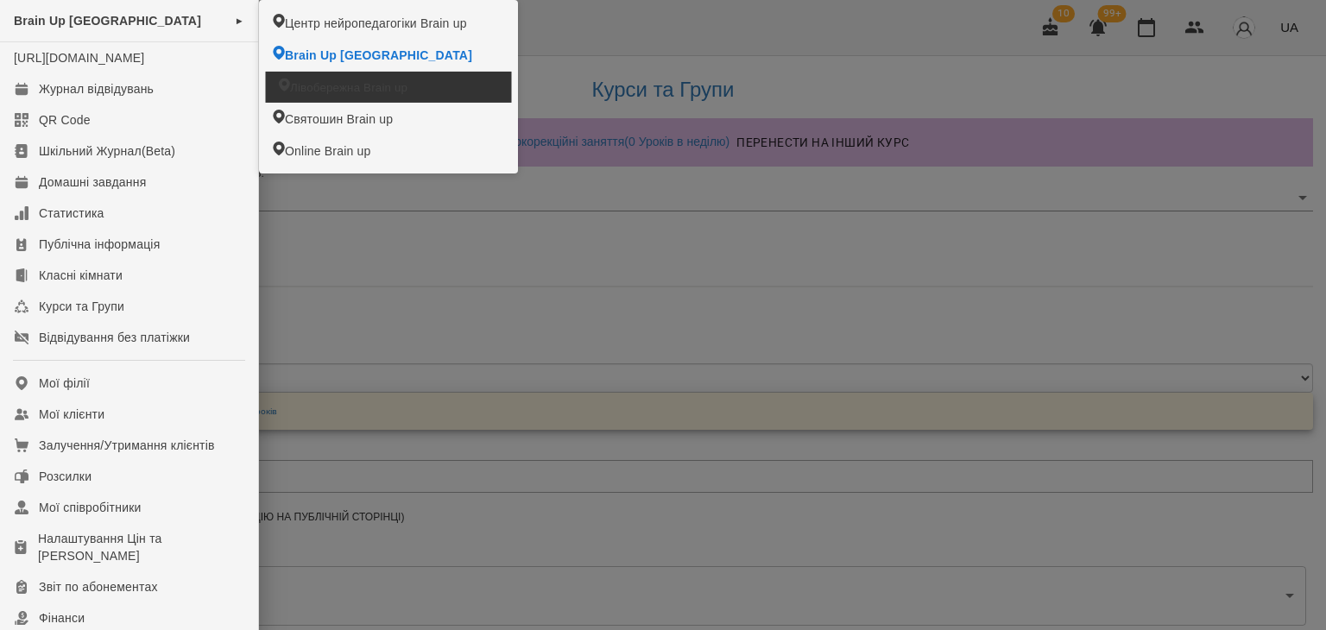
click at [311, 81] on span "Лівобережна Brain up" at bounding box center [348, 87] width 117 height 16
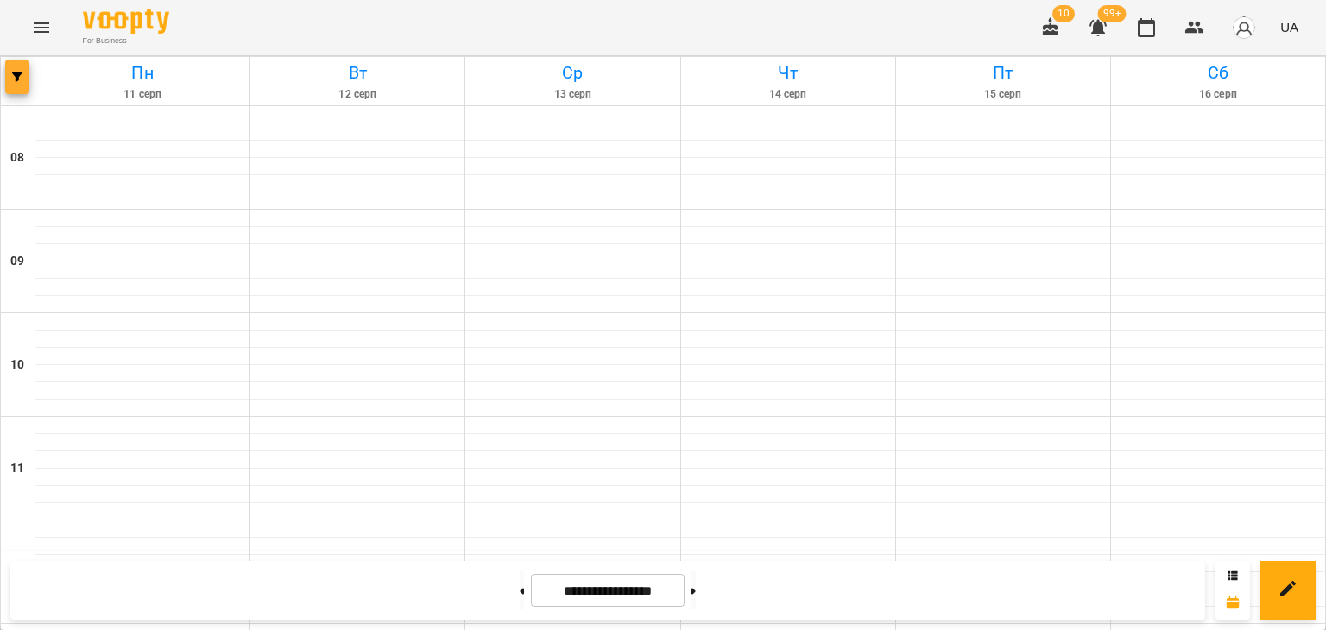
click at [18, 67] on button "button" at bounding box center [17, 77] width 24 height 35
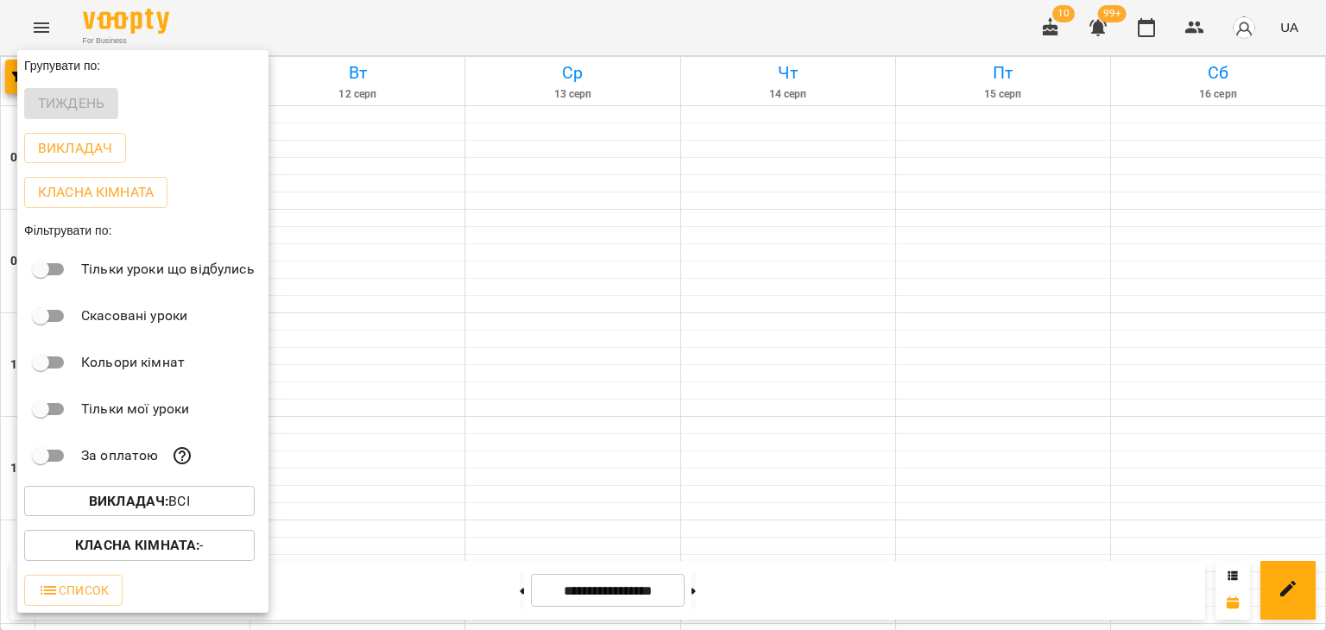
click at [315, 16] on div at bounding box center [663, 315] width 1326 height 630
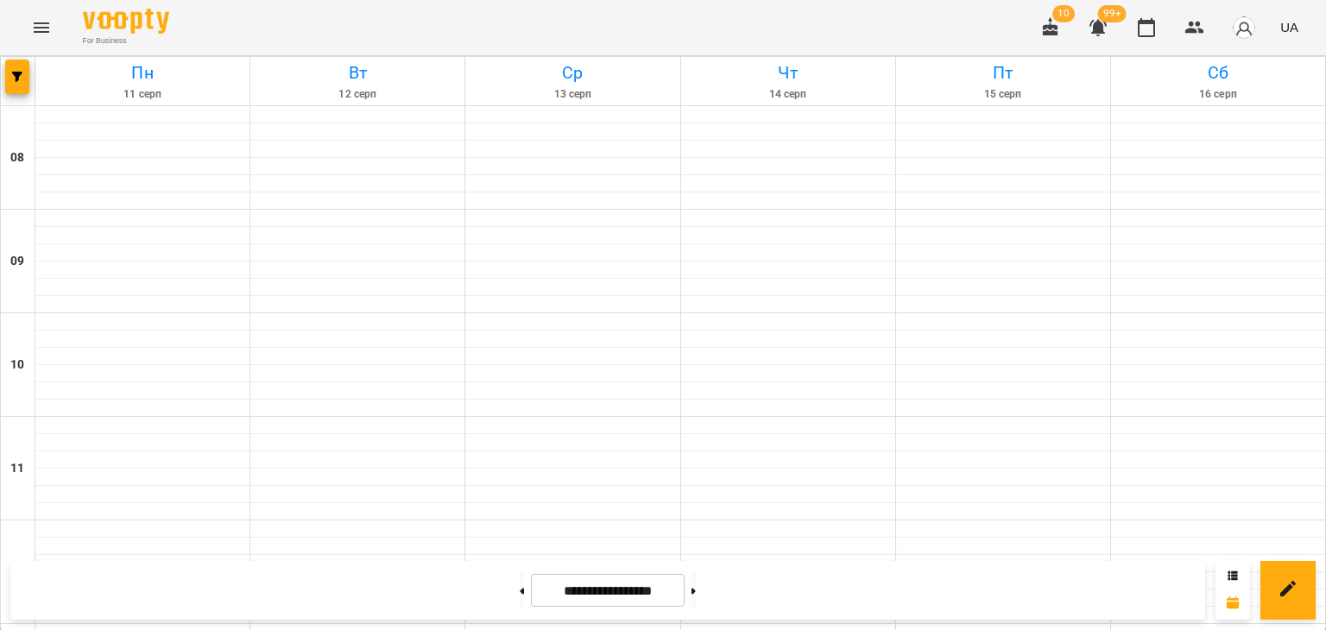
click at [40, 22] on icon "Menu" at bounding box center [41, 27] width 21 height 21
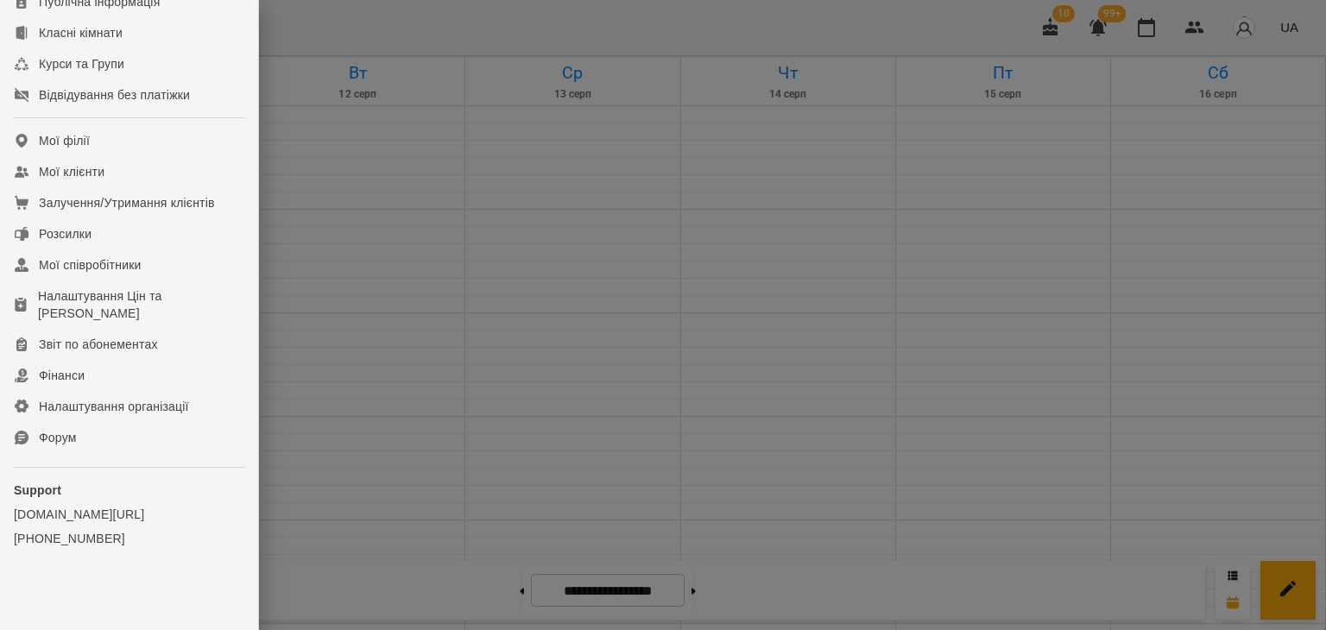
scroll to position [260, 0]
click at [98, 67] on div "Курси та Групи" at bounding box center [81, 63] width 85 height 17
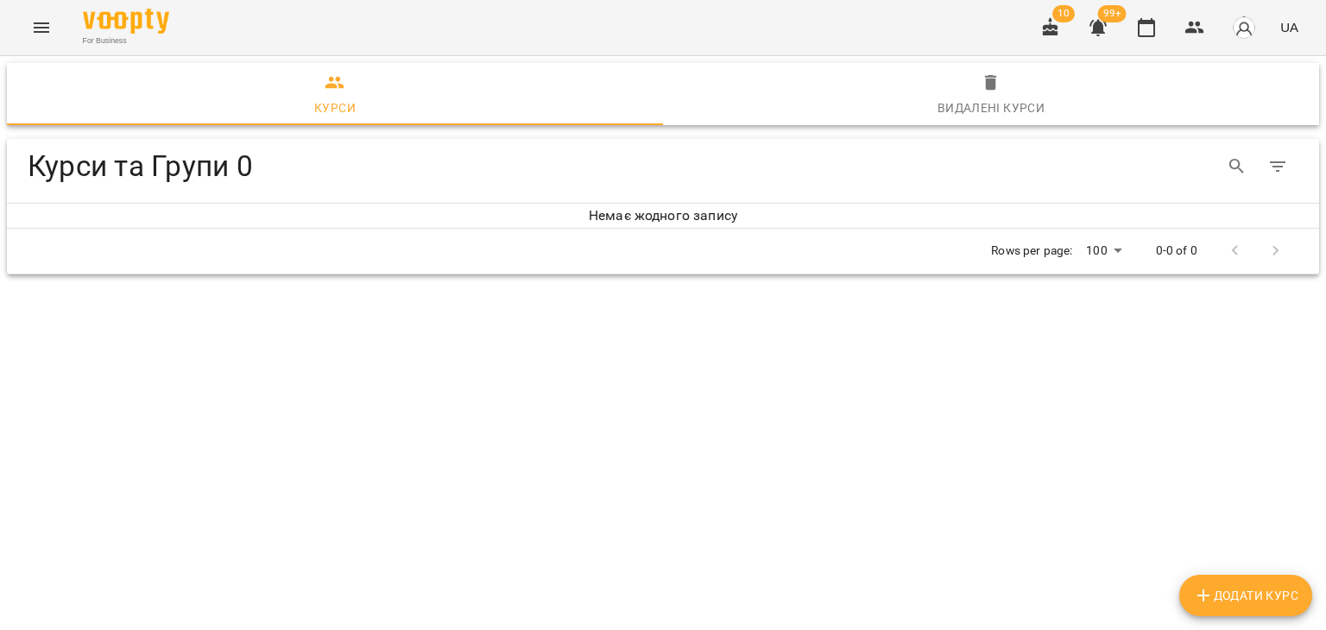
click at [1277, 603] on span "Додати Курс" at bounding box center [1245, 595] width 105 height 21
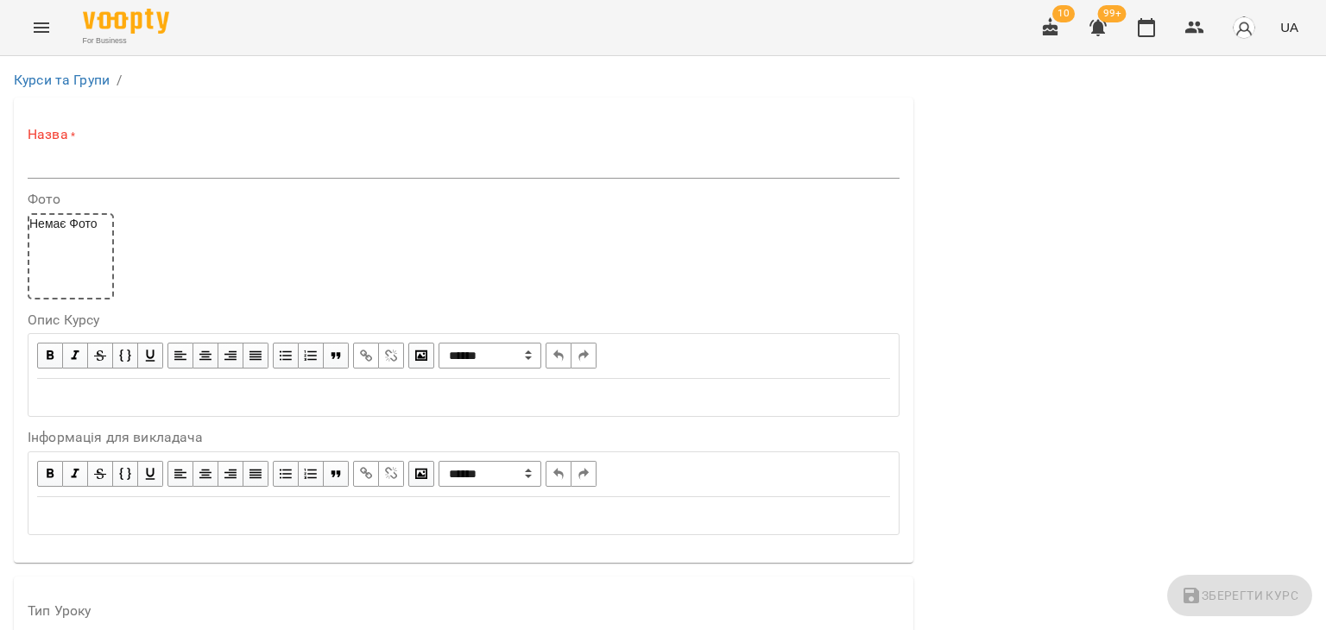
click at [338, 161] on input "text" at bounding box center [464, 165] width 872 height 28
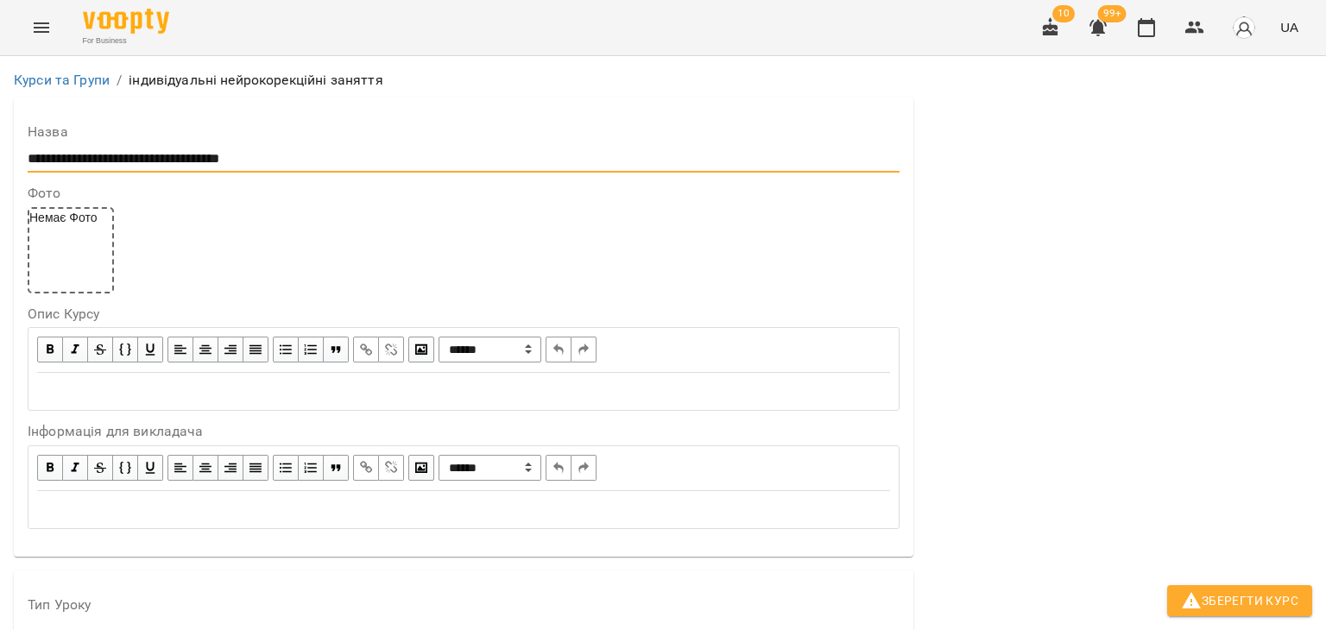
scroll to position [345, 0]
type input "**********"
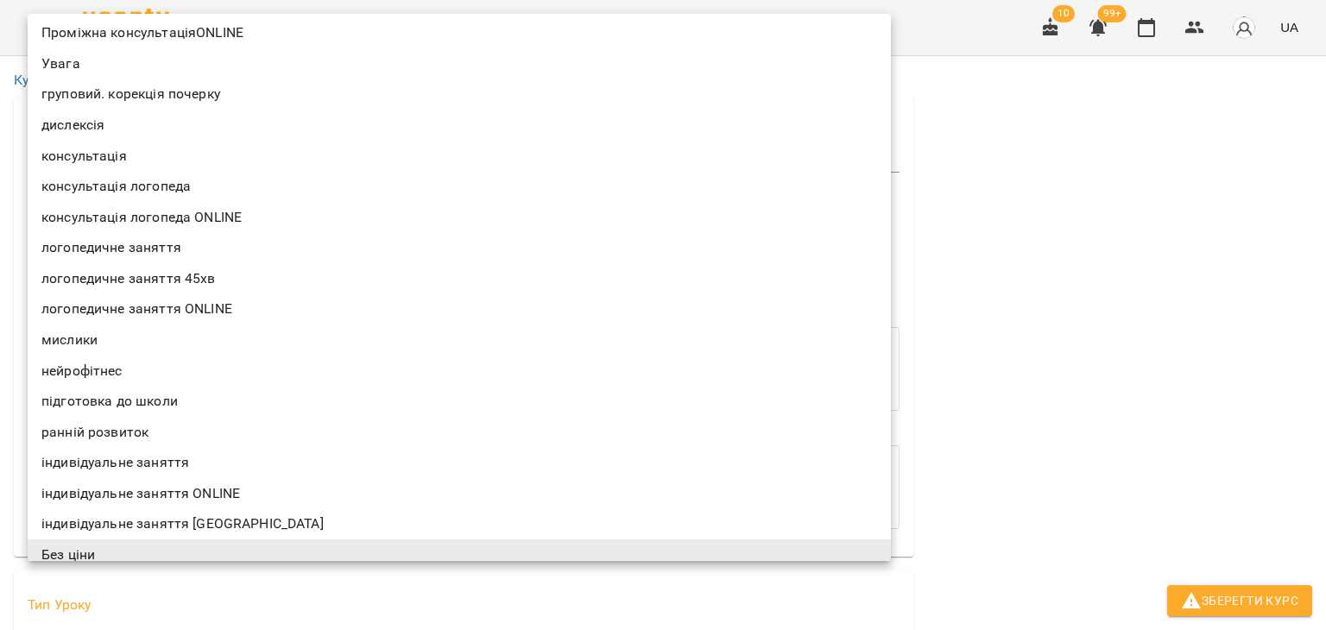
scroll to position [306, 0]
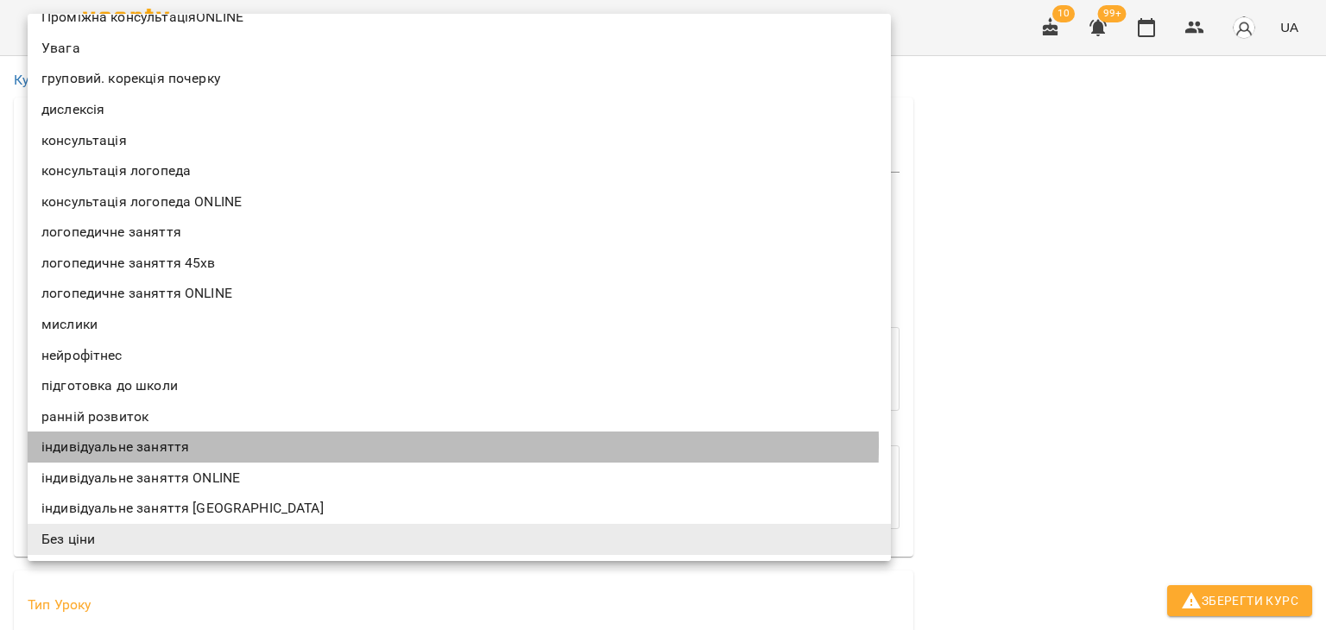
click at [142, 444] on li "індивідуальне заняття" at bounding box center [459, 447] width 863 height 31
type input "**********"
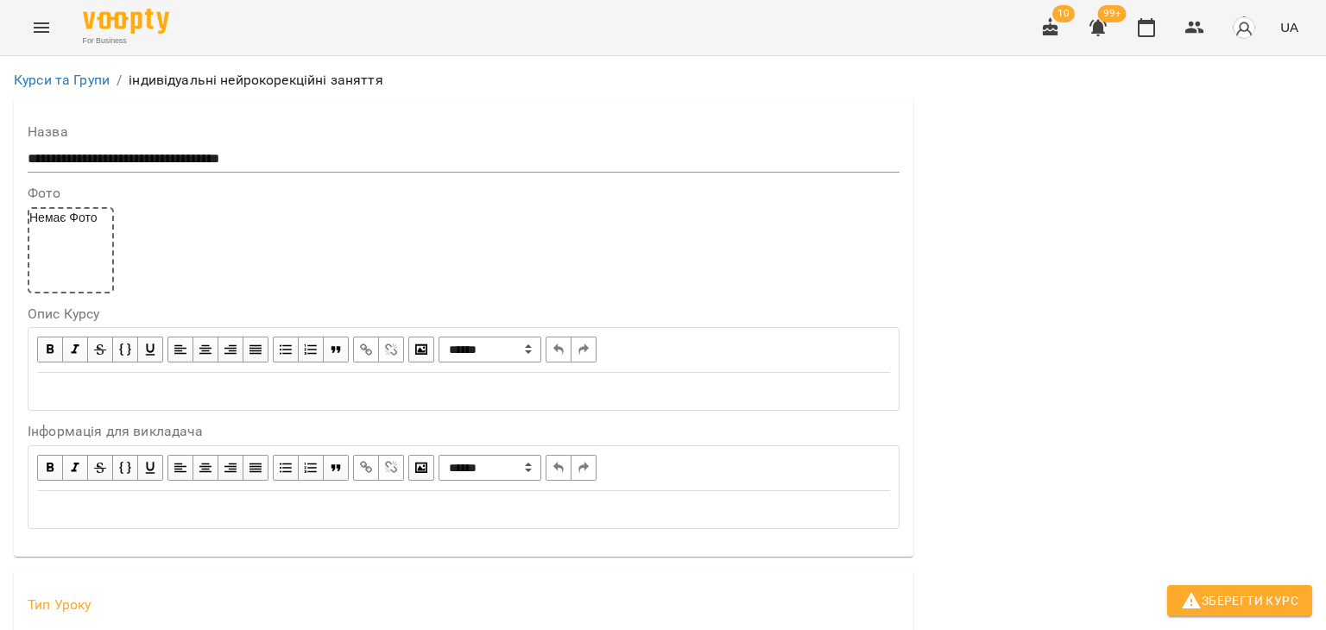
scroll to position [777, 0]
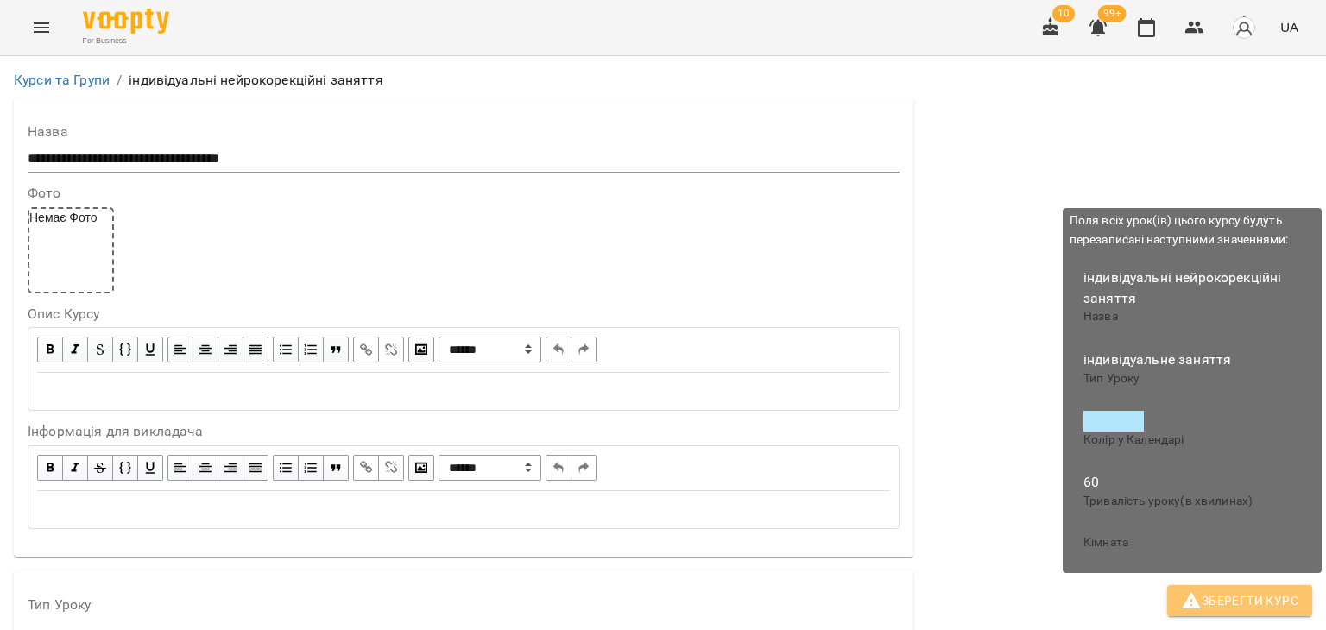
click at [1277, 591] on span "Зберегти Курс" at bounding box center [1239, 600] width 117 height 21
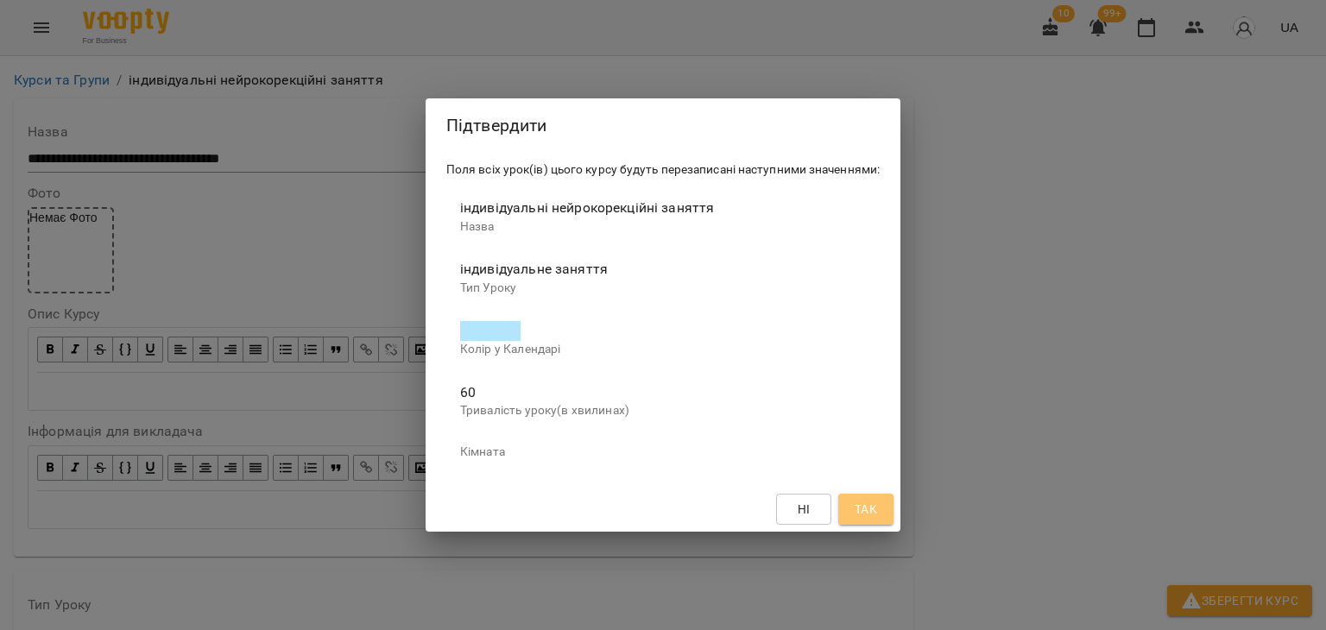
click at [860, 503] on span "Так" at bounding box center [866, 509] width 22 height 21
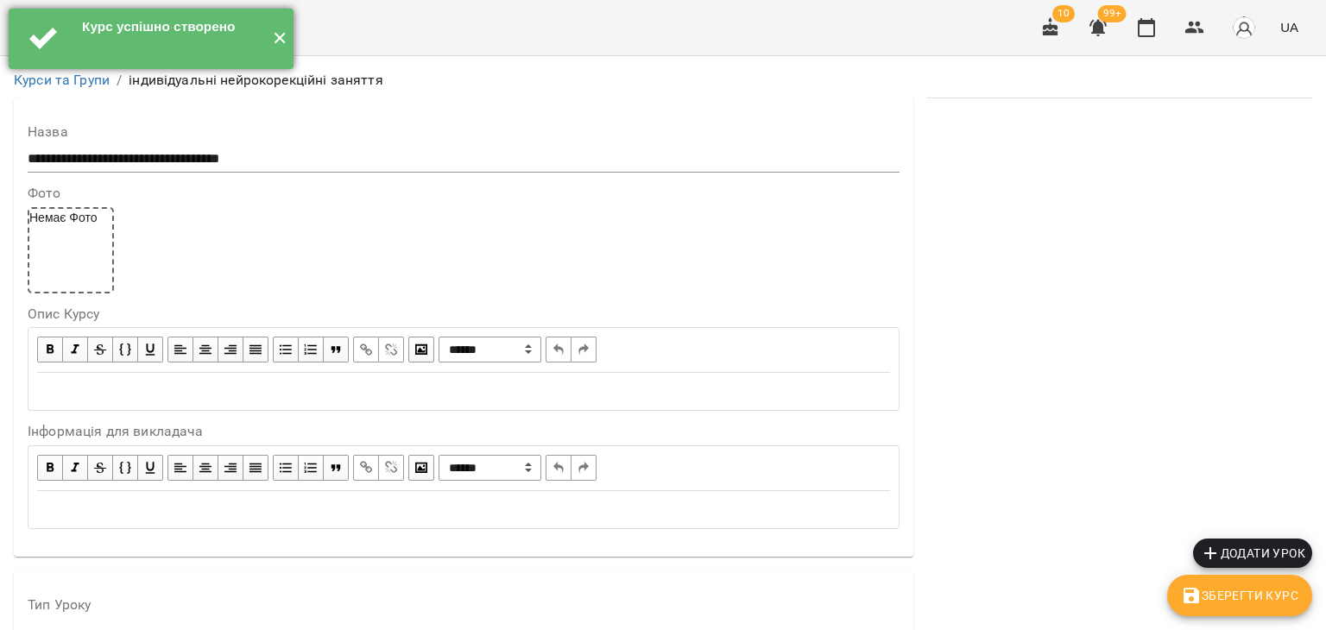
click at [284, 40] on button "✕" at bounding box center [279, 39] width 28 height 60
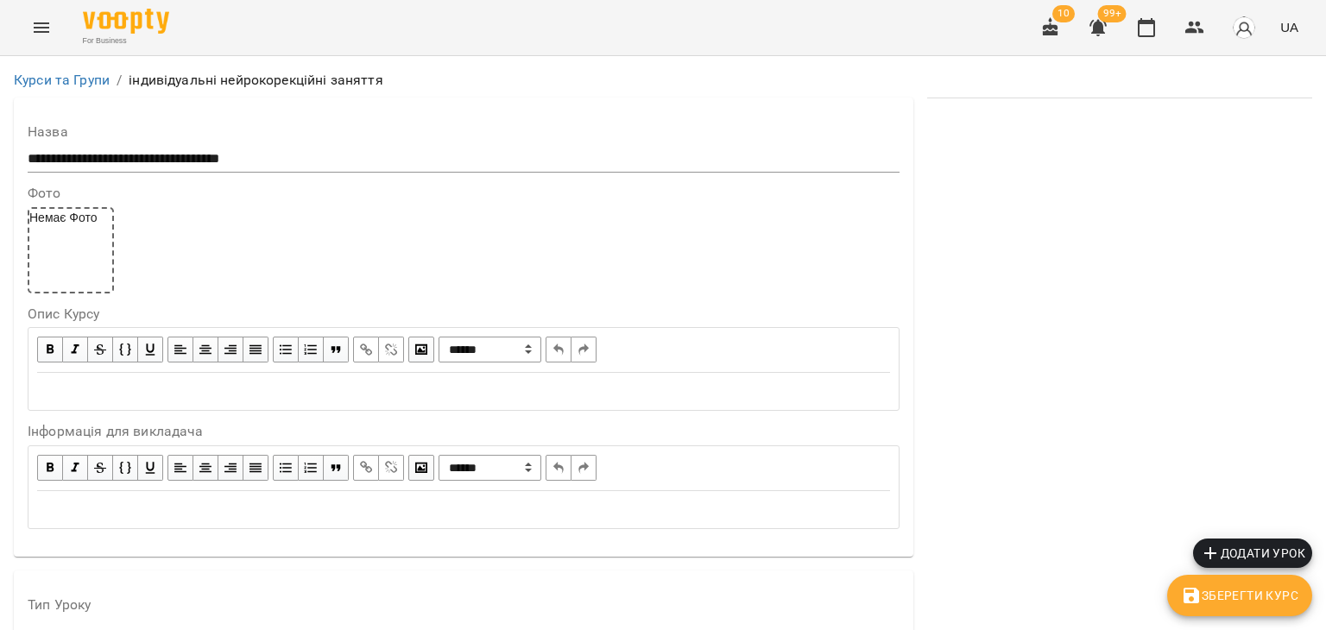
click at [33, 28] on icon "Menu" at bounding box center [41, 27] width 21 height 21
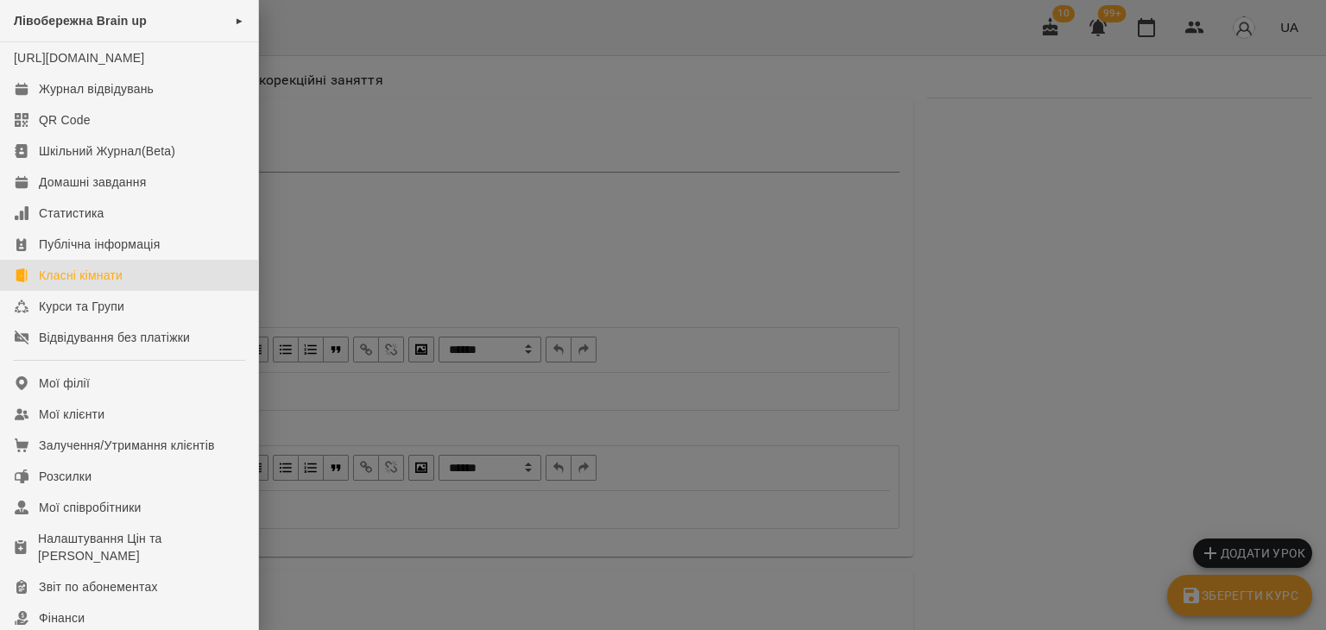
click at [93, 282] on link "Класні кімнати" at bounding box center [129, 275] width 258 height 31
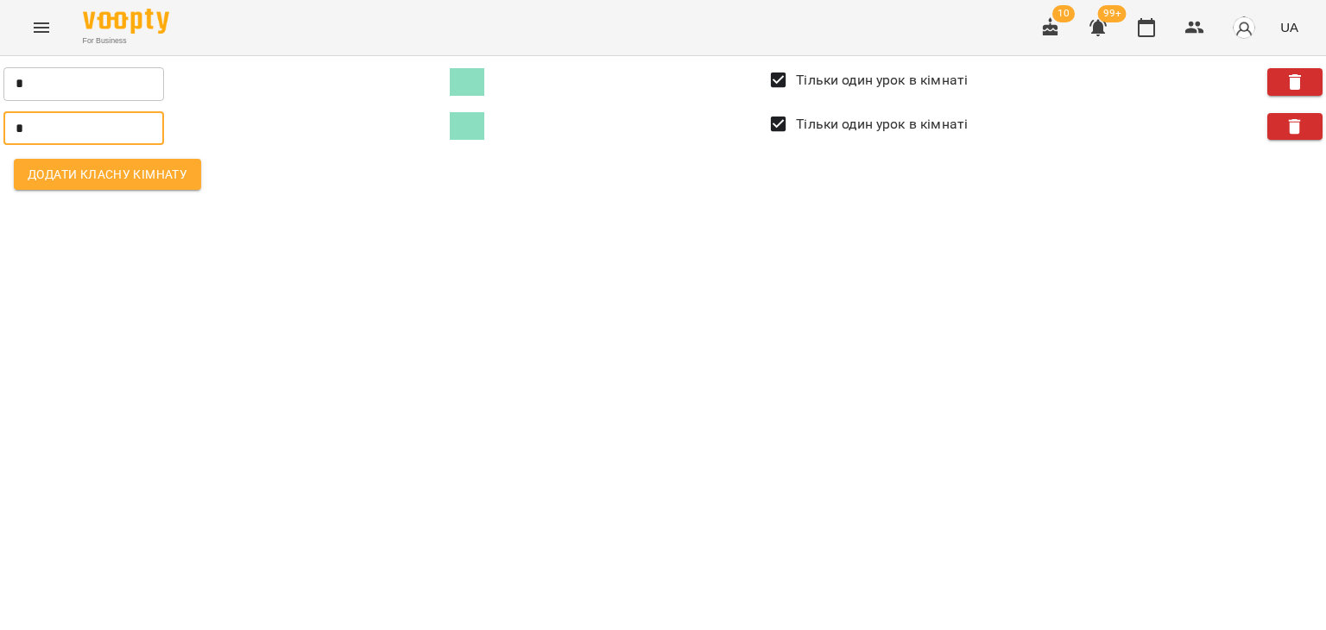
drag, startPoint x: 55, startPoint y: 111, endPoint x: 0, endPoint y: 104, distance: 55.7
click at [0, 104] on div "* ​ Тільки один урок в кімнаті * ​ Тільки один урок в кімнаті Додати класну кім…" at bounding box center [663, 130] width 1347 height 168
type input "*"
click at [73, 178] on span "Додати класну кімнату" at bounding box center [108, 174] width 160 height 21
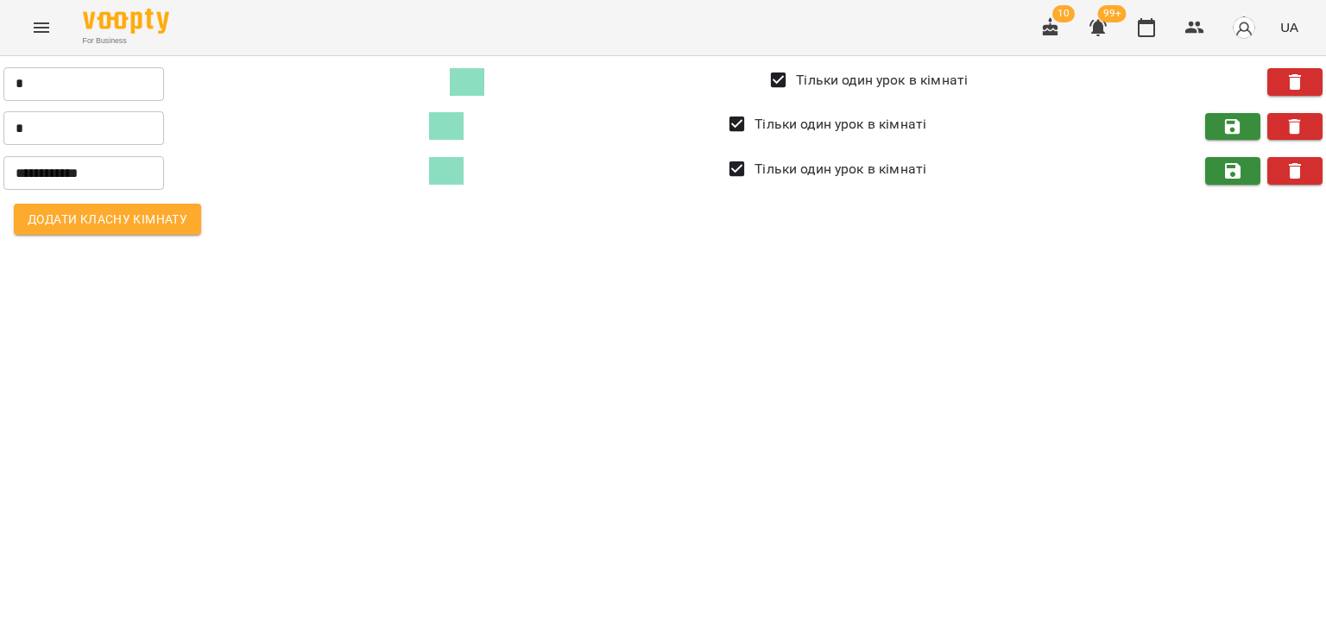
click at [66, 173] on input "**********" at bounding box center [83, 172] width 161 height 35
drag, startPoint x: 110, startPoint y: 173, endPoint x: 0, endPoint y: 156, distance: 111.8
click at [0, 156] on div "**********" at bounding box center [663, 152] width 1347 height 213
type input "*"
click at [91, 214] on span "Додати класну кімнату" at bounding box center [108, 219] width 160 height 21
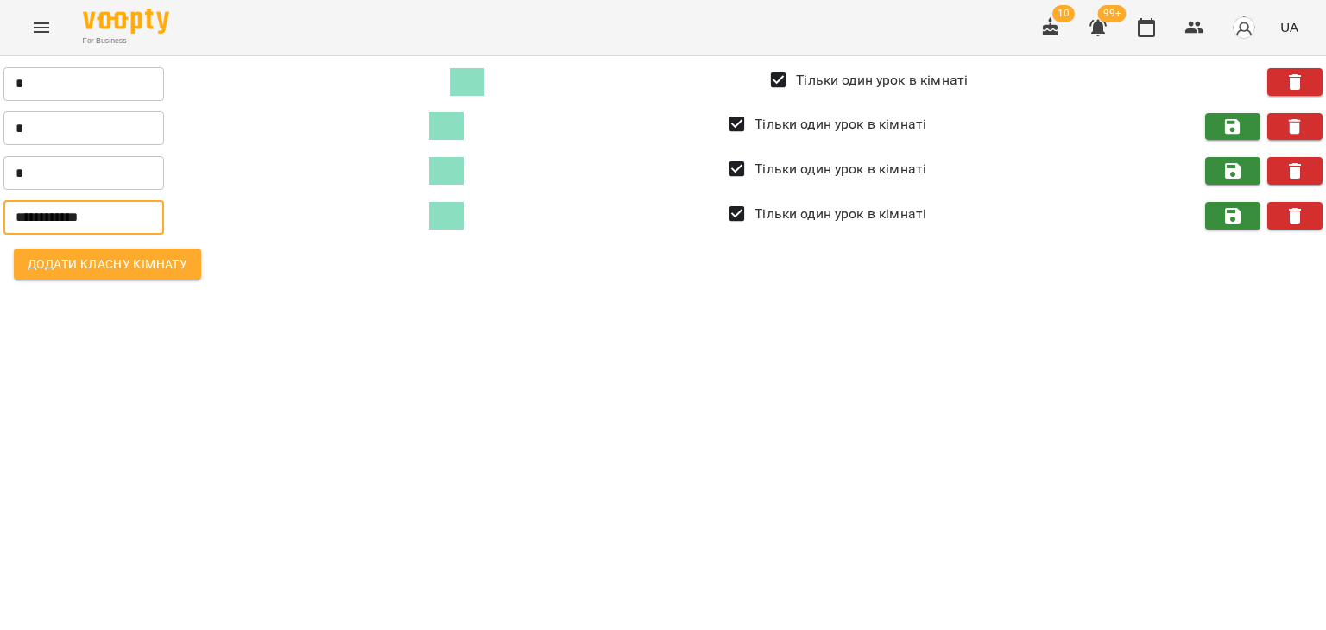
drag, startPoint x: 130, startPoint y: 222, endPoint x: 0, endPoint y: 199, distance: 132.4
click at [0, 199] on div "**********" at bounding box center [663, 175] width 1347 height 258
type input "*"
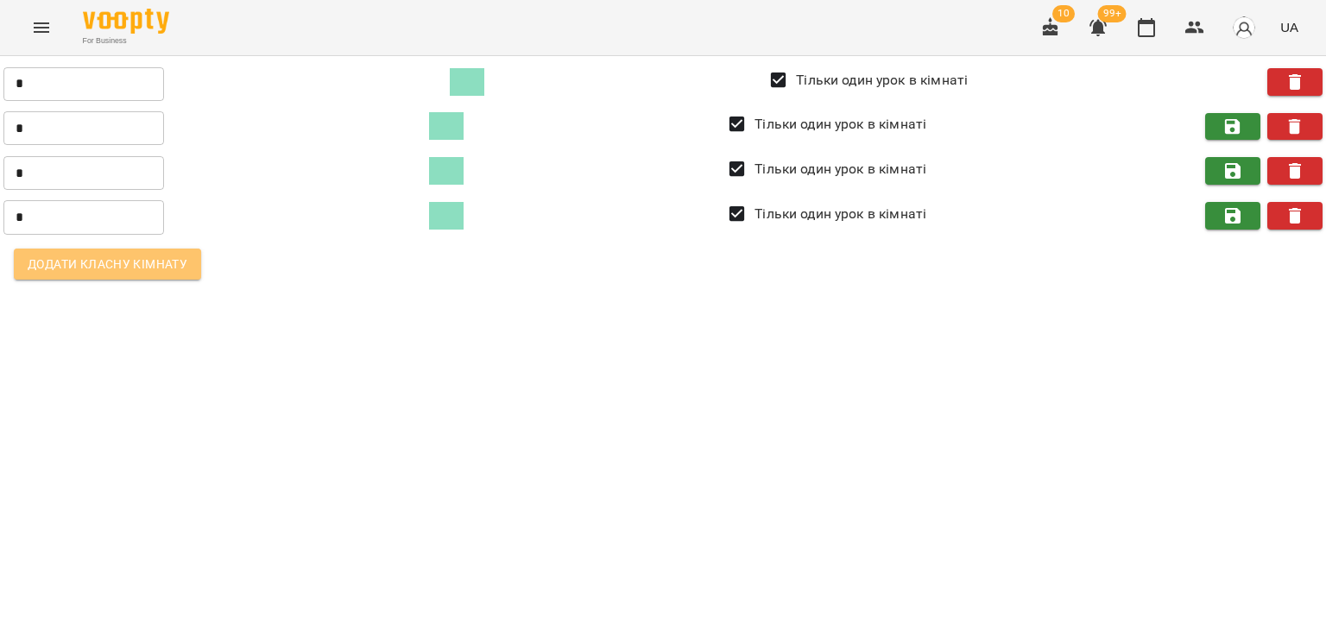
click at [127, 254] on span "Додати класну кімнату" at bounding box center [108, 264] width 160 height 21
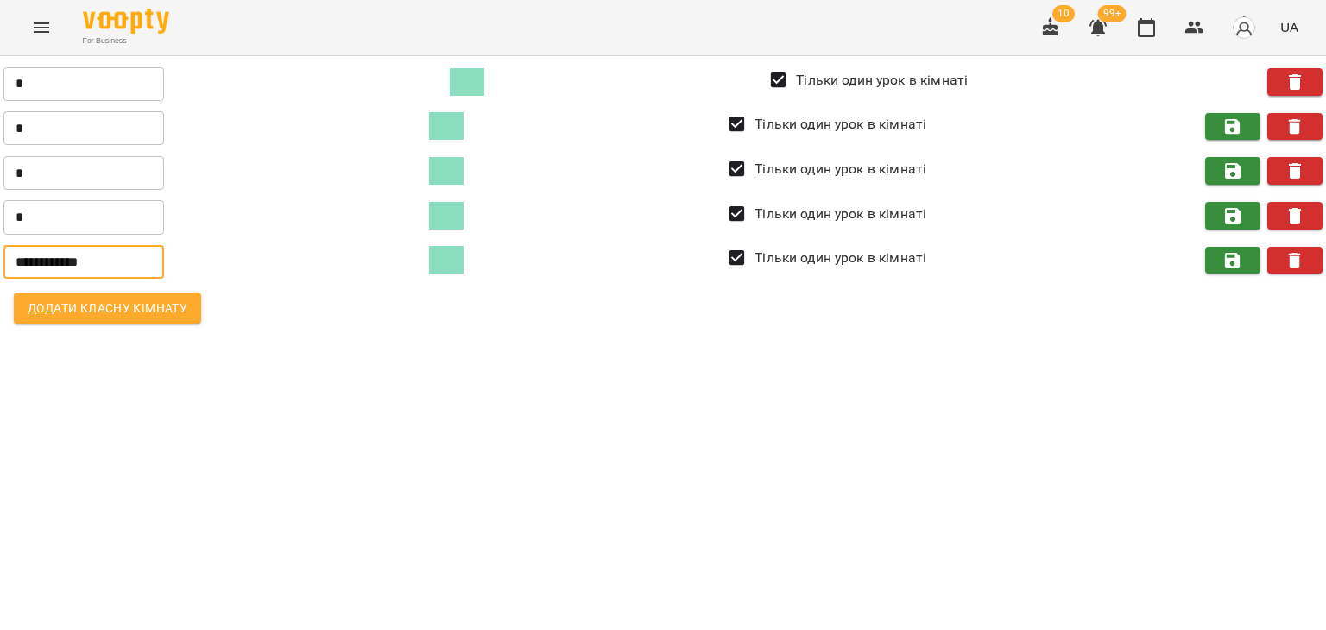
drag, startPoint x: 125, startPoint y: 263, endPoint x: 0, endPoint y: 270, distance: 125.3
click at [0, 270] on div "**********" at bounding box center [663, 197] width 1347 height 302
type input "*"
click at [56, 315] on span "Додати класну кімнату" at bounding box center [108, 308] width 160 height 21
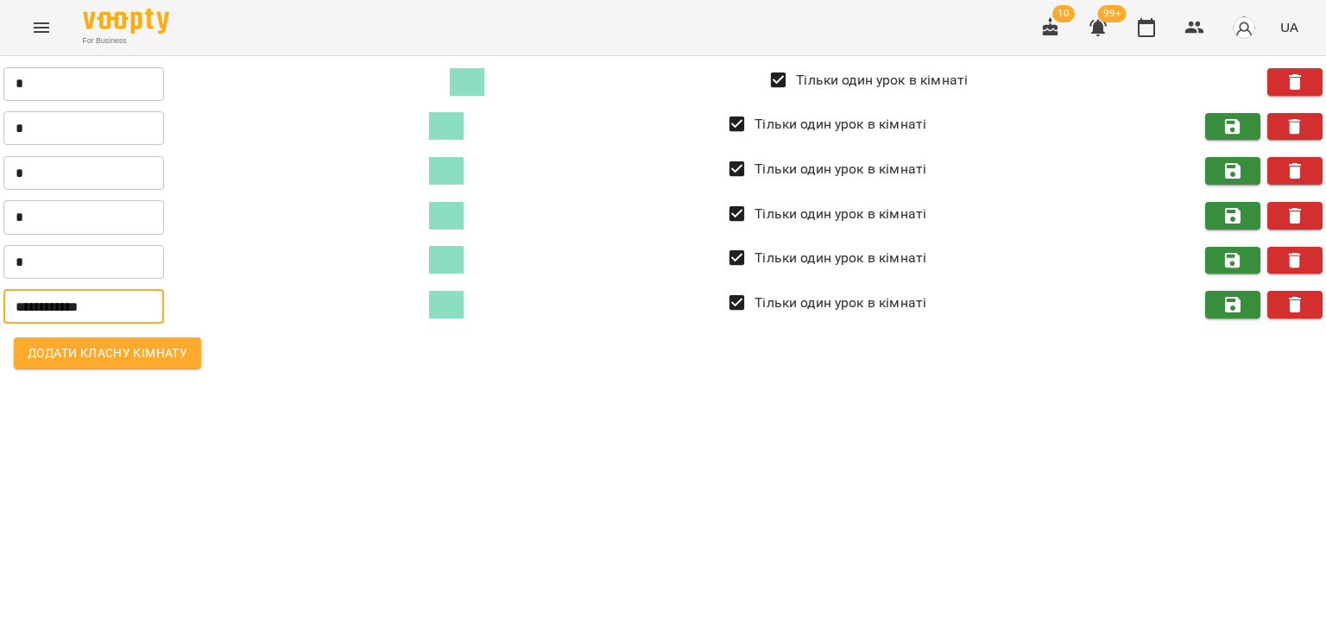
drag, startPoint x: 125, startPoint y: 315, endPoint x: 0, endPoint y: 292, distance: 127.3
click at [0, 292] on div "**********" at bounding box center [663, 219] width 1347 height 347
type input "**********"
click at [1236, 129] on icon "button" at bounding box center [1233, 127] width 16 height 16
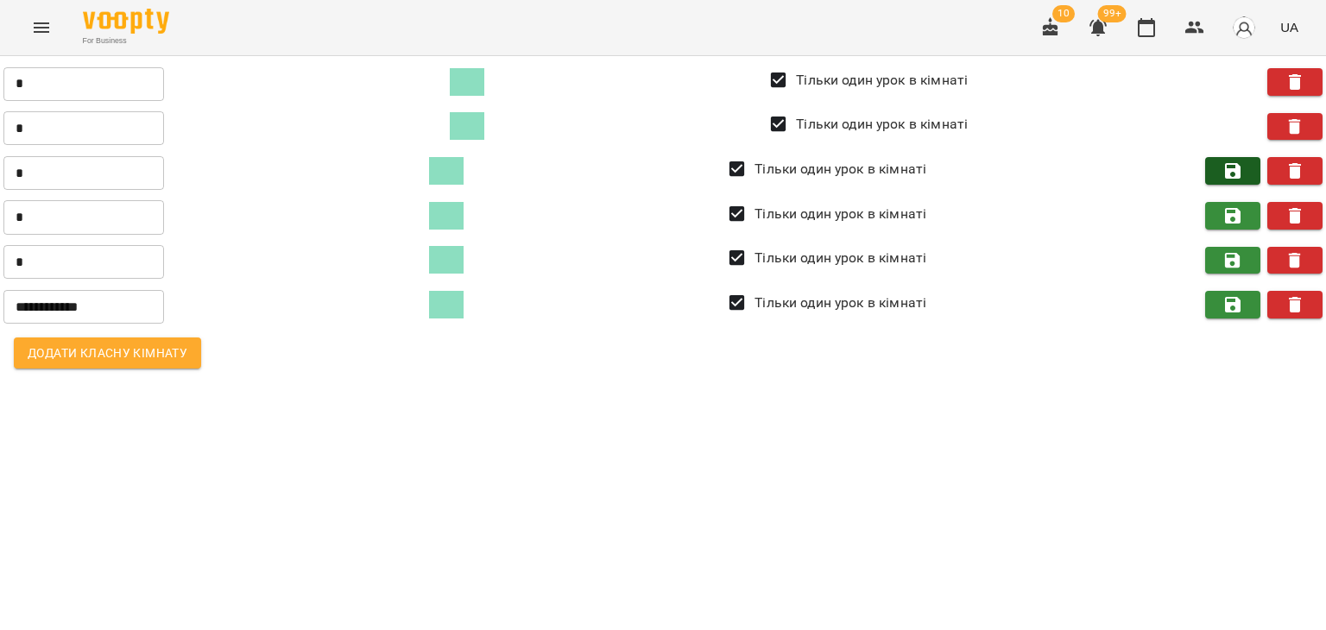
click at [1239, 159] on button "button" at bounding box center [1232, 171] width 55 height 28
click at [1240, 206] on icon "button" at bounding box center [1232, 215] width 21 height 21
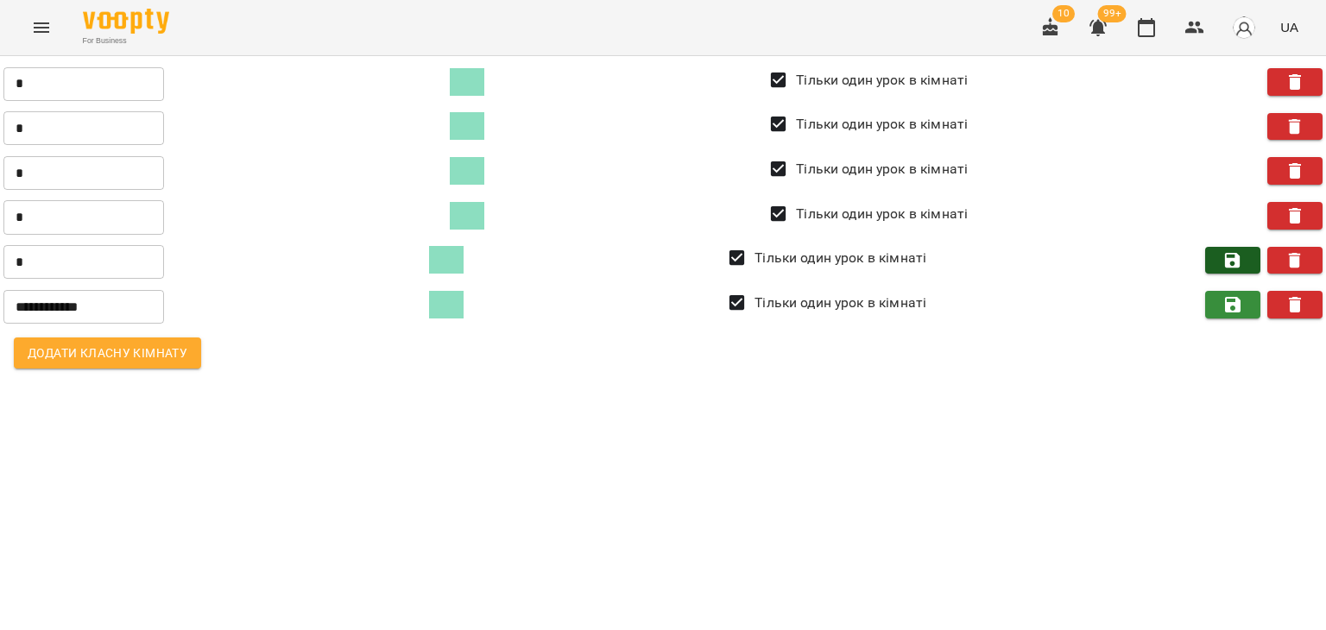
click at [1229, 270] on button "button" at bounding box center [1232, 261] width 55 height 28
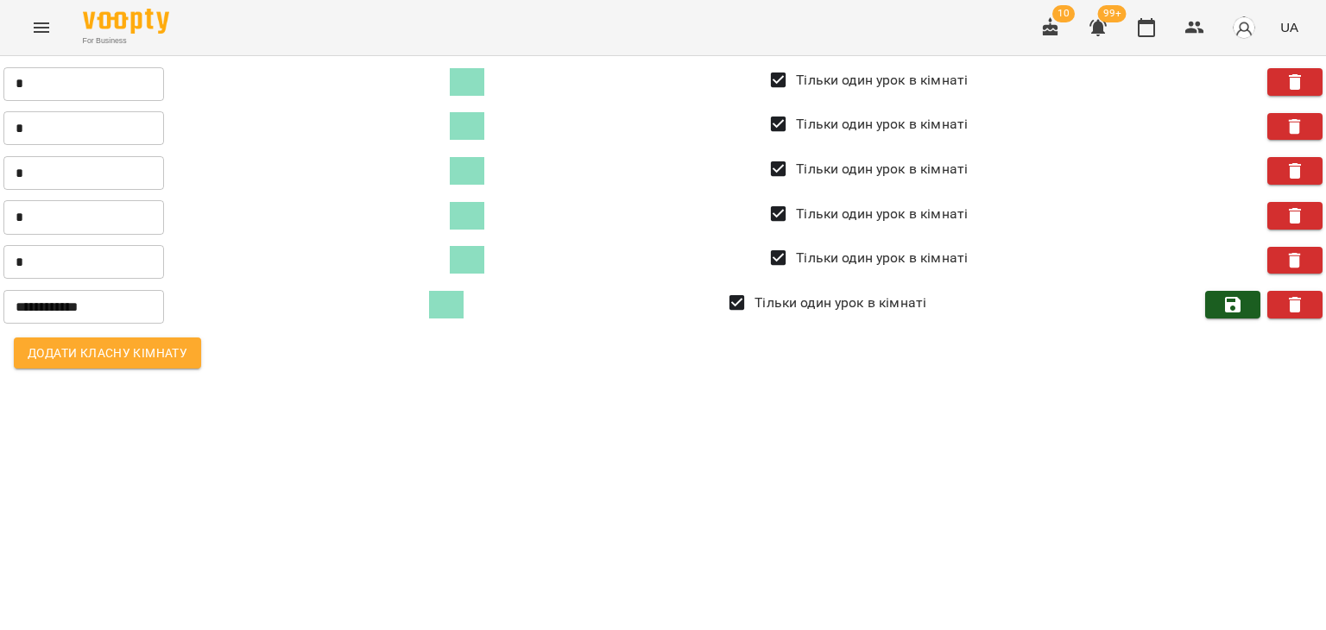
click at [1226, 295] on icon "button" at bounding box center [1232, 304] width 21 height 21
click at [43, 18] on icon "Menu" at bounding box center [41, 27] width 21 height 21
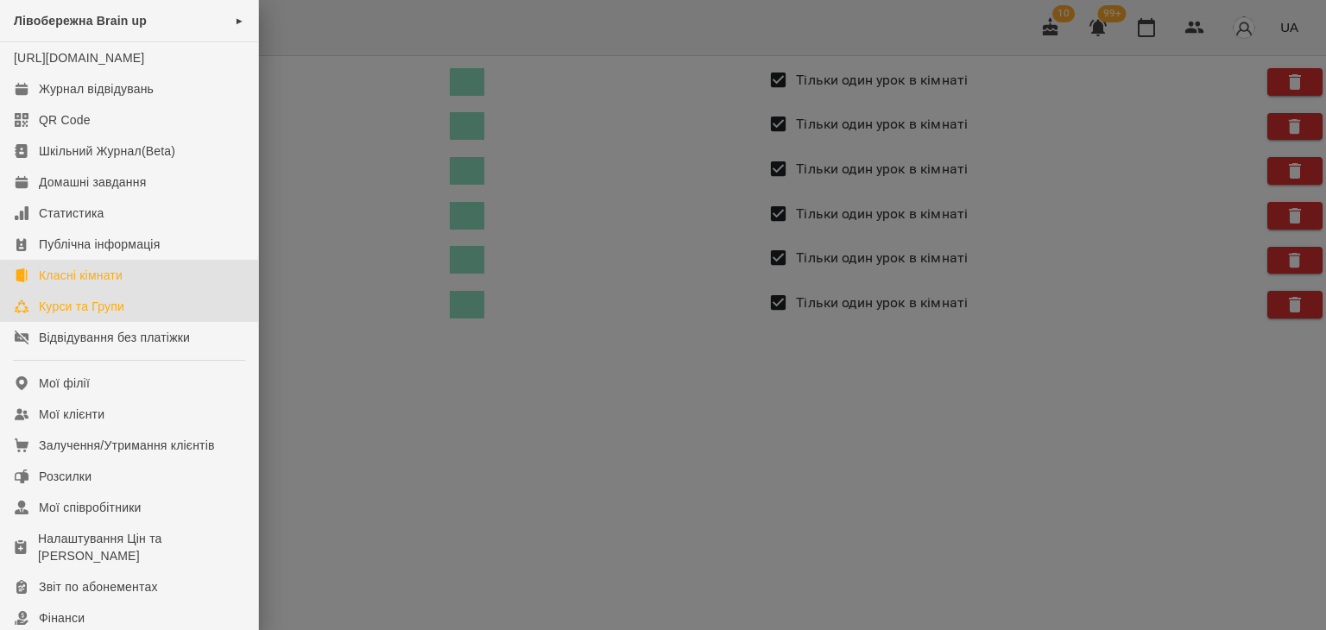
click at [75, 314] on link "Курси та Групи" at bounding box center [129, 306] width 258 height 31
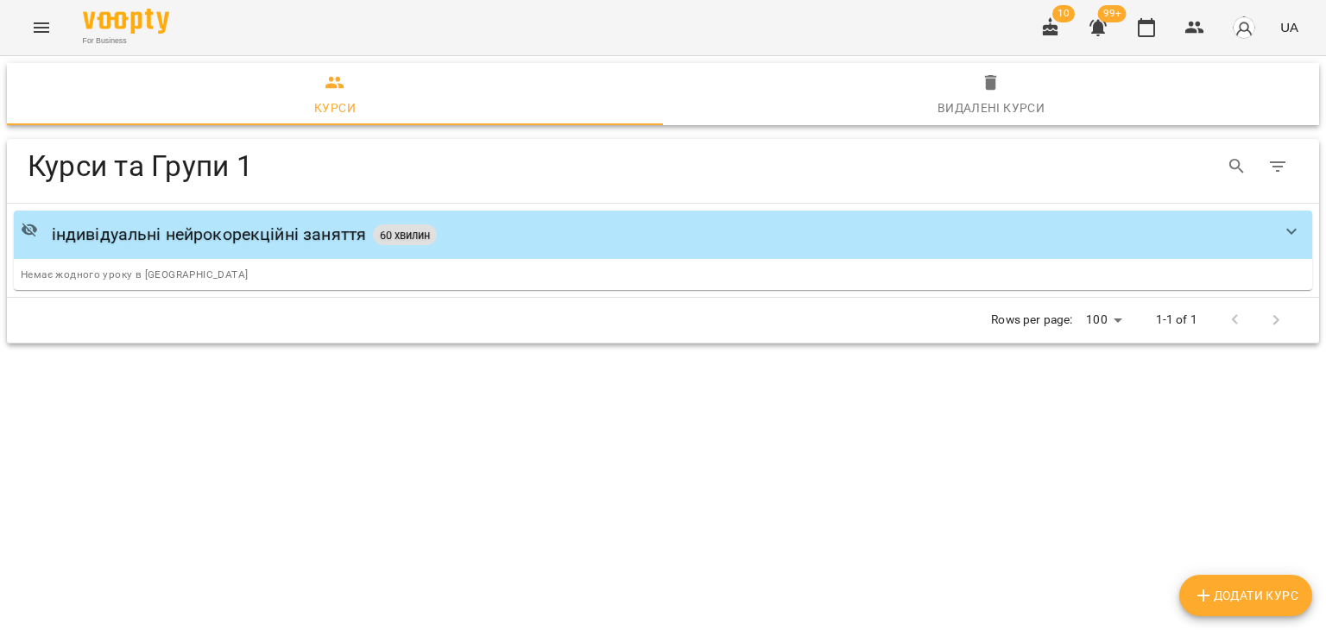
drag, startPoint x: 40, startPoint y: 28, endPoint x: 531, endPoint y: 41, distance: 491.3
click at [531, 41] on div "For Business 10 99+ UA" at bounding box center [663, 27] width 1326 height 55
click at [1226, 598] on span "Додати Курс" at bounding box center [1245, 595] width 105 height 21
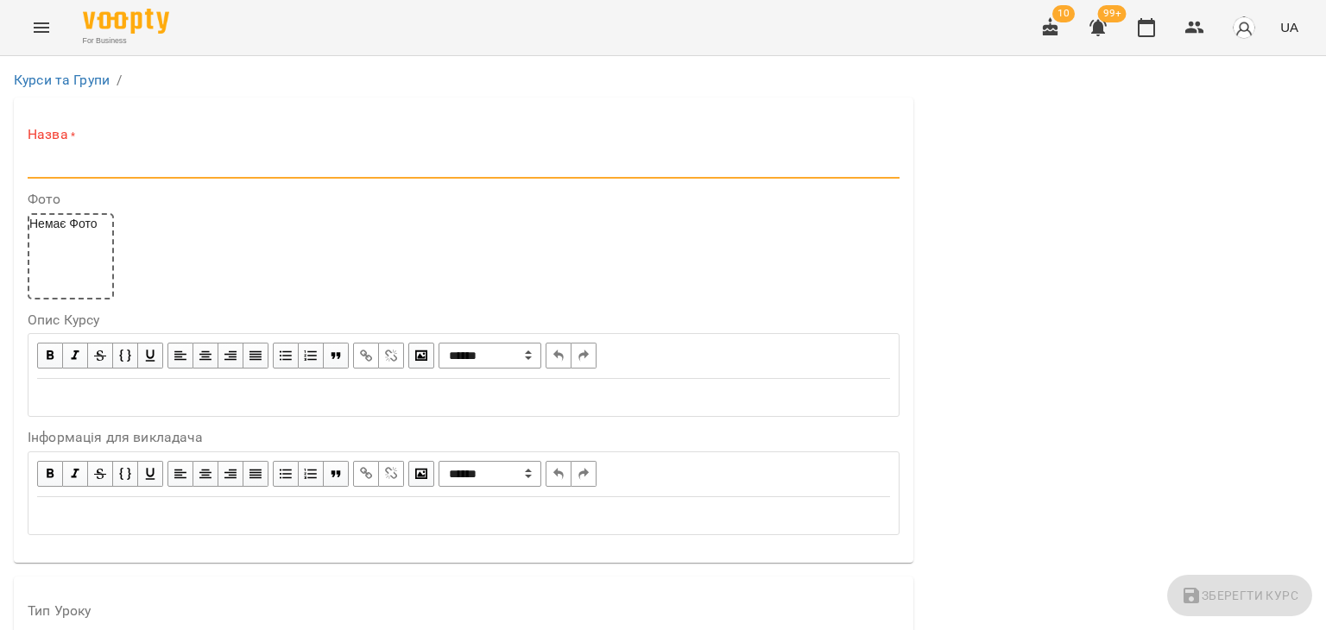
click at [214, 163] on input "text" at bounding box center [464, 165] width 872 height 28
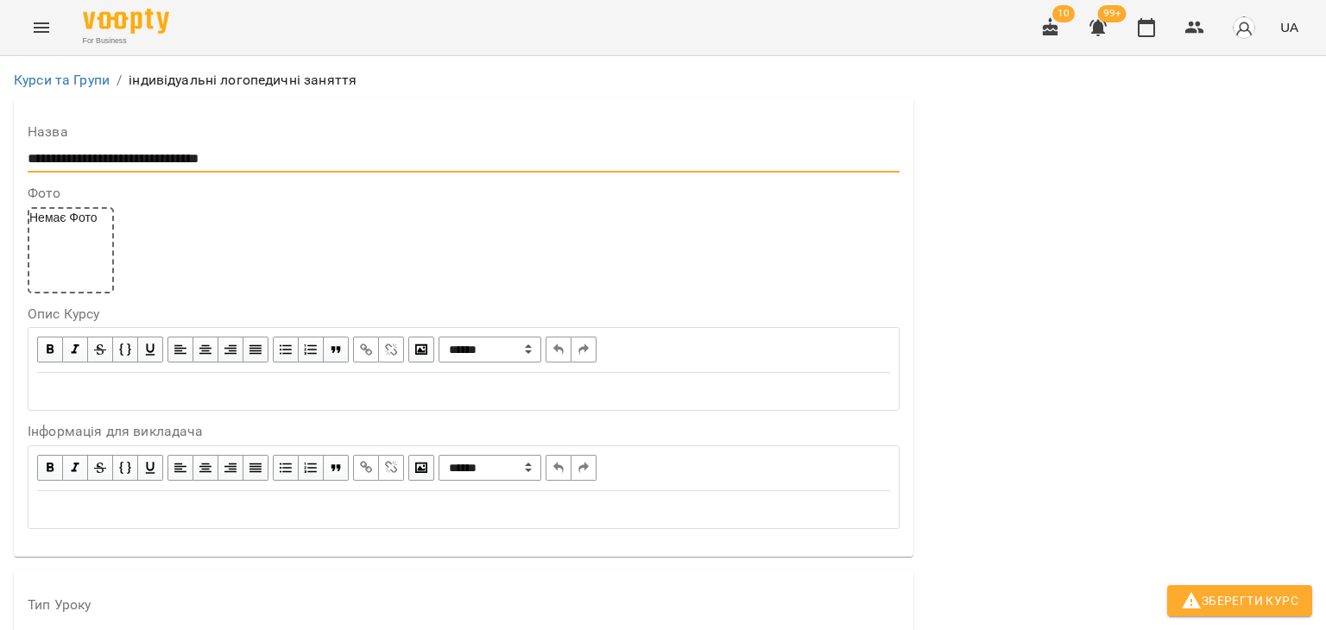
scroll to position [432, 0]
type input "**********"
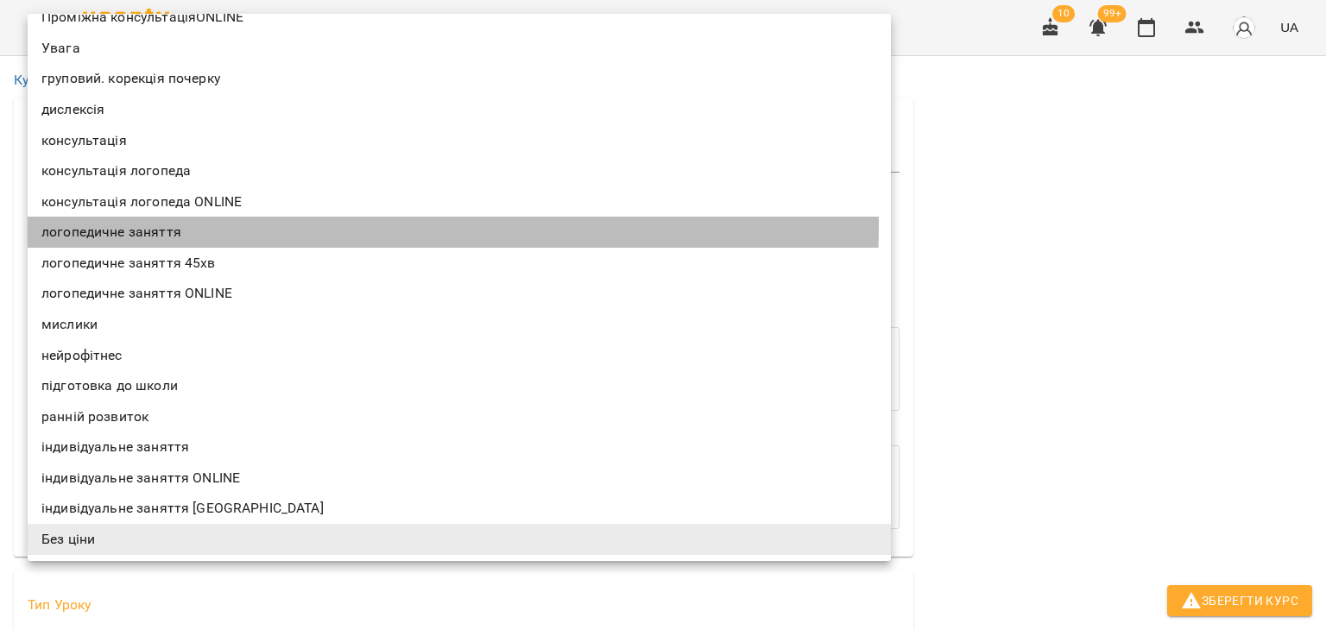
click at [176, 224] on li "логопедичне заняття" at bounding box center [459, 232] width 863 height 31
type input "**********"
type input "**"
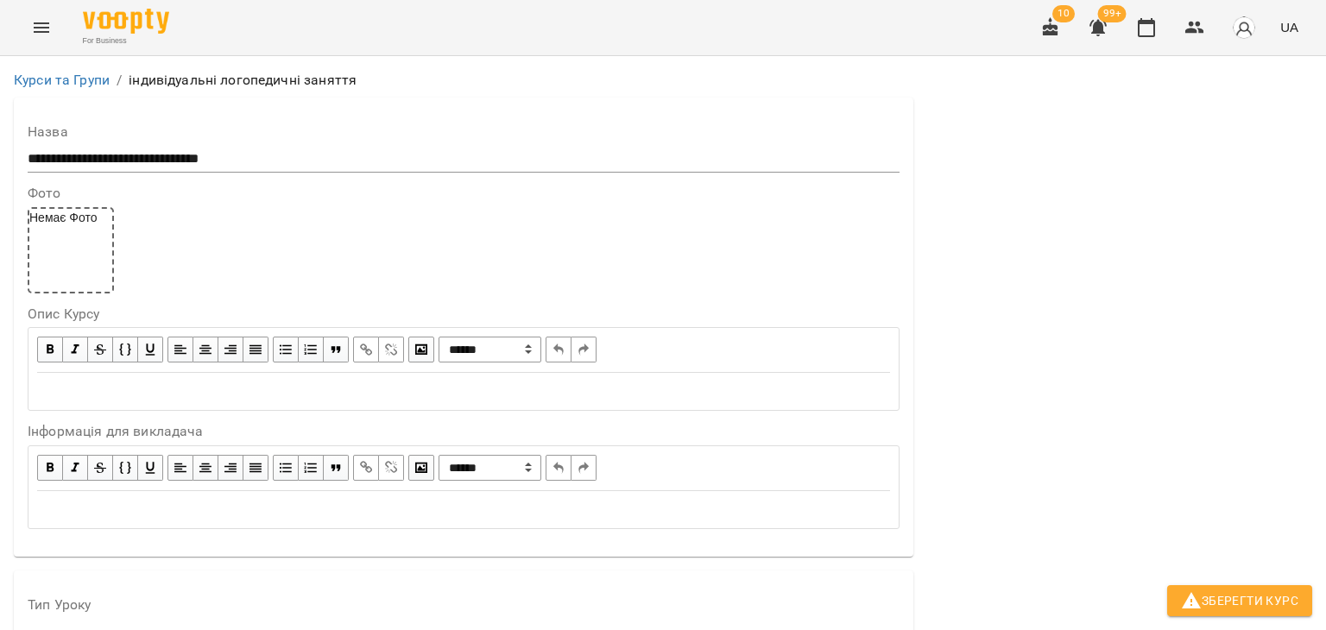
scroll to position [1447, 0]
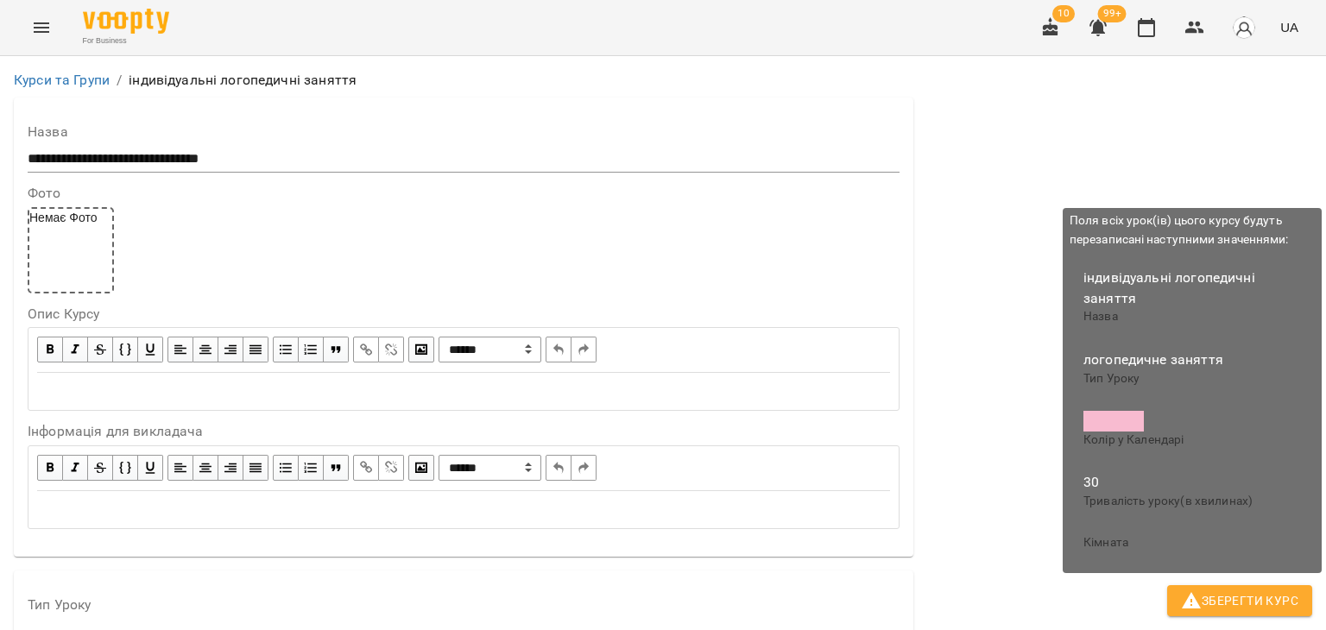
click at [1294, 588] on button "Зберегти Курс" at bounding box center [1239, 600] width 145 height 31
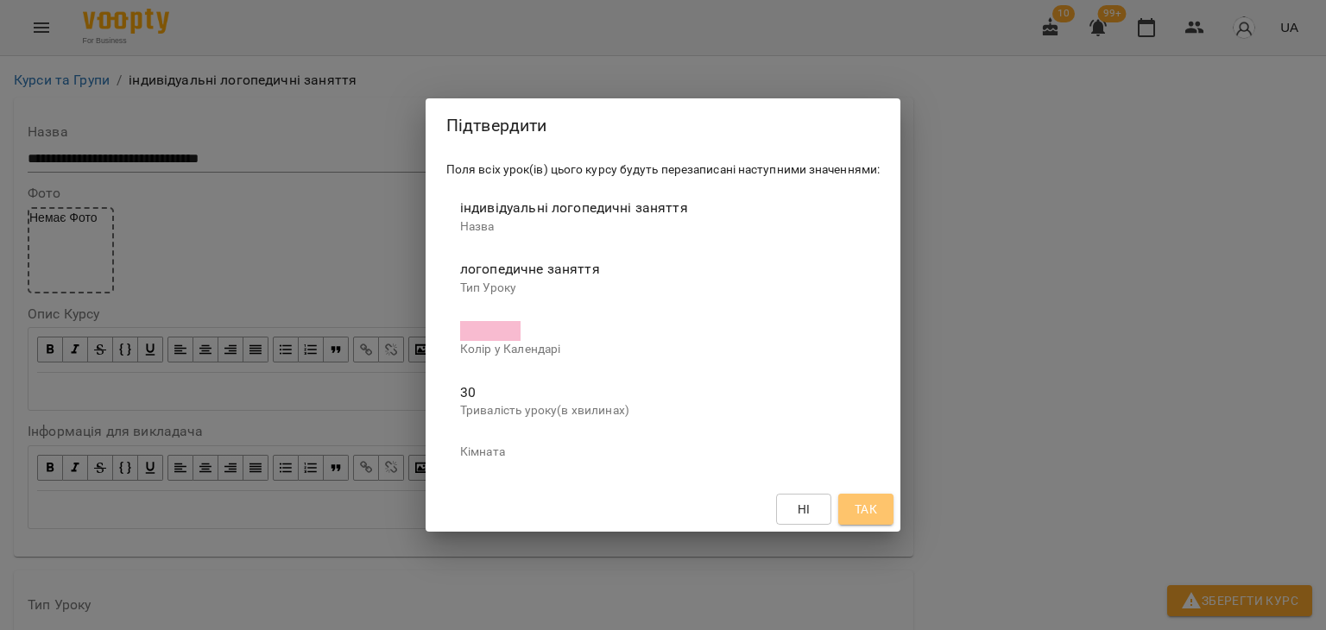
click at [871, 511] on span "Так" at bounding box center [866, 509] width 22 height 21
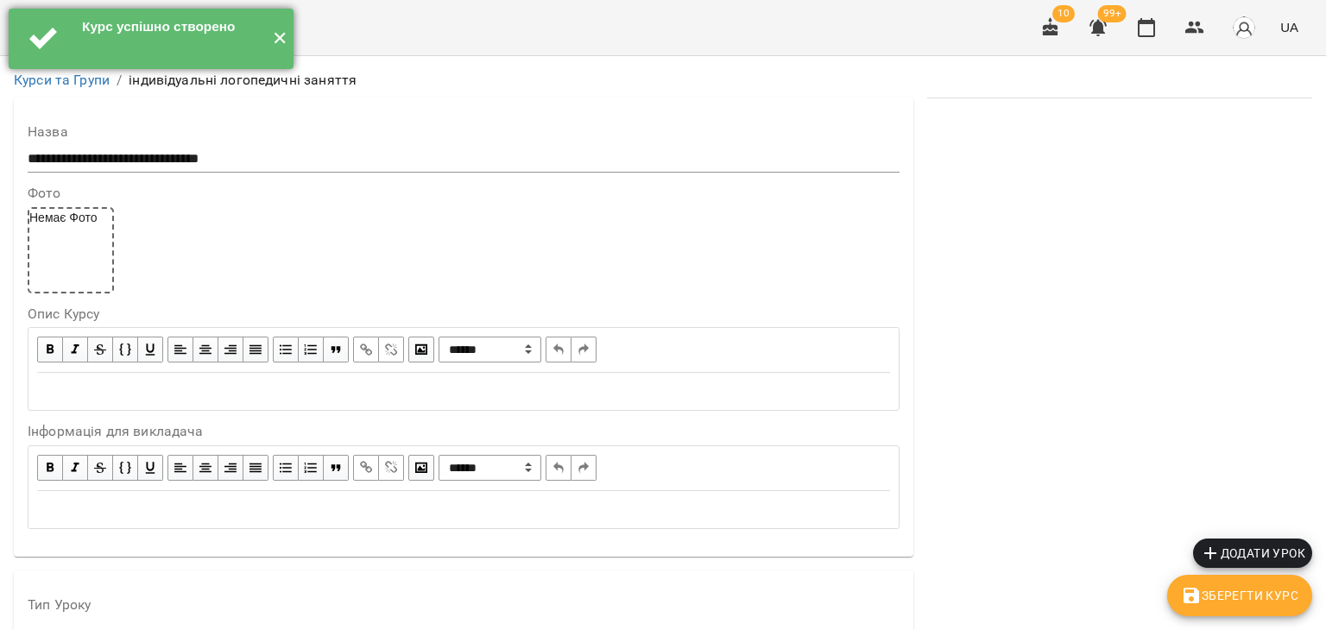
click at [287, 44] on button "✕" at bounding box center [279, 39] width 28 height 60
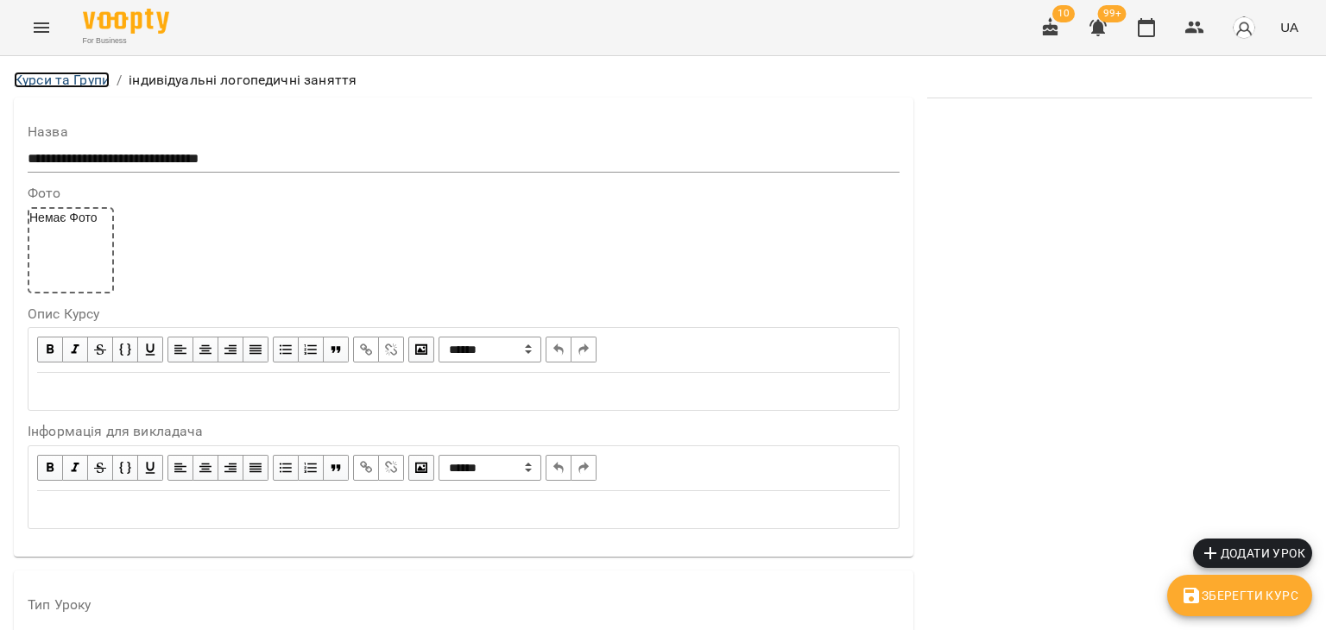
click at [71, 74] on link "Курси та Групи" at bounding box center [62, 80] width 96 height 16
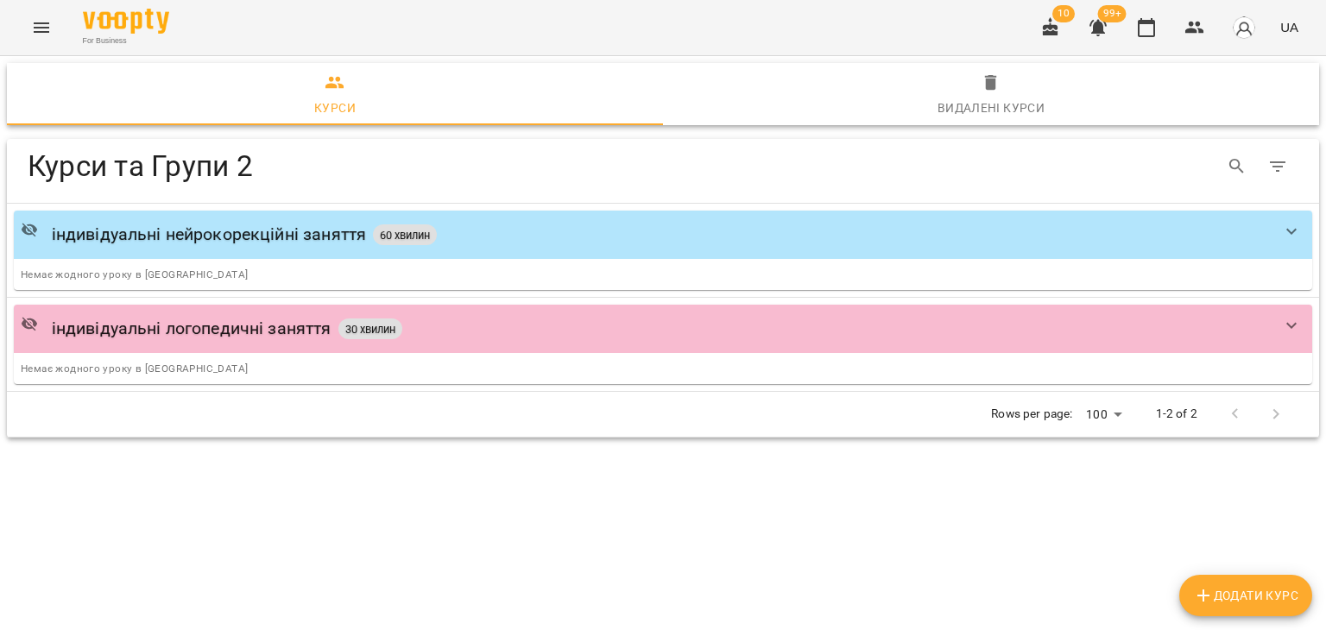
click at [1234, 585] on span "Додати Курс" at bounding box center [1245, 595] width 105 height 21
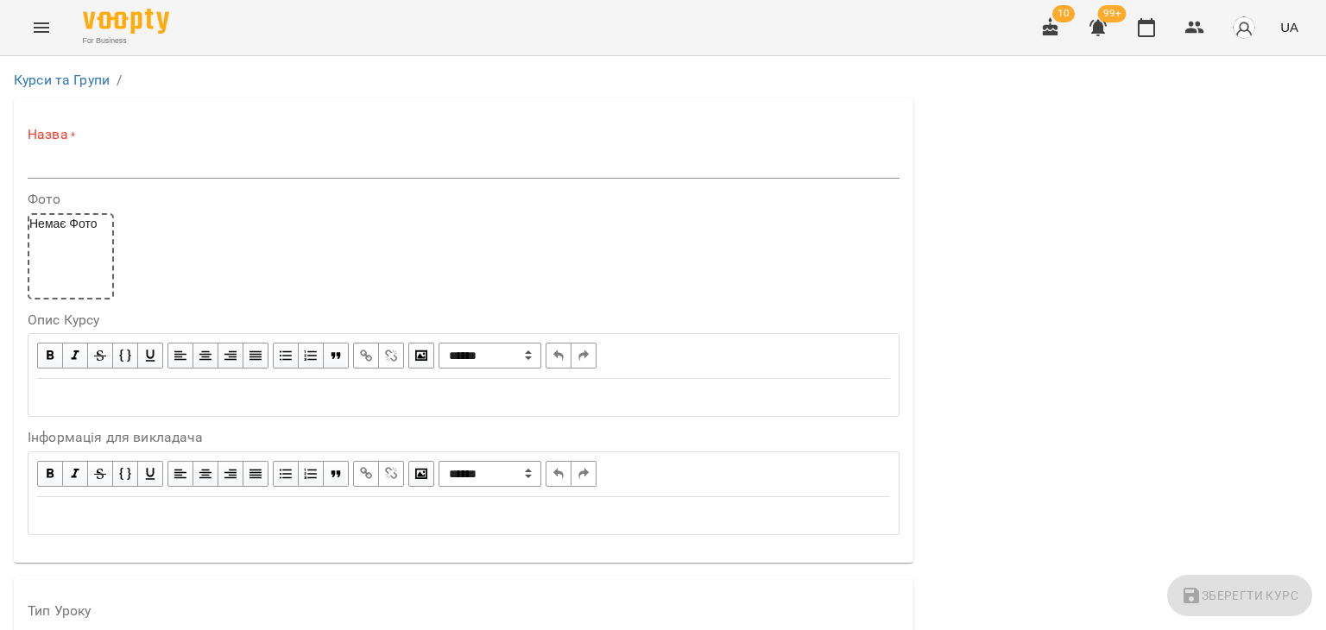
click at [375, 136] on label "Назва *" at bounding box center [464, 135] width 872 height 20
click at [366, 161] on input "text" at bounding box center [464, 165] width 872 height 28
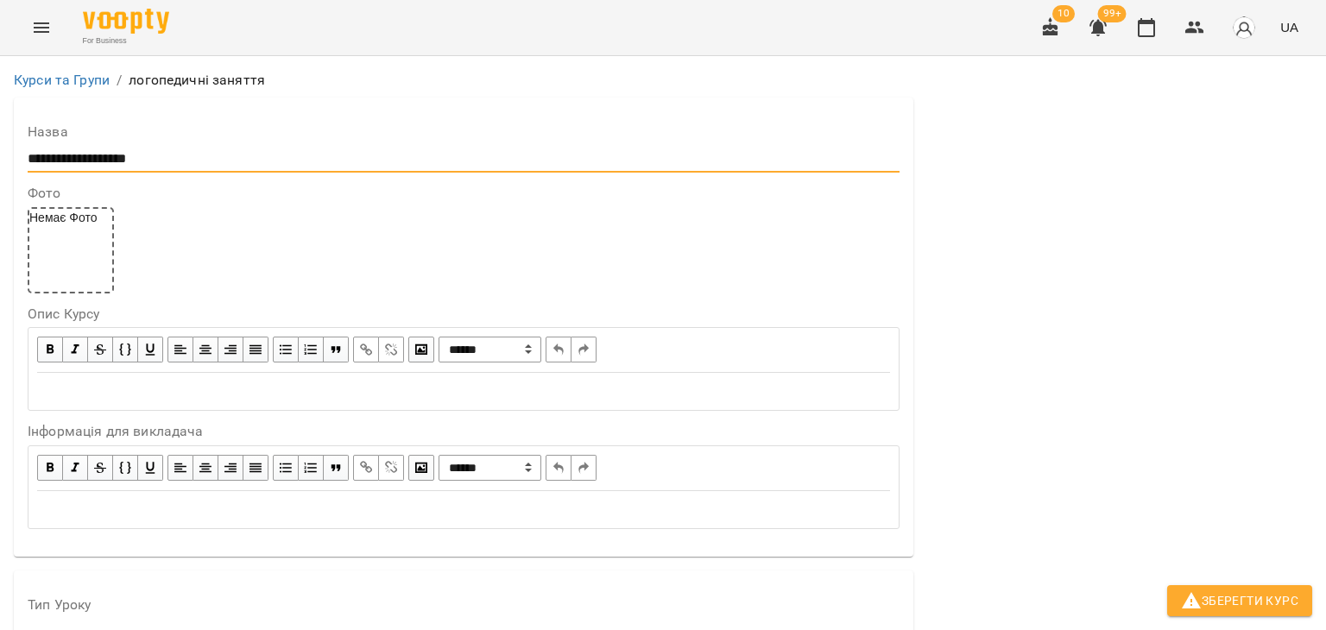
scroll to position [345, 0]
type input "**********"
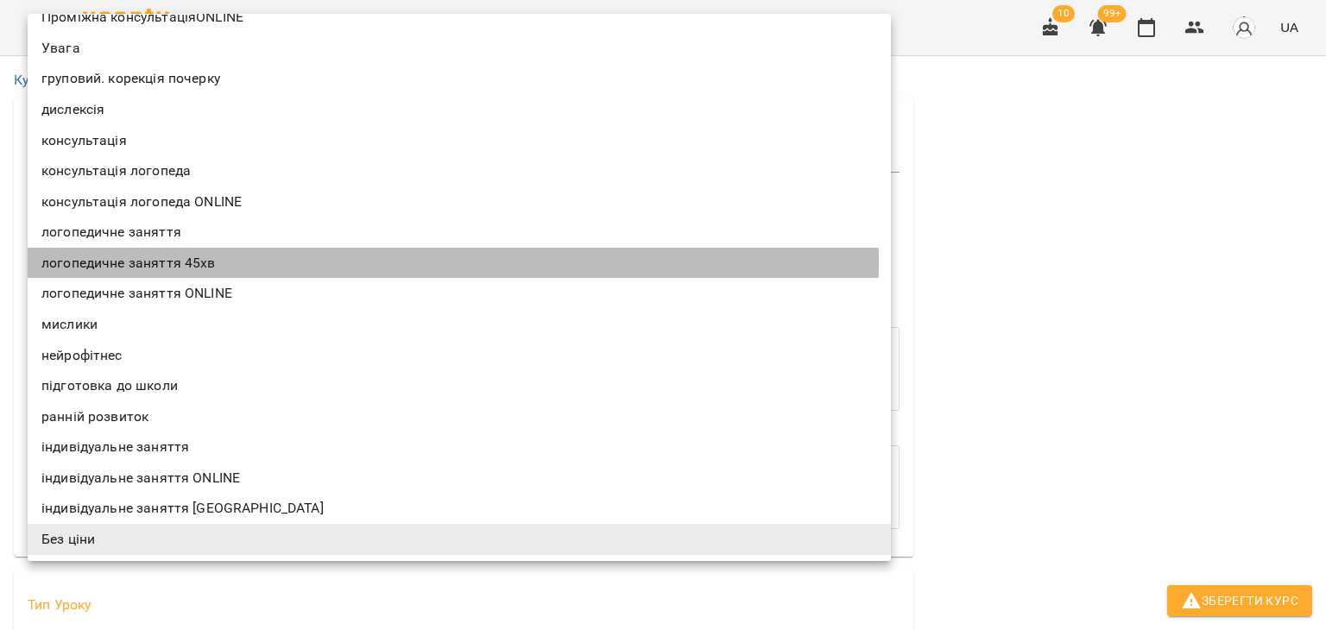
click at [170, 260] on li "логопедичне заняття 45хв" at bounding box center [459, 263] width 863 height 31
type input "**********"
type input "**"
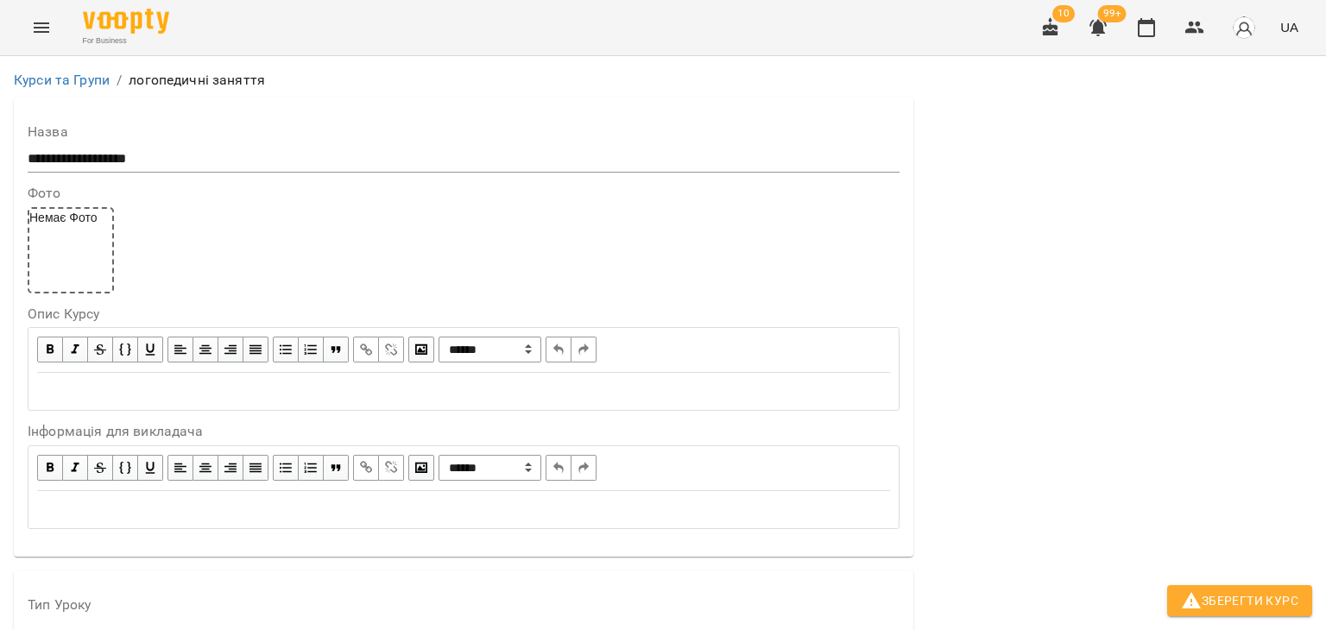
scroll to position [1447, 0]
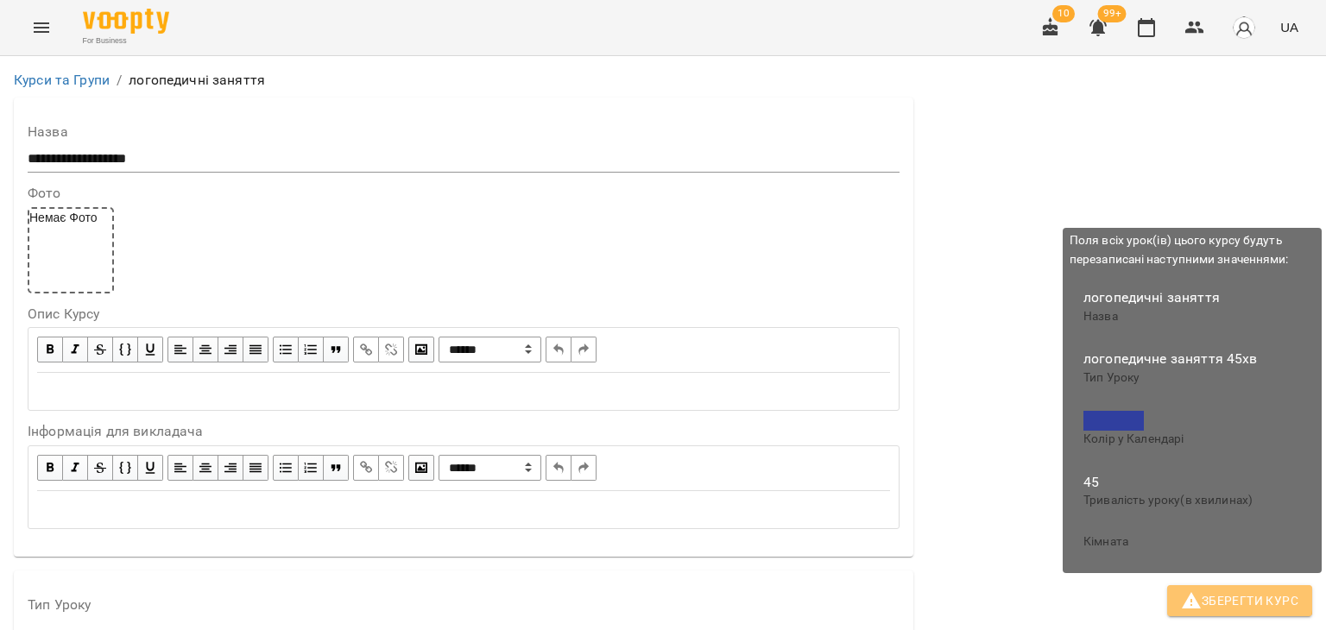
click at [1176, 595] on button "Зберегти Курс" at bounding box center [1239, 600] width 145 height 31
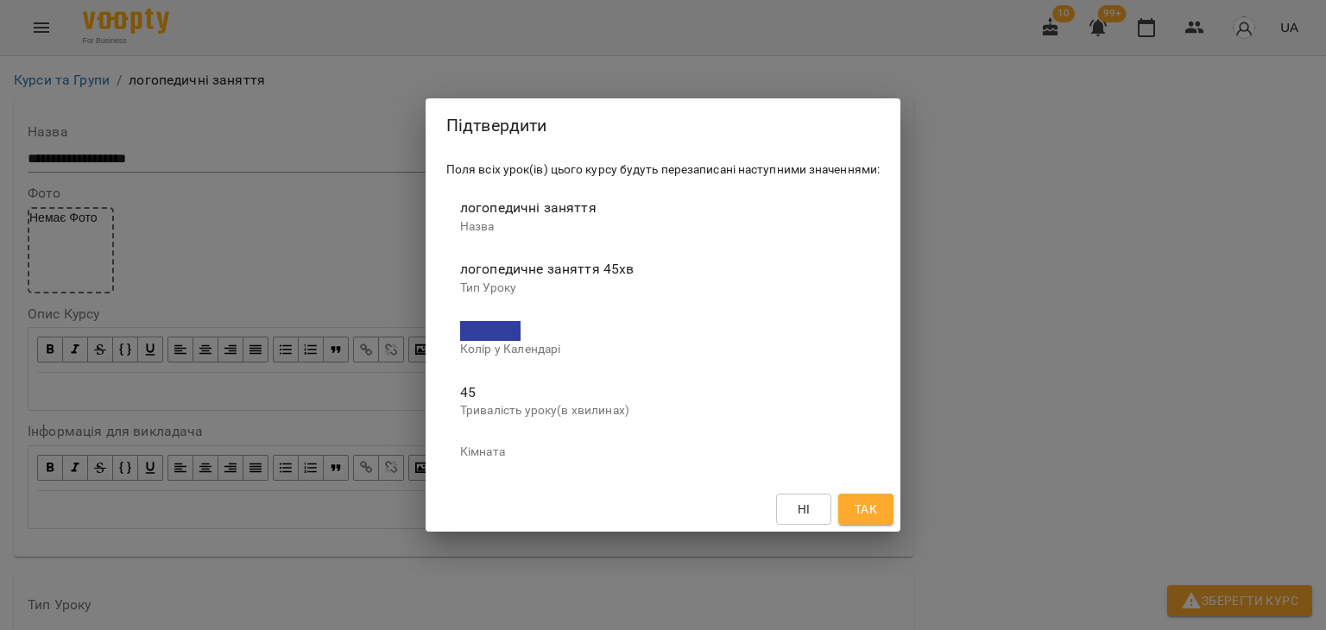
click at [863, 495] on button "Так" at bounding box center [865, 509] width 55 height 31
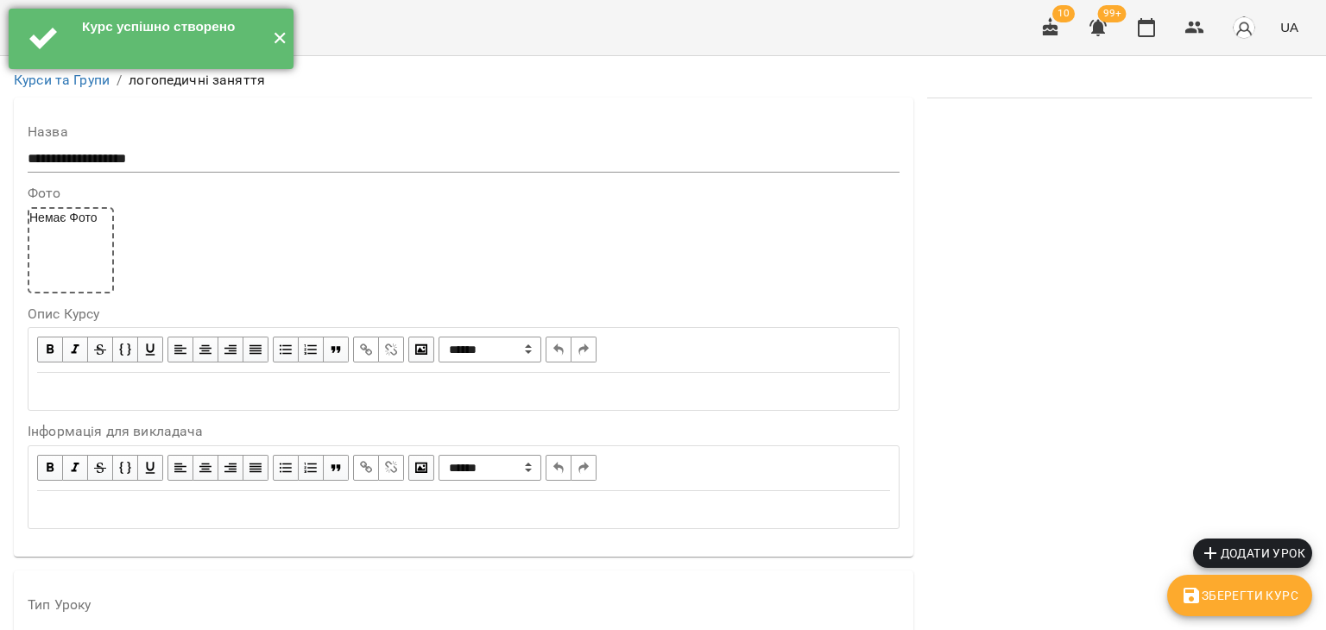
click at [276, 41] on button "✕" at bounding box center [279, 39] width 28 height 60
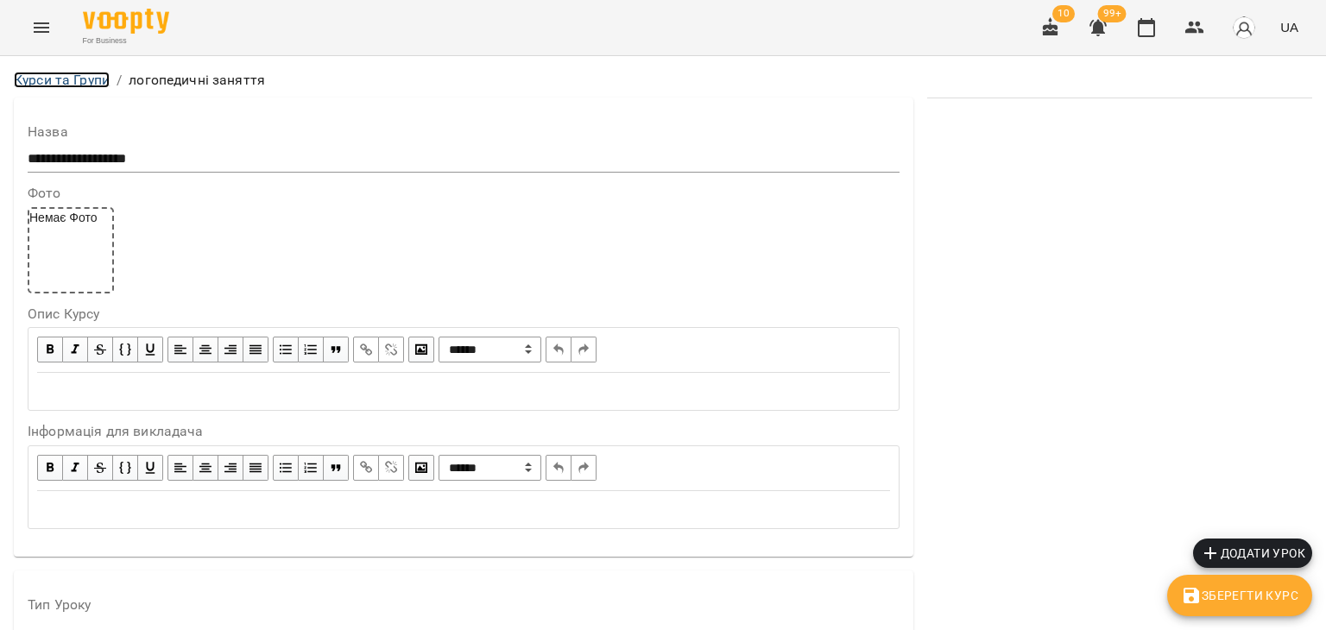
click at [100, 73] on link "Курси та Групи" at bounding box center [62, 80] width 96 height 16
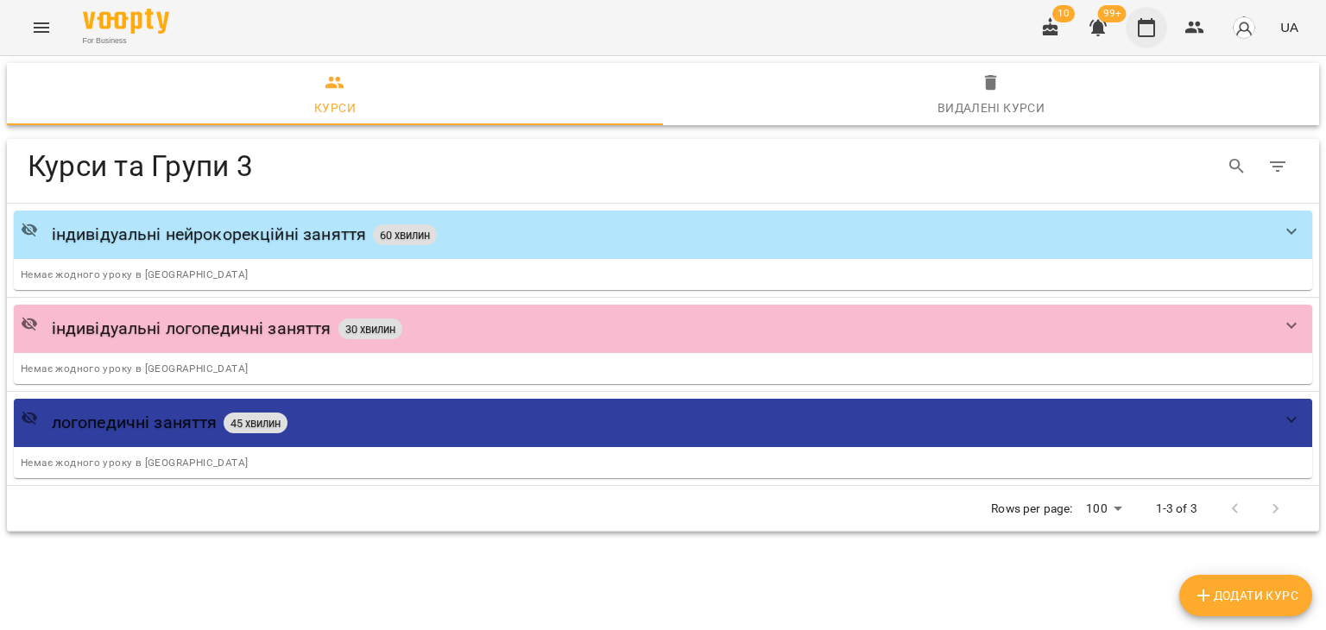
click at [1155, 24] on icon "button" at bounding box center [1146, 27] width 17 height 19
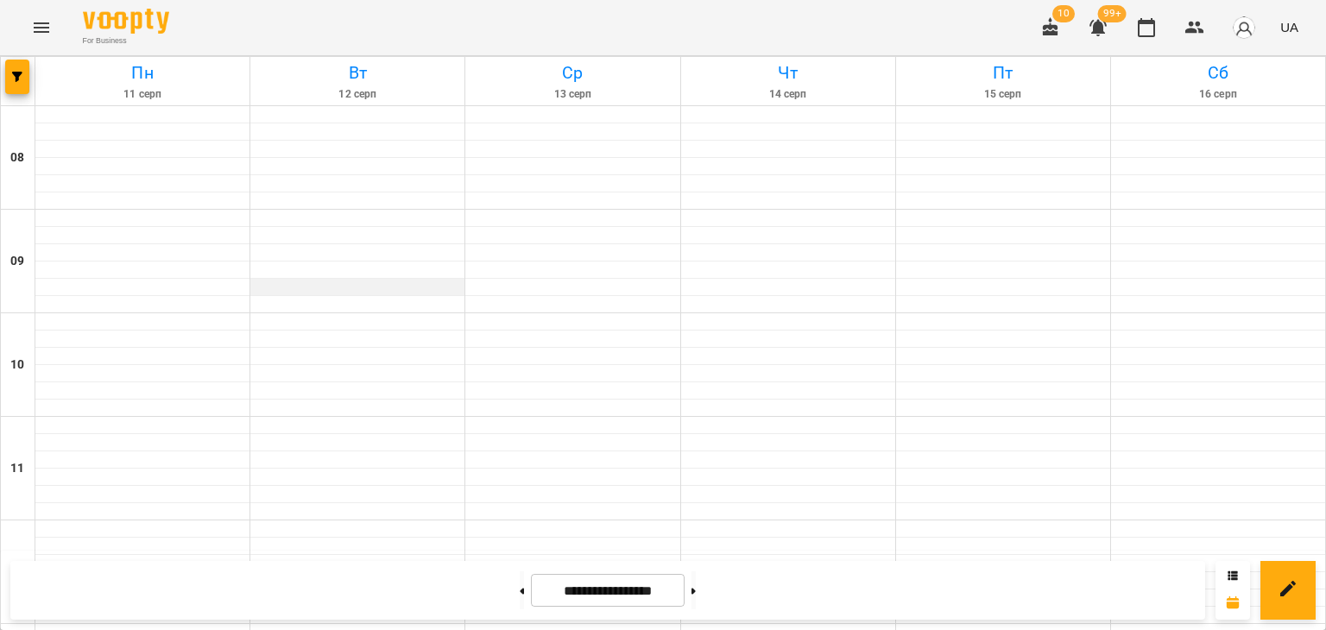
click at [297, 288] on div at bounding box center [357, 287] width 214 height 17
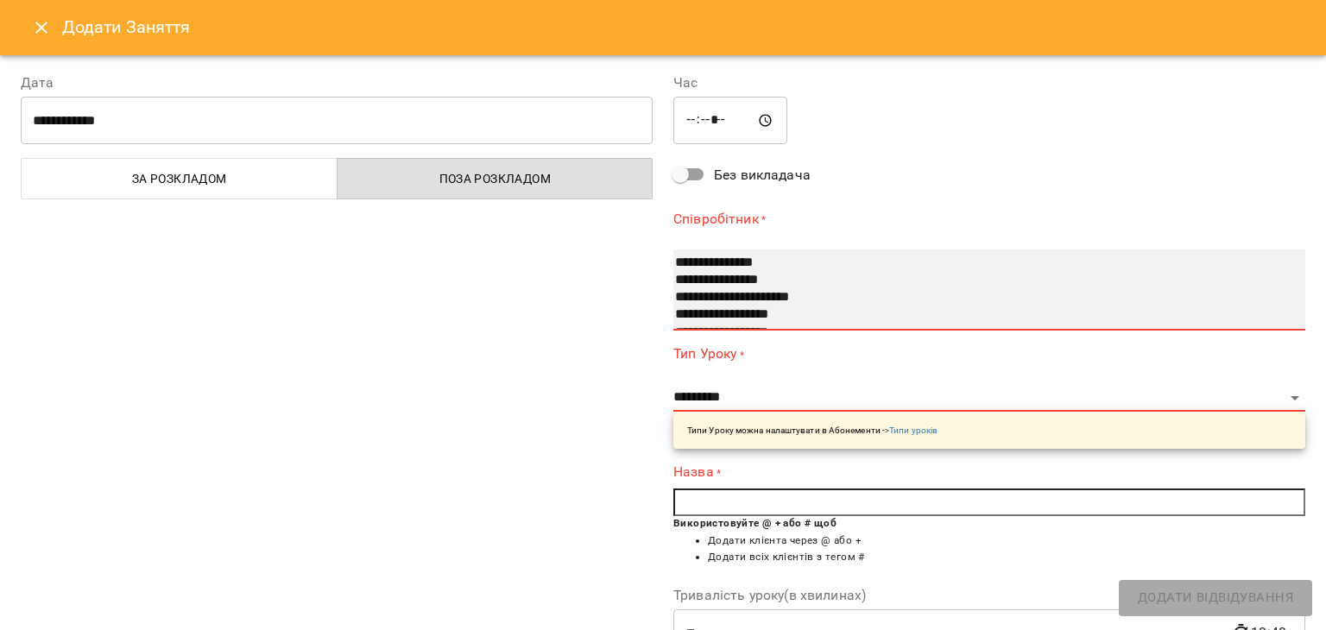
select select "**********"
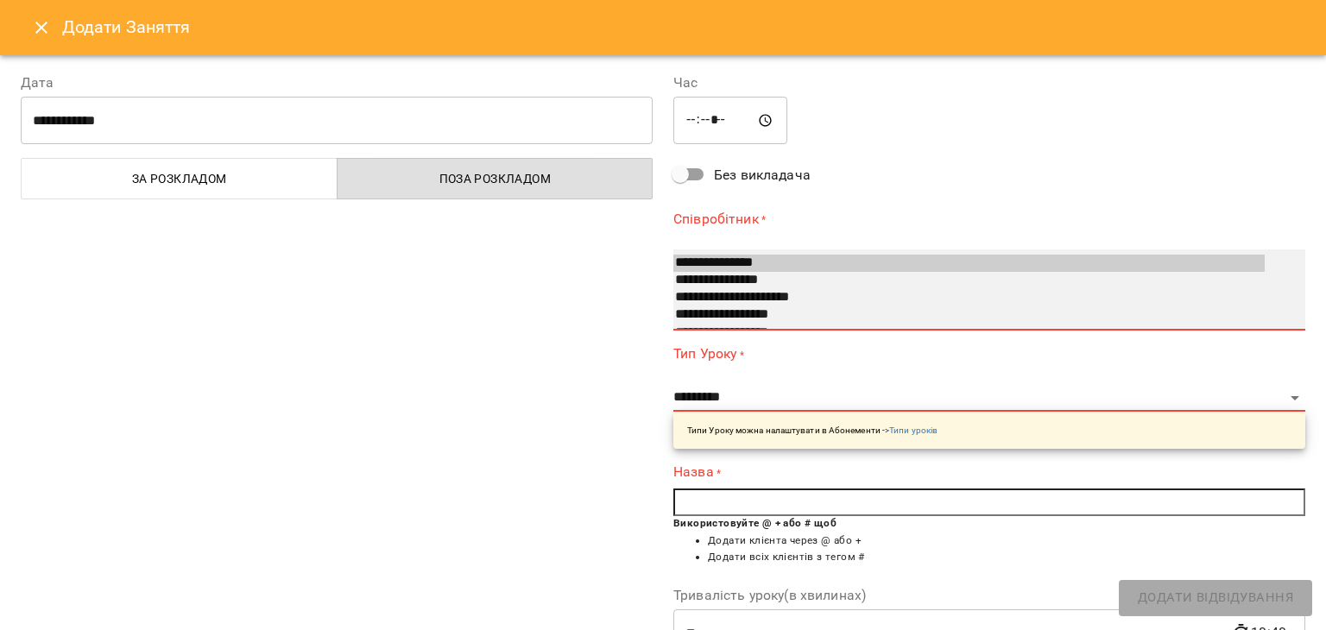
click at [687, 259] on option "**********" at bounding box center [968, 263] width 591 height 17
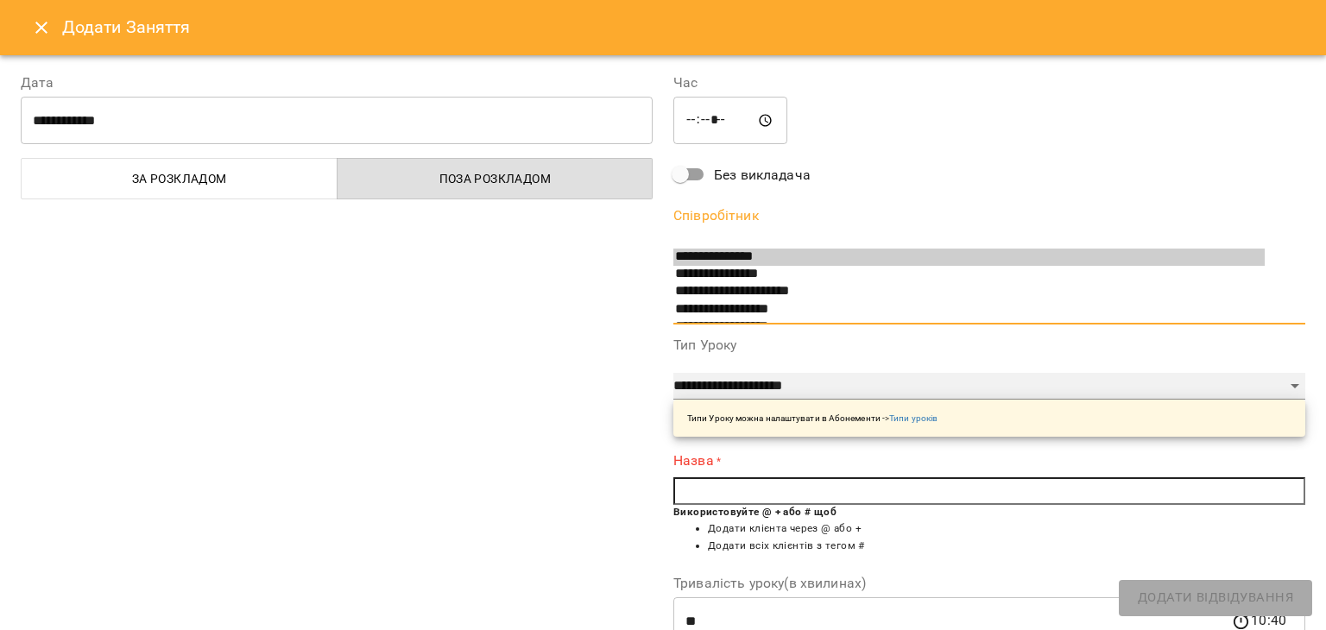
click at [735, 382] on select "**********" at bounding box center [989, 387] width 632 height 28
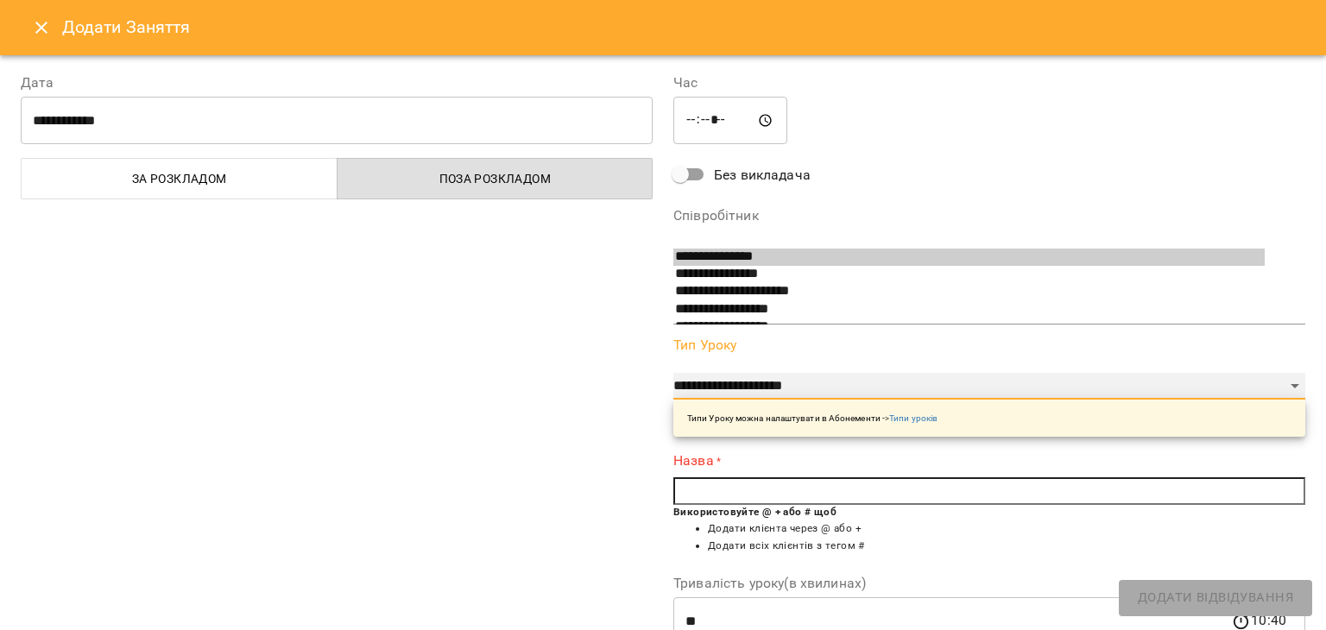
select select "**********"
click at [673, 373] on select "**********" at bounding box center [989, 387] width 632 height 28
type input "**"
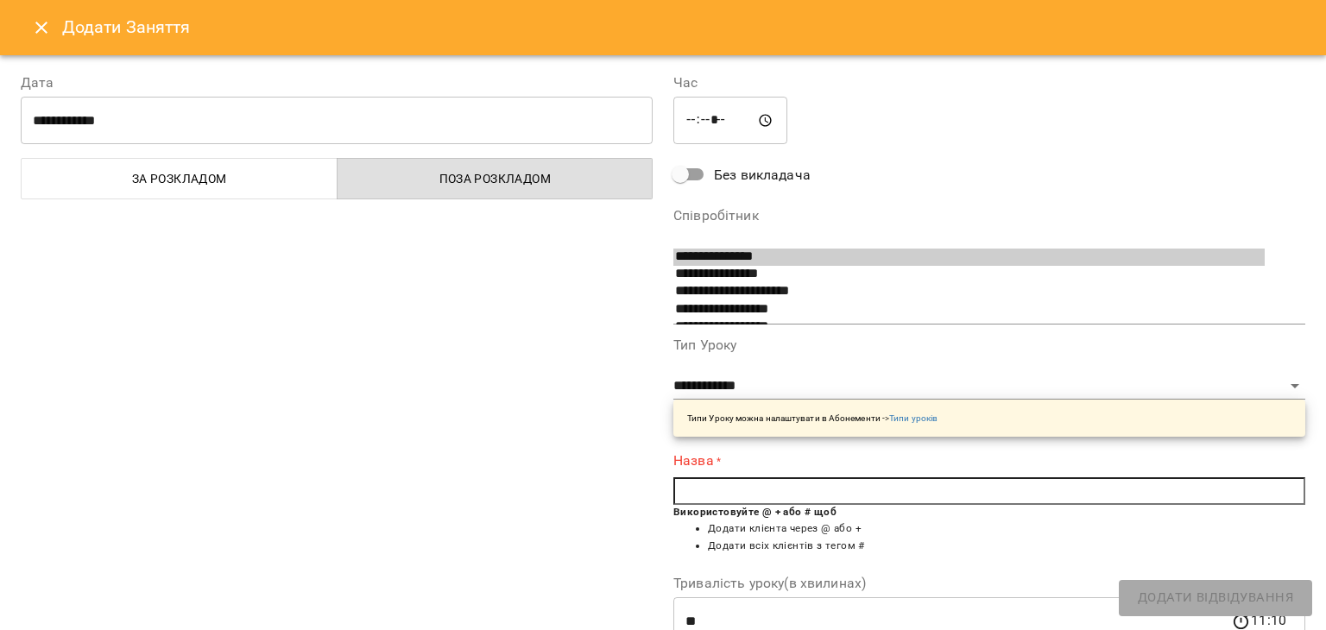
click at [719, 484] on input "text" at bounding box center [989, 491] width 632 height 28
click at [42, 35] on icon "Close" at bounding box center [41, 27] width 21 height 21
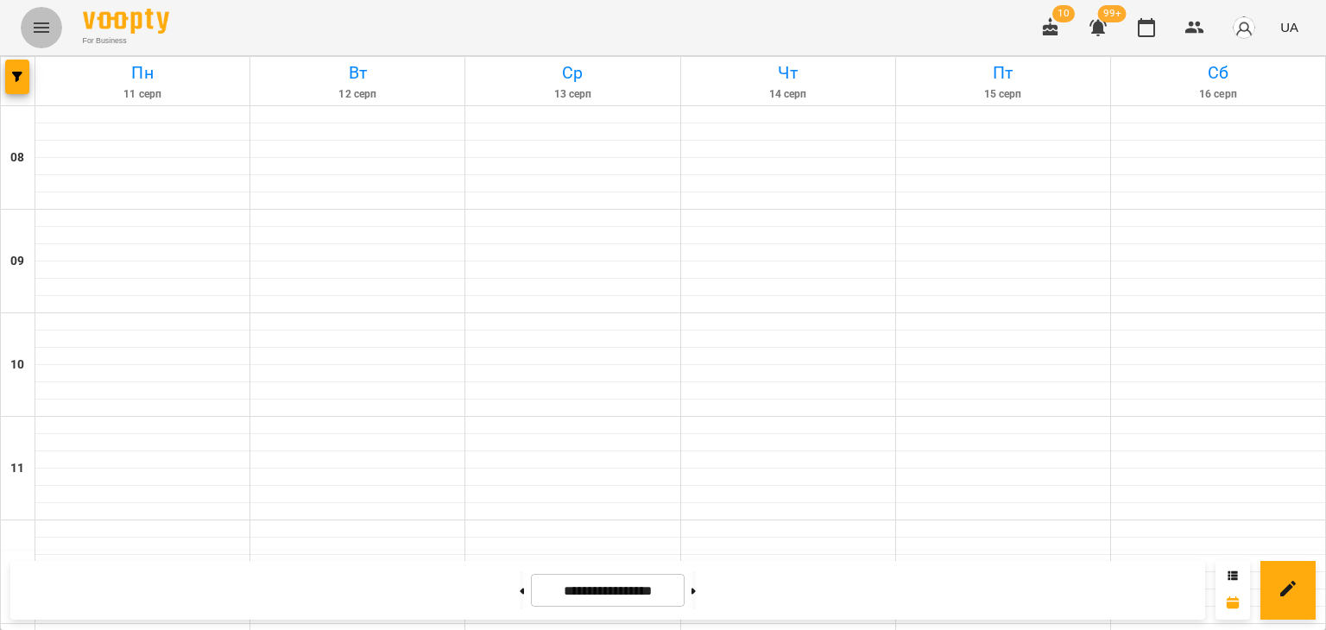
click at [38, 34] on icon "Menu" at bounding box center [41, 27] width 21 height 21
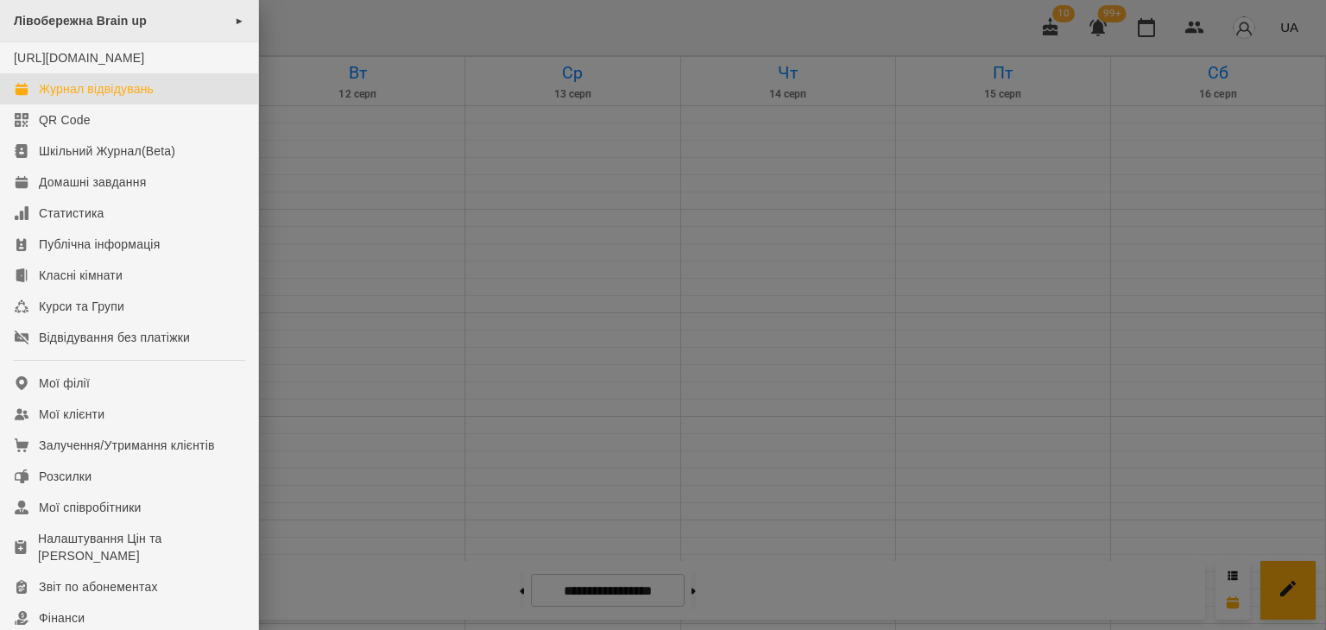
click at [90, 18] on span "Лівобережна Brain up" at bounding box center [80, 21] width 133 height 14
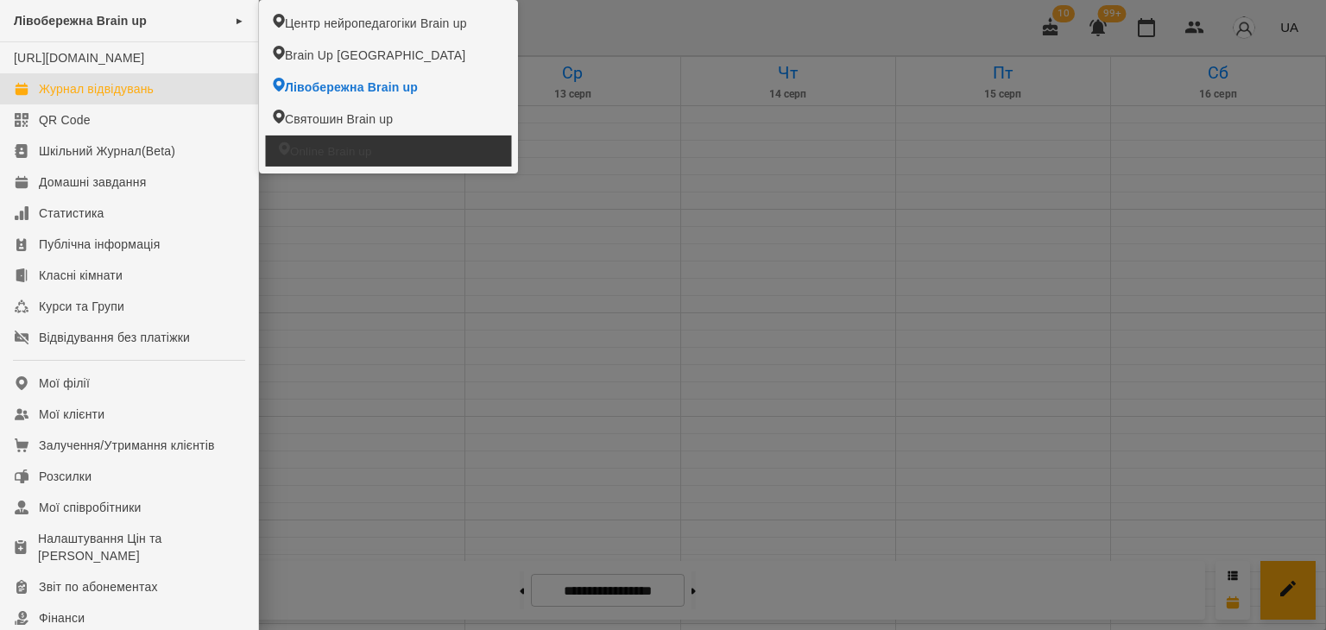
click at [339, 156] on span "Online Brain up" at bounding box center [331, 150] width 82 height 16
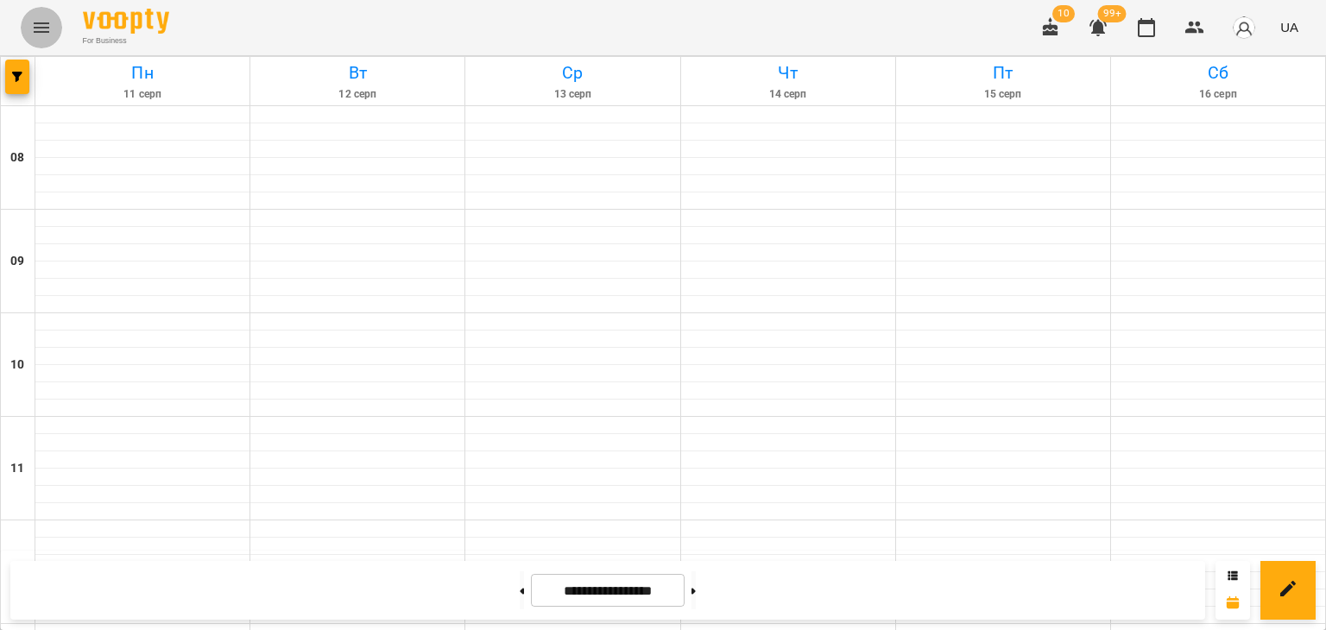
click at [49, 34] on icon "Menu" at bounding box center [41, 27] width 21 height 21
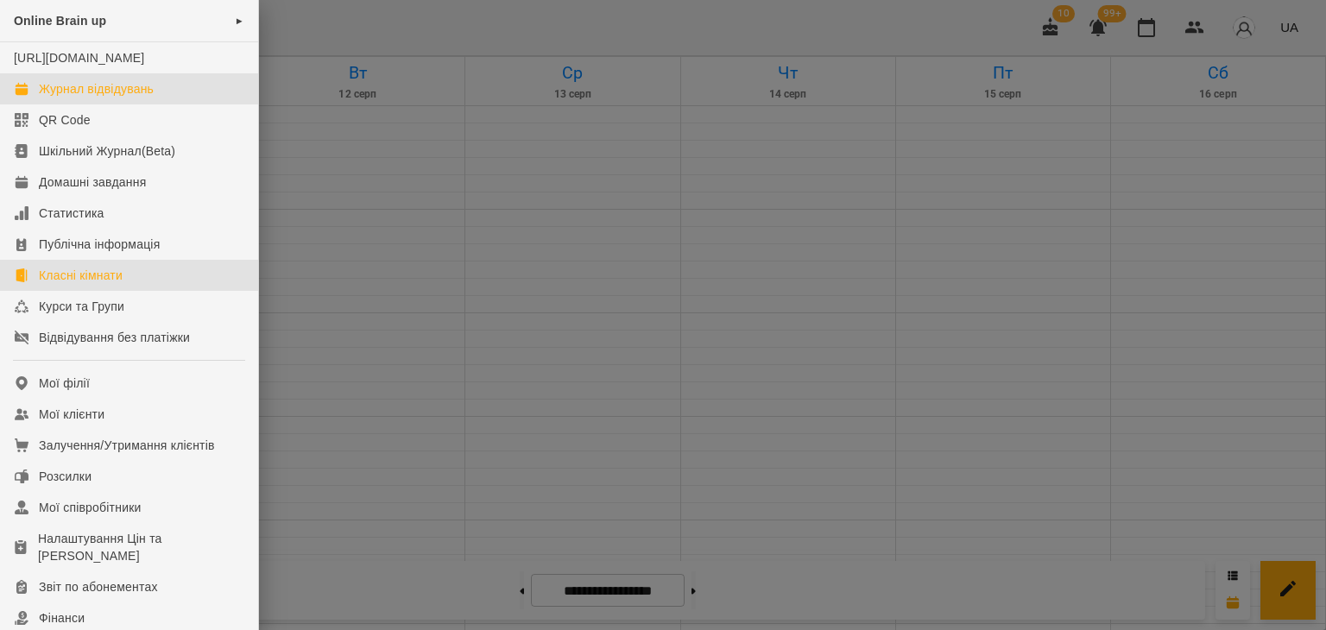
click at [85, 284] on div "Класні кімнати" at bounding box center [81, 275] width 84 height 17
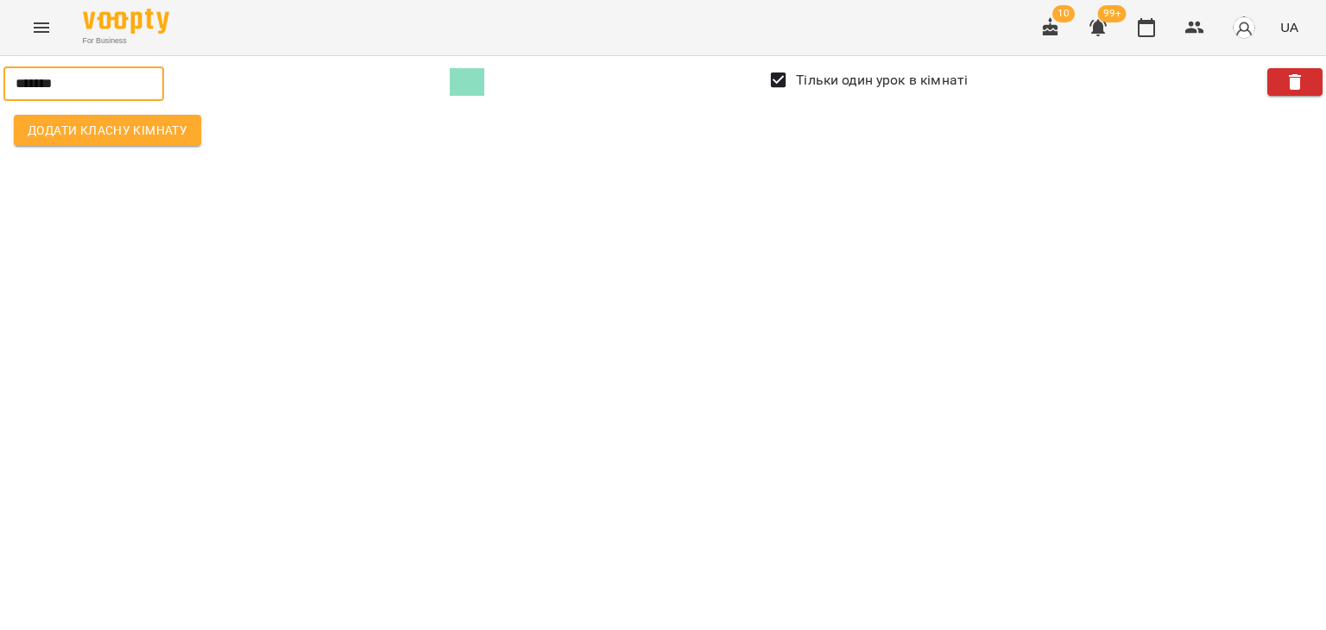
drag, startPoint x: 75, startPoint y: 80, endPoint x: 0, endPoint y: 70, distance: 75.8
click at [0, 70] on div "******* ​ Тільки один урок в кімнаті Додати класну кімнату" at bounding box center [663, 108] width 1347 height 124
type input "******"
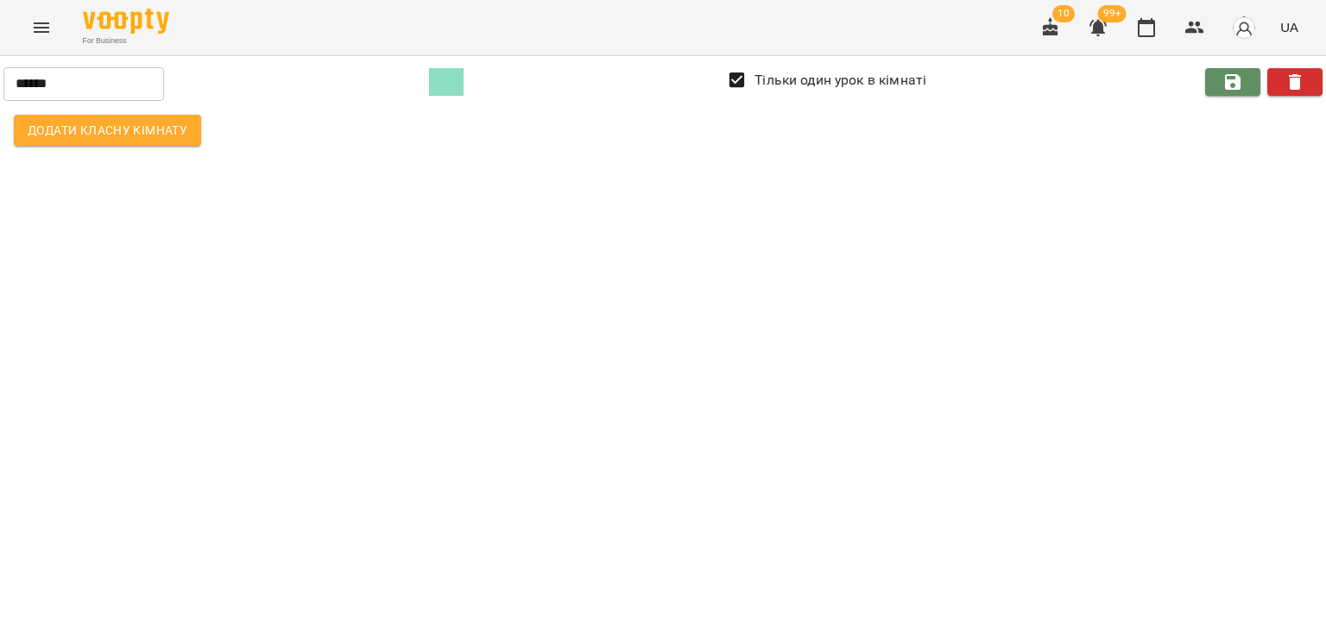
click at [1229, 72] on icon "button" at bounding box center [1232, 82] width 21 height 21
click at [38, 42] on button "Menu" at bounding box center [41, 27] width 41 height 41
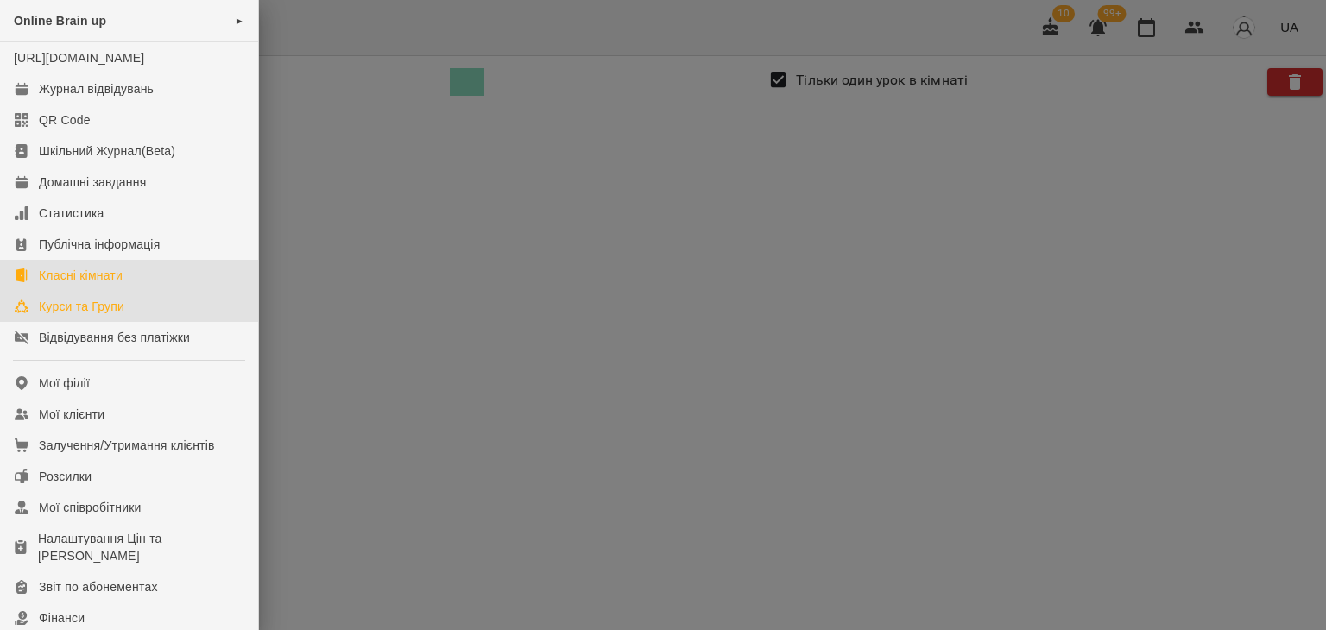
click at [118, 315] on div "Курси та Групи" at bounding box center [81, 306] width 85 height 17
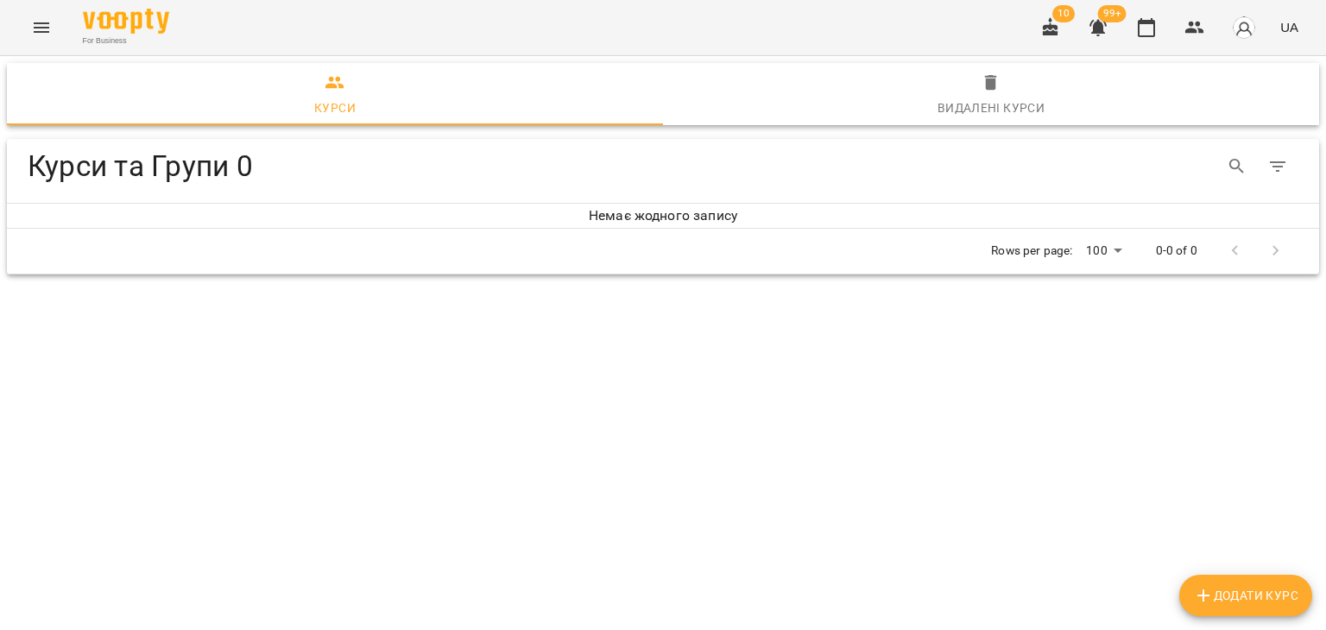
click at [1259, 590] on span "Додати Курс" at bounding box center [1245, 595] width 105 height 21
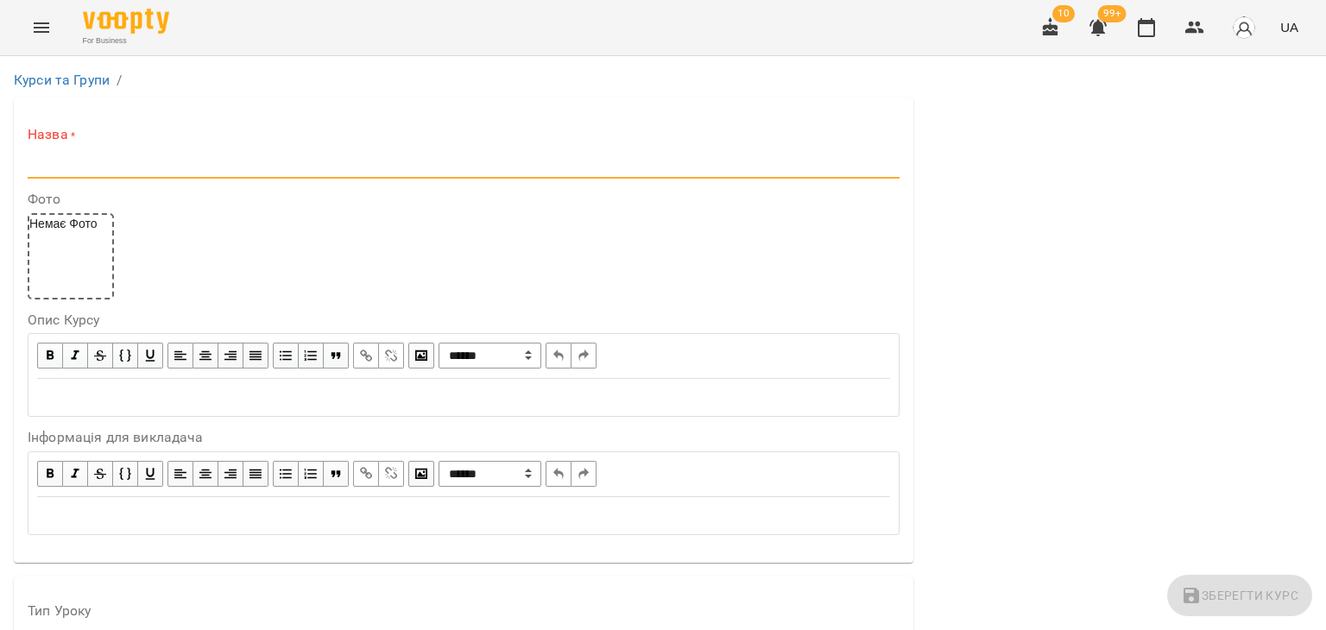
click at [273, 167] on input "text" at bounding box center [464, 165] width 872 height 28
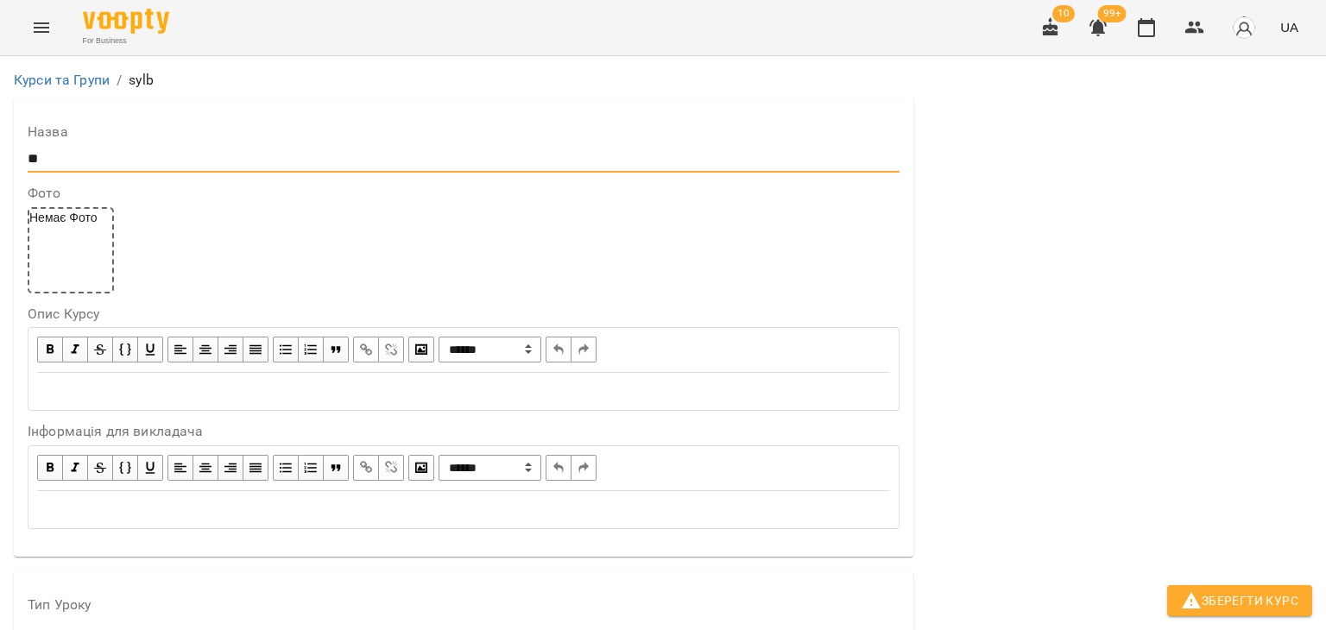
type input "*"
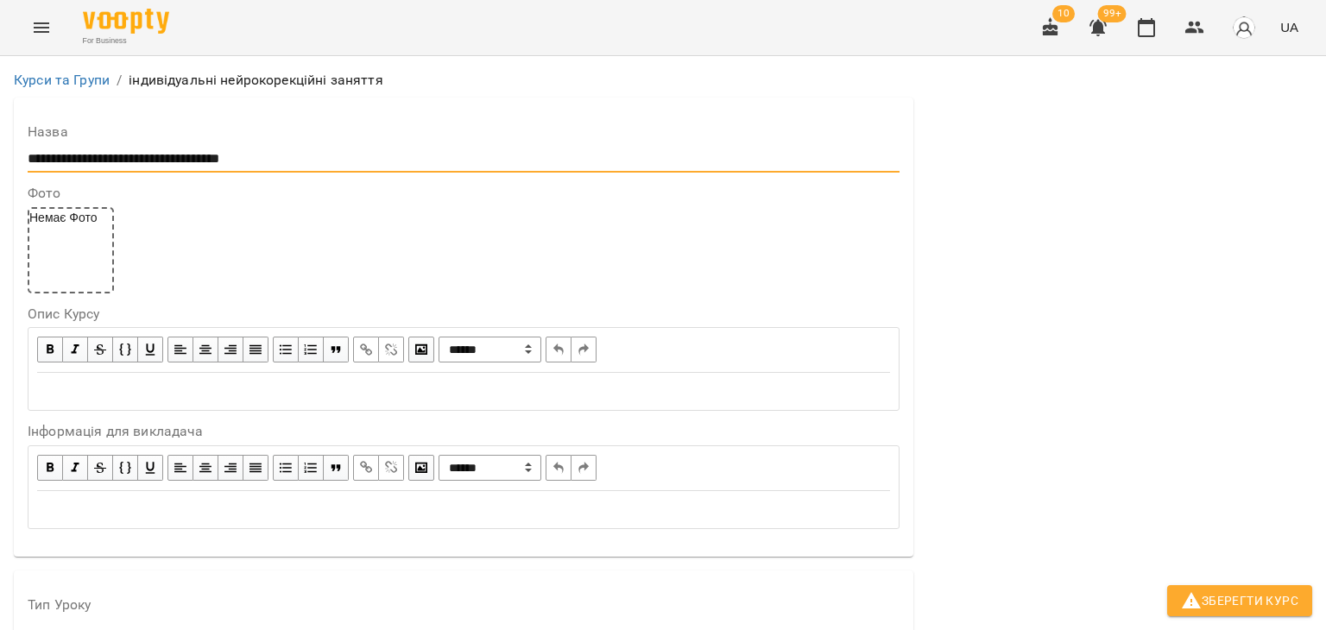
scroll to position [259, 0]
type input "**********"
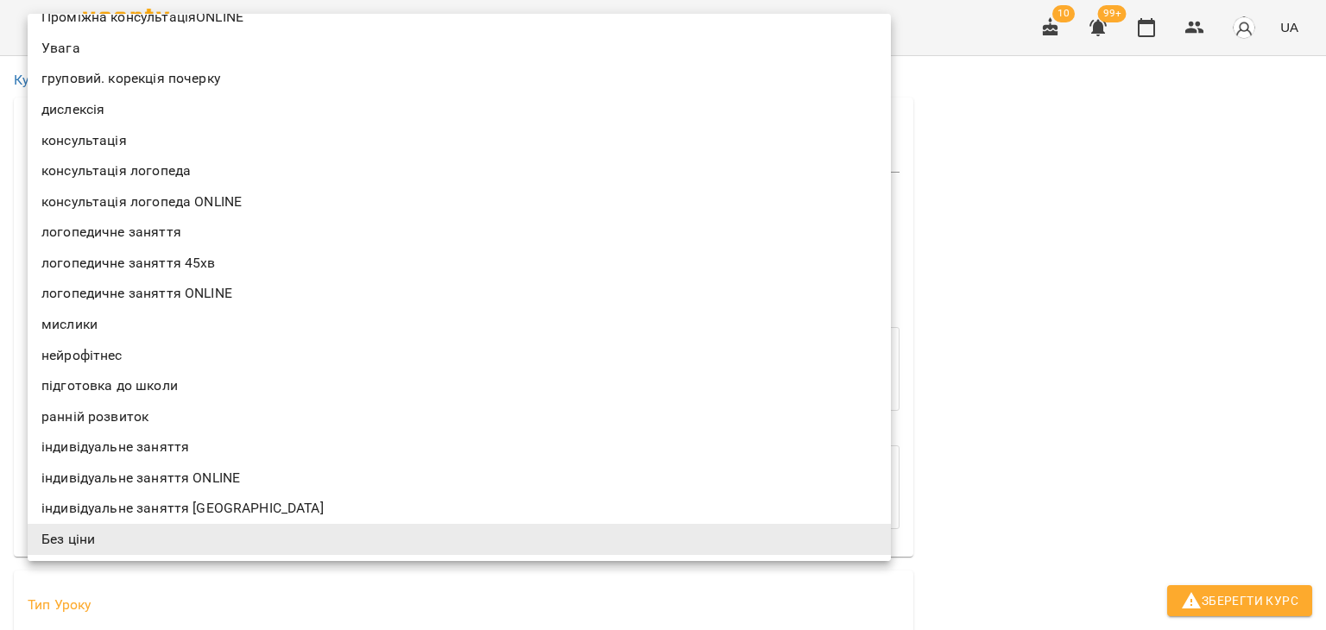
click at [152, 474] on li "індивідуальне заняття ONLINE" at bounding box center [459, 478] width 863 height 31
type input "**********"
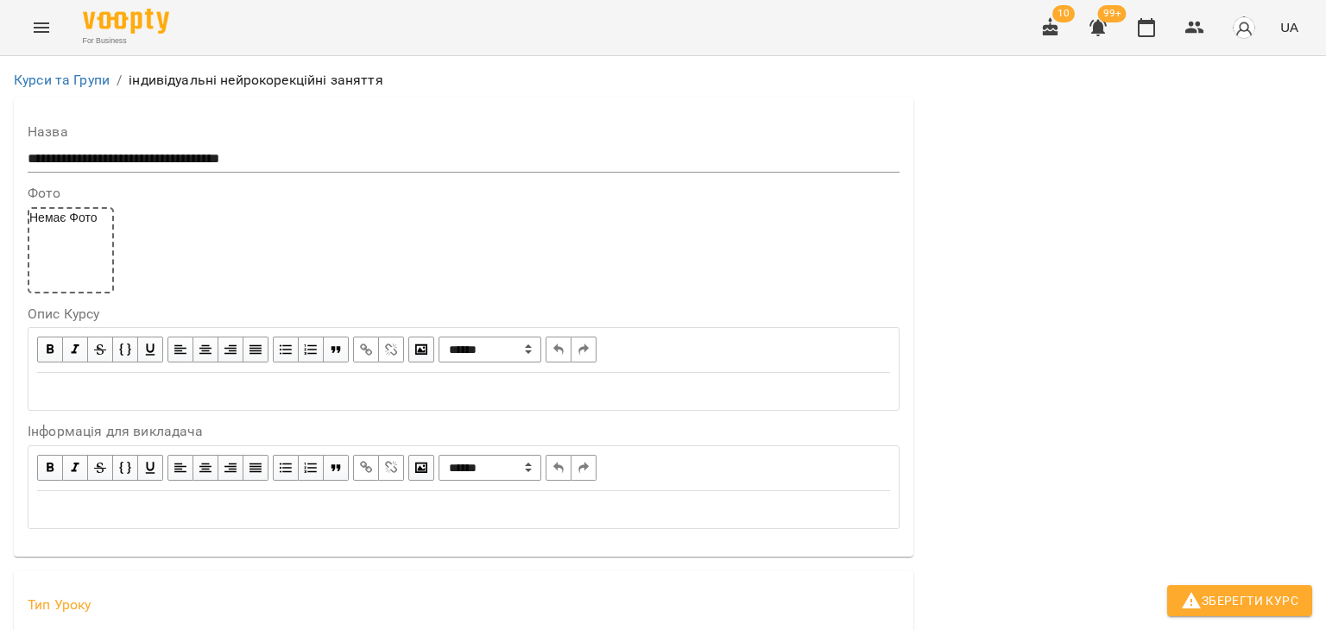
scroll to position [949, 0]
click at [1196, 594] on icon "button" at bounding box center [1191, 600] width 21 height 21
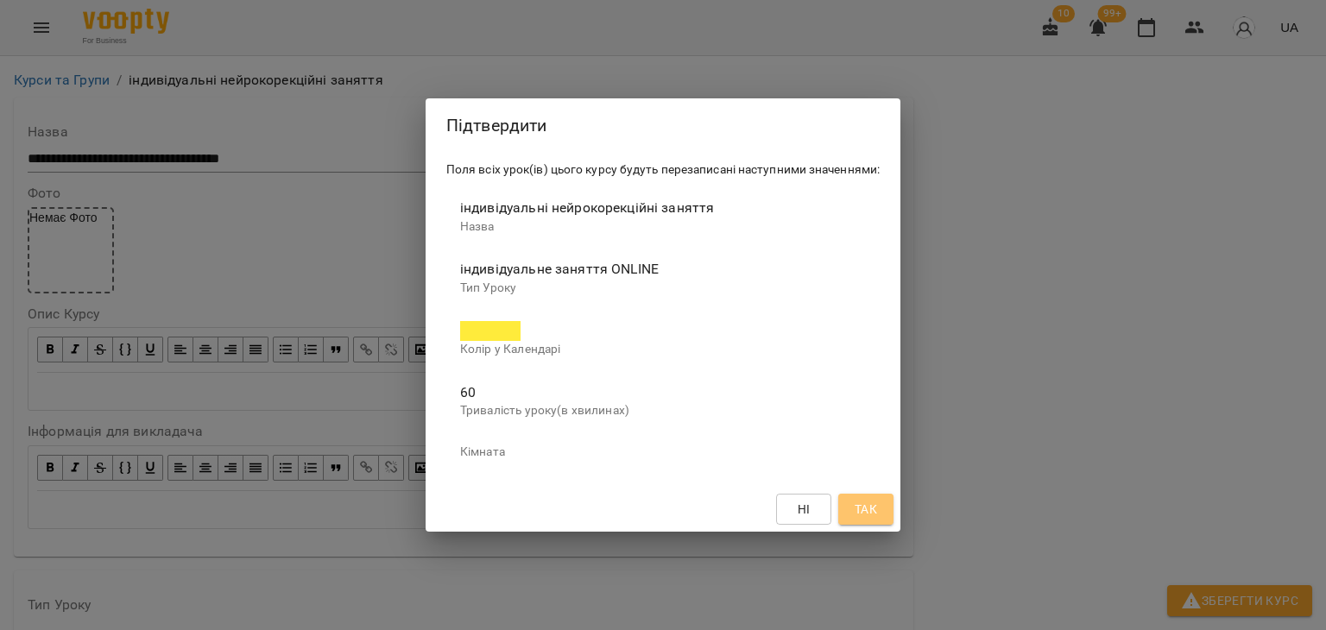
click at [867, 506] on span "Так" at bounding box center [866, 509] width 22 height 21
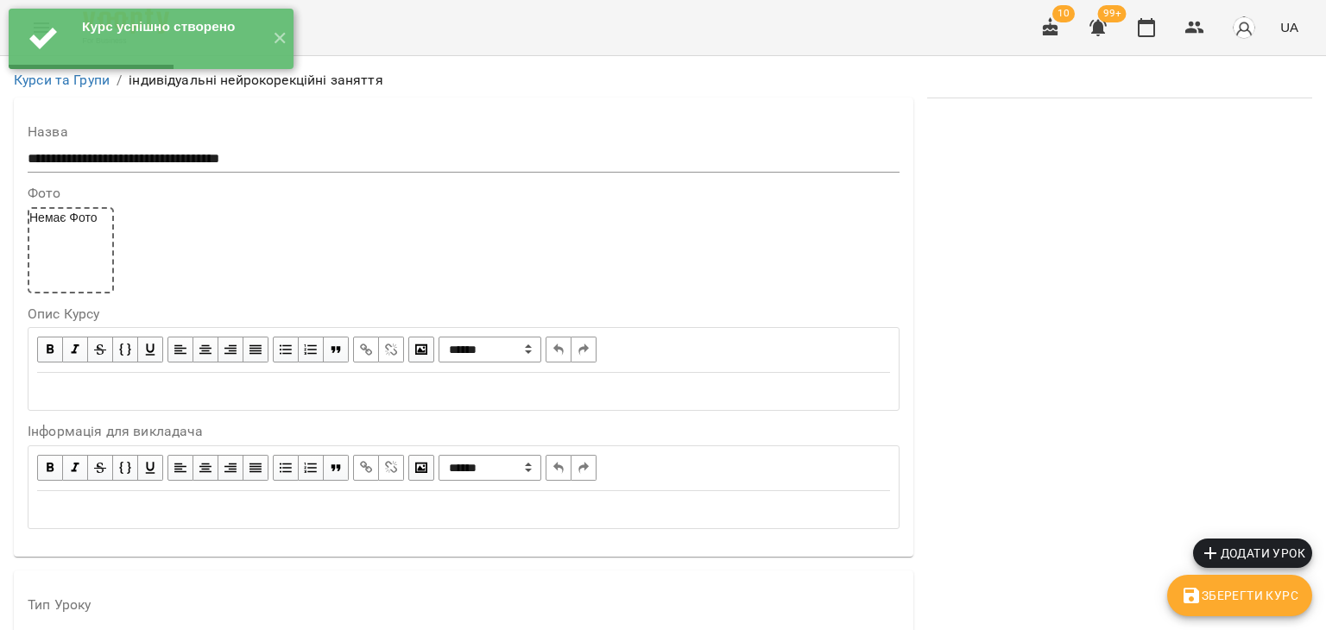
click at [91, 77] on div "Курс успішно створено ✕" at bounding box center [151, 39] width 302 height 78
click at [81, 81] on link "Курси та Групи" at bounding box center [62, 80] width 96 height 16
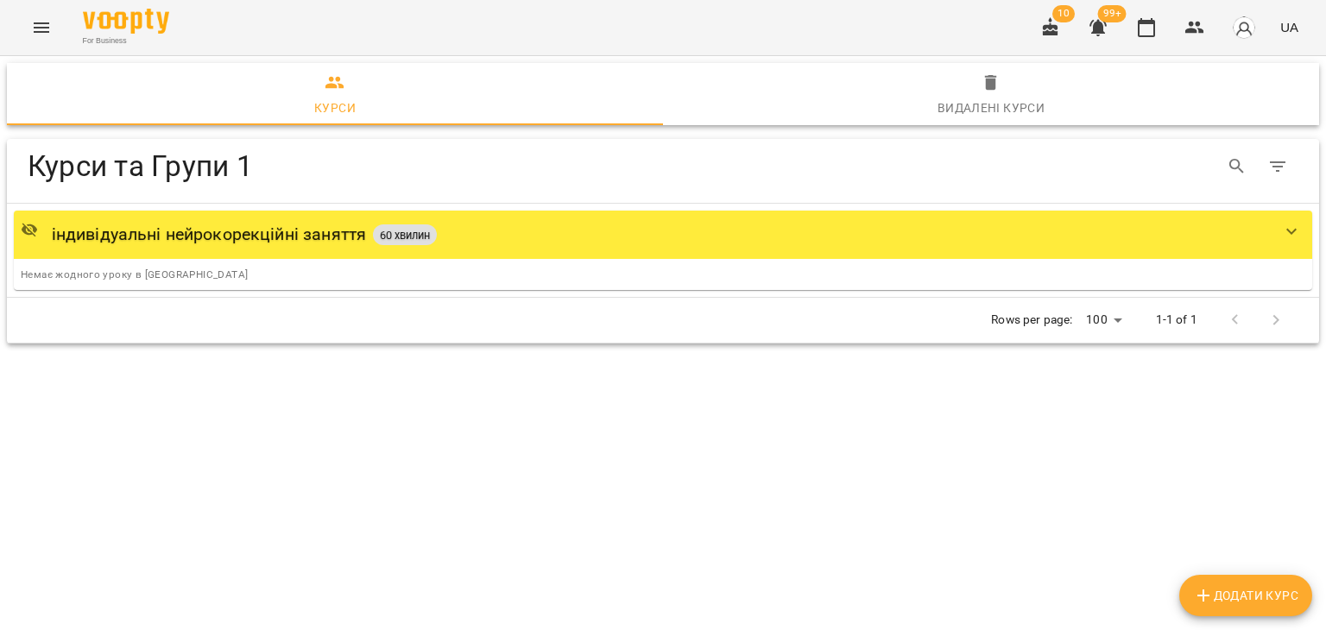
click at [1298, 584] on button "Додати Курс" at bounding box center [1245, 595] width 133 height 41
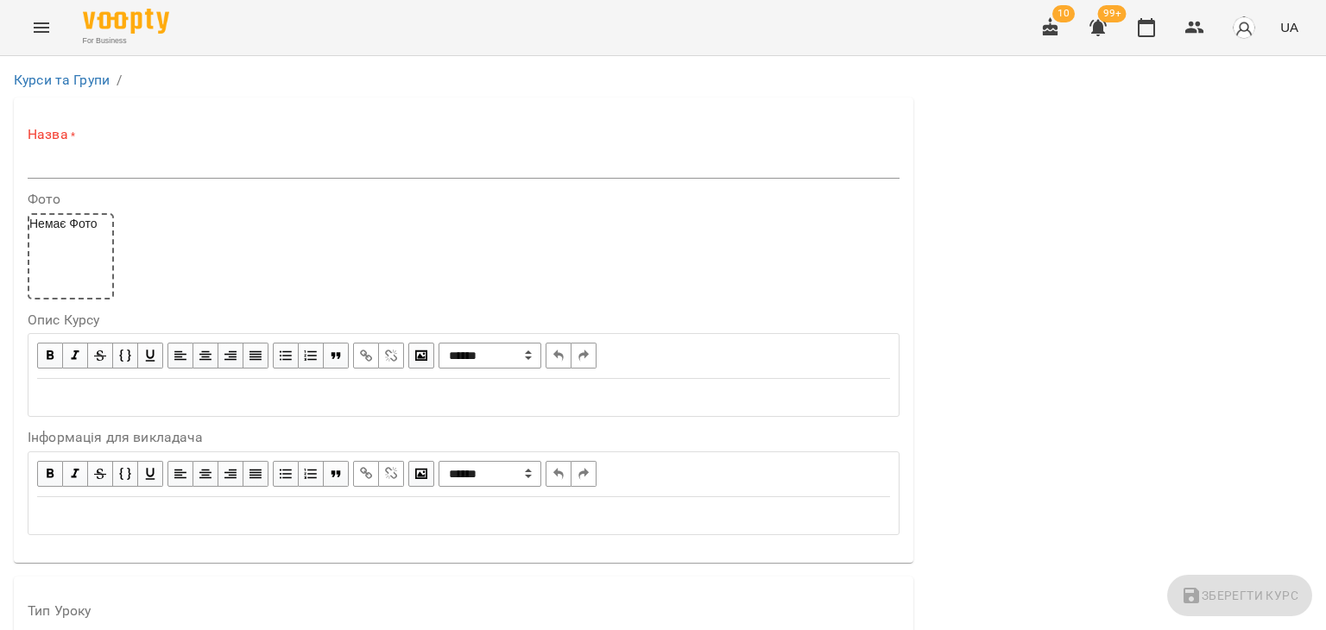
click at [185, 167] on input "text" at bounding box center [464, 165] width 872 height 28
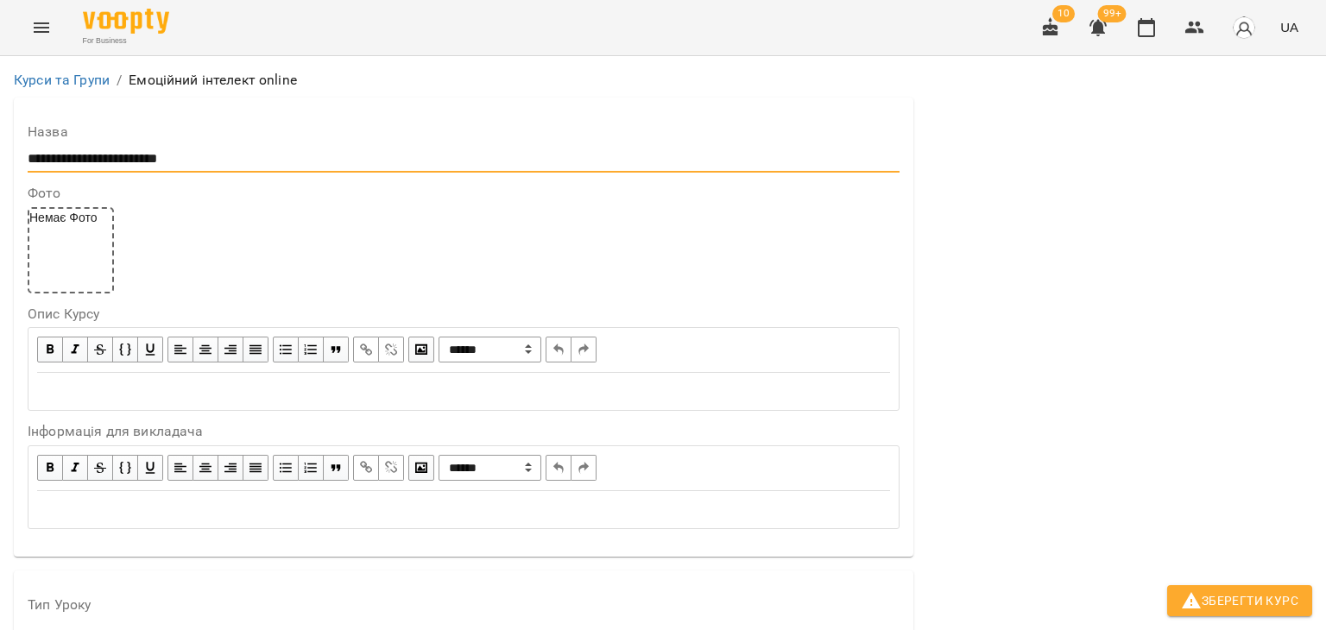
scroll to position [432, 0]
type input "**********"
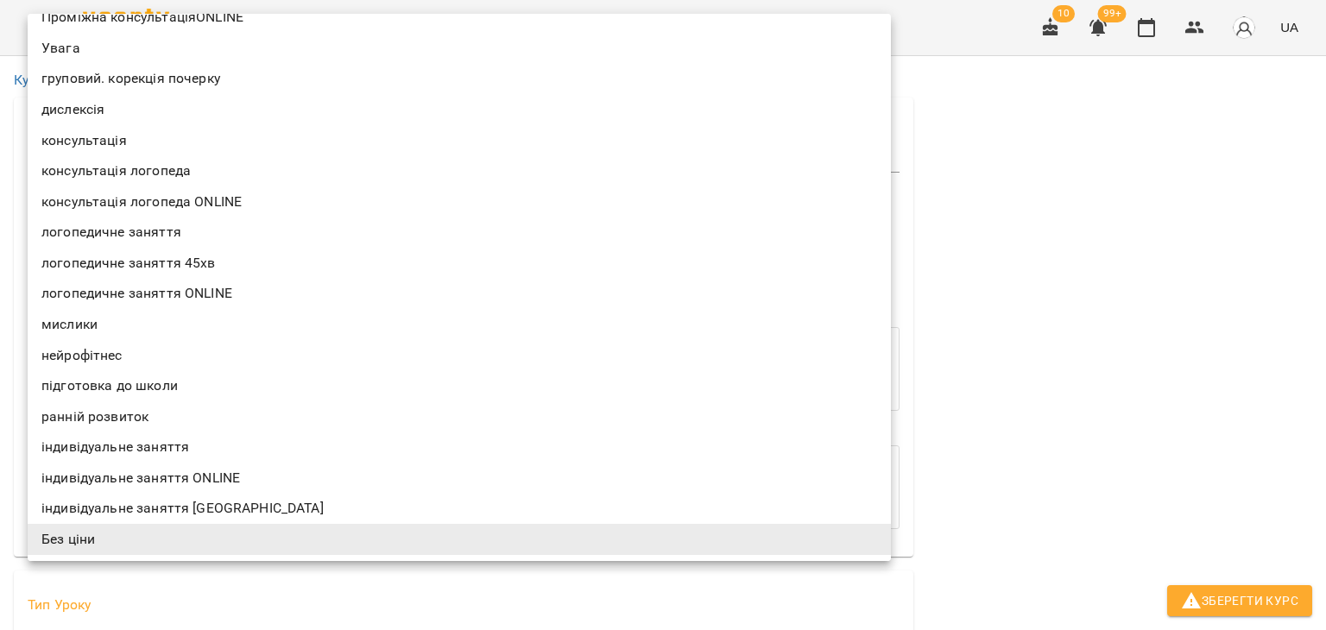
scroll to position [0, 0]
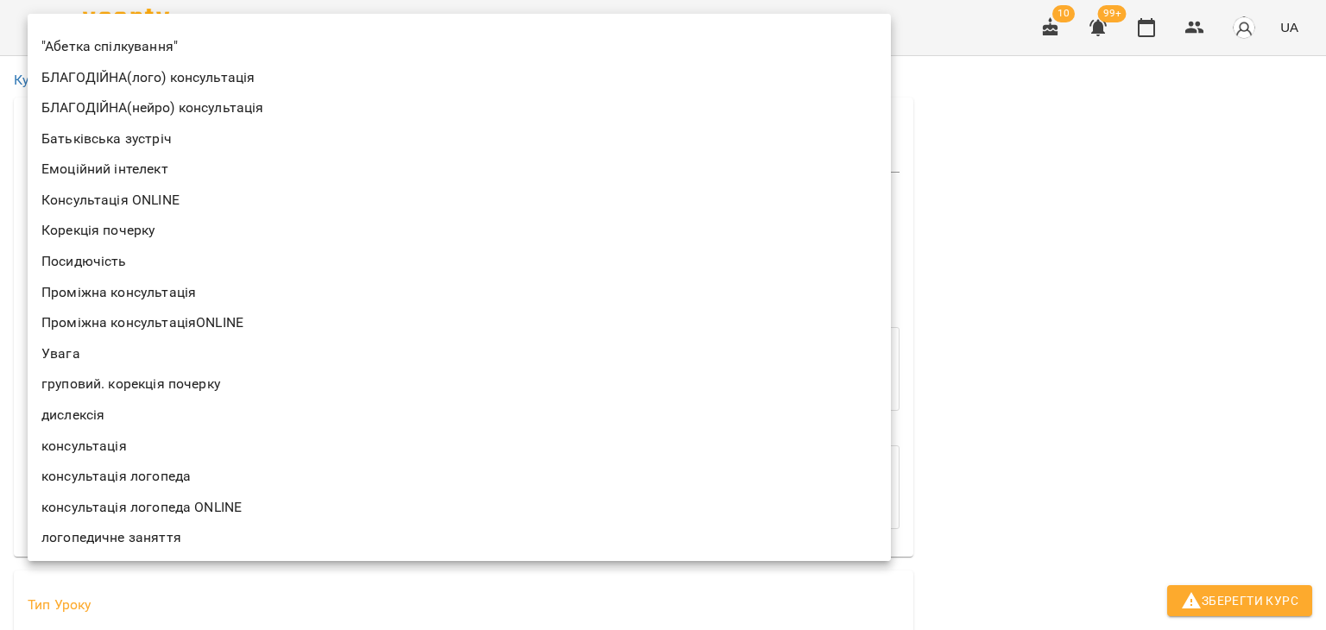
click at [198, 173] on li "Емоційний інтелект" at bounding box center [459, 169] width 863 height 31
type input "**********"
type input "**"
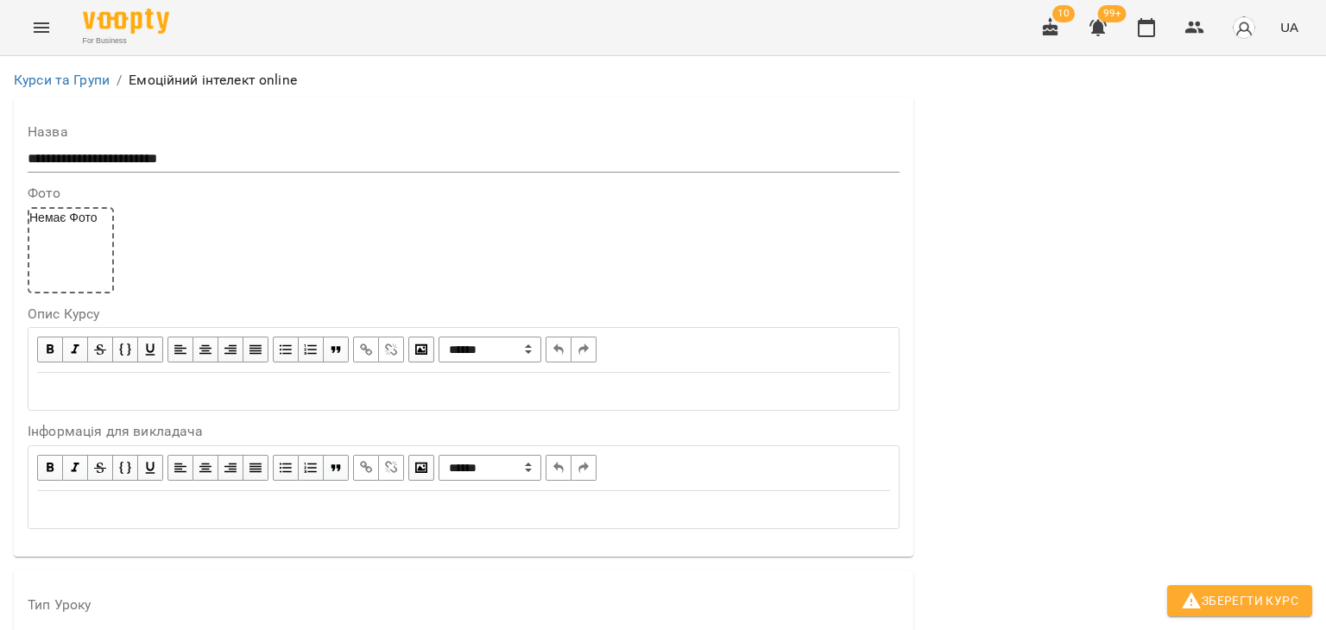
scroll to position [1280, 0]
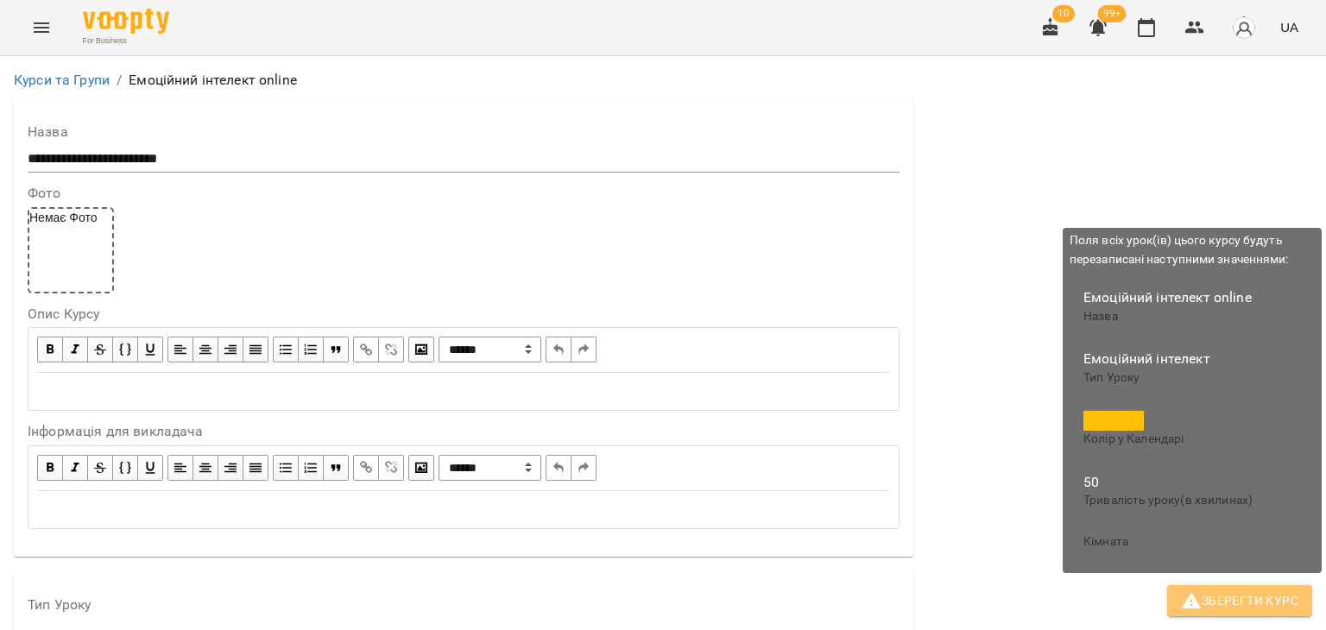
click at [1239, 608] on span "Зберегти Курс" at bounding box center [1239, 600] width 117 height 21
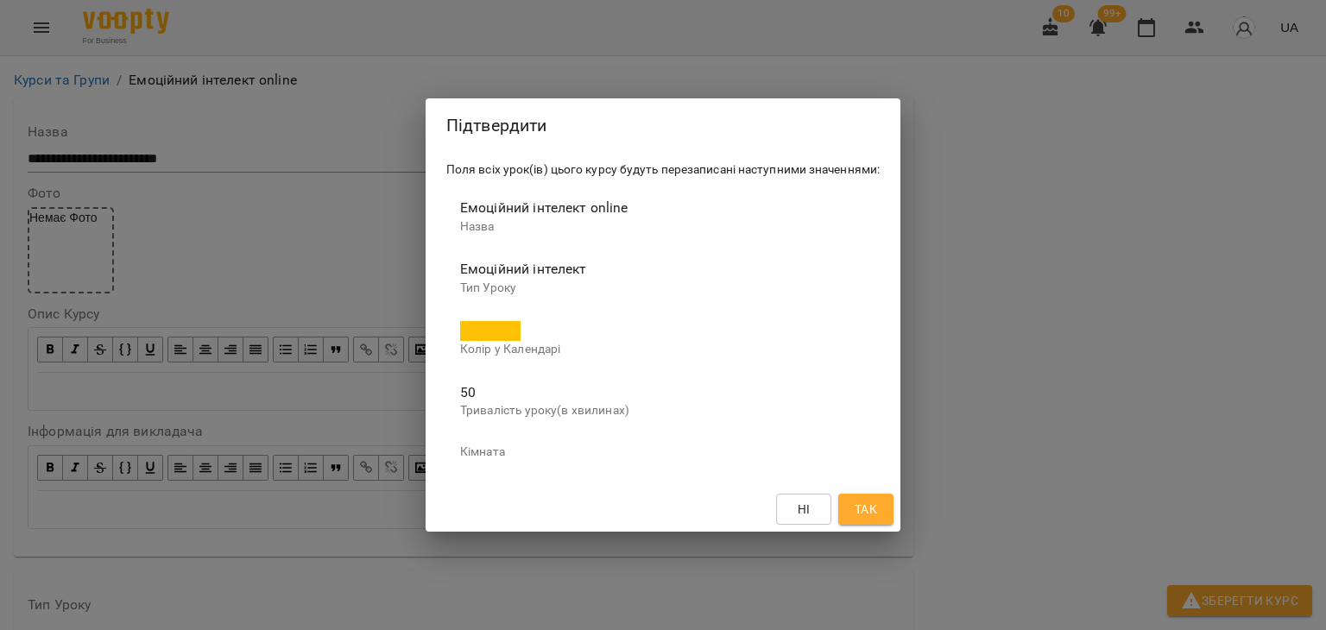
click at [836, 505] on div "Ні Так" at bounding box center [663, 509] width 475 height 45
click at [849, 505] on button "Так" at bounding box center [865, 509] width 55 height 31
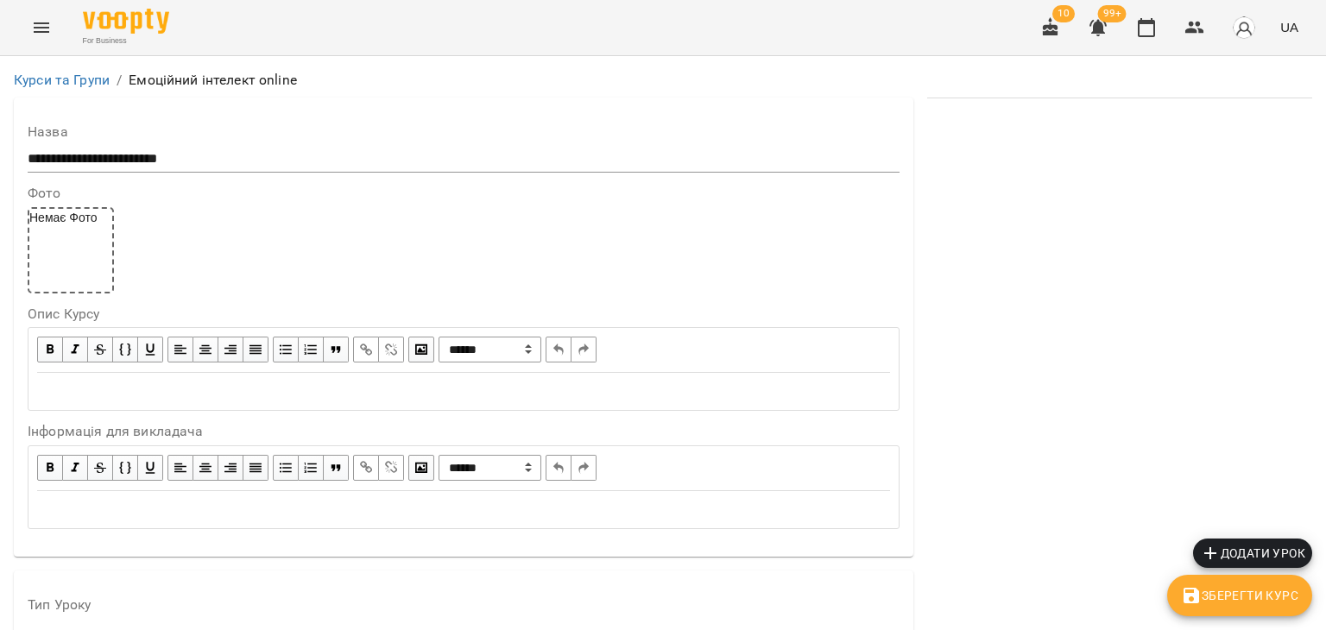
click at [68, 69] on div "Курси та Групи / Емоційний інтелект online" at bounding box center [662, 80] width 1305 height 28
click at [66, 77] on link "Курси та Групи" at bounding box center [62, 80] width 96 height 16
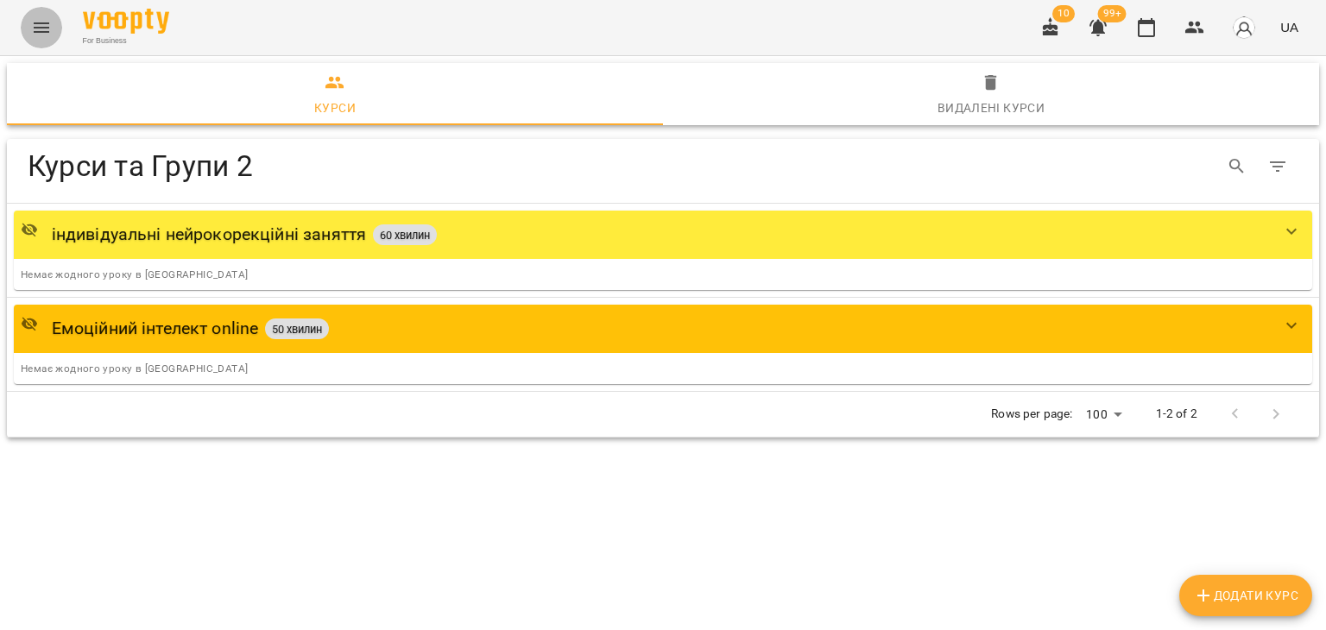
click at [39, 25] on icon "Menu" at bounding box center [41, 27] width 21 height 21
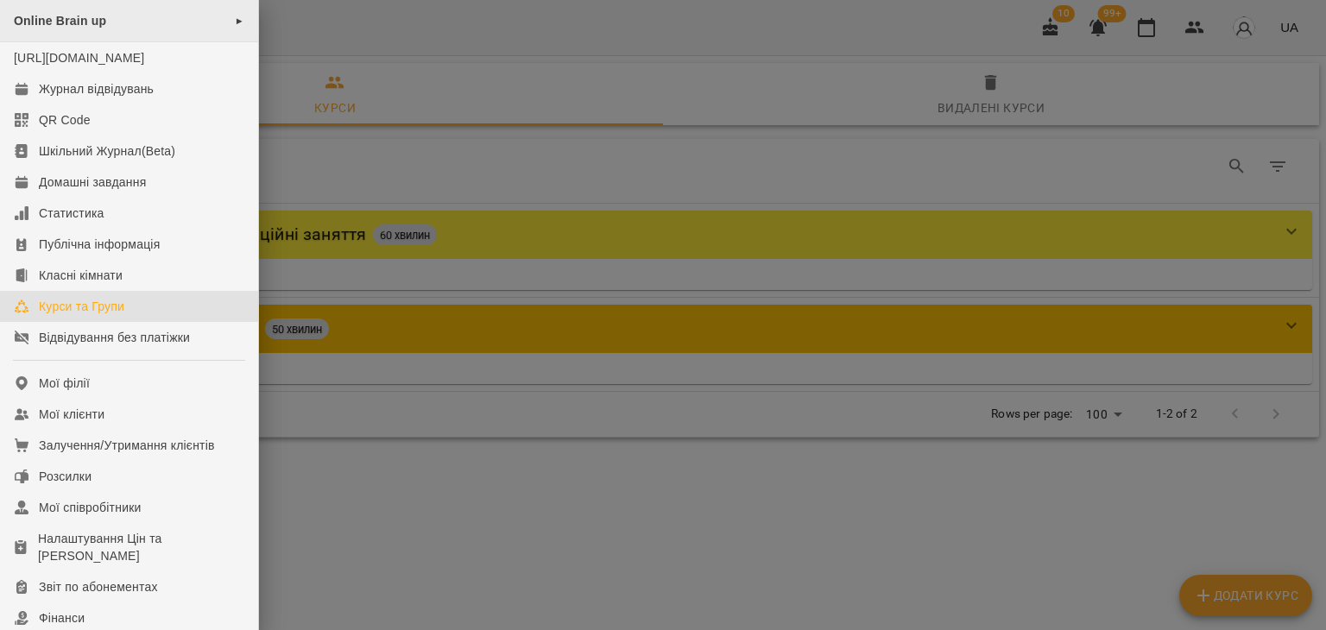
click at [63, 22] on span "Online Brain up" at bounding box center [60, 21] width 92 height 14
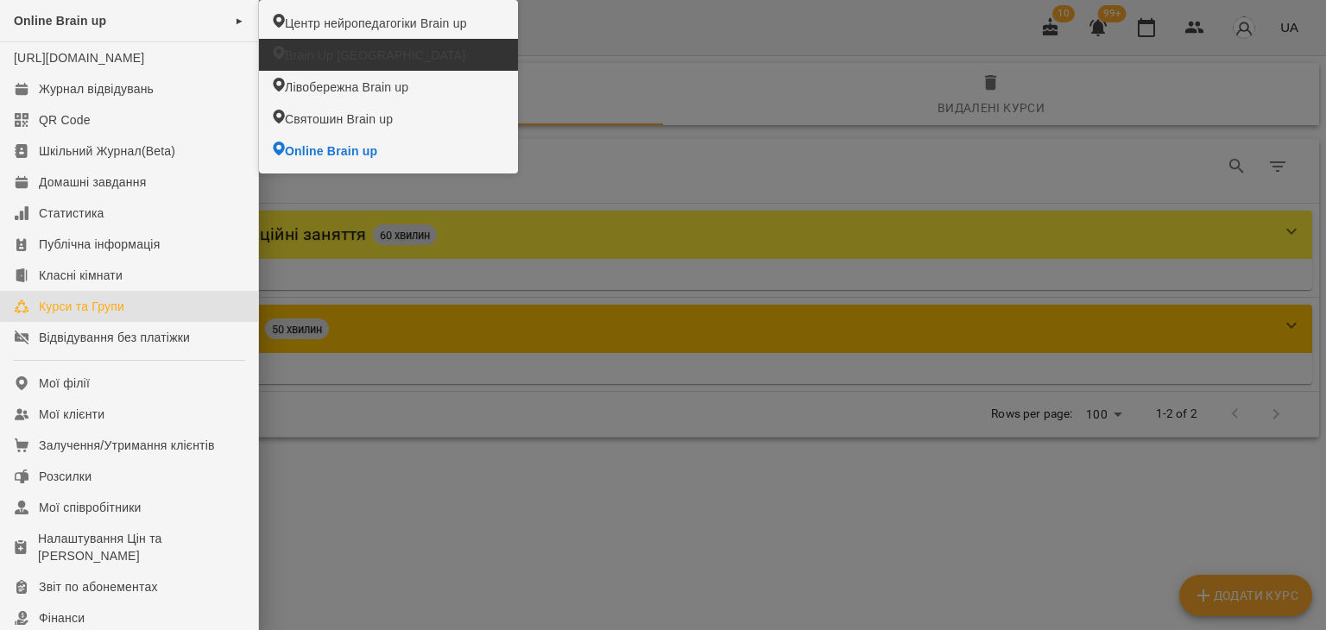
click at [329, 47] on span "Brain Up Vilnius" at bounding box center [375, 55] width 180 height 17
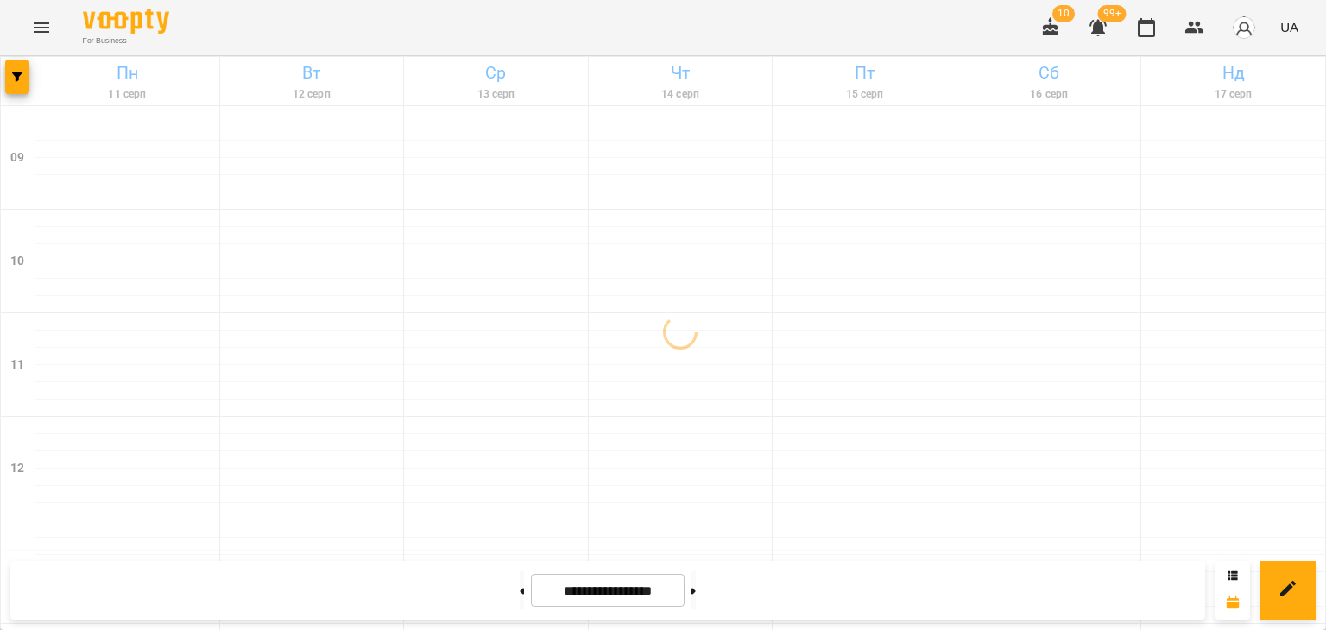
click at [49, 24] on icon "Menu" at bounding box center [41, 27] width 21 height 21
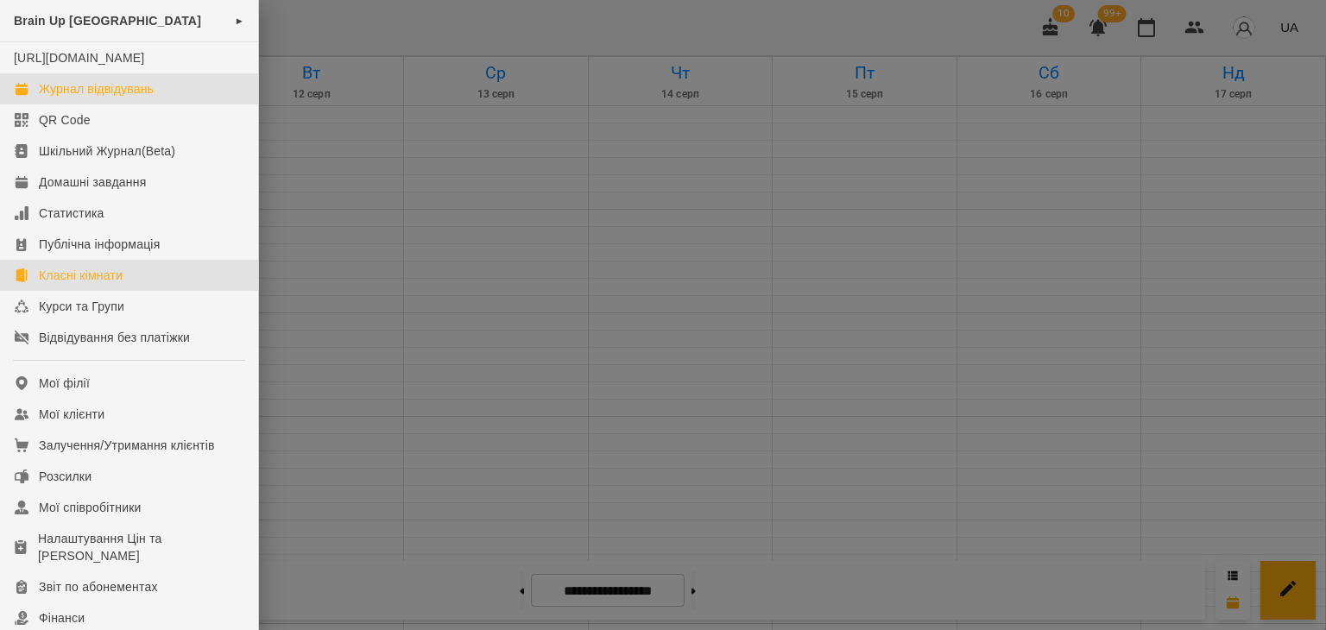
click at [61, 284] on div "Класні кімнати" at bounding box center [81, 275] width 84 height 17
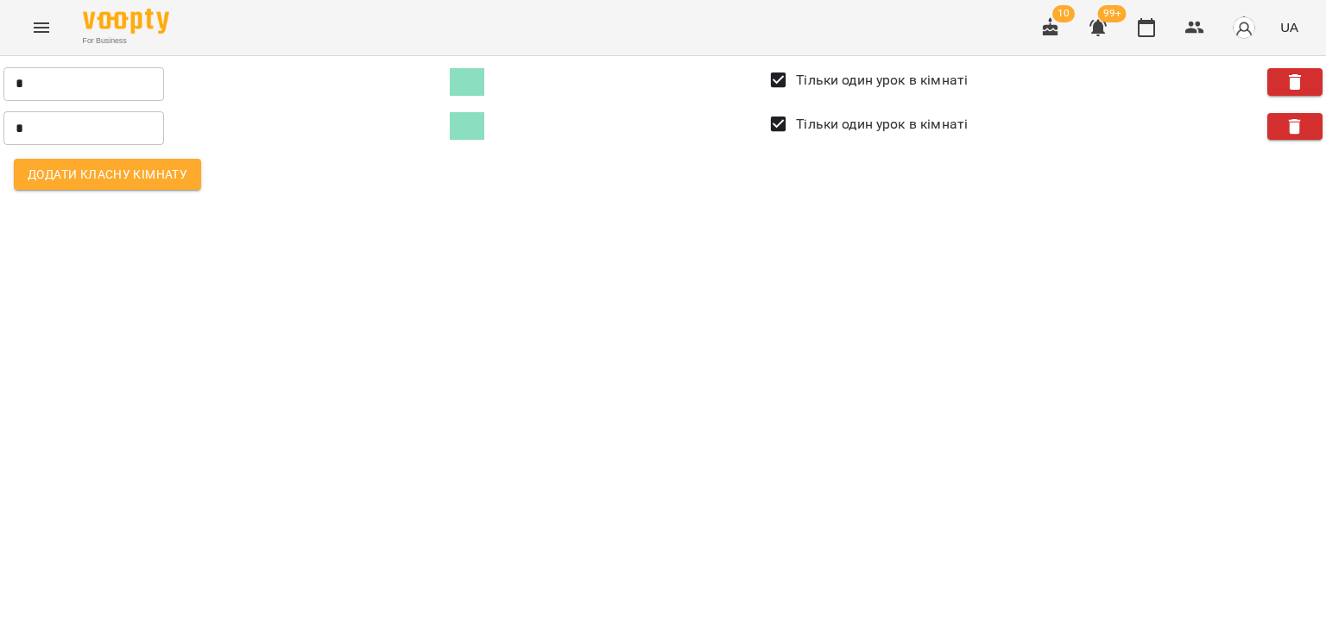
click at [35, 10] on button "Menu" at bounding box center [41, 27] width 41 height 41
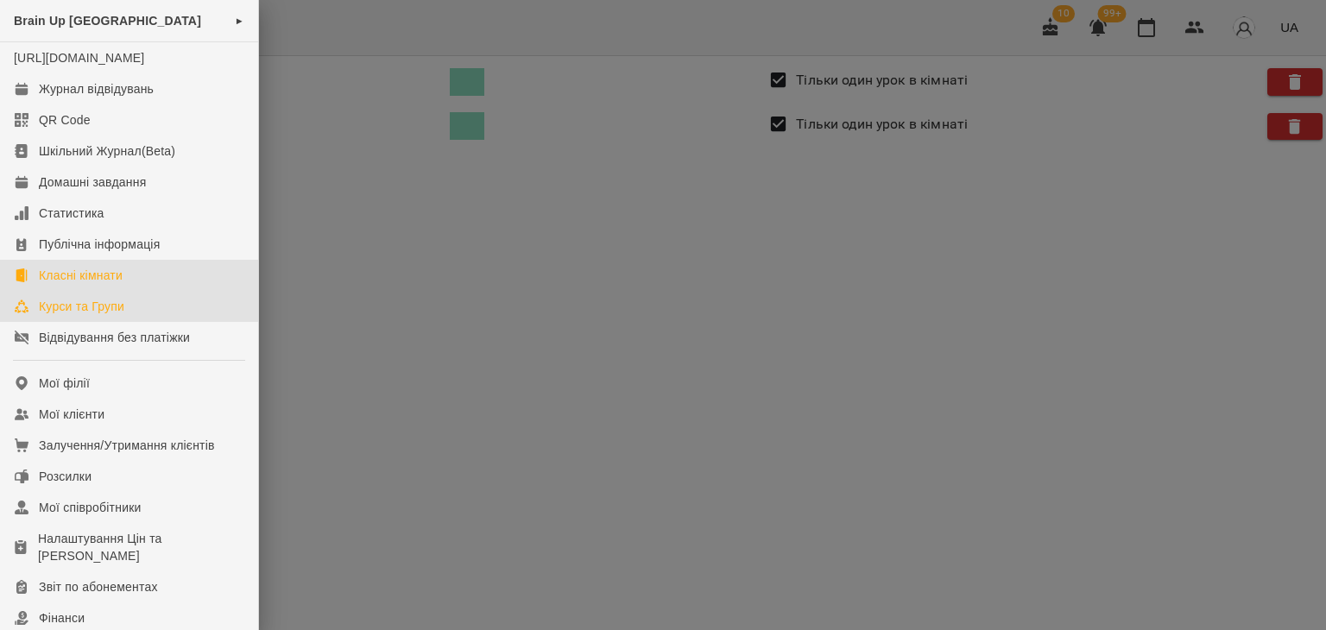
click at [83, 315] on div "Курси та Групи" at bounding box center [81, 306] width 85 height 17
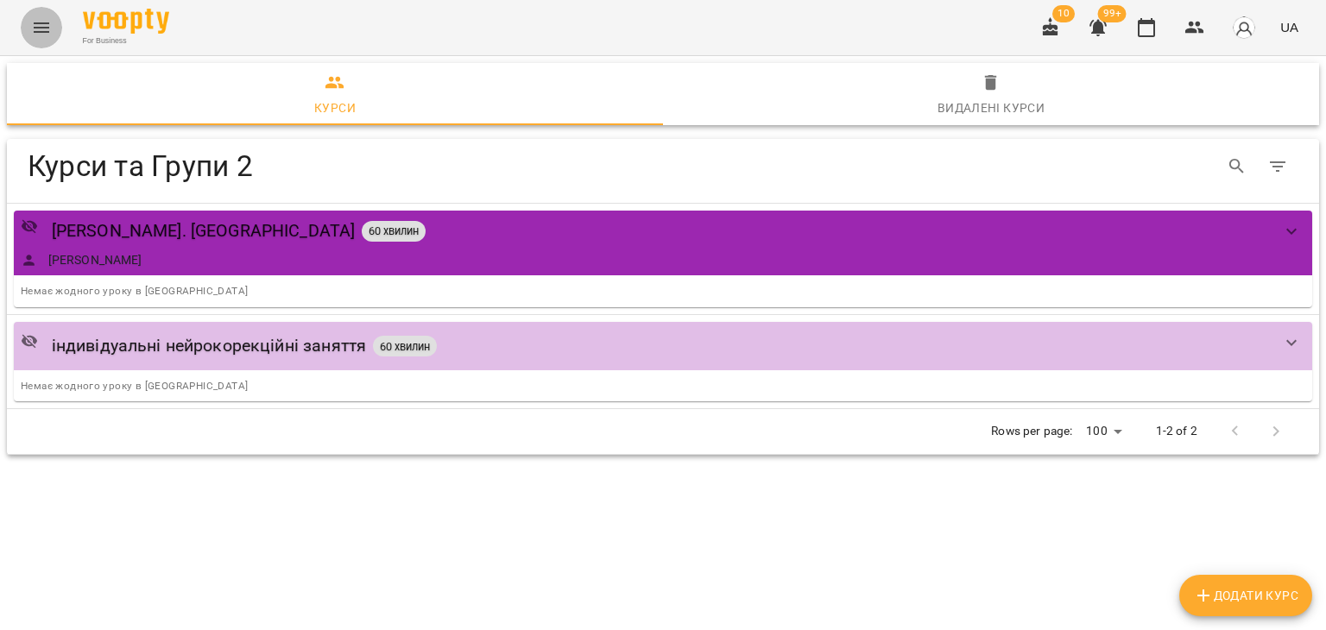
click at [35, 16] on button "Menu" at bounding box center [41, 27] width 41 height 41
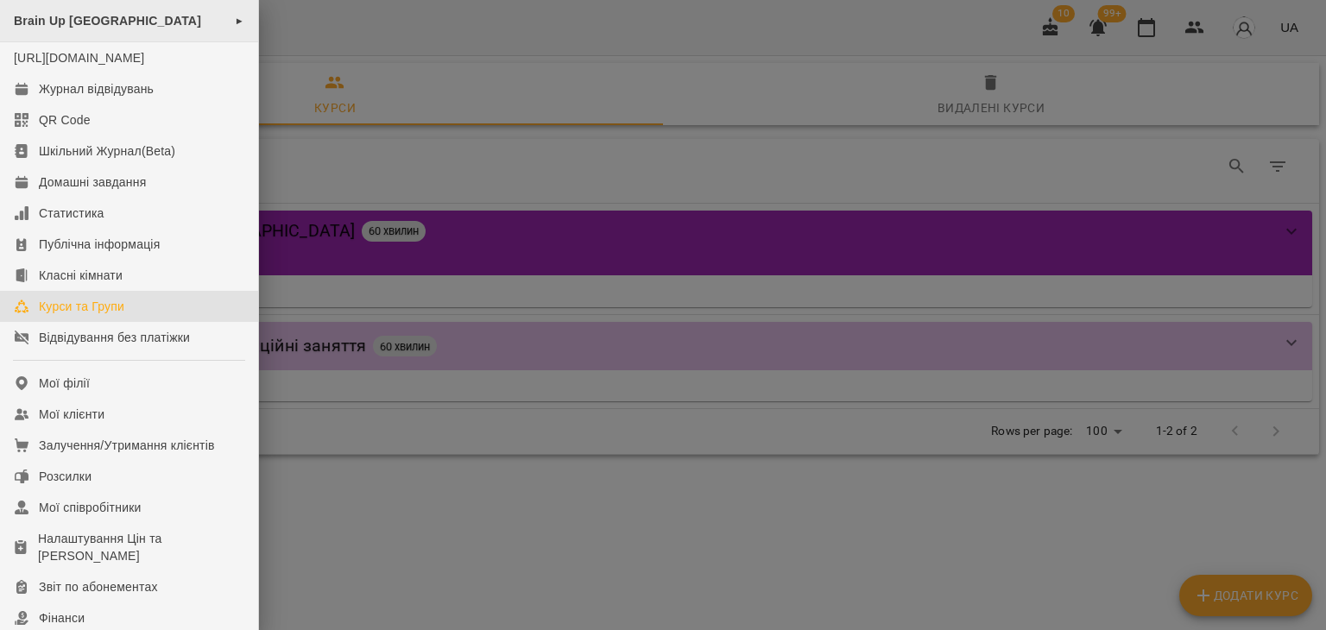
click at [108, 30] on div "Brain Up Vilnius ►" at bounding box center [129, 21] width 258 height 42
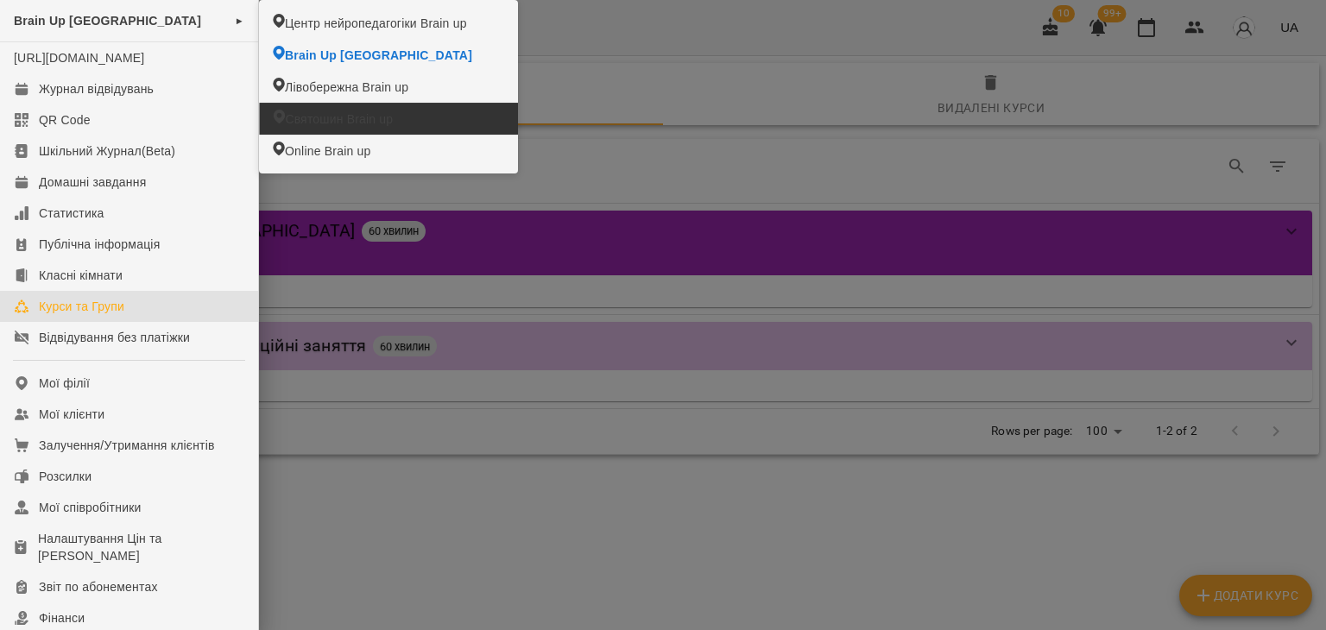
click at [333, 117] on span "Святошин Brain up" at bounding box center [339, 118] width 108 height 17
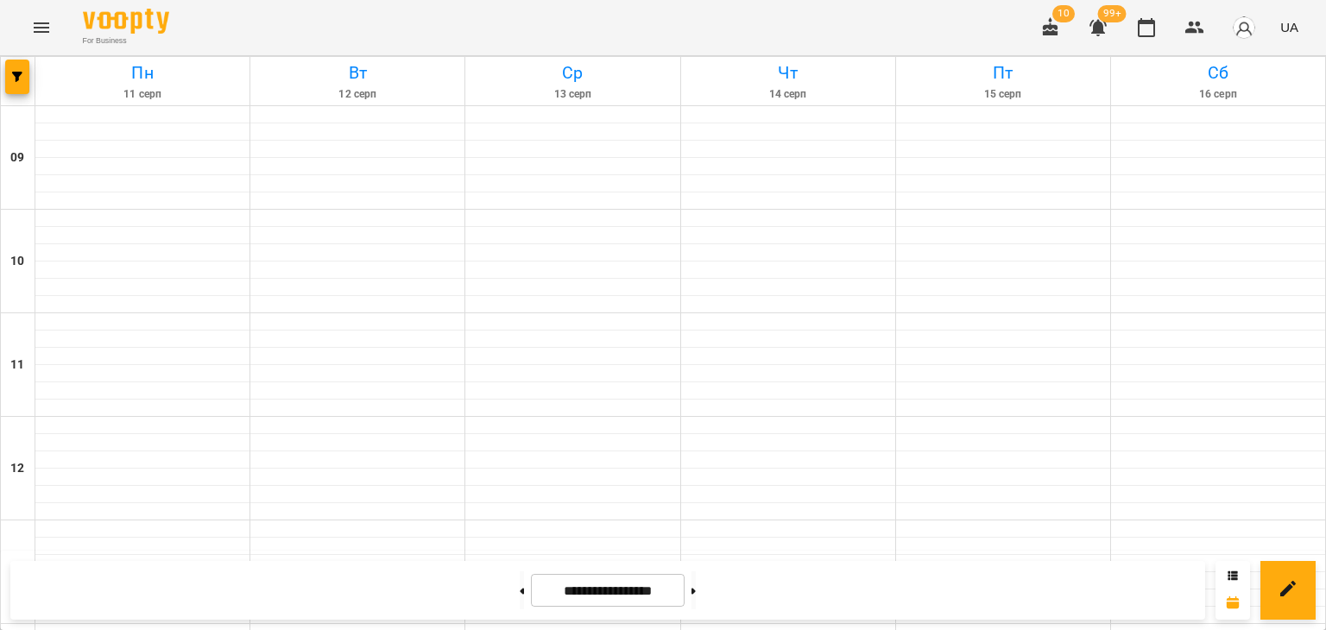
click at [36, 12] on button "Menu" at bounding box center [41, 27] width 41 height 41
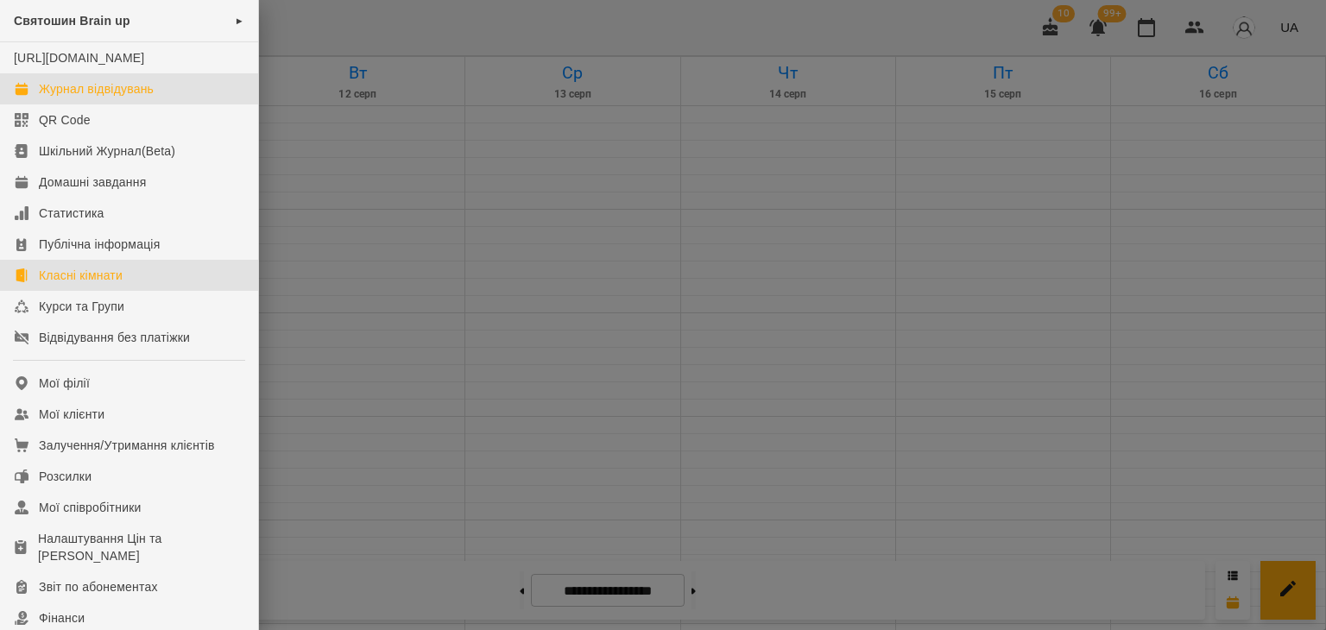
click at [77, 284] on div "Класні кімнати" at bounding box center [81, 275] width 84 height 17
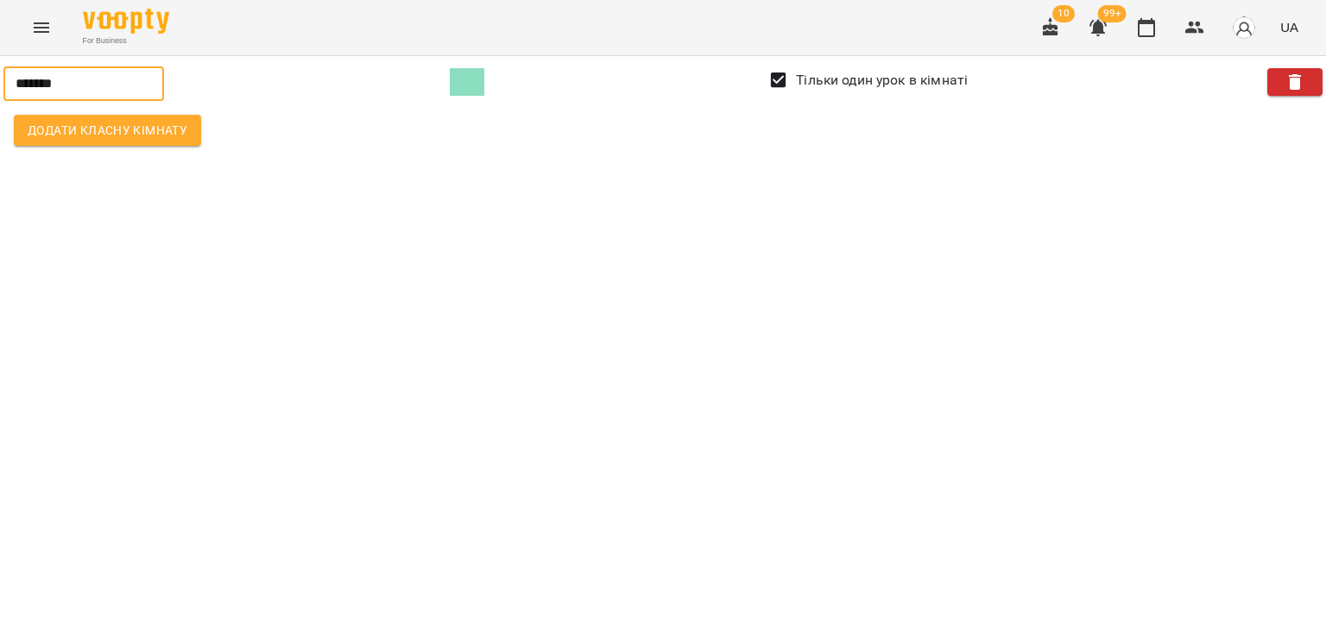
drag, startPoint x: 102, startPoint y: 84, endPoint x: 0, endPoint y: 63, distance: 103.9
click at [0, 63] on div "******* ​ Тільки один урок в кімнаті Додати класну кімнату" at bounding box center [663, 108] width 1347 height 124
type input "*"
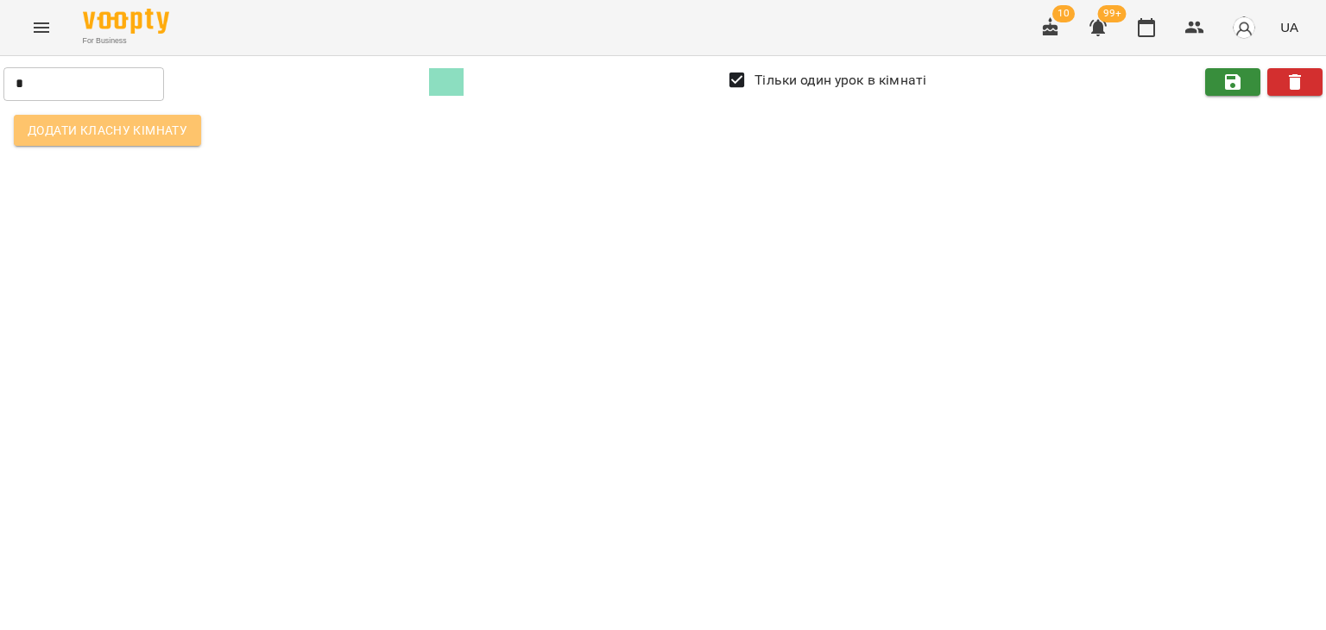
click at [82, 130] on span "Додати класну кімнату" at bounding box center [108, 130] width 160 height 21
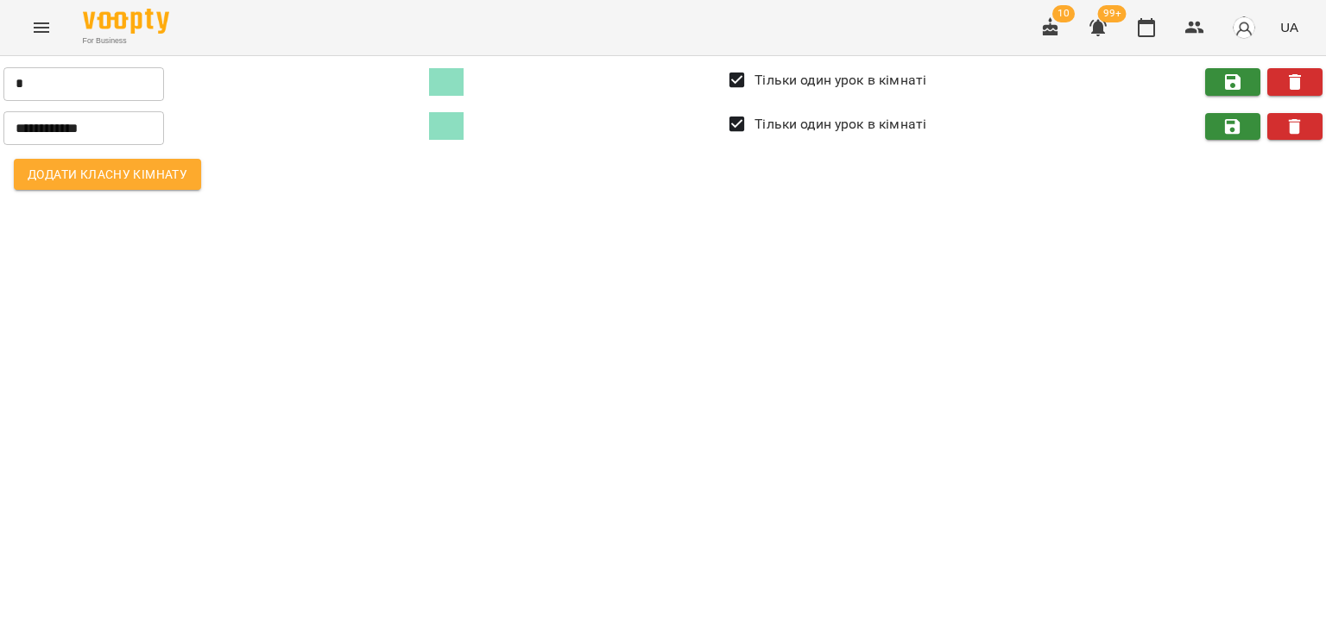
click at [79, 122] on input "**********" at bounding box center [83, 128] width 161 height 35
drag, startPoint x: 113, startPoint y: 126, endPoint x: 0, endPoint y: 106, distance: 114.8
click at [0, 106] on div "**********" at bounding box center [663, 130] width 1347 height 168
type input "*"
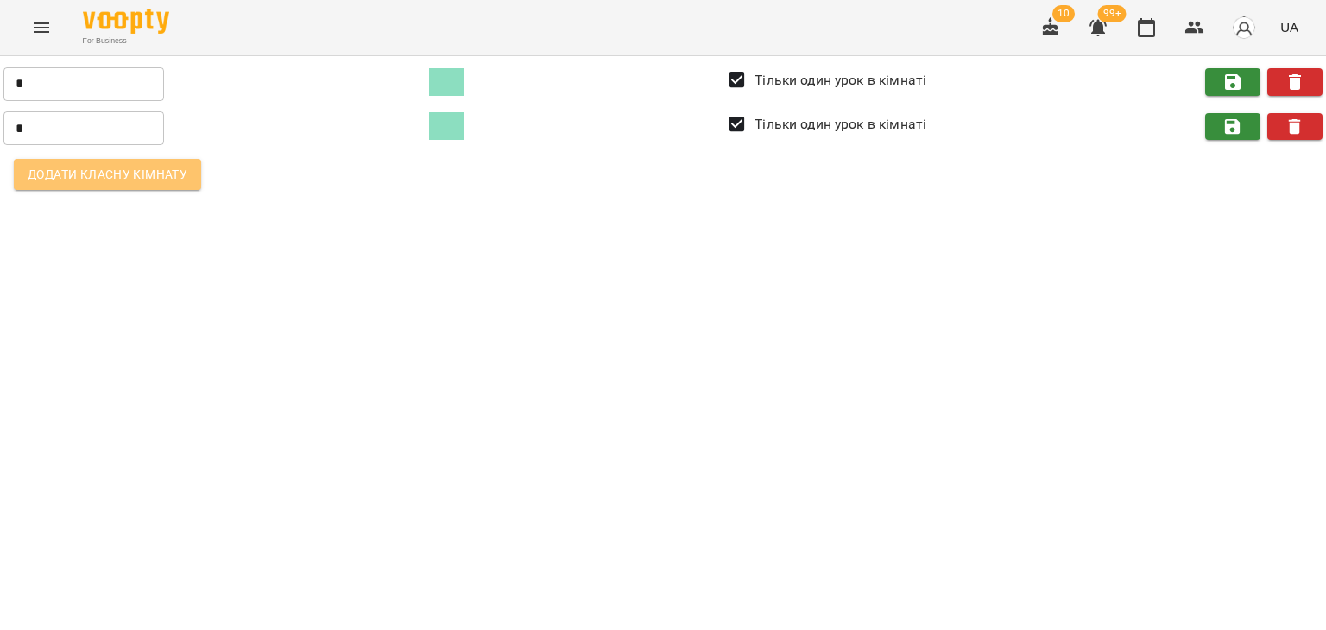
click at [73, 185] on button "Додати класну кімнату" at bounding box center [107, 174] width 187 height 31
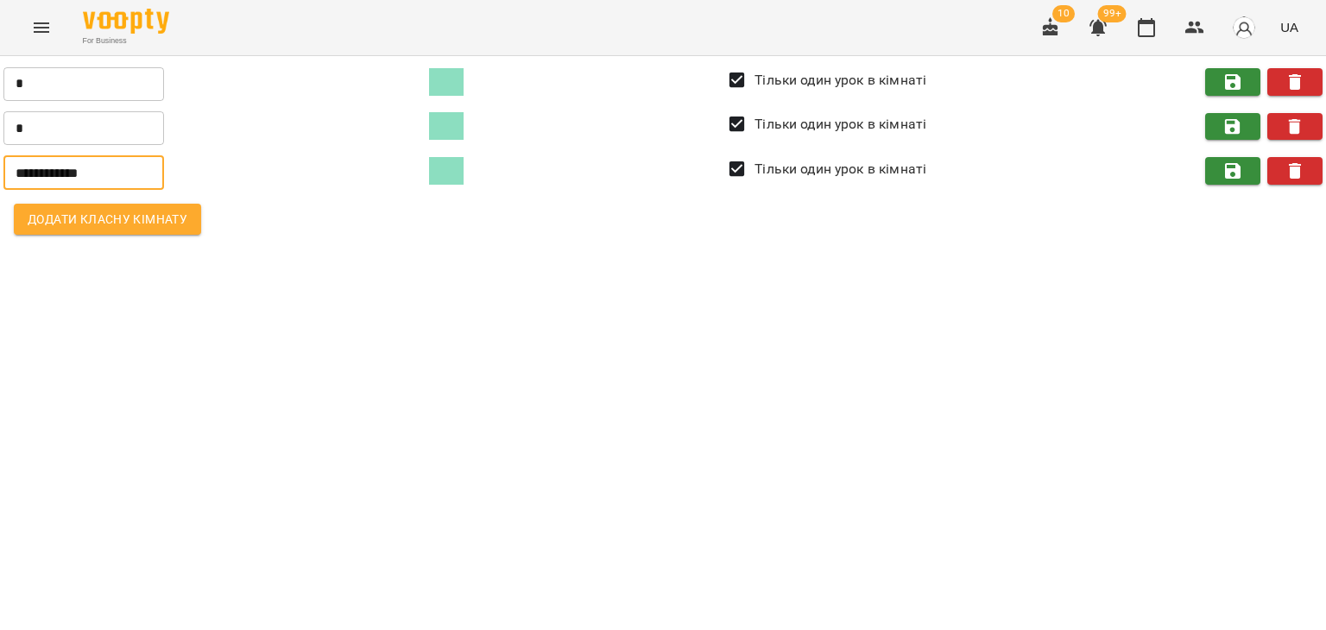
drag, startPoint x: 69, startPoint y: 167, endPoint x: 0, endPoint y: 155, distance: 70.0
click at [0, 155] on div "**********" at bounding box center [663, 152] width 1347 height 213
type input "*"
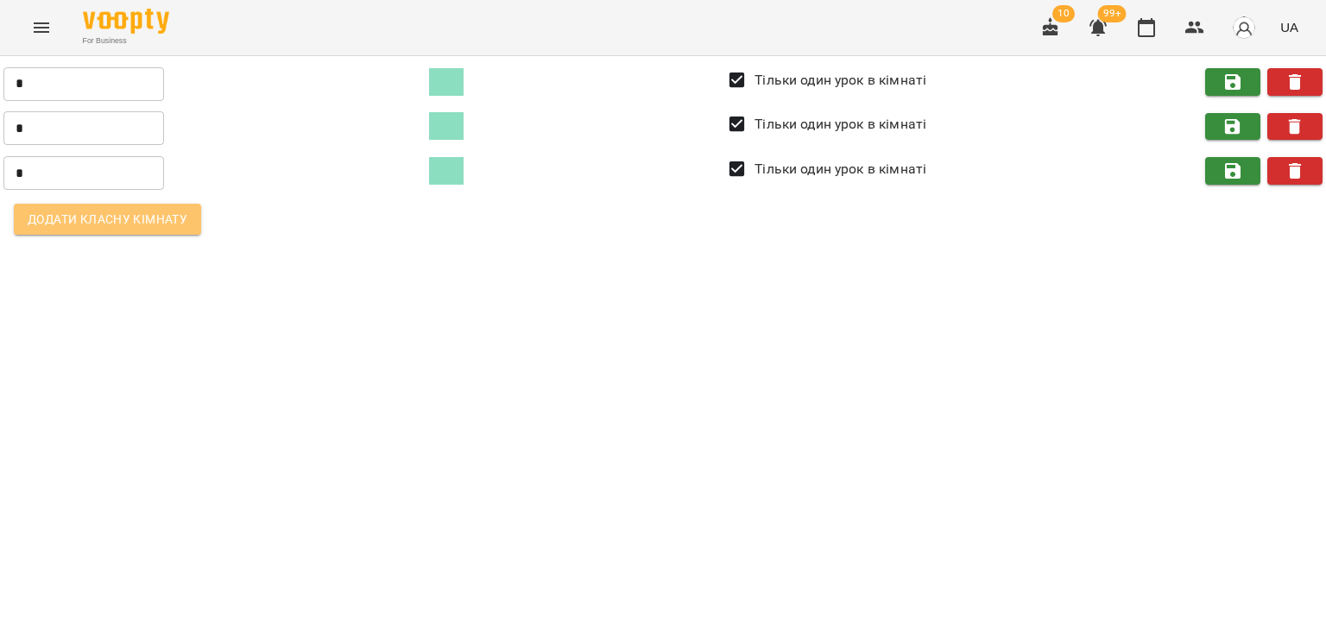
click at [56, 204] on button "Додати класну кімнату" at bounding box center [107, 219] width 187 height 31
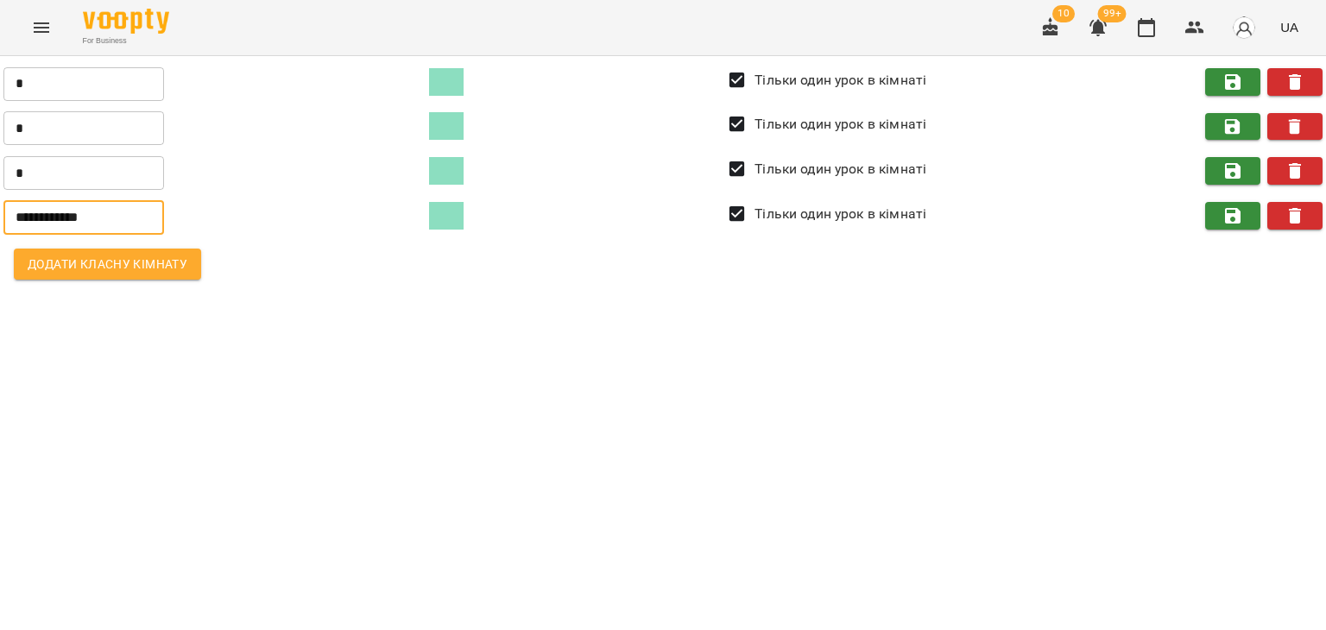
drag, startPoint x: 0, startPoint y: 215, endPoint x: 0, endPoint y: 201, distance: 13.8
click at [0, 201] on div "**********" at bounding box center [663, 175] width 1347 height 258
type input "*"
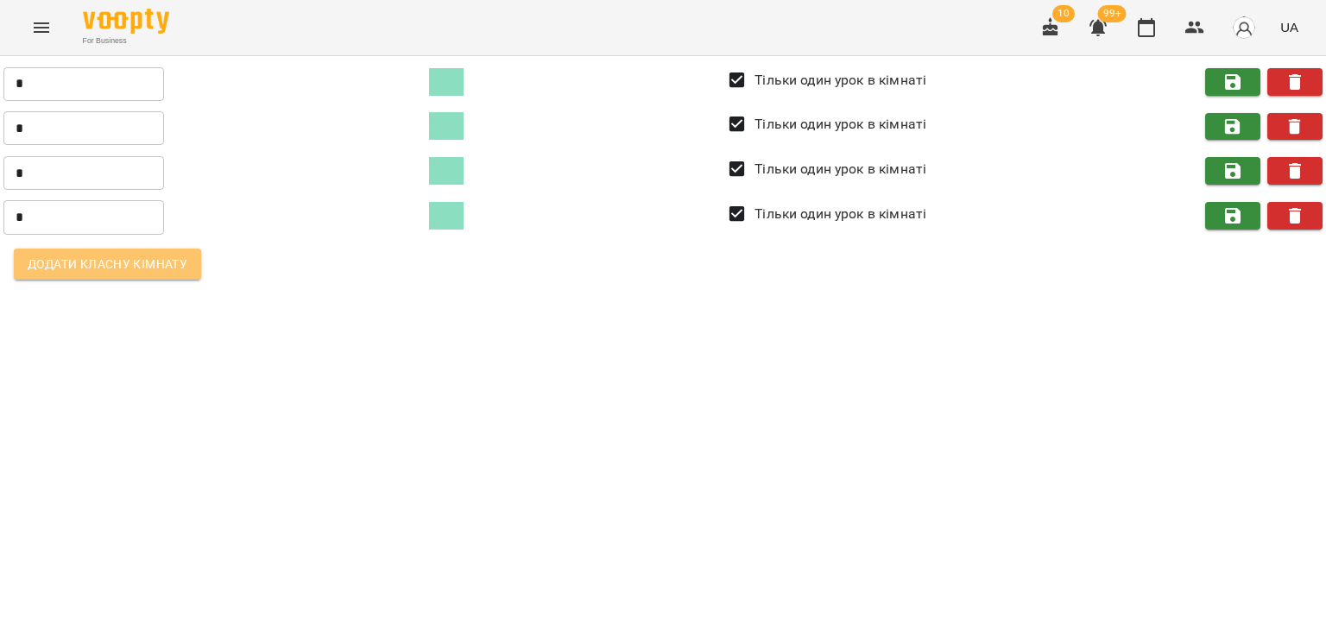
click at [106, 272] on span "Додати класну кімнату" at bounding box center [108, 264] width 160 height 21
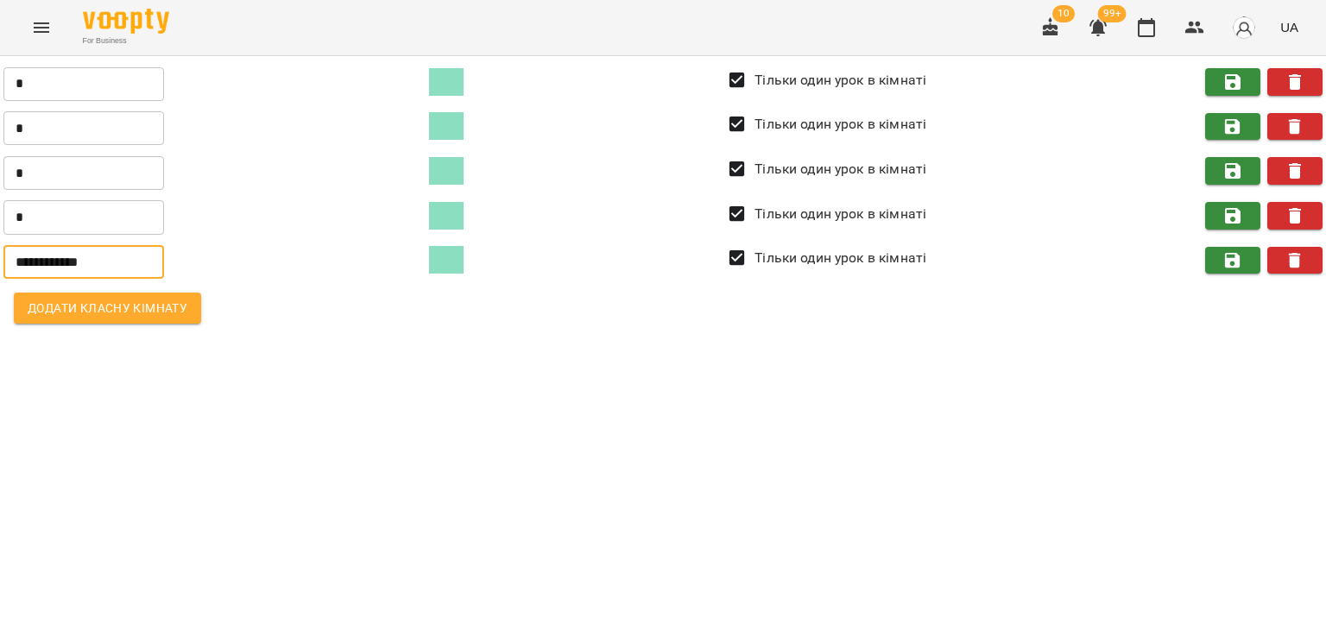
drag, startPoint x: 135, startPoint y: 261, endPoint x: 0, endPoint y: 231, distance: 137.8
click at [0, 231] on div "**********" at bounding box center [663, 197] width 1347 height 302
type input "*"
click at [57, 313] on span "Додати класну кімнату" at bounding box center [108, 308] width 160 height 21
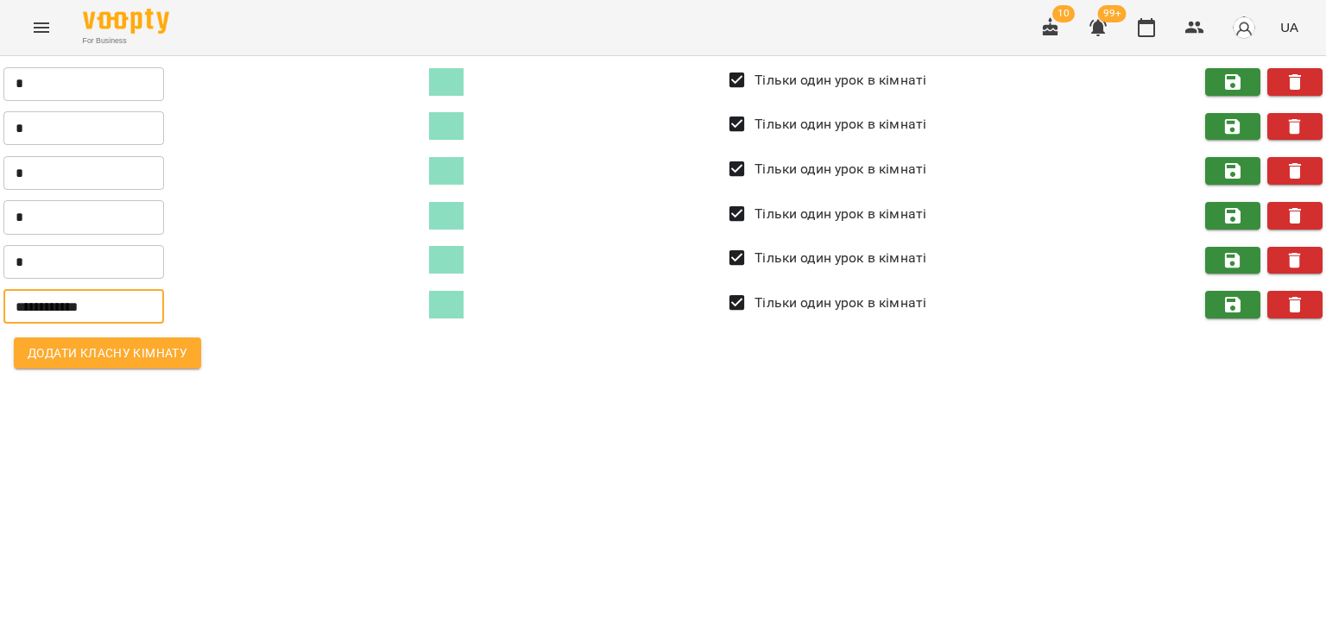
drag, startPoint x: 117, startPoint y: 314, endPoint x: 0, endPoint y: 301, distance: 118.1
click at [0, 301] on div "**********" at bounding box center [663, 219] width 1347 height 347
type input "*"
type input "**********"
click at [69, 354] on span "Додати класну кімнату" at bounding box center [108, 353] width 160 height 21
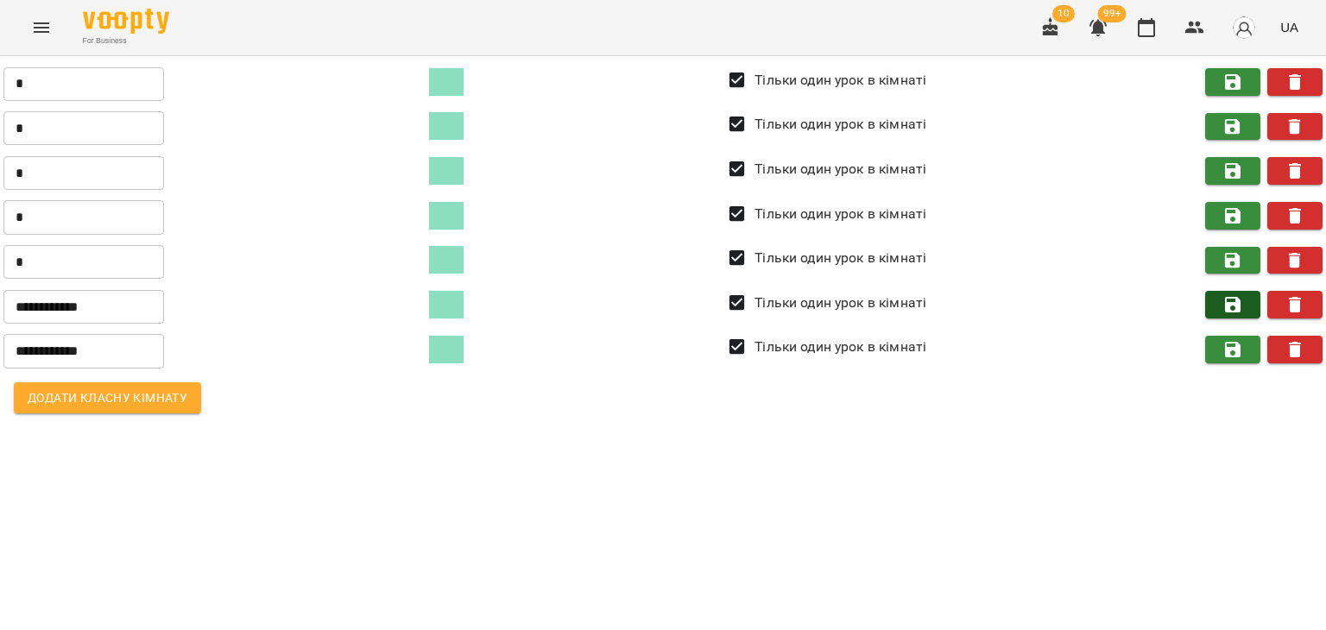
click at [1234, 295] on icon "button" at bounding box center [1232, 304] width 21 height 21
click at [1225, 266] on icon "button" at bounding box center [1233, 261] width 16 height 16
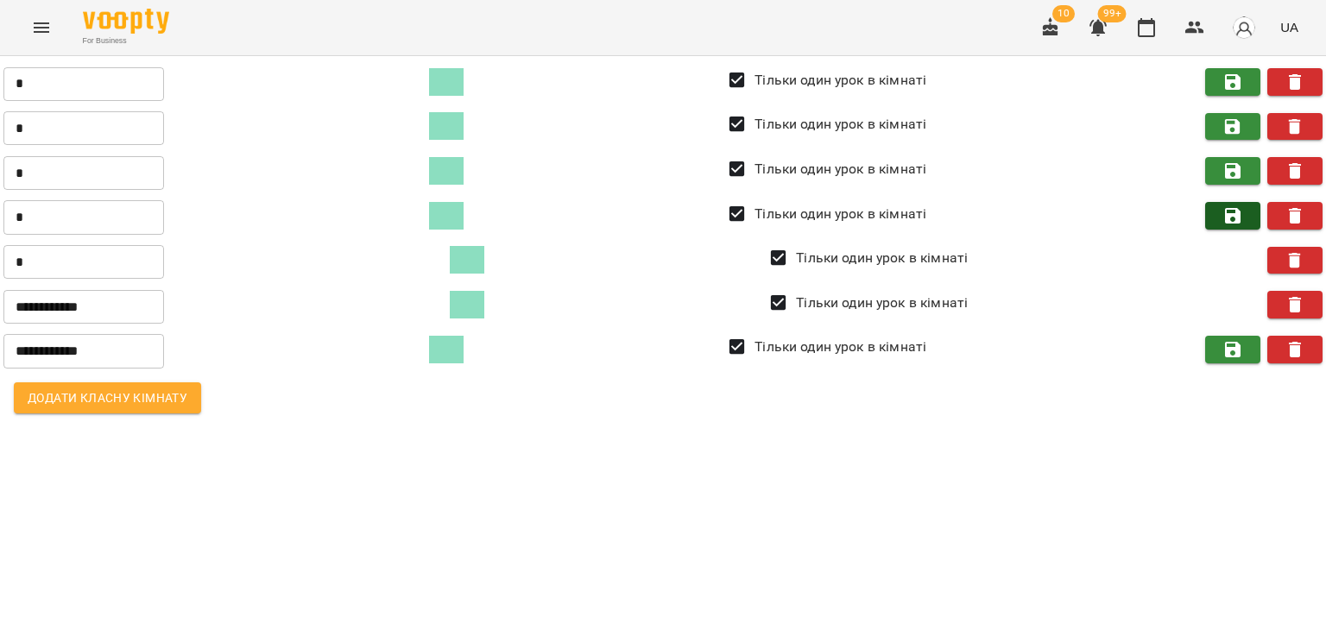
click at [1229, 218] on icon "button" at bounding box center [1233, 216] width 16 height 16
click at [1231, 175] on icon "button" at bounding box center [1232, 171] width 21 height 21
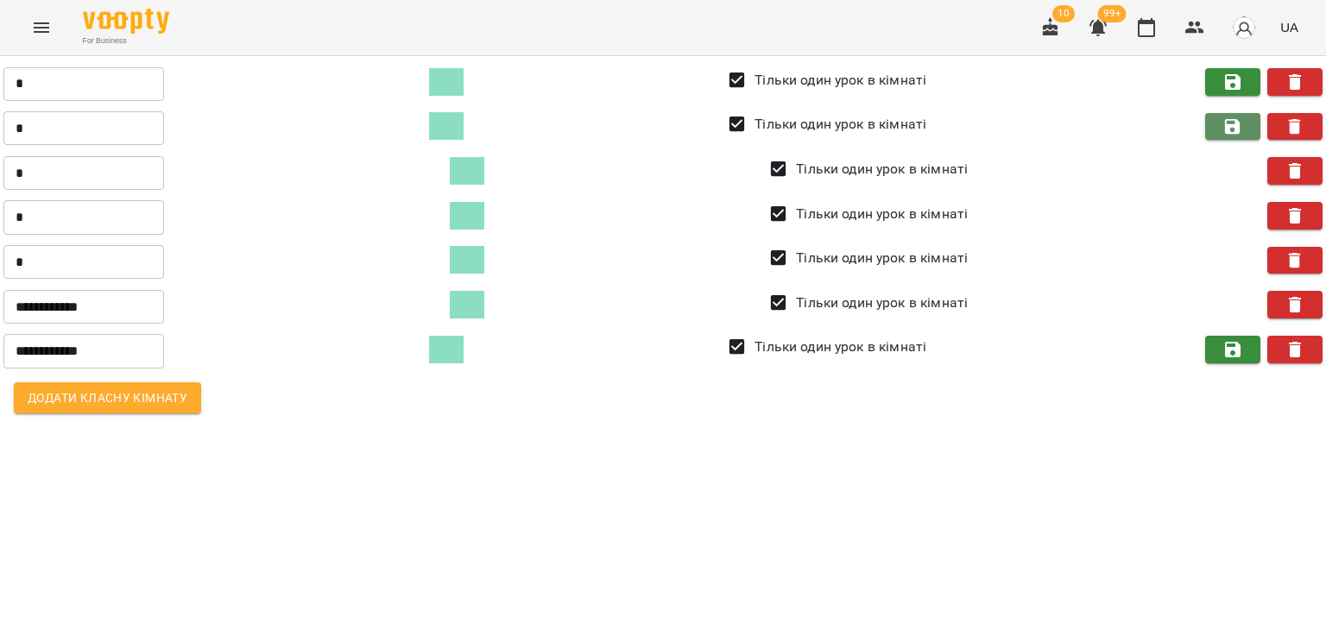
click at [1225, 124] on icon "button" at bounding box center [1233, 127] width 16 height 16
click at [1219, 73] on span "button" at bounding box center [1233, 82] width 38 height 21
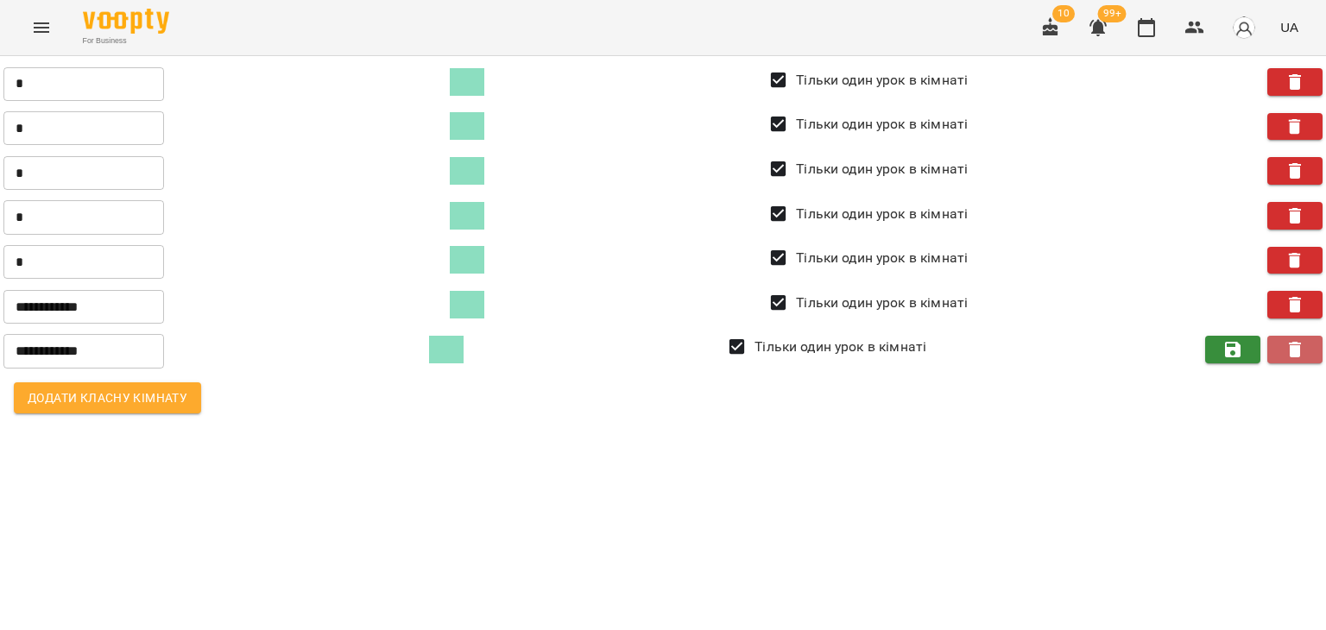
click at [1287, 349] on icon "button" at bounding box center [1294, 349] width 21 height 21
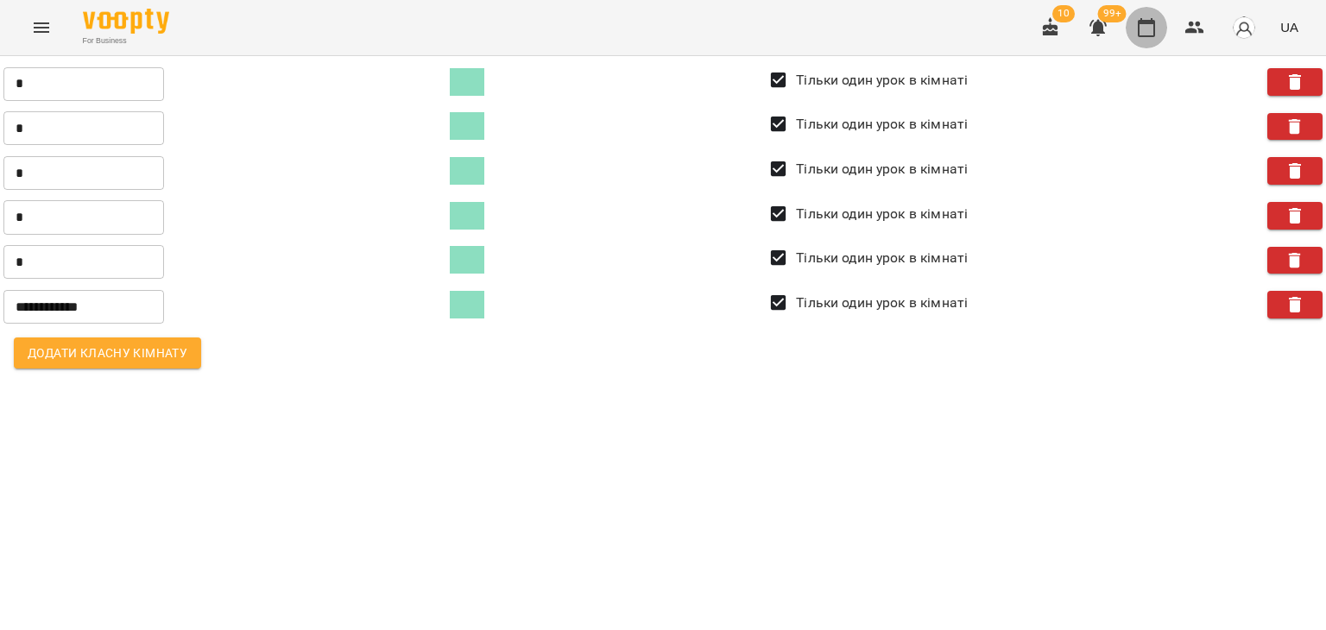
click at [1148, 35] on icon "button" at bounding box center [1146, 27] width 21 height 21
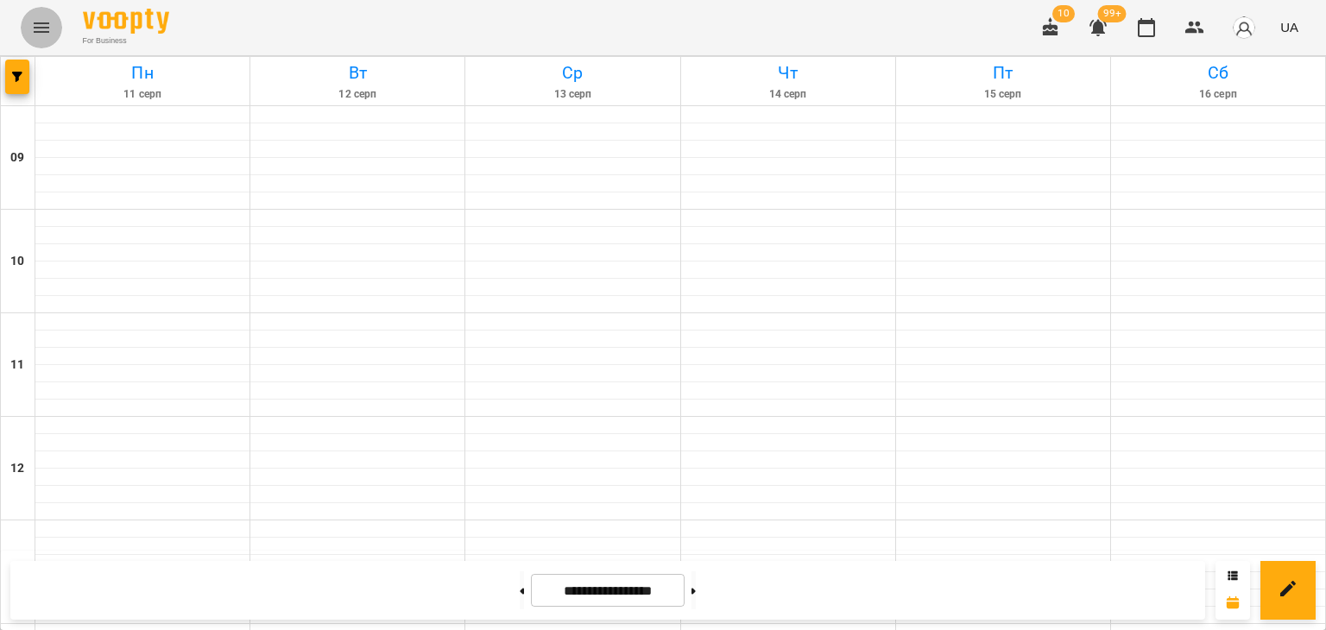
click at [35, 30] on icon "Menu" at bounding box center [41, 27] width 21 height 21
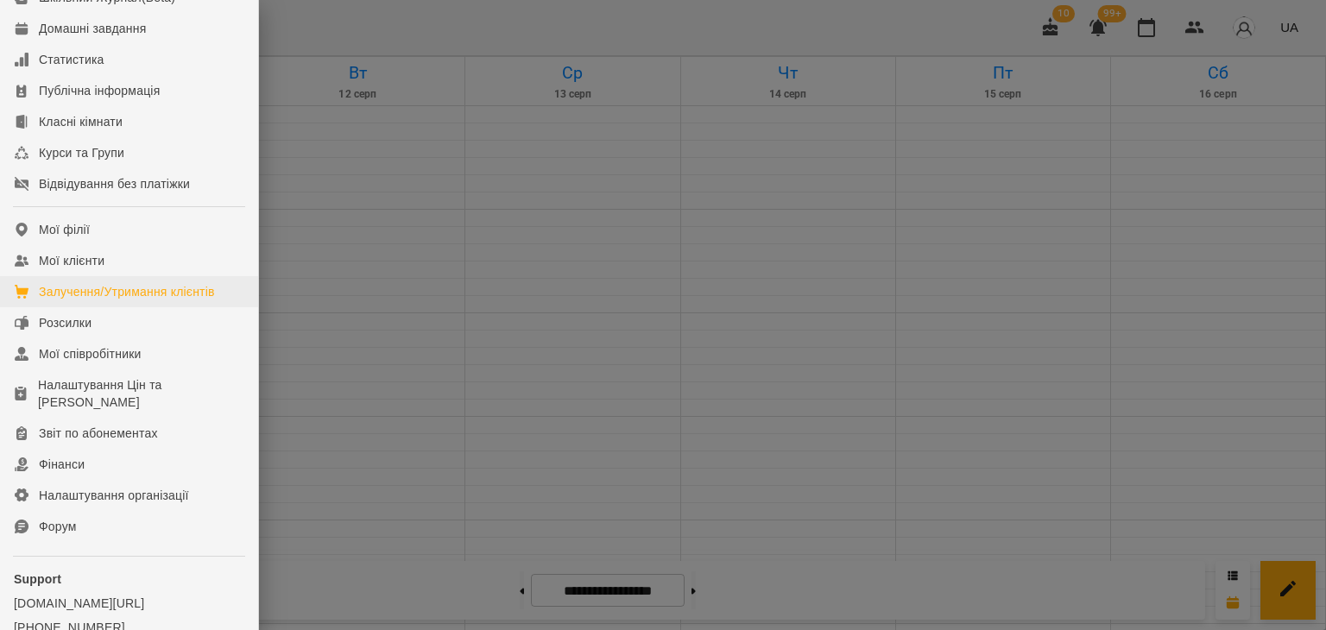
scroll to position [173, 0]
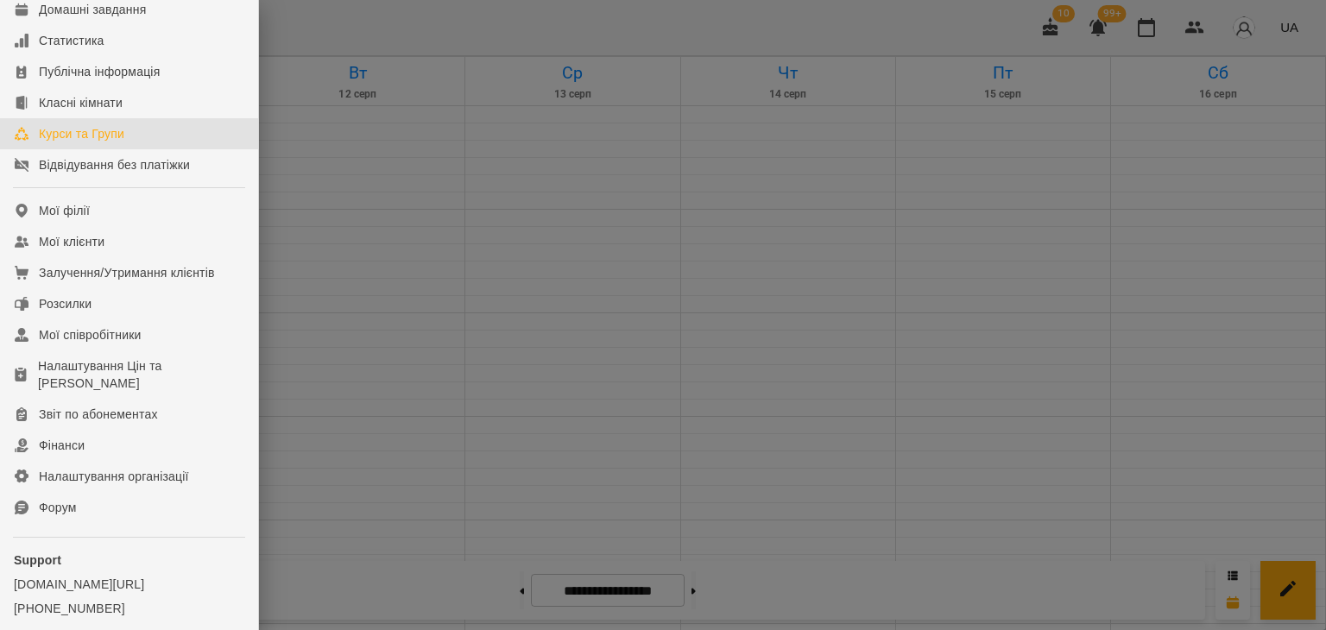
click at [79, 142] on div "Курси та Групи" at bounding box center [81, 133] width 85 height 17
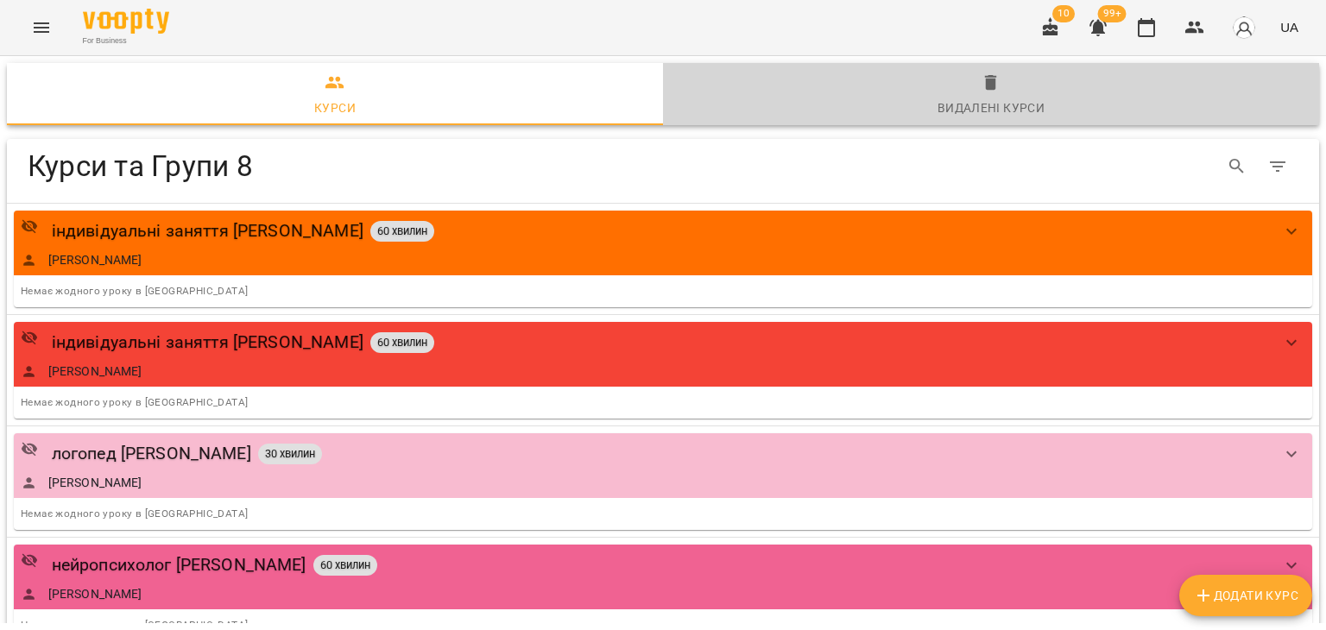
click at [968, 92] on span "Видалені курси" at bounding box center [990, 96] width 635 height 47
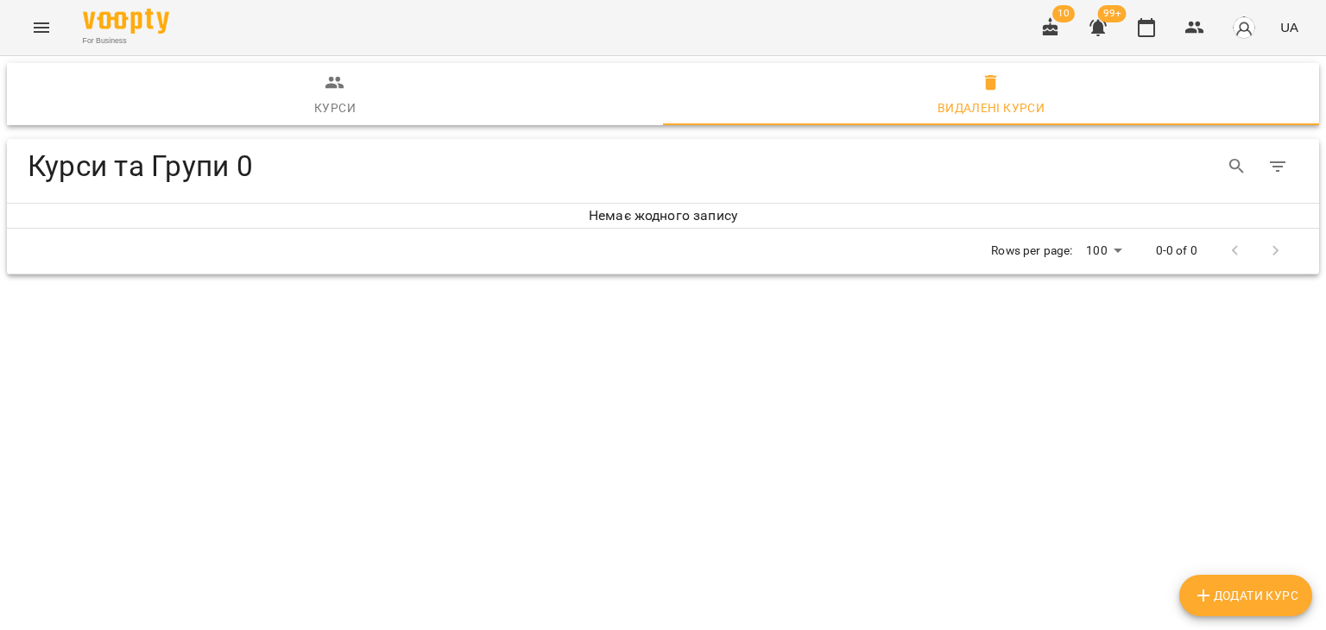
click at [325, 91] on icon "button" at bounding box center [335, 83] width 21 height 21
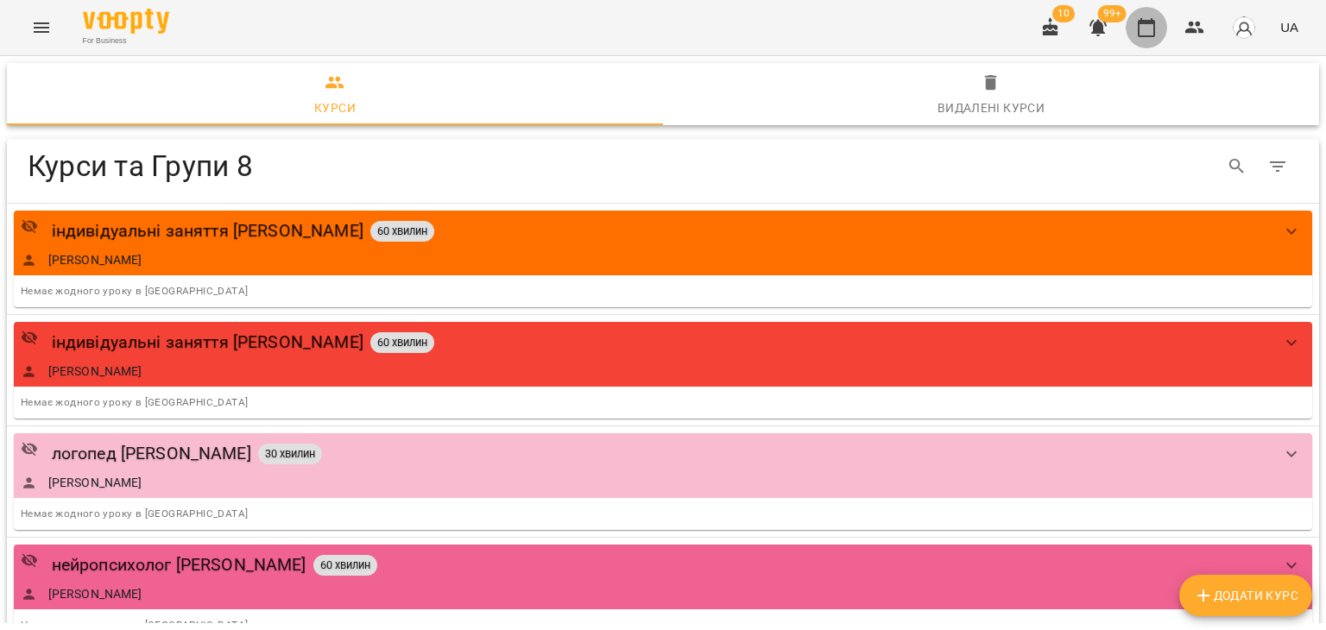
click at [1154, 29] on icon "button" at bounding box center [1146, 27] width 17 height 19
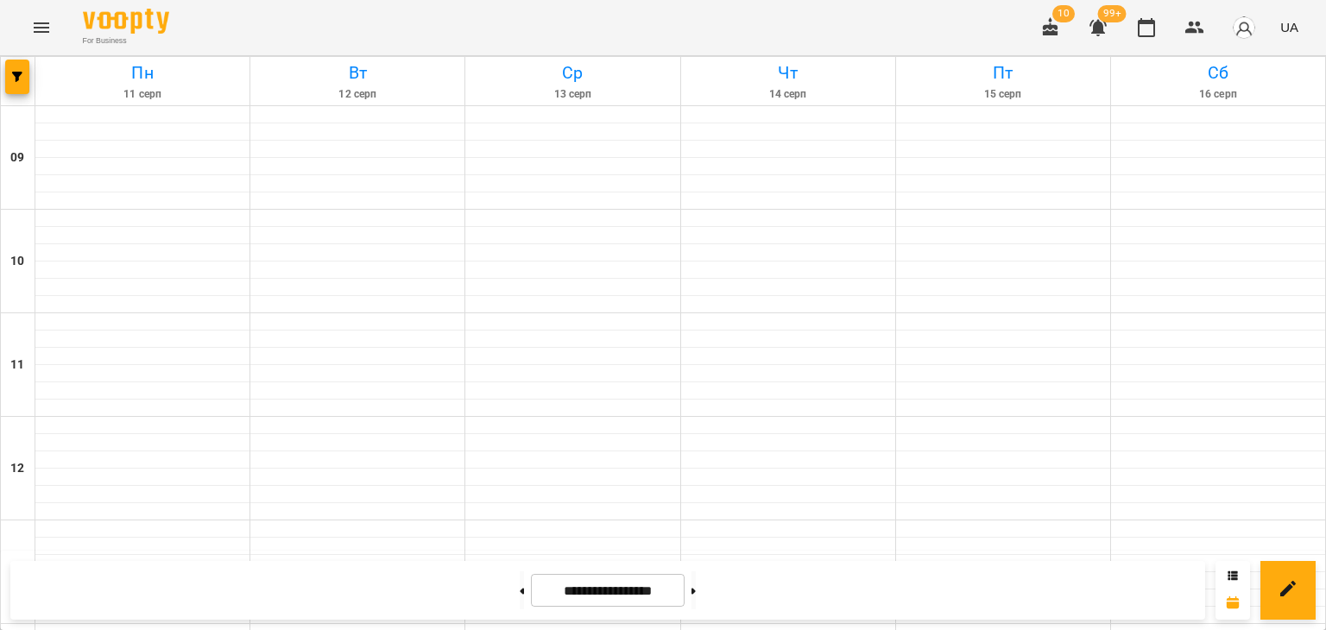
click at [45, 37] on icon "Menu" at bounding box center [41, 27] width 21 height 21
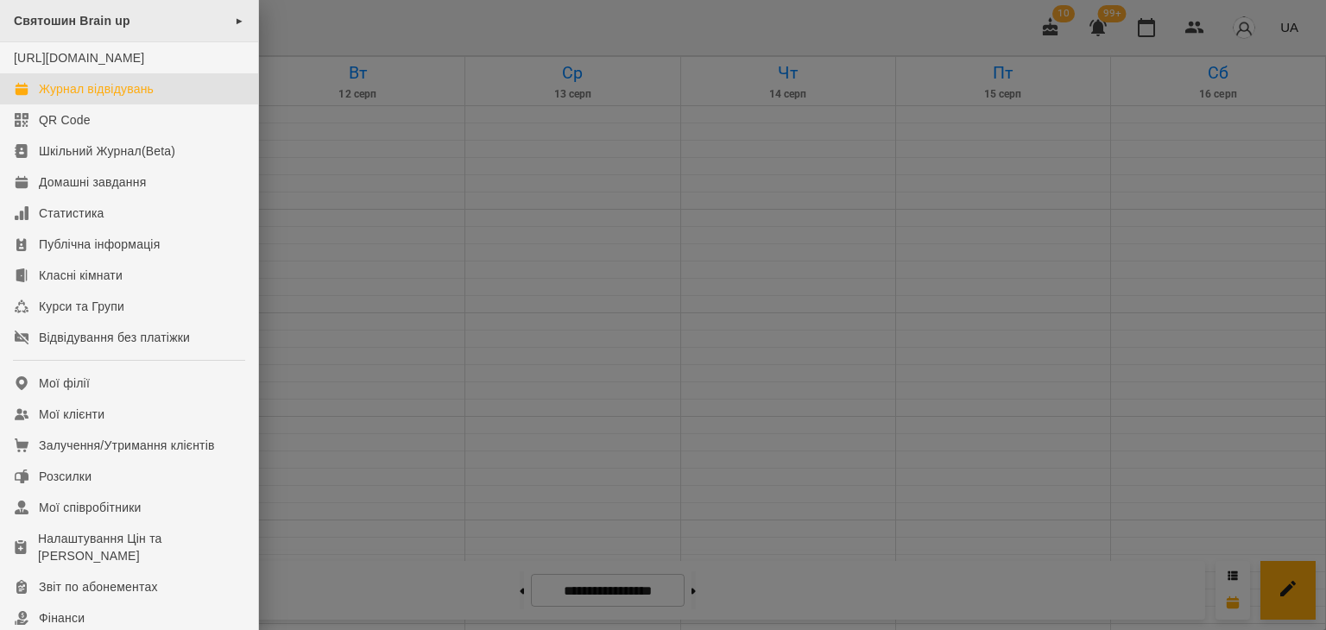
click at [134, 18] on div "Святошин Brain up ►" at bounding box center [129, 21] width 258 height 42
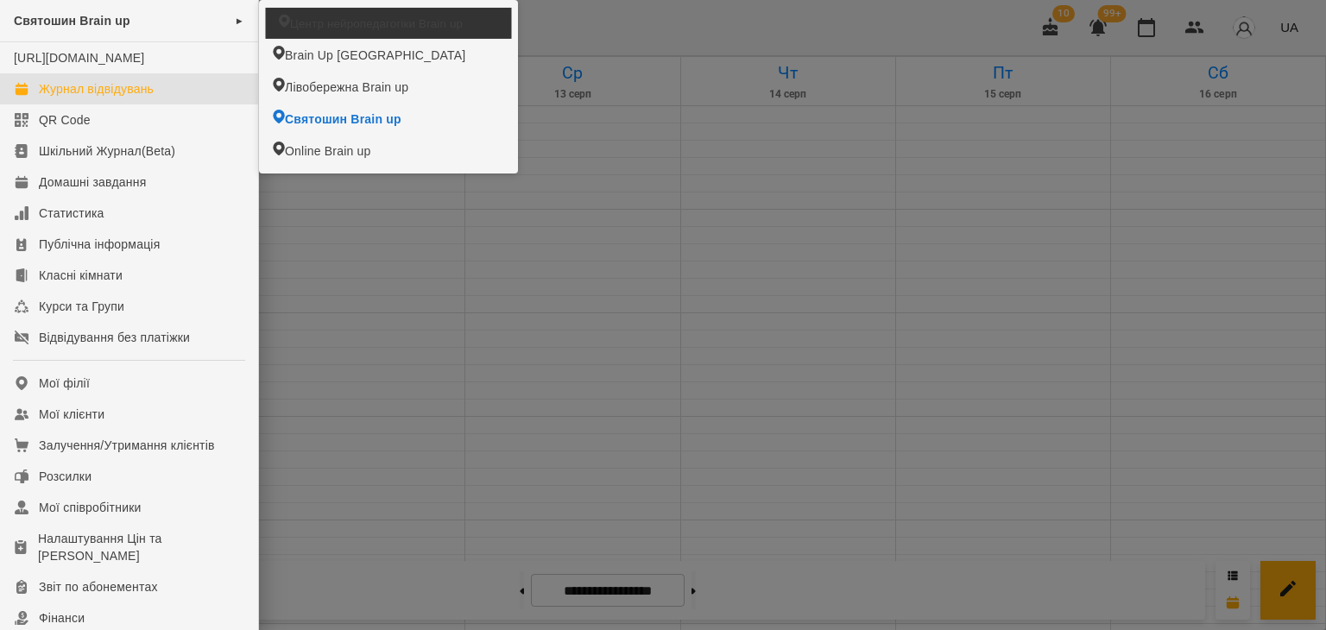
click at [311, 24] on span "Центр нейропедагогіки Brain up" at bounding box center [376, 23] width 173 height 16
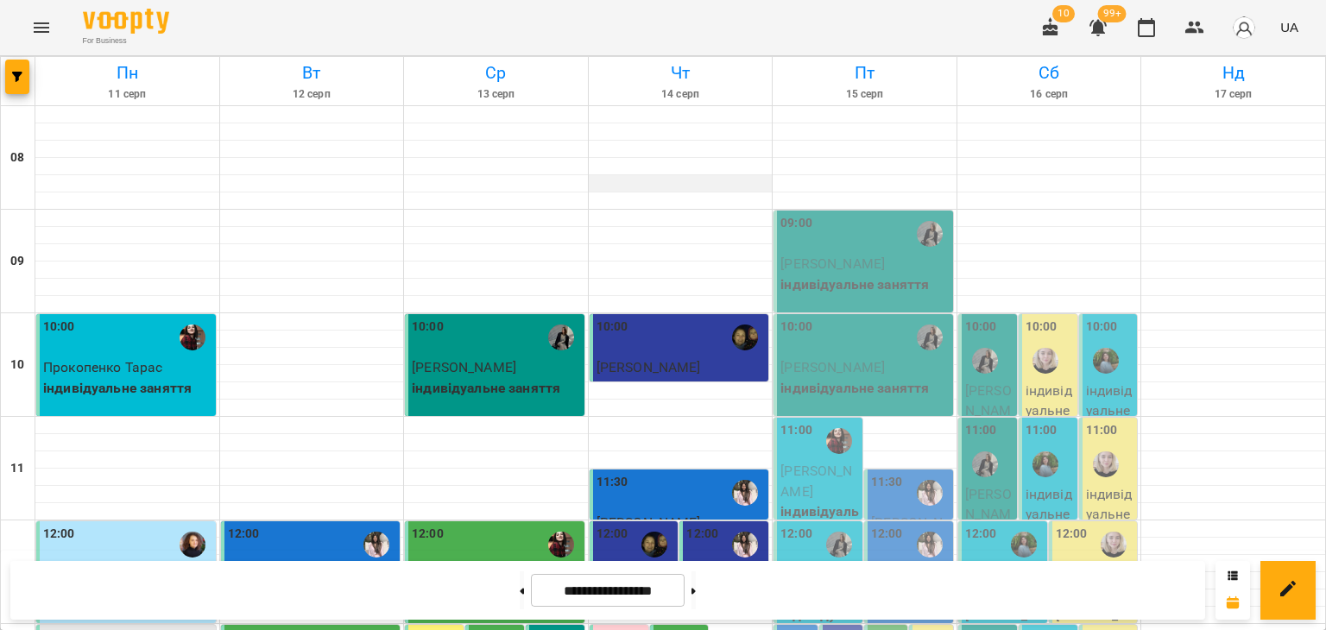
scroll to position [345, 0]
click at [12, 78] on icon "button" at bounding box center [17, 77] width 10 height 10
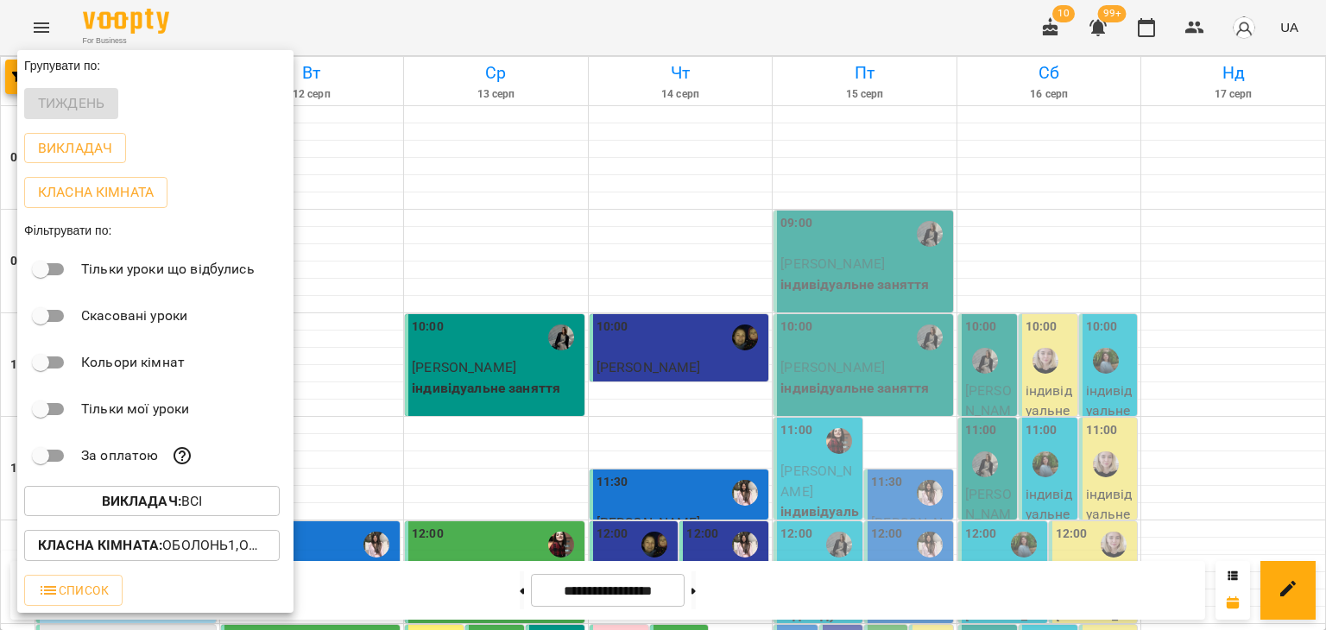
click at [200, 552] on p "Класна кімната : Оболонь1,Оболонь2,Оболонь3,Оболонь4,Оболонь5 (логоп.),Оболонь6…" at bounding box center [152, 545] width 228 height 21
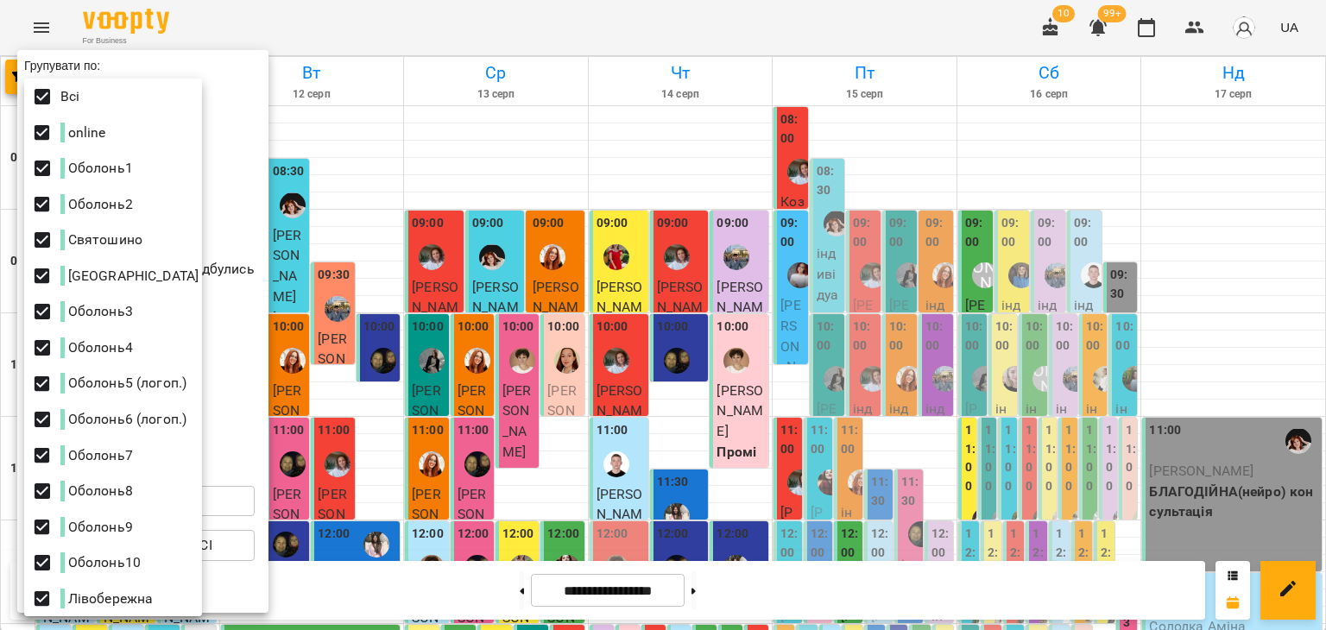
click at [448, 12] on div at bounding box center [663, 315] width 1326 height 630
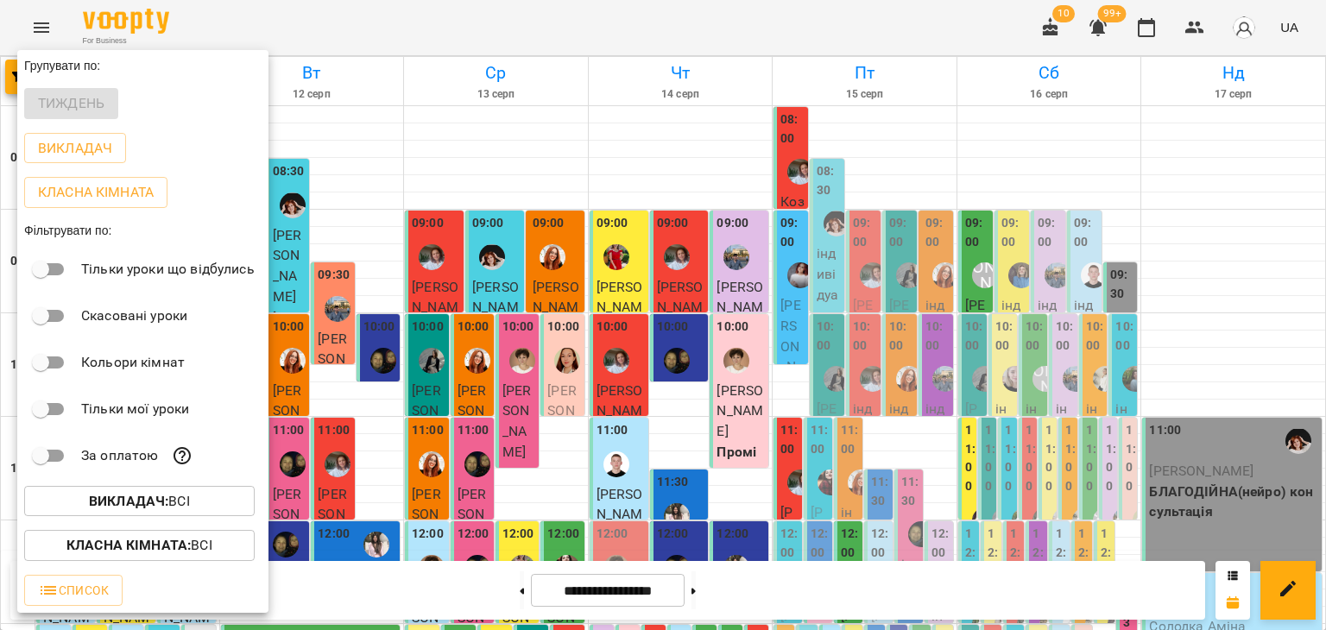
click at [449, 12] on div at bounding box center [663, 315] width 1326 height 630
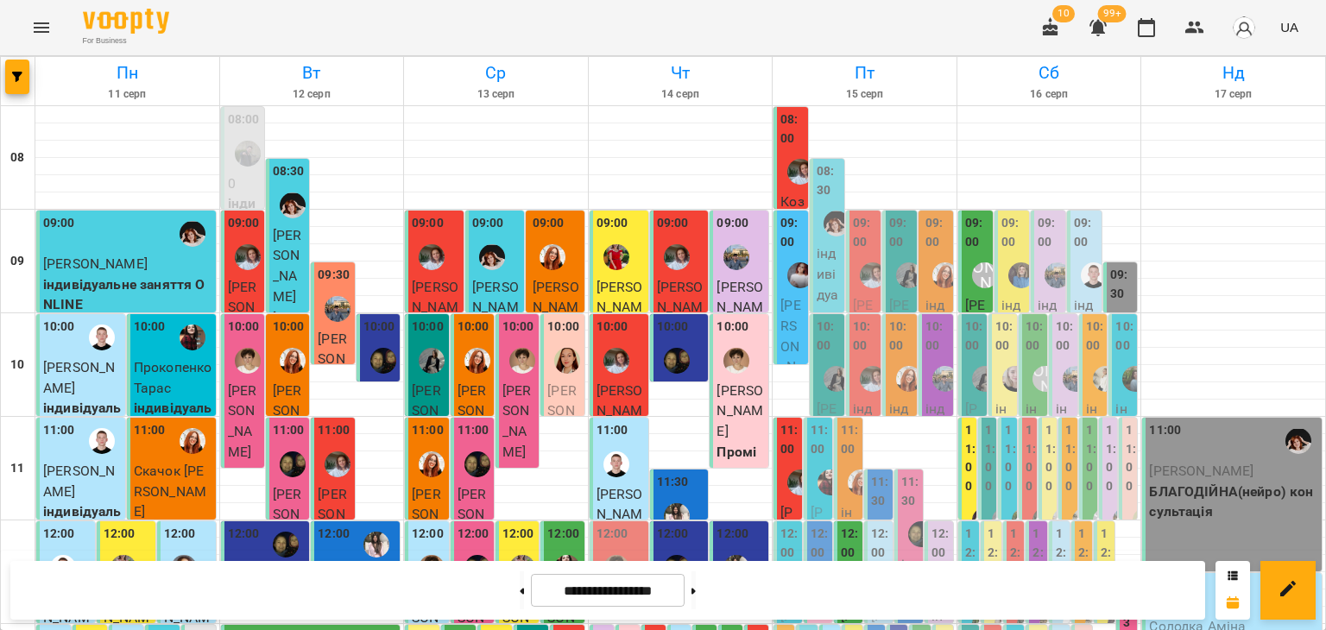
scroll to position [949, 0]
click at [2, 77] on div at bounding box center [18, 81] width 35 height 48
click at [10, 79] on span "button" at bounding box center [17, 77] width 24 height 10
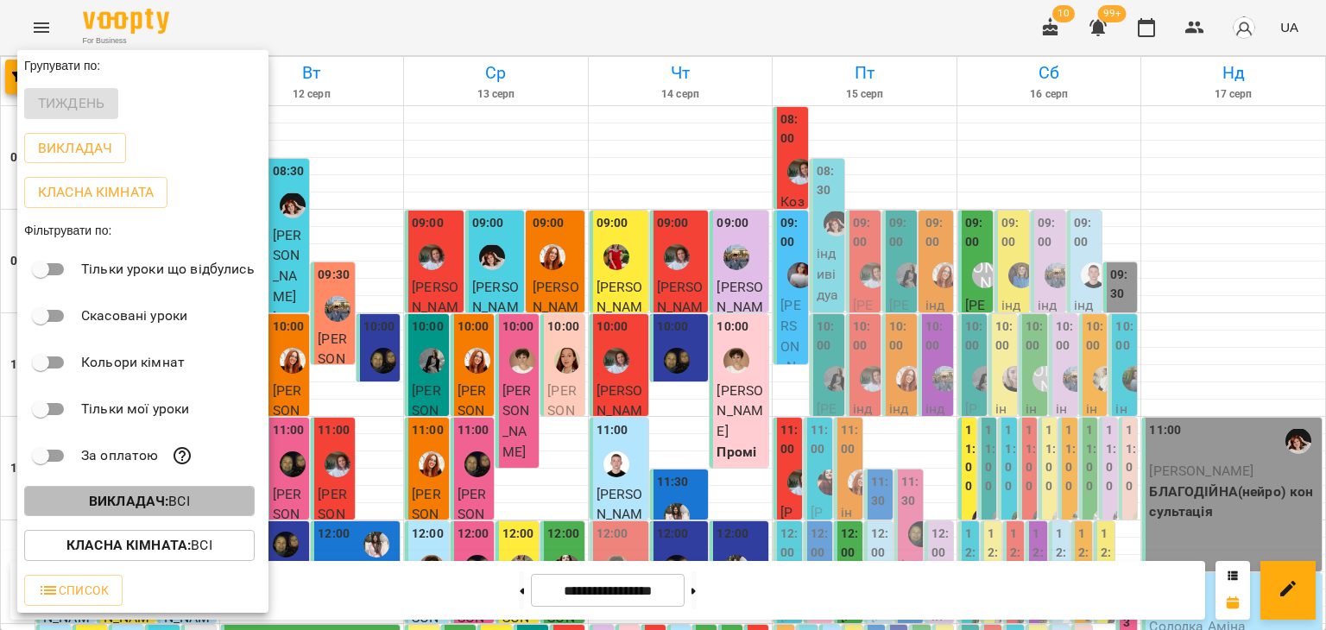
click at [186, 509] on p "Викладач : Всі" at bounding box center [139, 501] width 101 height 21
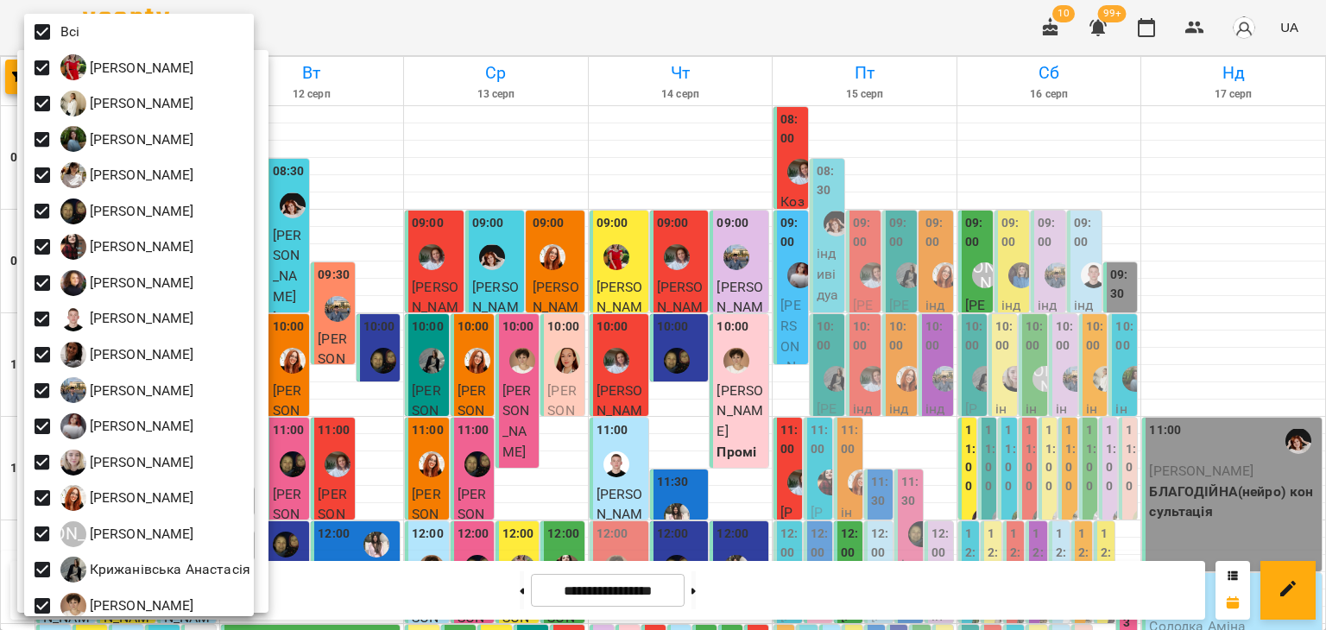
click at [273, 28] on div at bounding box center [663, 315] width 1326 height 630
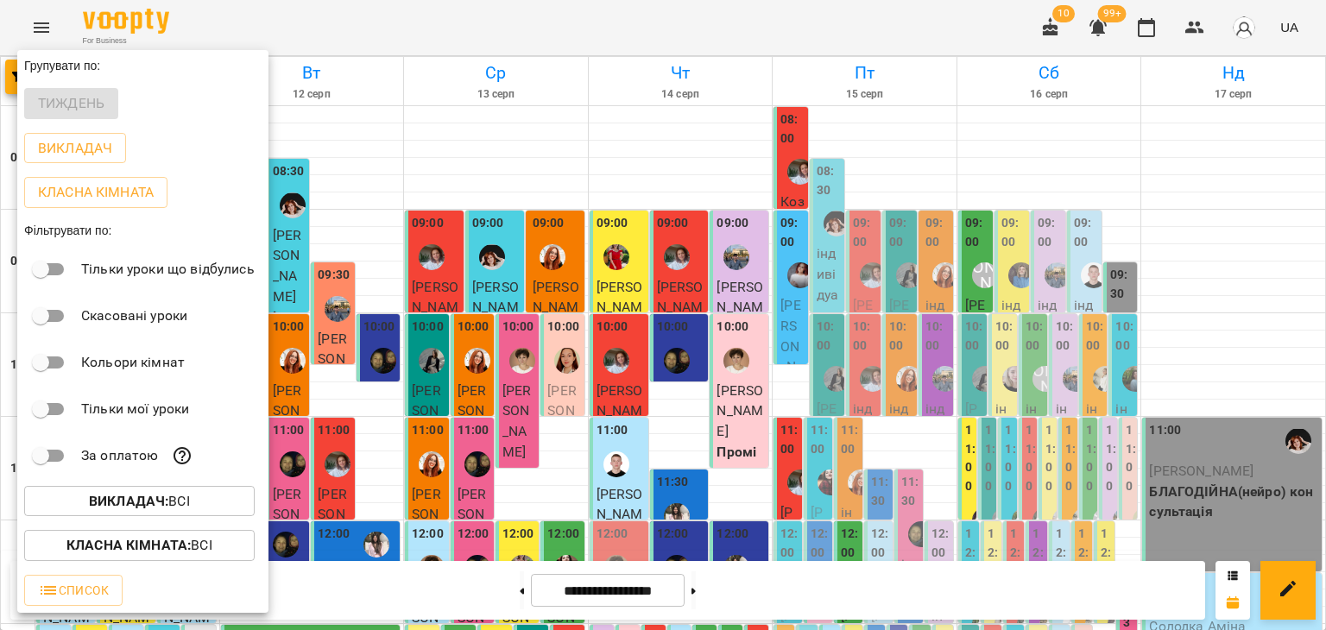
click at [104, 553] on b "Класна кімната :" at bounding box center [128, 545] width 124 height 16
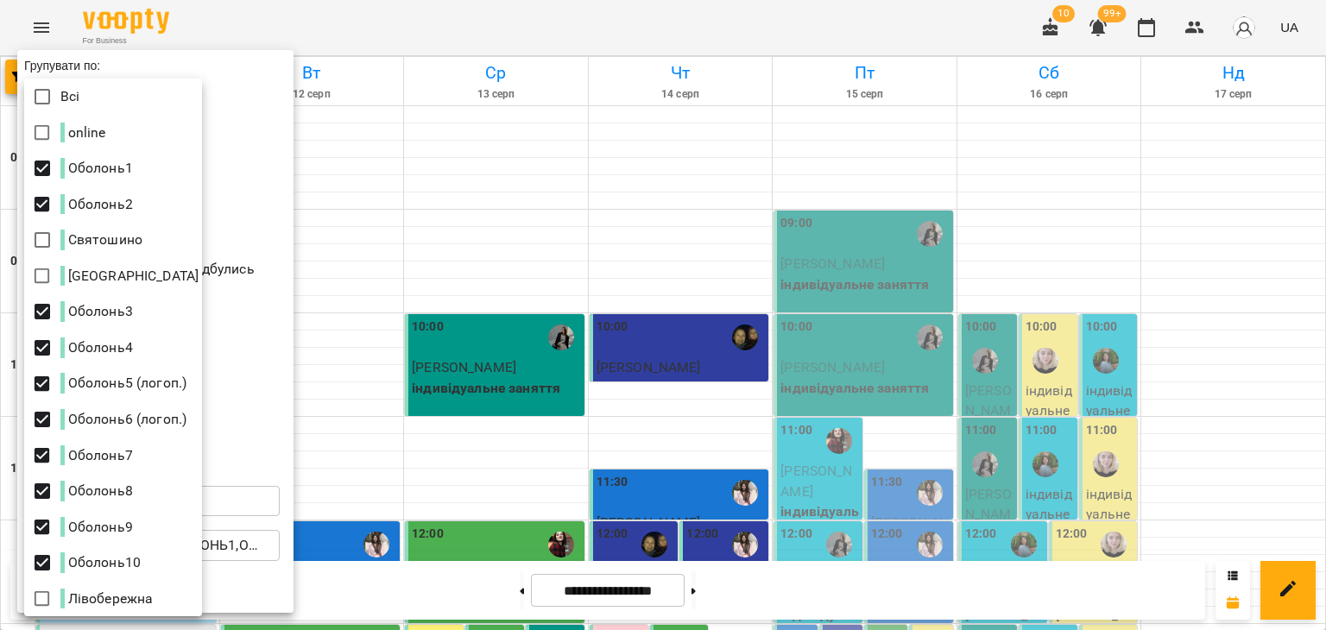
click at [425, 25] on div at bounding box center [663, 315] width 1326 height 630
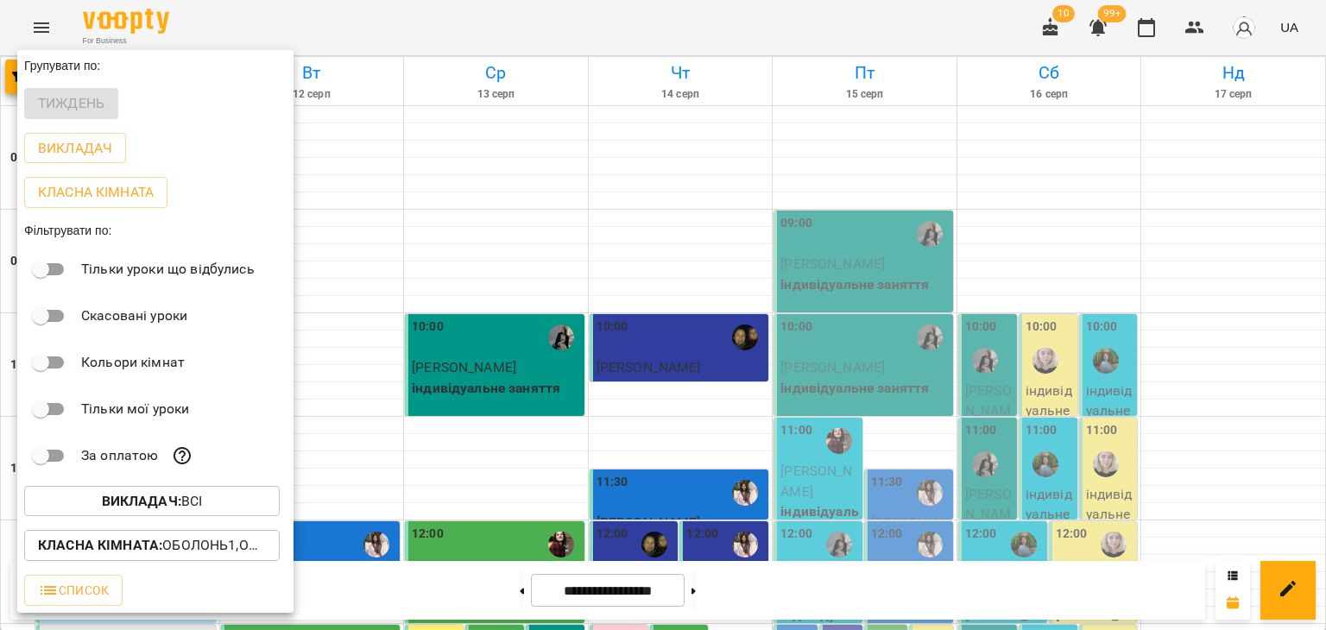
click at [425, 25] on div at bounding box center [663, 315] width 1326 height 630
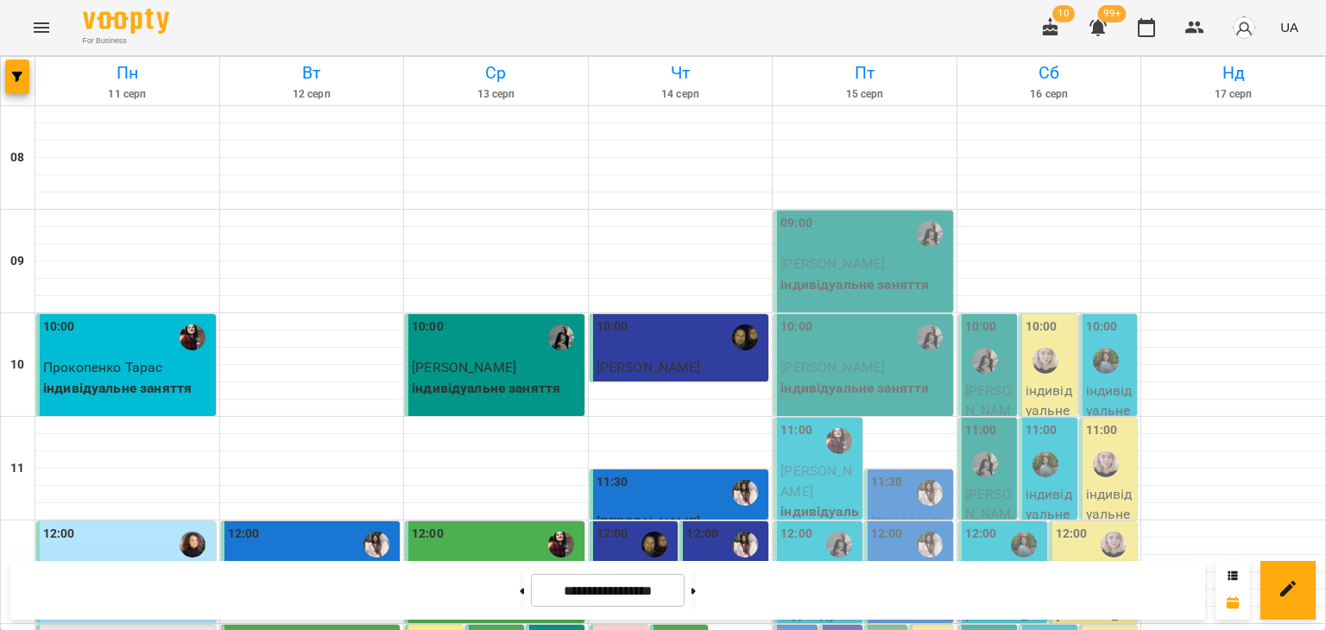
scroll to position [604, 0]
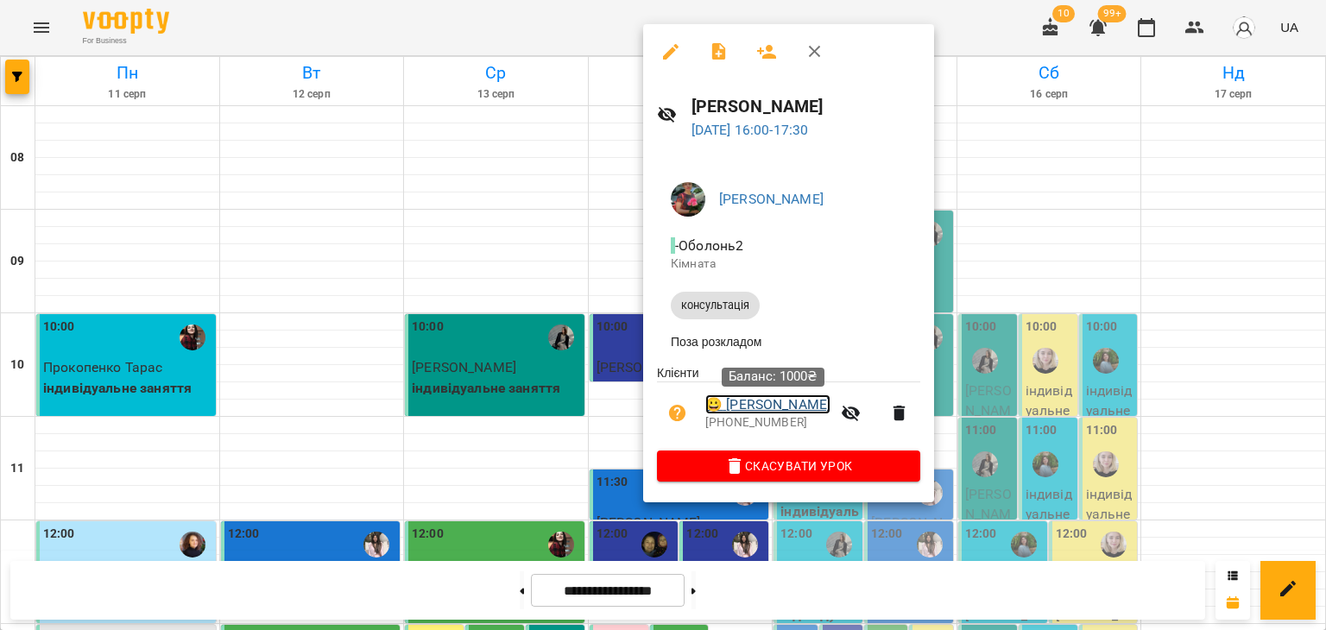
click at [811, 412] on link "😀 Степан Бєлоусов" at bounding box center [767, 404] width 125 height 21
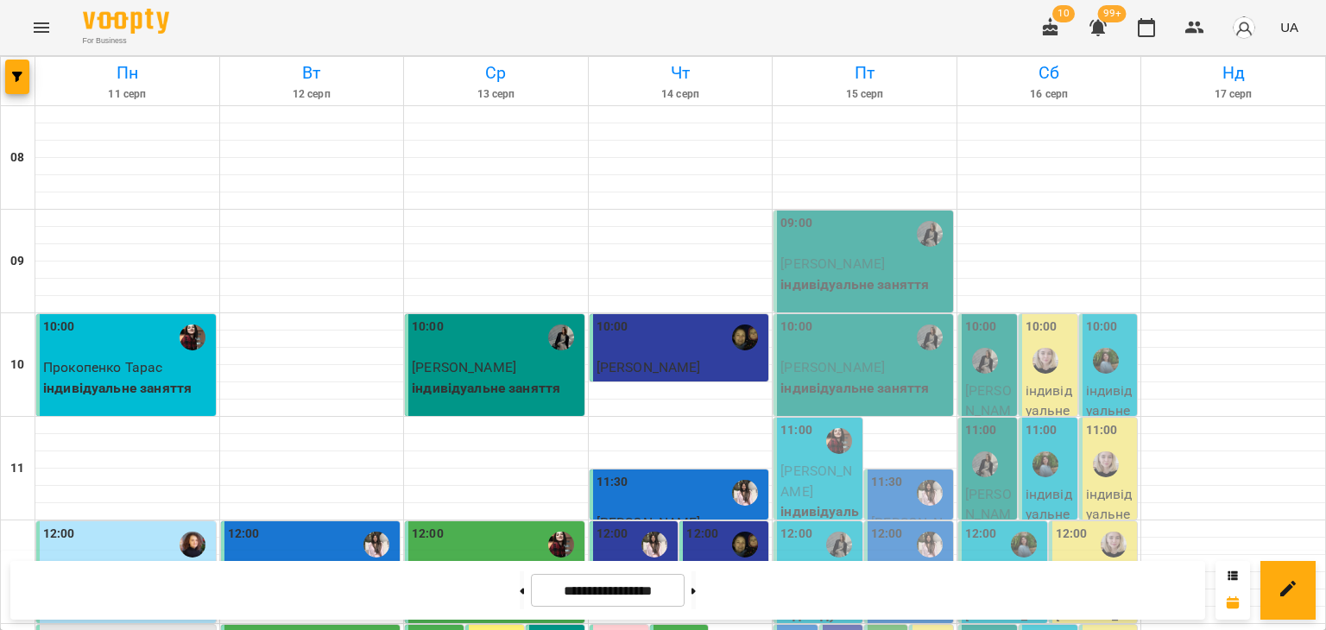
scroll to position [777, 0]
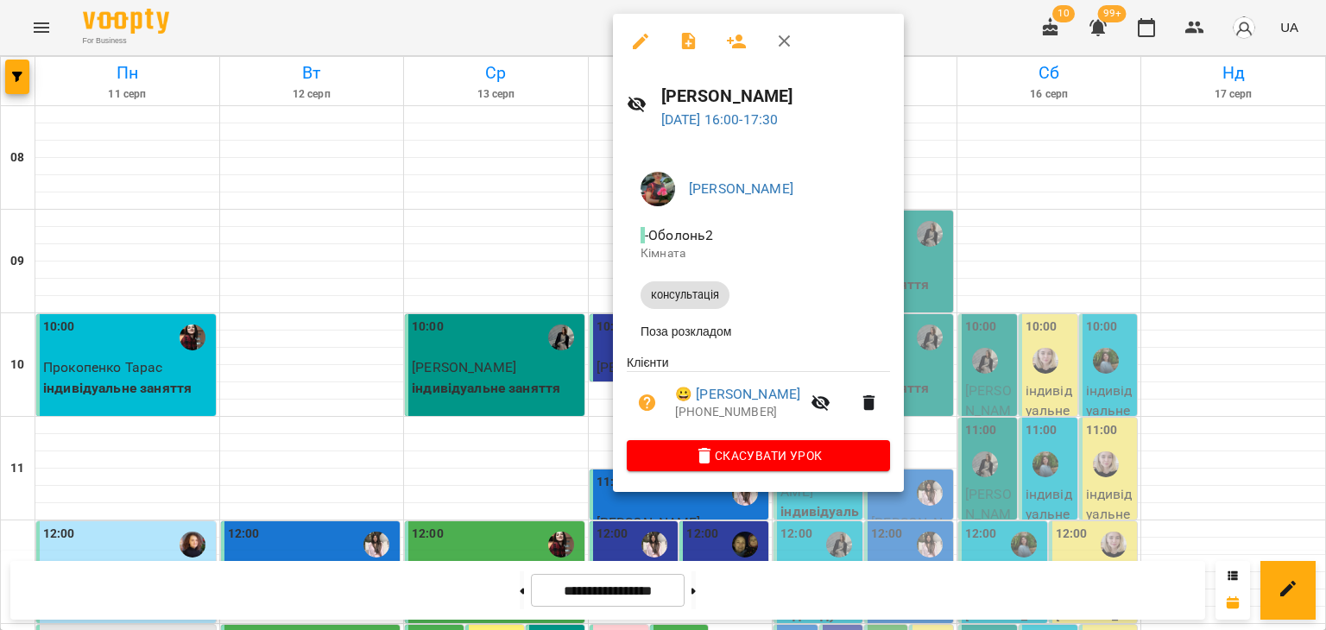
click at [784, 42] on icon "button" at bounding box center [784, 41] width 21 height 21
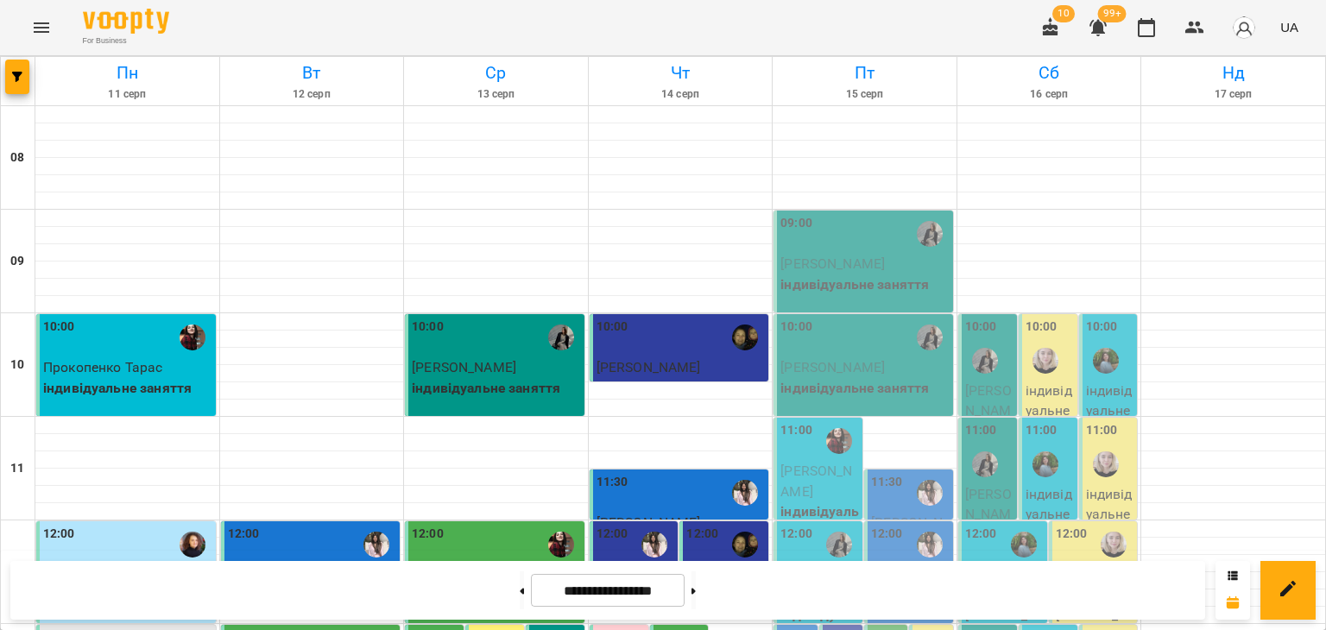
scroll to position [863, 0]
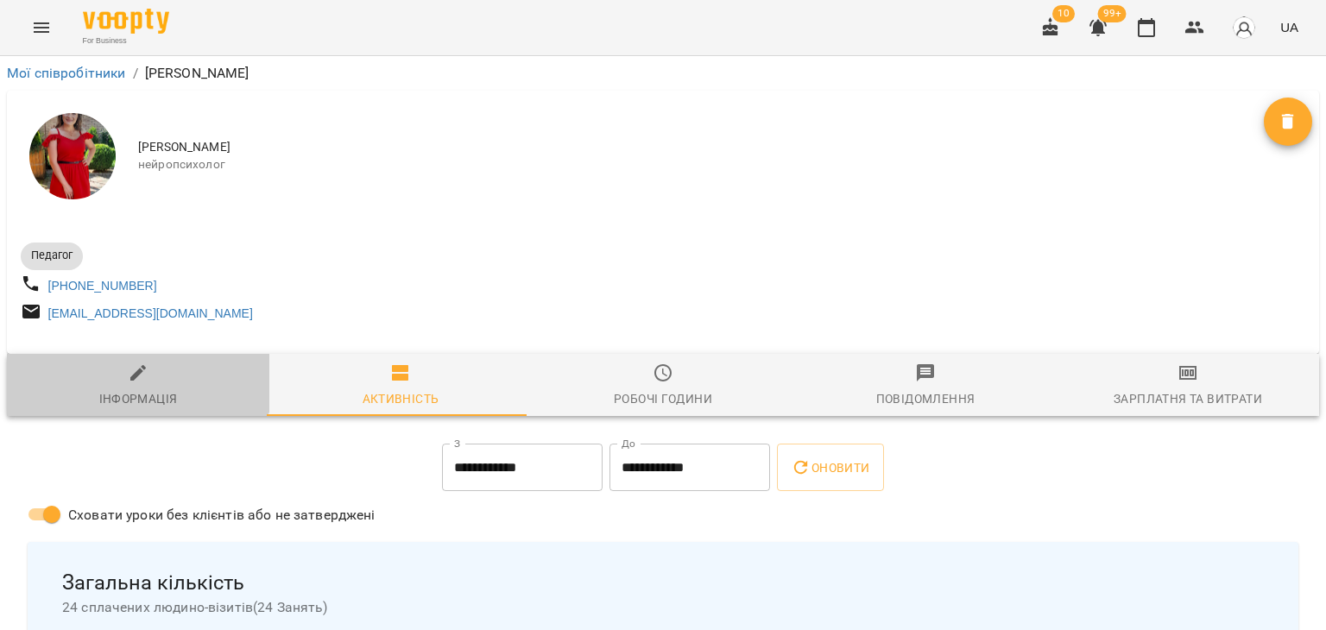
click at [132, 369] on icon "button" at bounding box center [138, 373] width 21 height 21
select select "**"
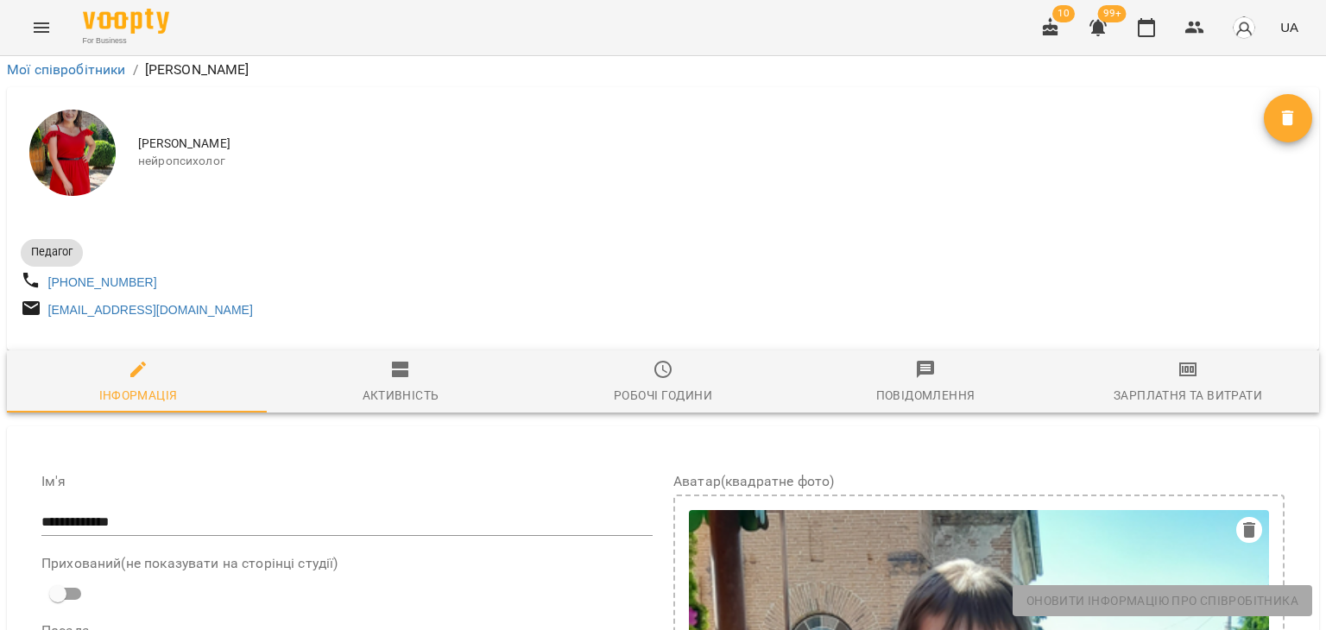
scroll to position [863, 0]
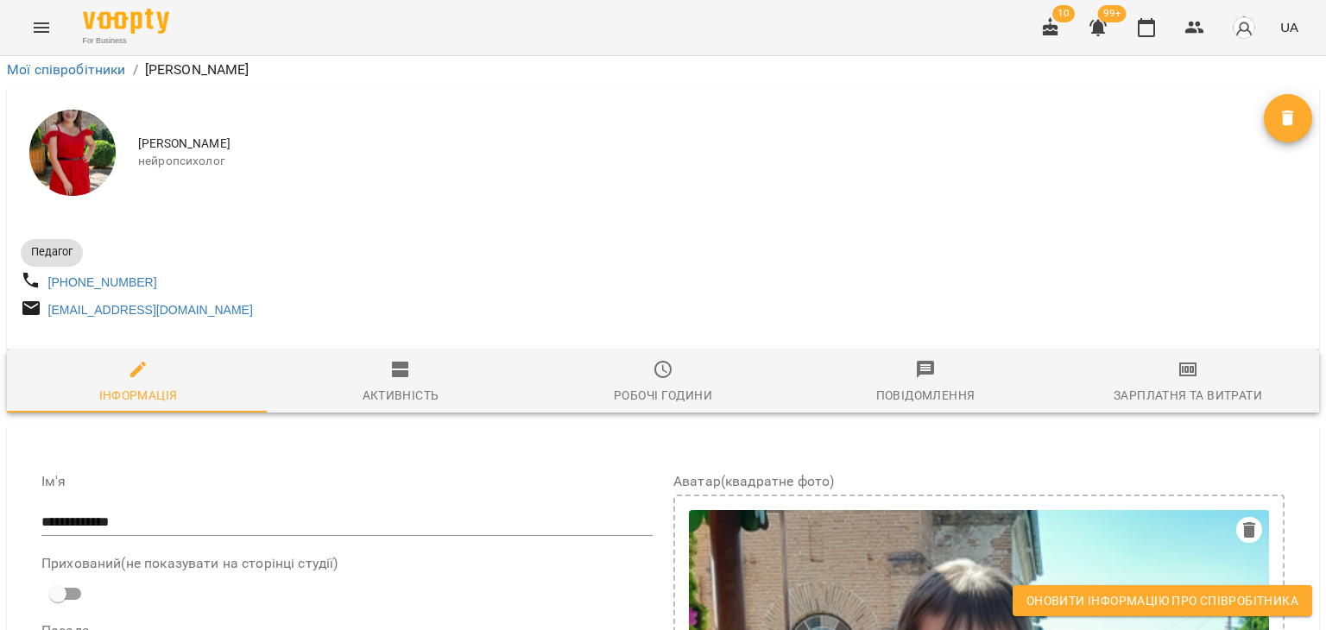
click at [1056, 596] on span "Оновити інформацію про співробітника" at bounding box center [1162, 600] width 272 height 21
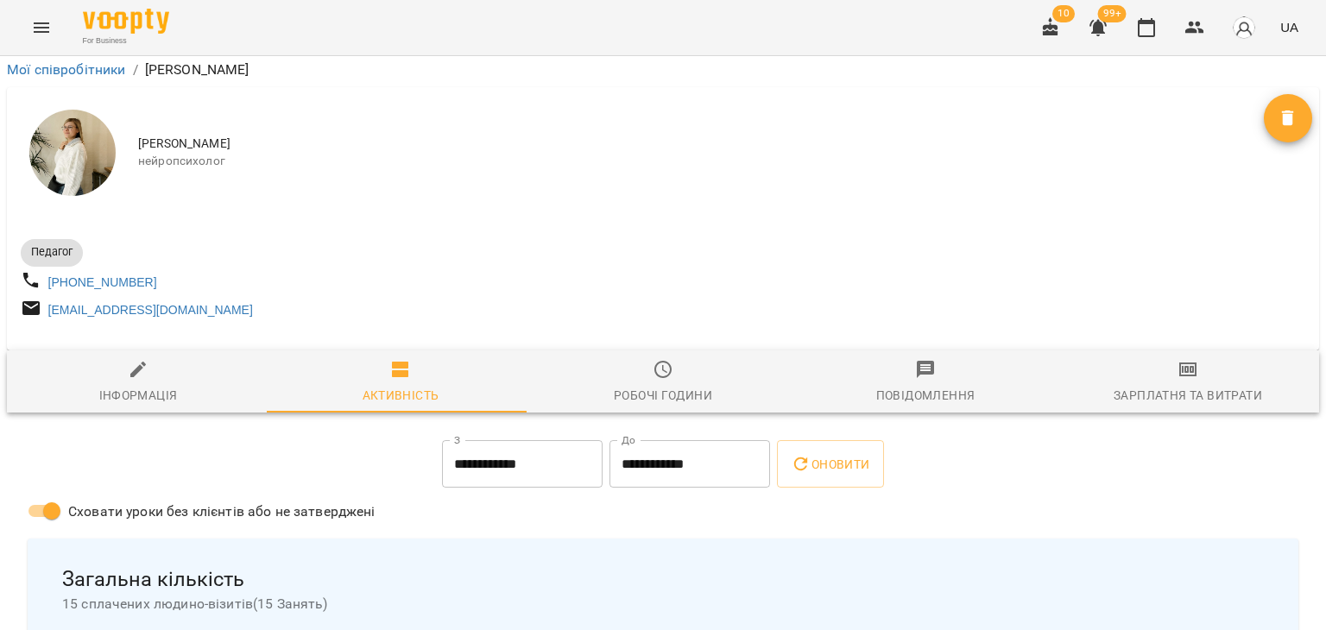
scroll to position [173, 0]
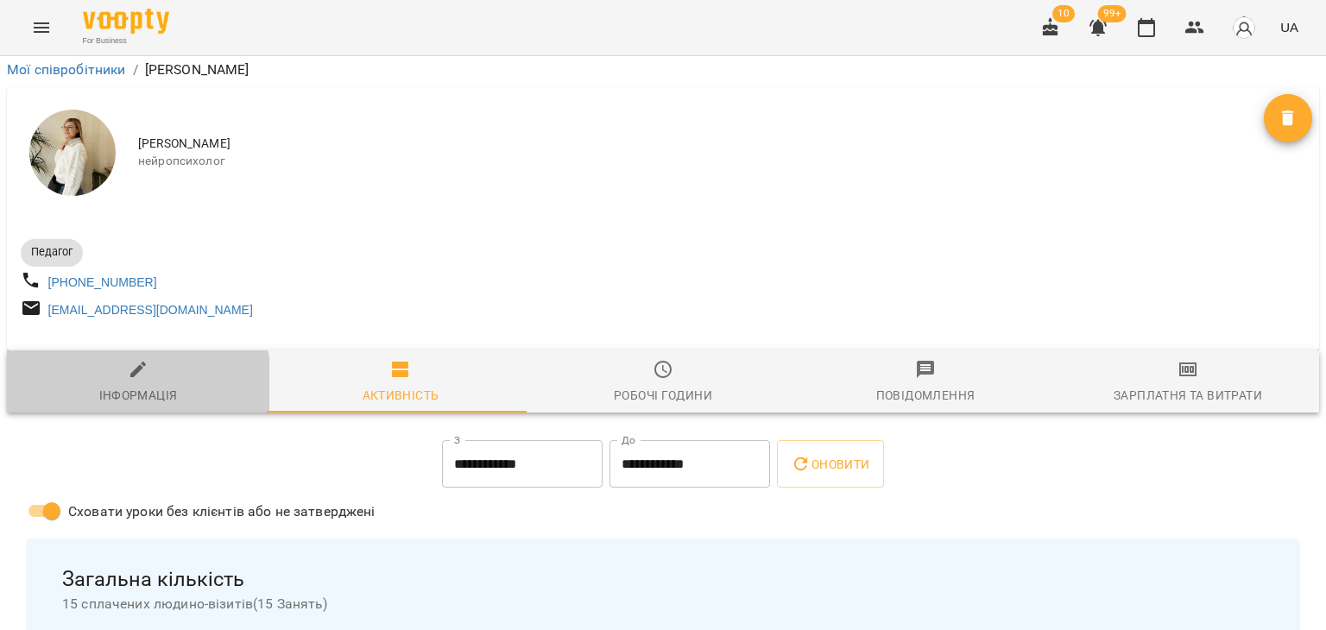
click at [131, 359] on span "Інформація" at bounding box center [138, 382] width 242 height 47
select select "**"
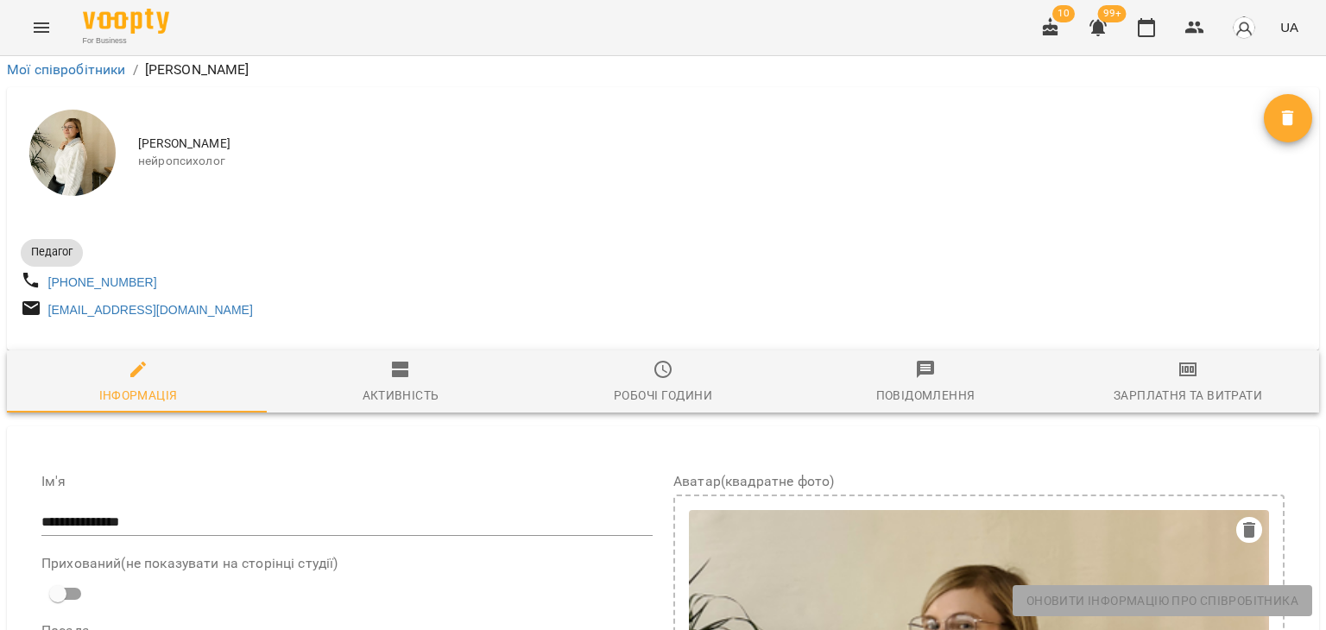
scroll to position [949, 0]
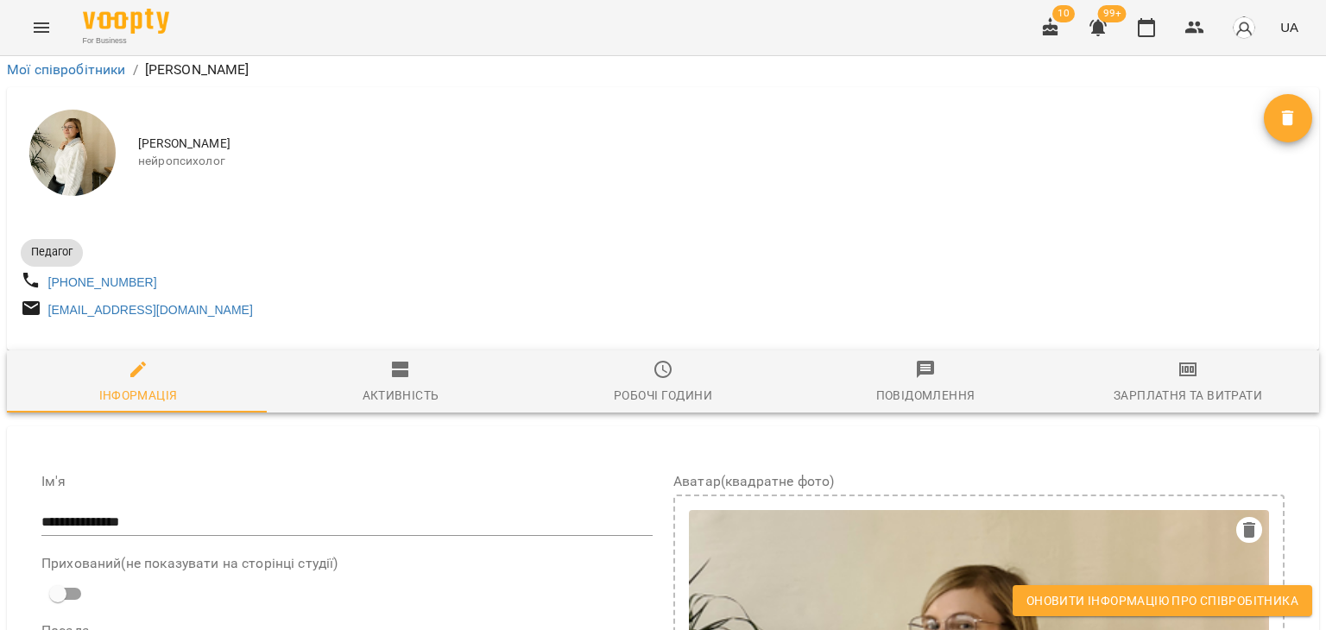
drag, startPoint x: 1119, startPoint y: 601, endPoint x: 1112, endPoint y: 591, distance: 11.7
click at [1119, 602] on span "Оновити інформацію про співробітника" at bounding box center [1162, 600] width 272 height 21
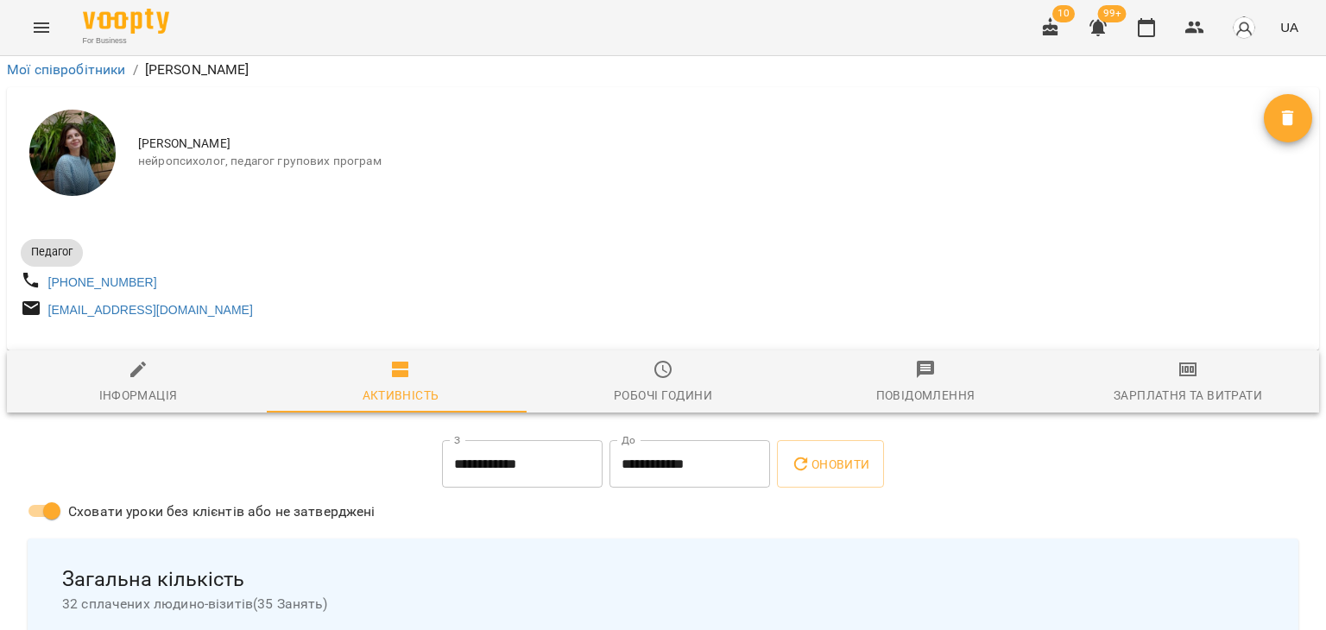
scroll to position [173, 0]
click at [123, 337] on div at bounding box center [663, 344] width 1312 height 14
drag, startPoint x: 145, startPoint y: 249, endPoint x: 135, endPoint y: 230, distance: 22.4
click at [142, 350] on button "Інформація" at bounding box center [138, 381] width 262 height 62
select select "**"
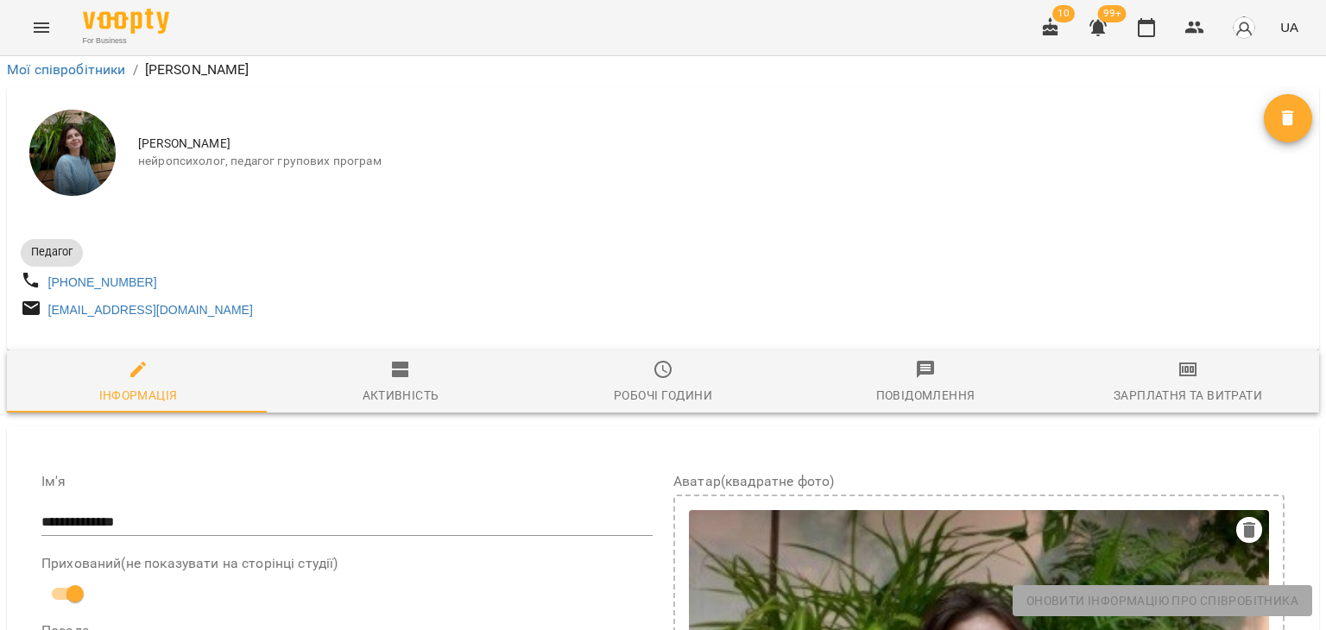
scroll to position [863, 0]
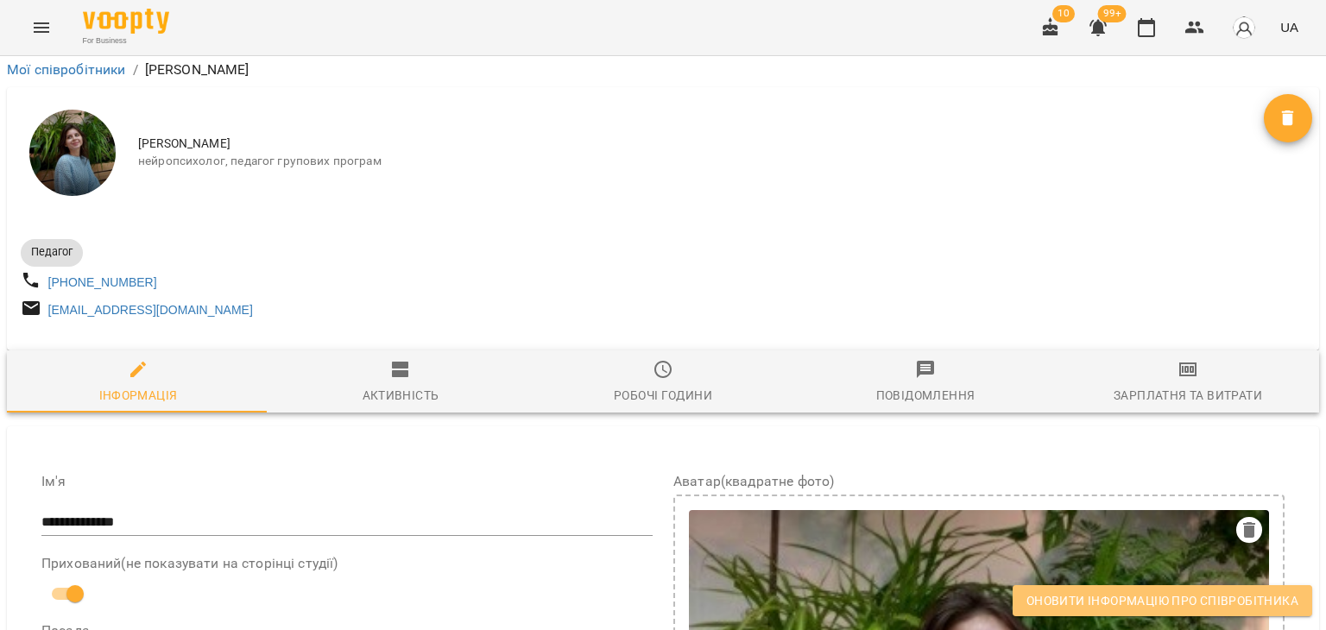
click at [1042, 605] on span "Оновити інформацію про співробітника" at bounding box center [1162, 600] width 272 height 21
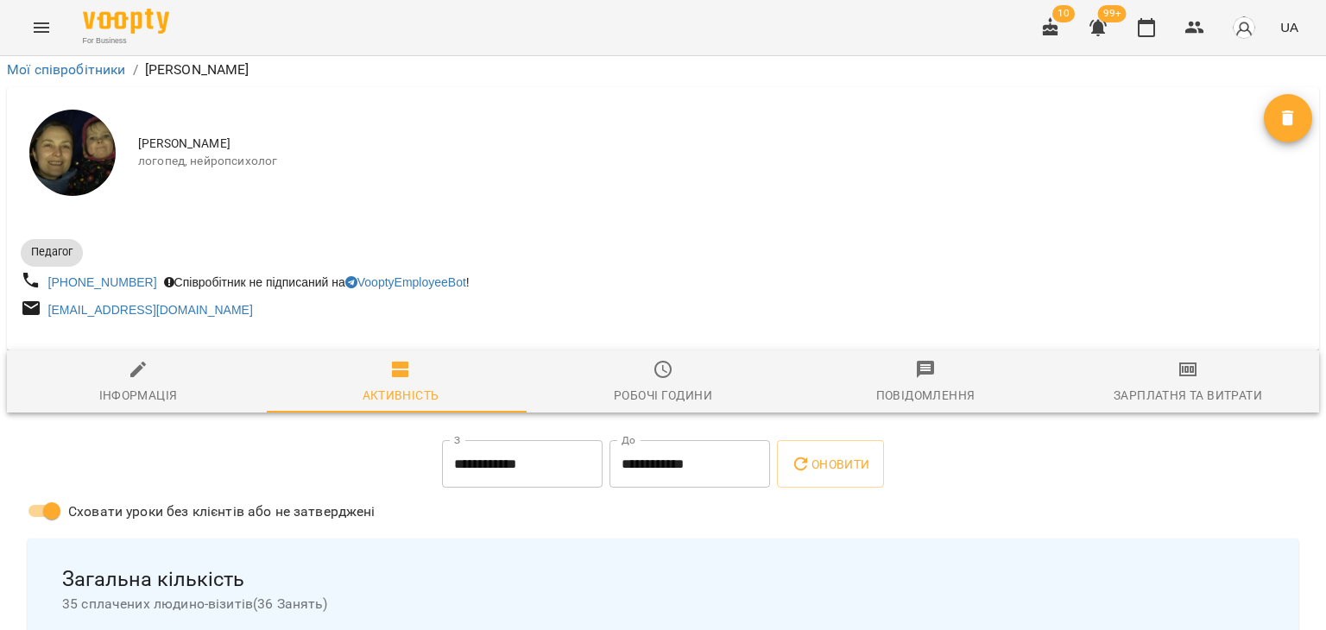
scroll to position [259, 0]
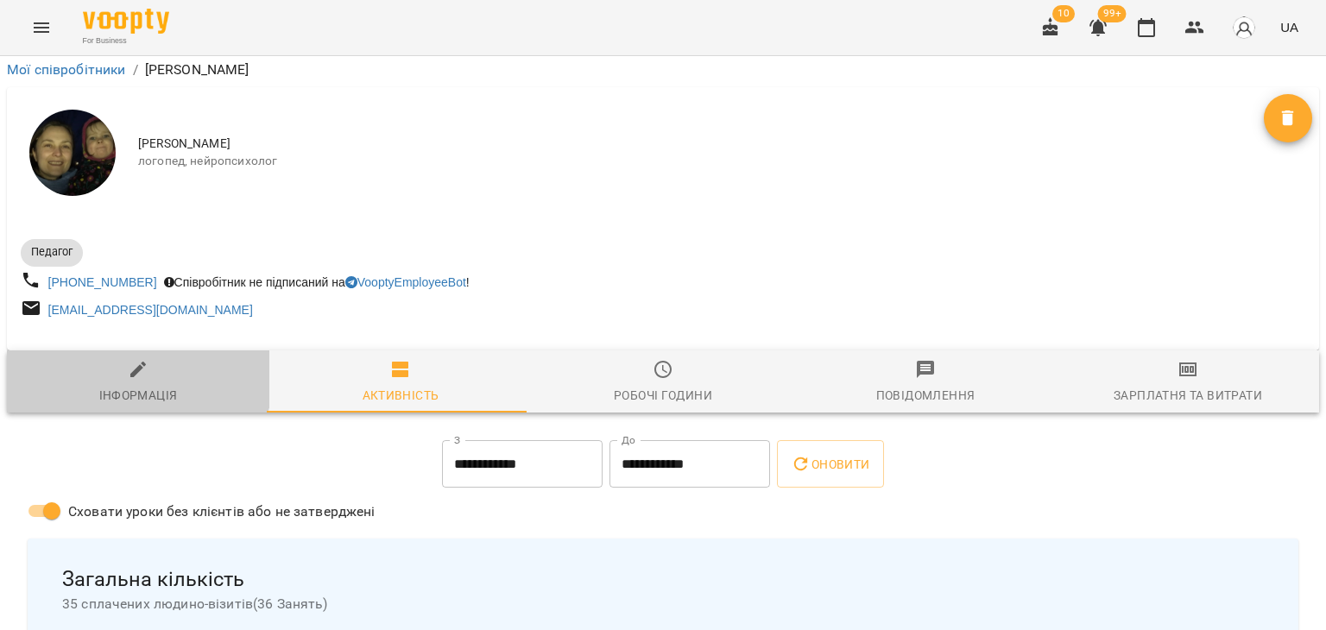
click at [131, 359] on icon "button" at bounding box center [138, 369] width 21 height 21
select select "**"
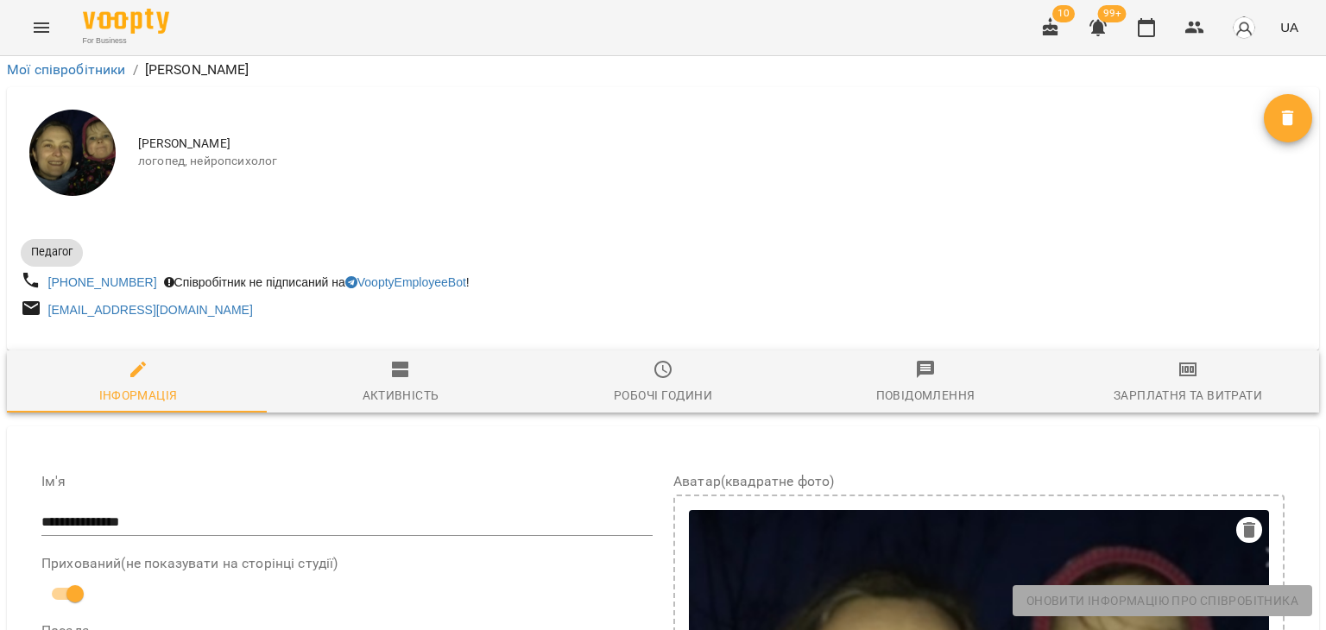
scroll to position [345, 0]
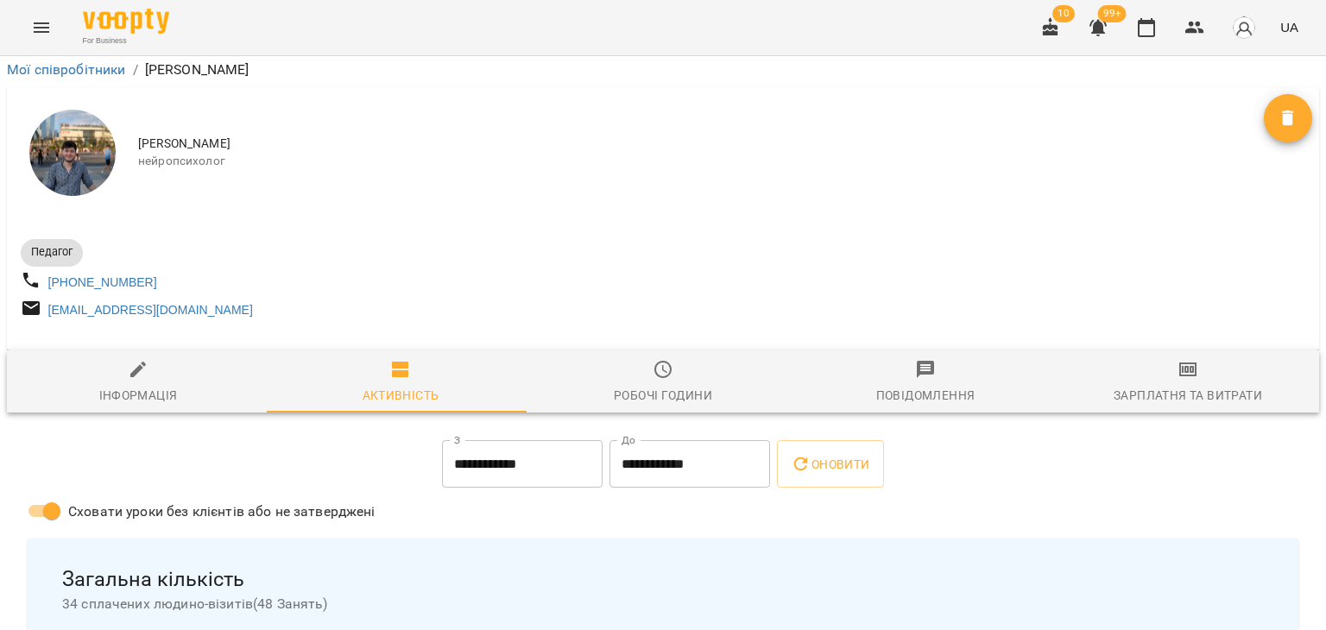
scroll to position [259, 0]
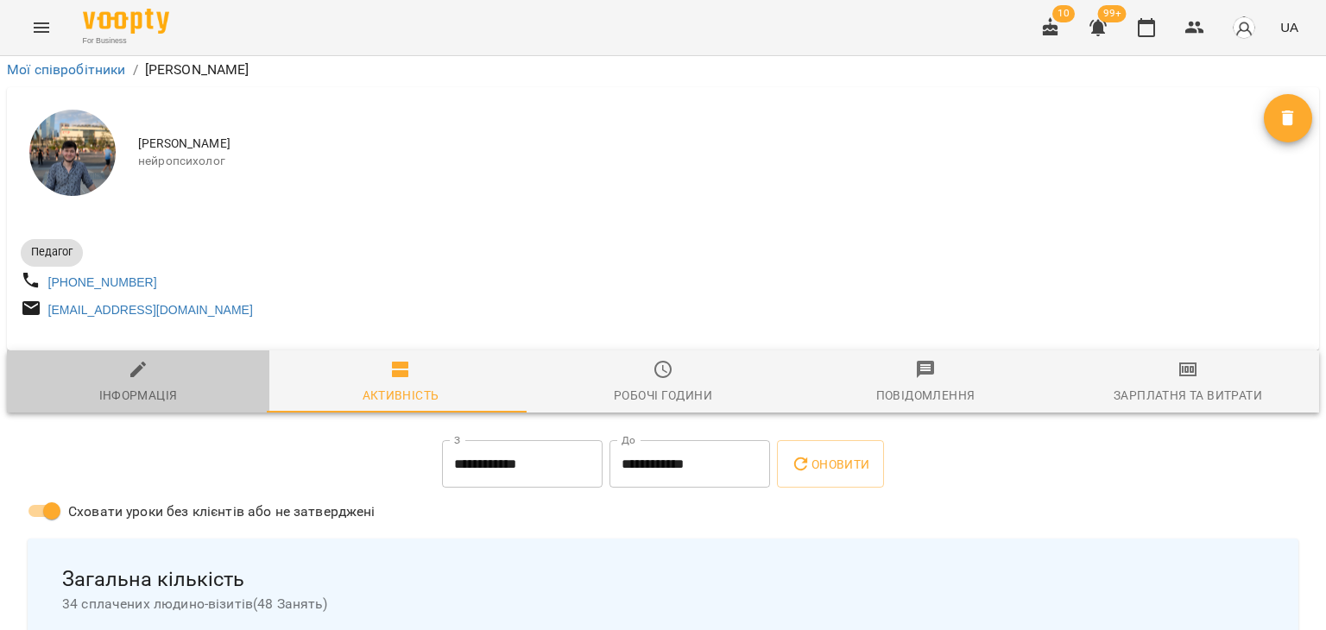
click at [148, 359] on span "Інформація" at bounding box center [138, 382] width 242 height 47
select select "**"
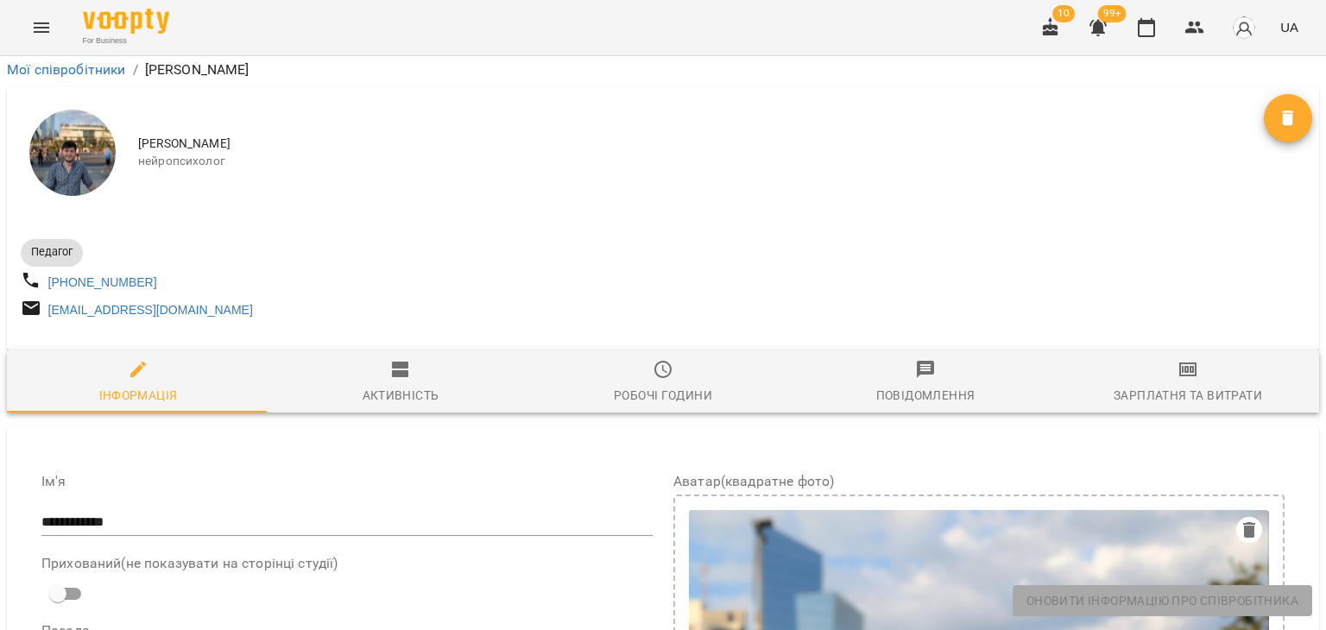
scroll to position [777, 0]
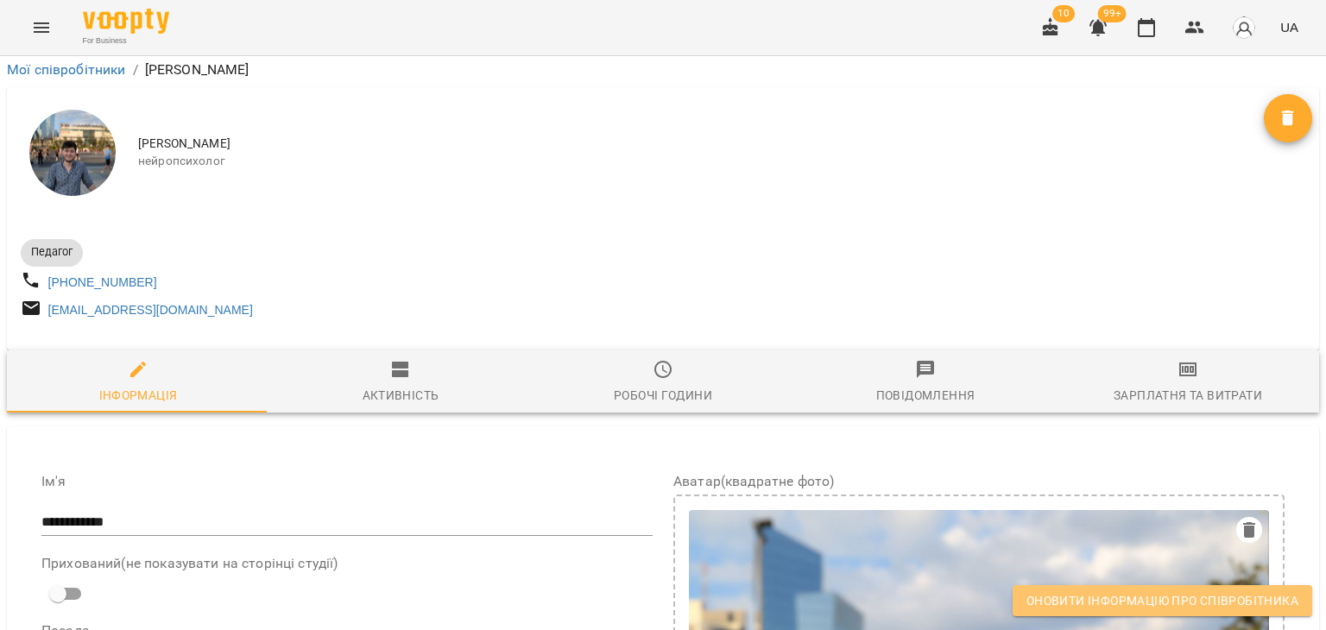
click at [1104, 596] on span "Оновити інформацію про співробітника" at bounding box center [1162, 600] width 272 height 21
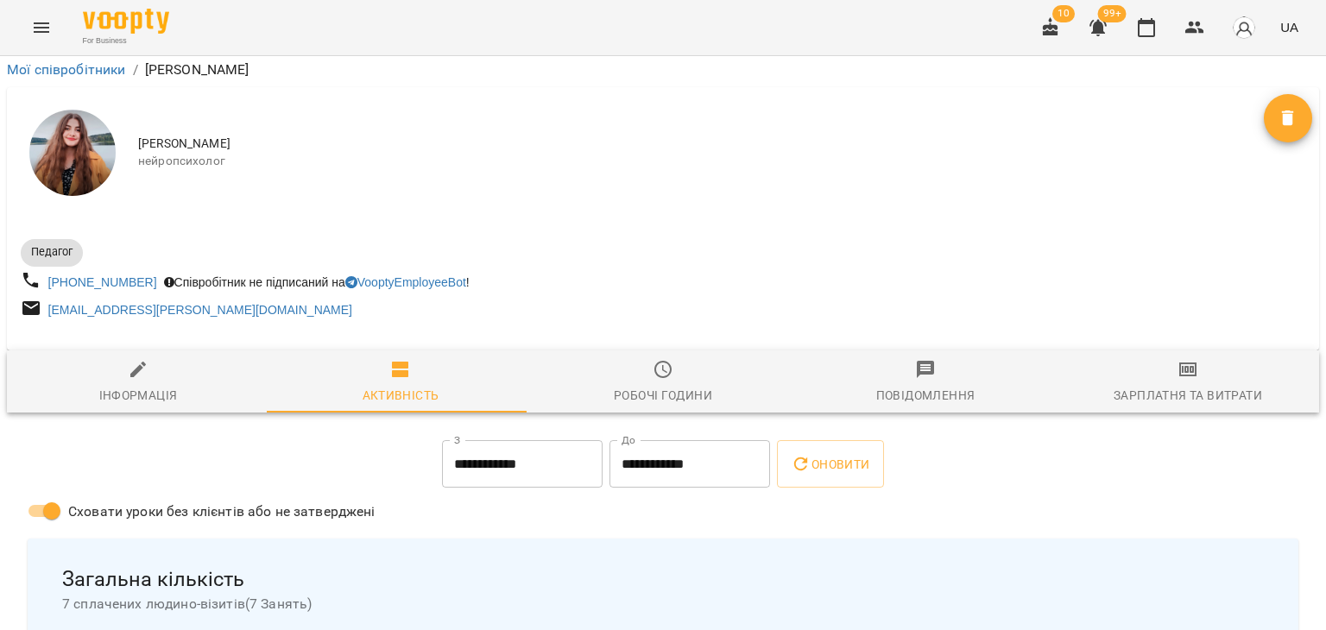
scroll to position [86, 0]
click at [131, 359] on span "Інформація" at bounding box center [138, 382] width 242 height 47
select select "**"
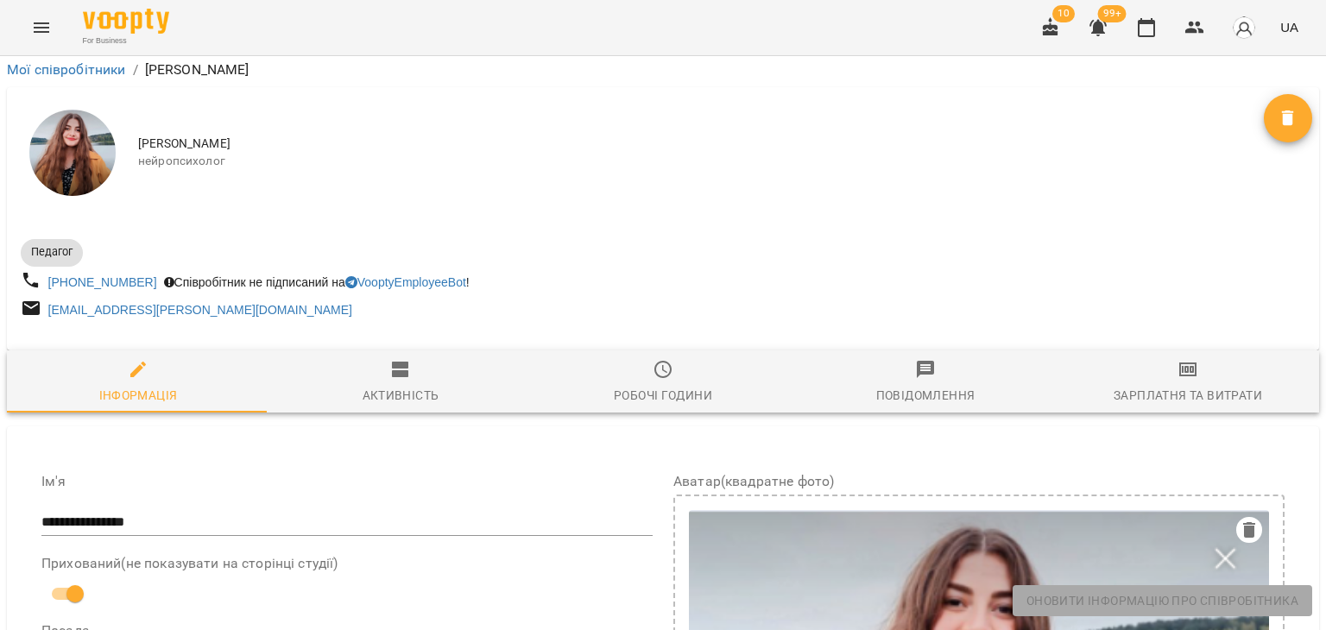
scroll to position [777, 0]
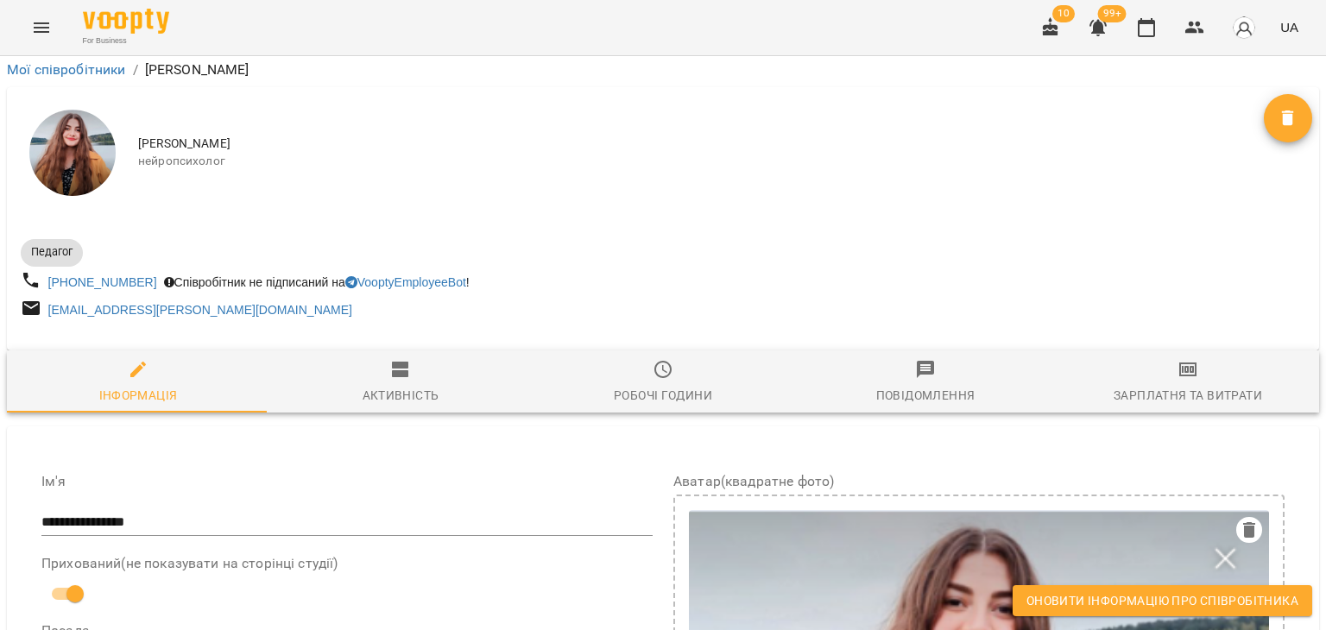
click at [1076, 600] on span "Оновити інформацію про співробітника" at bounding box center [1162, 600] width 272 height 21
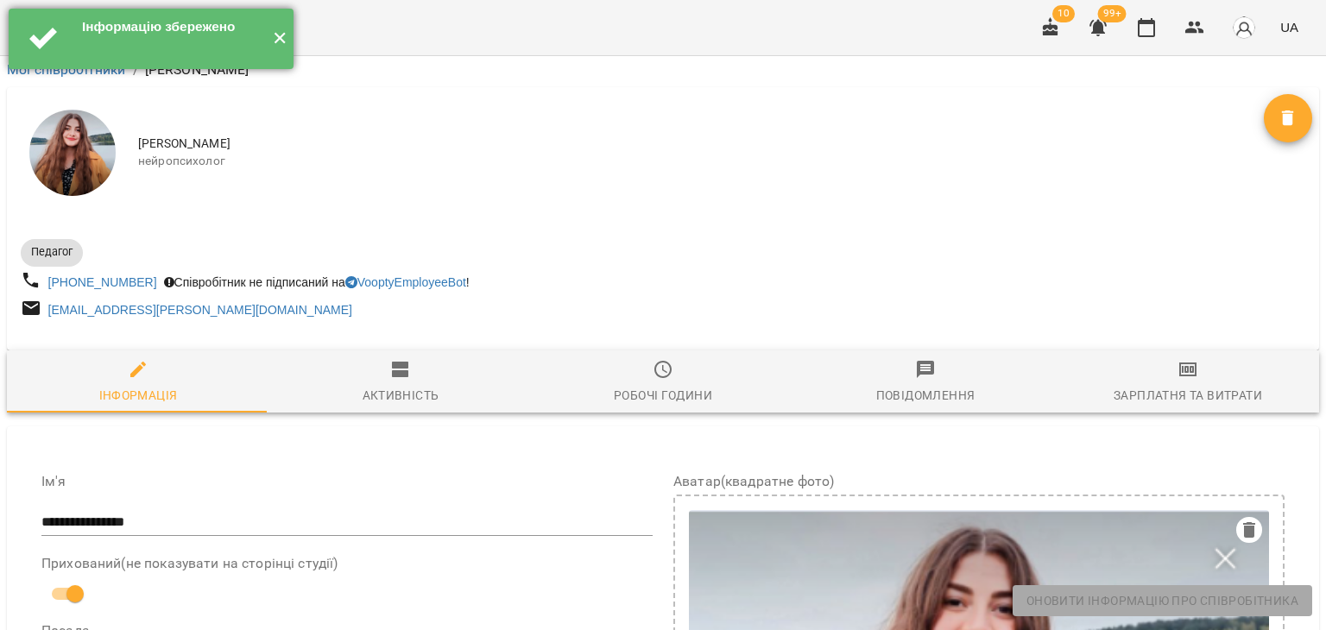
click at [272, 47] on button "✕" at bounding box center [279, 39] width 28 height 60
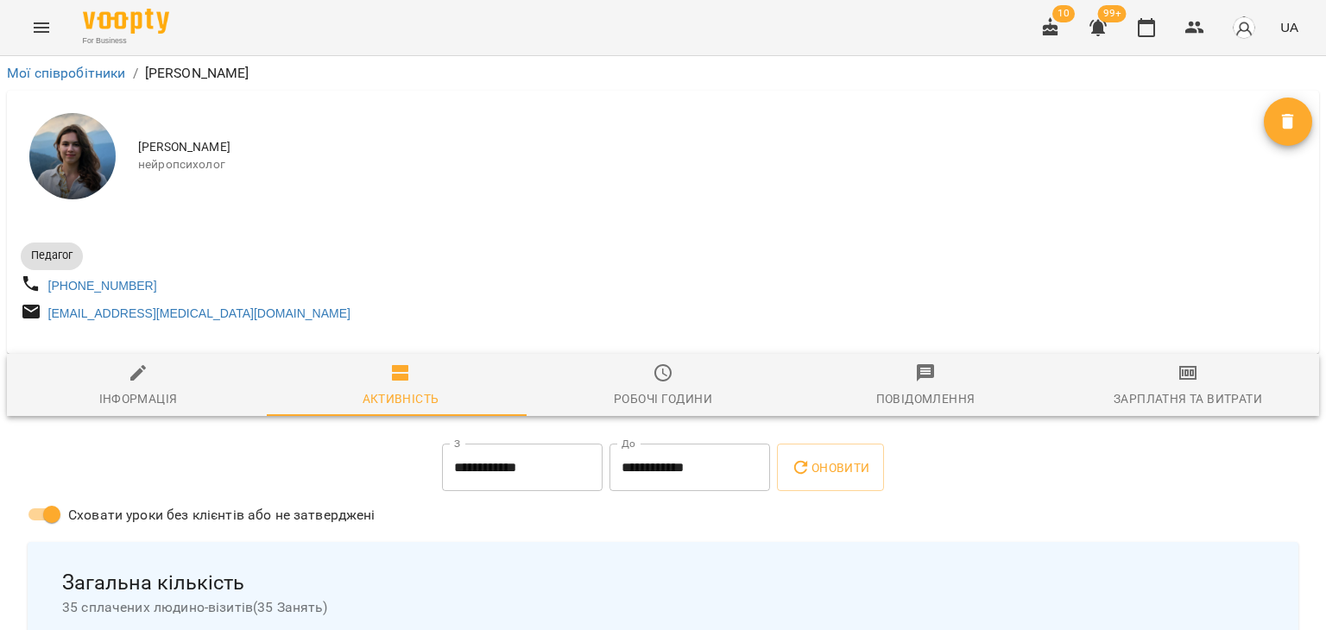
click at [157, 366] on button "Інформація" at bounding box center [138, 385] width 262 height 62
select select "**"
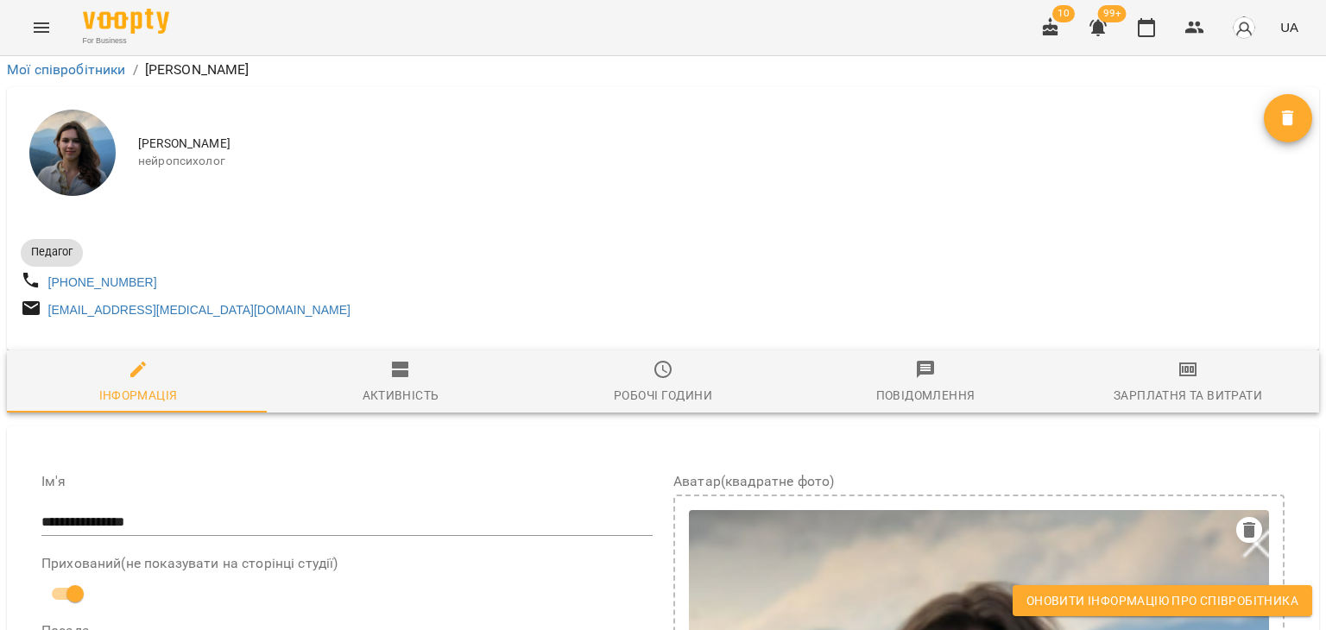
scroll to position [863, 0]
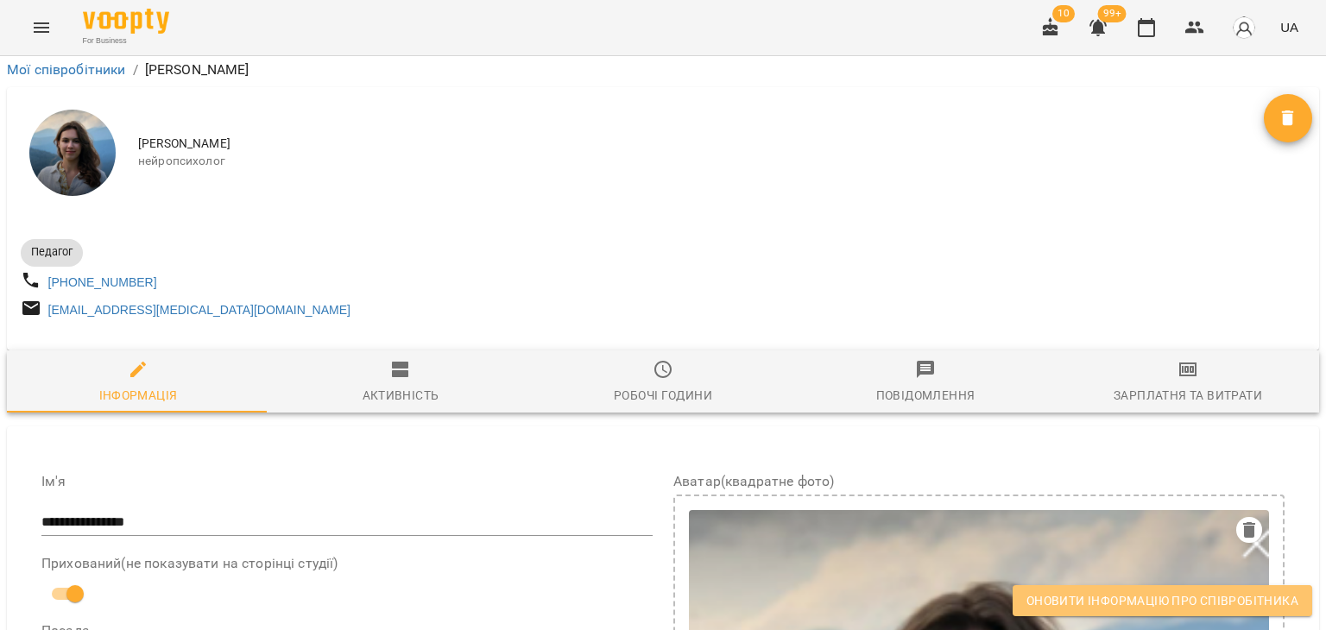
click at [1101, 599] on span "Оновити інформацію про співробітника" at bounding box center [1162, 600] width 272 height 21
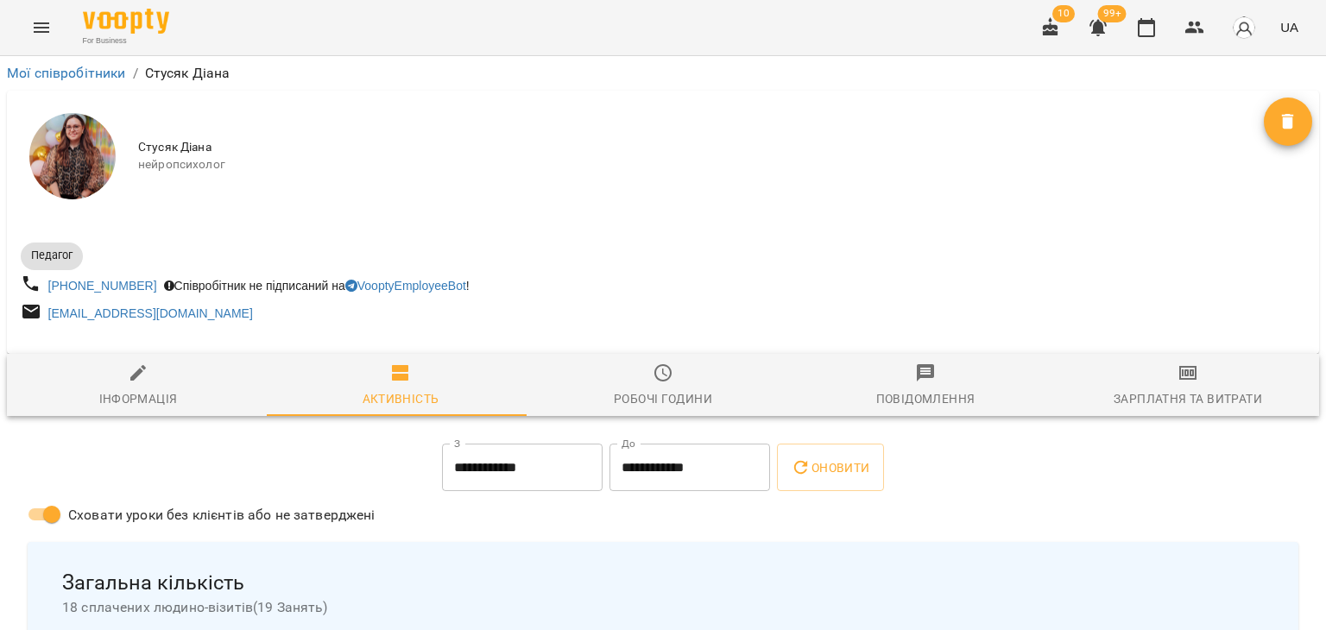
click at [137, 364] on icon "button" at bounding box center [138, 373] width 21 height 21
select select "**"
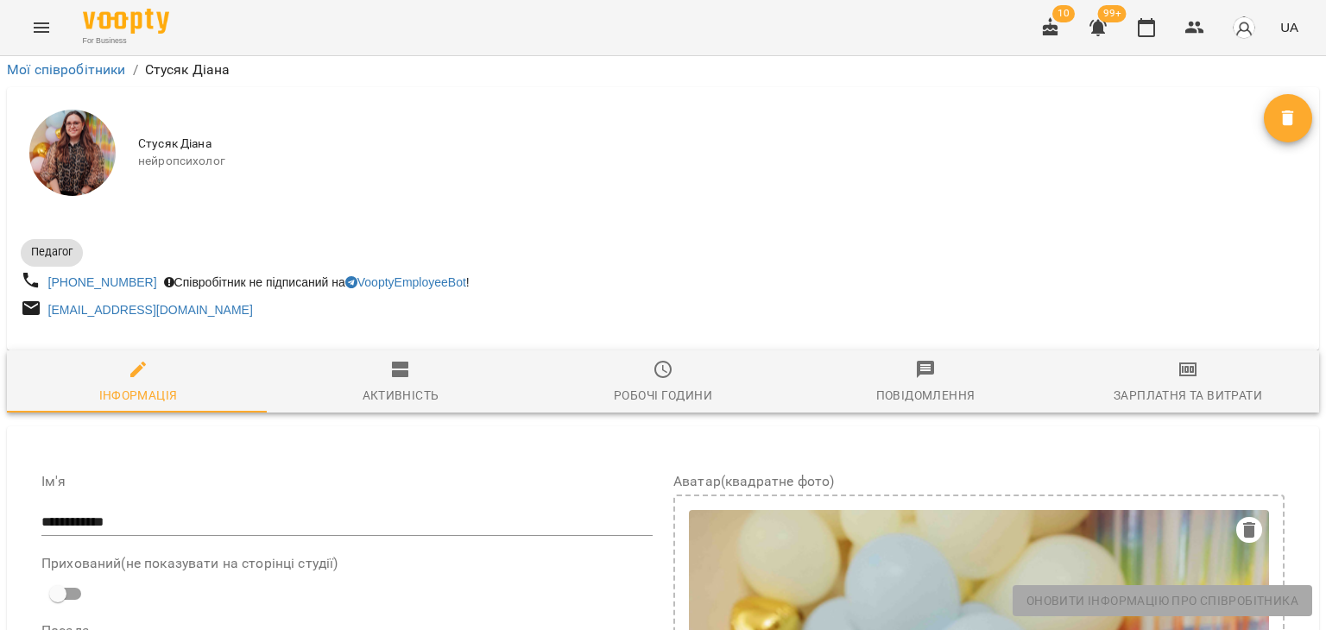
scroll to position [863, 0]
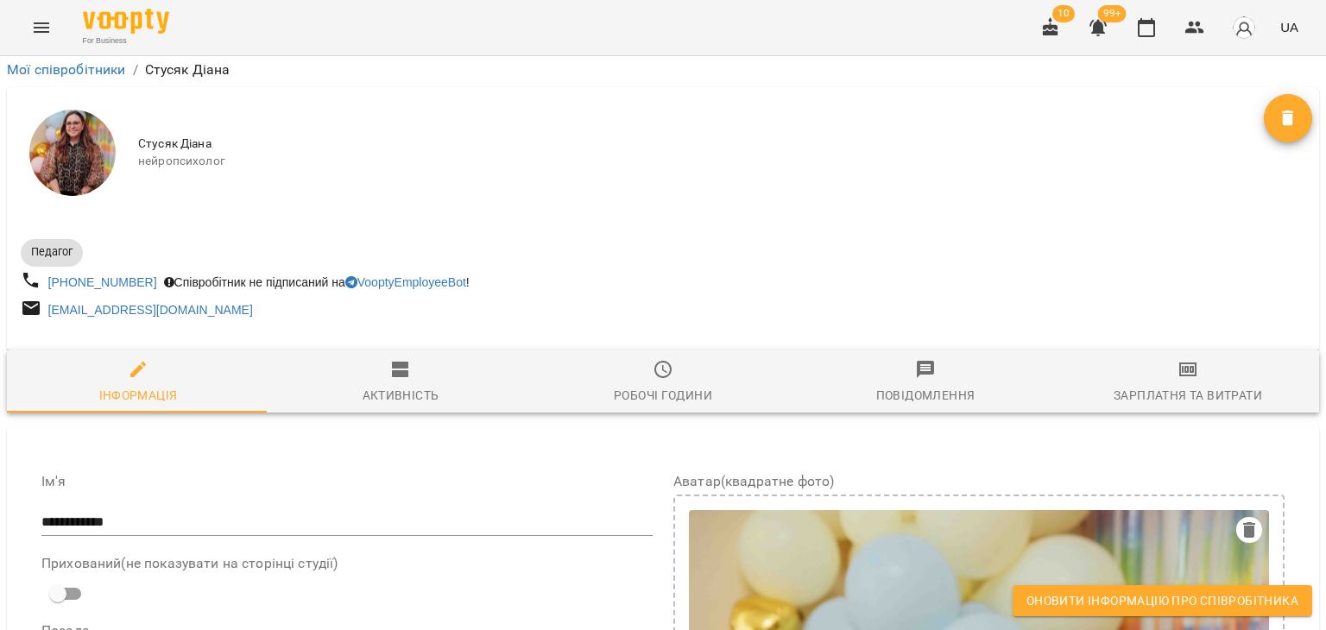
click at [1122, 602] on span "Оновити інформацію про співробітника" at bounding box center [1162, 600] width 272 height 21
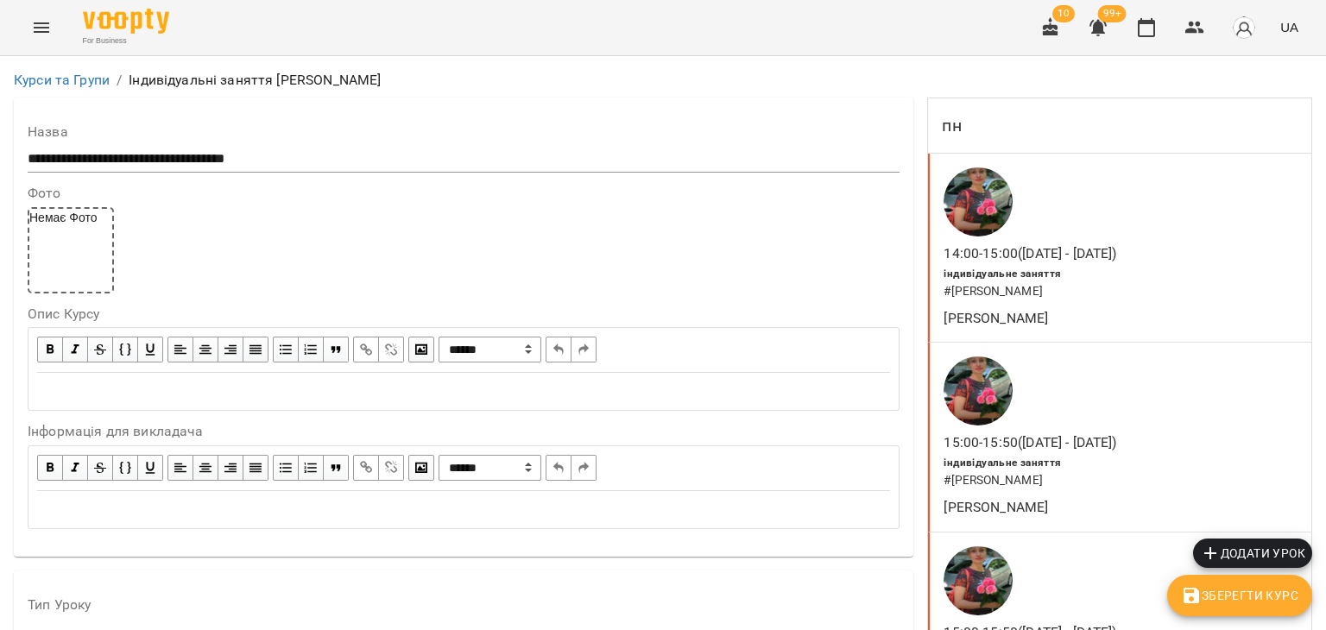
scroll to position [144, 0]
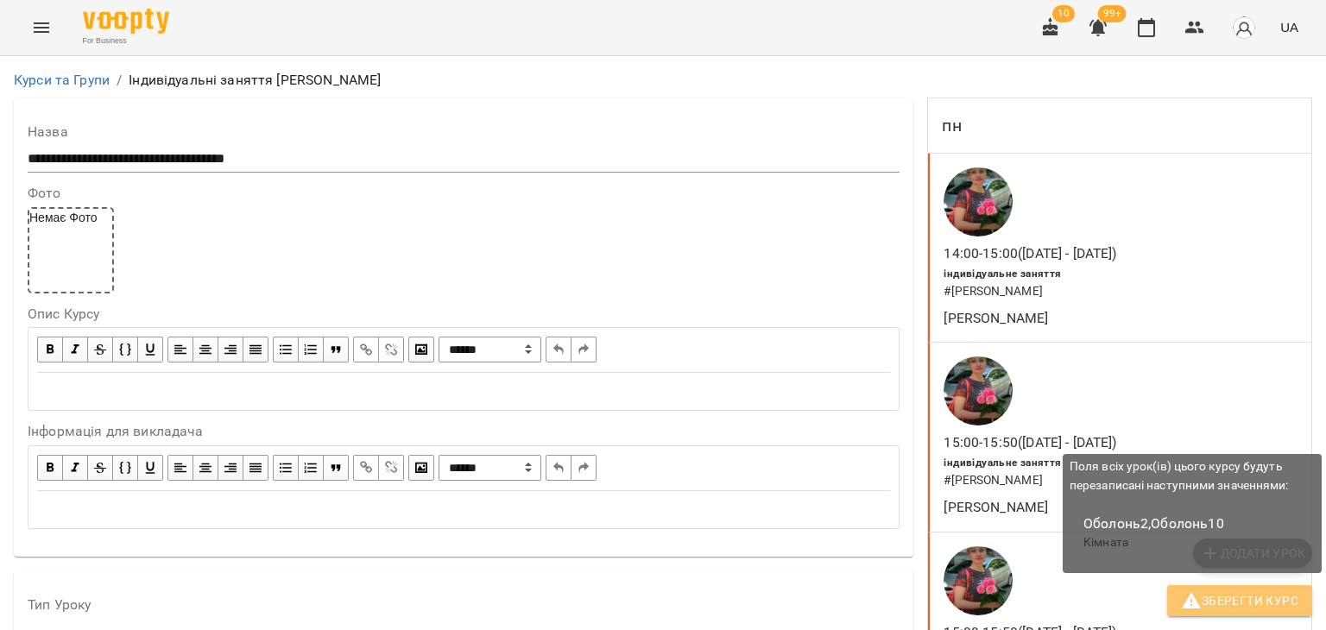
click at [1222, 587] on button "Зберегти Курс" at bounding box center [1239, 600] width 145 height 31
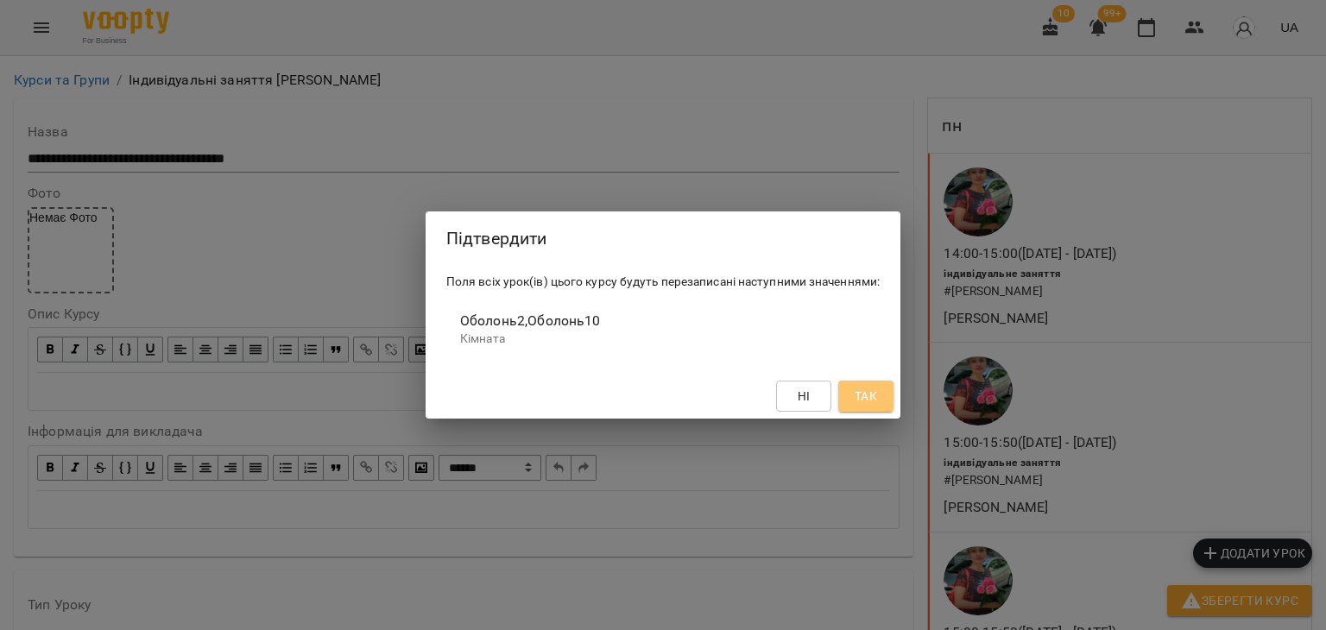
click at [874, 411] on button "Так" at bounding box center [865, 396] width 55 height 31
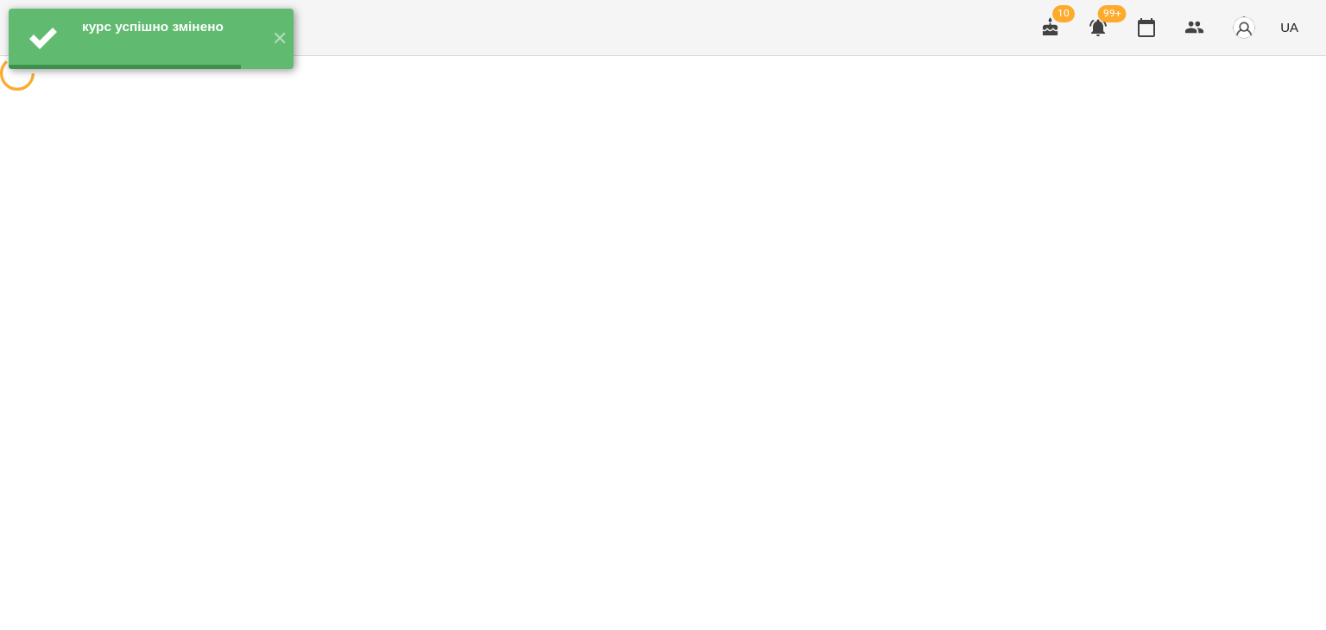
scroll to position [0, 0]
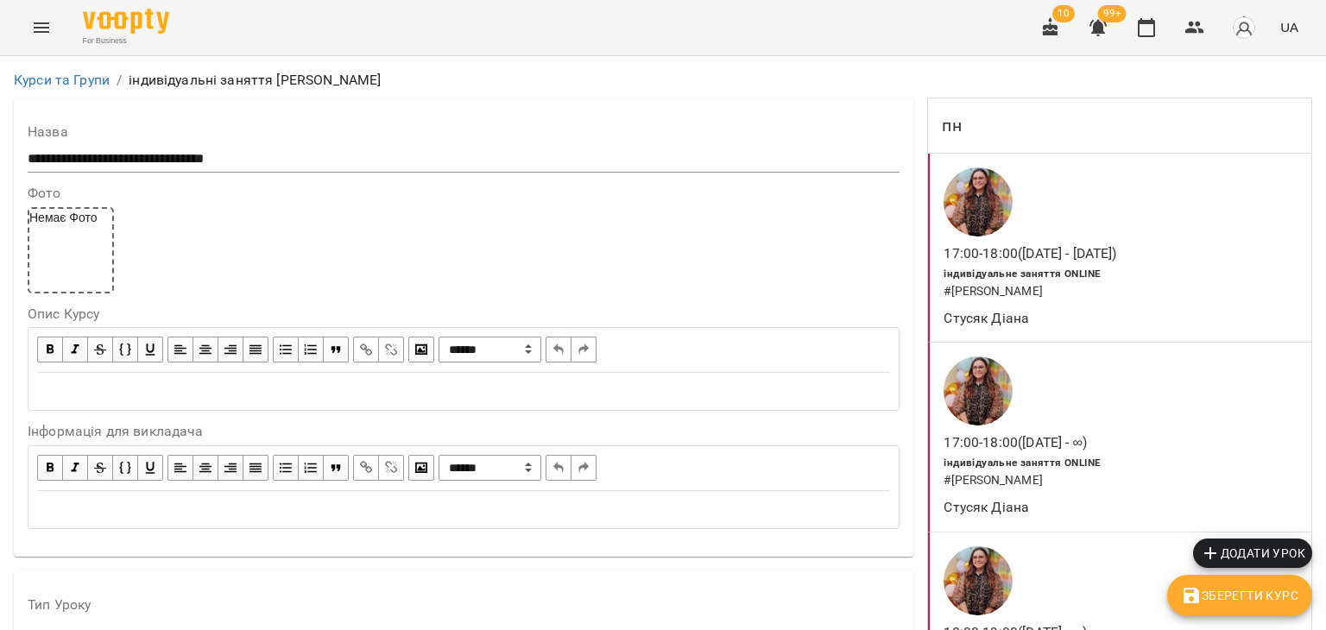
scroll to position [604, 0]
